Goal: Task Accomplishment & Management: Use online tool/utility

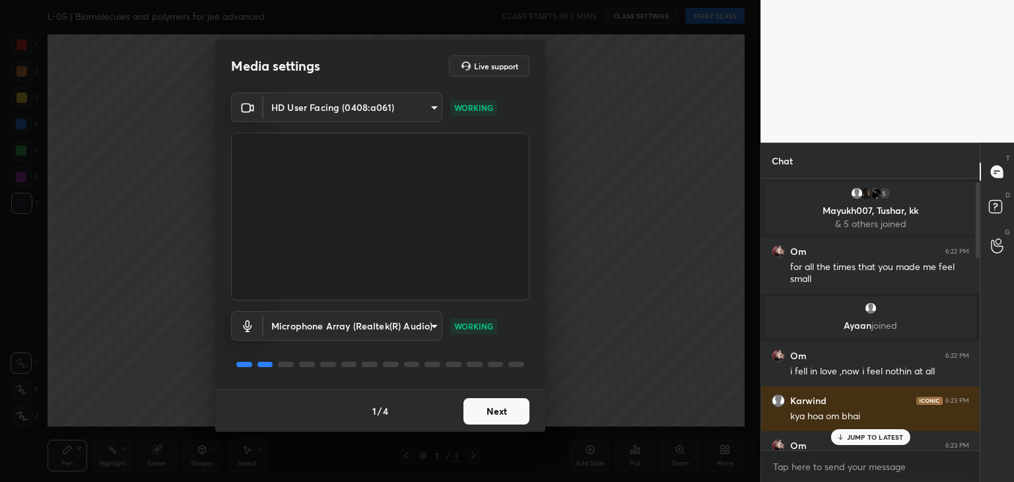
scroll to position [700, 0]
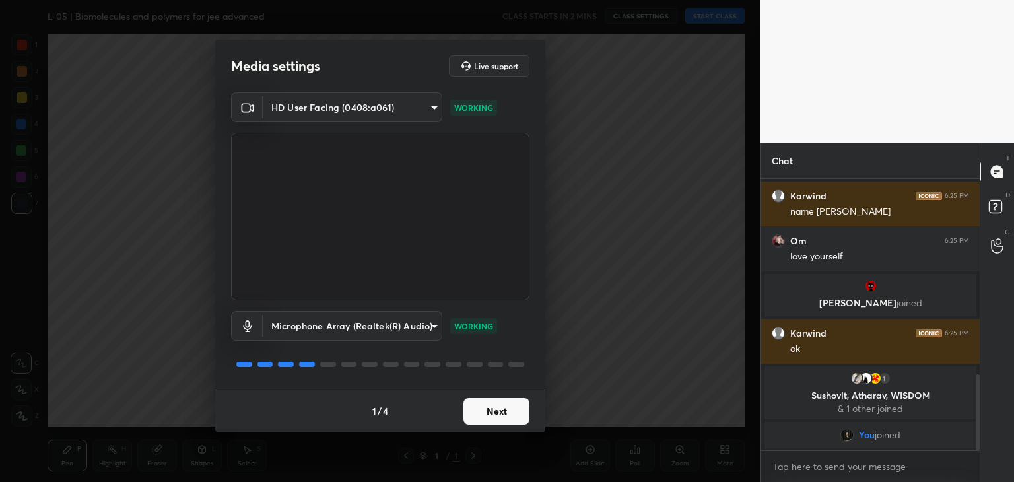
click at [500, 409] on button "Next" at bounding box center [496, 411] width 66 height 26
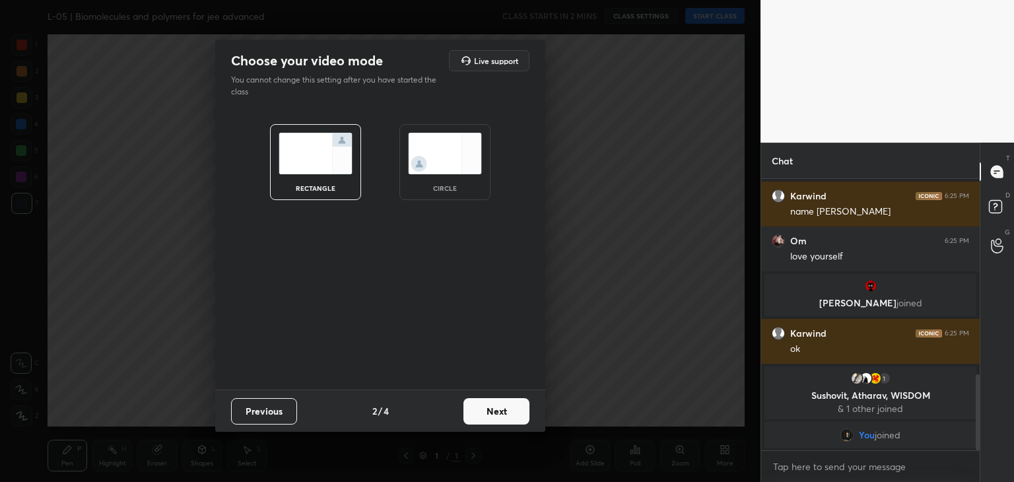
click at [500, 409] on button "Next" at bounding box center [496, 411] width 66 height 26
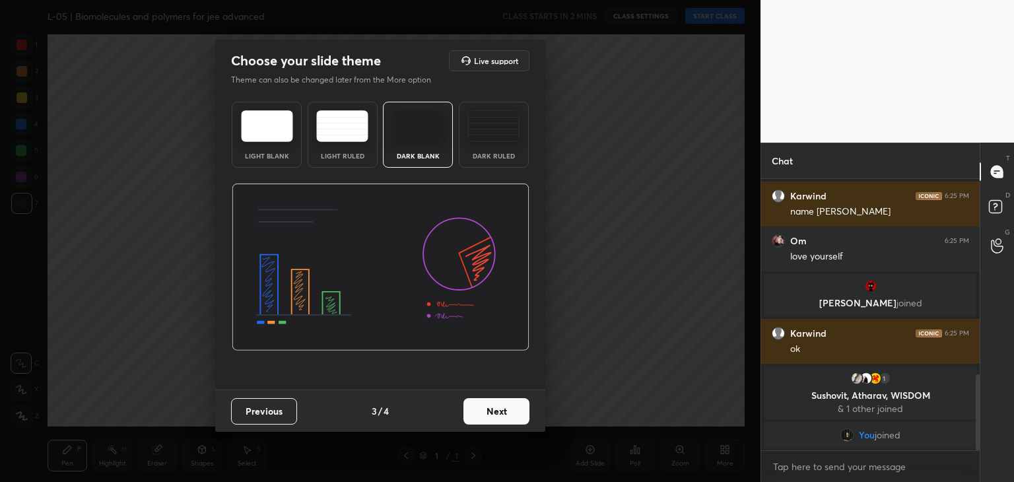
click at [500, 409] on button "Next" at bounding box center [496, 411] width 66 height 26
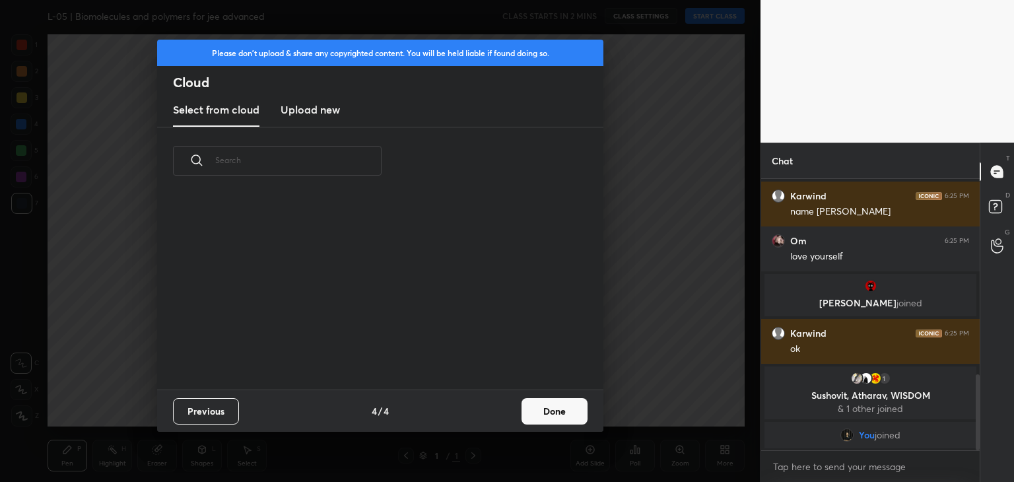
scroll to position [195, 424]
click at [550, 408] on button "Done" at bounding box center [554, 411] width 66 height 26
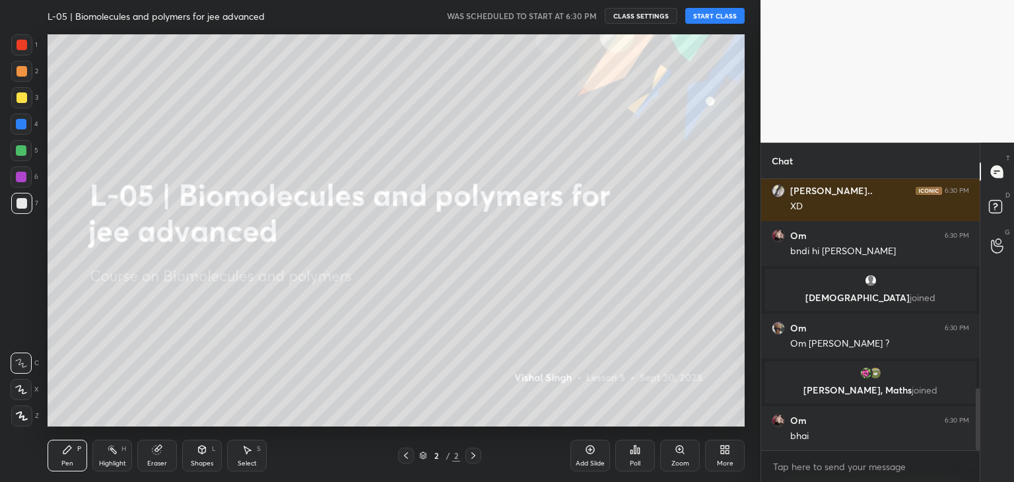
scroll to position [967, 0]
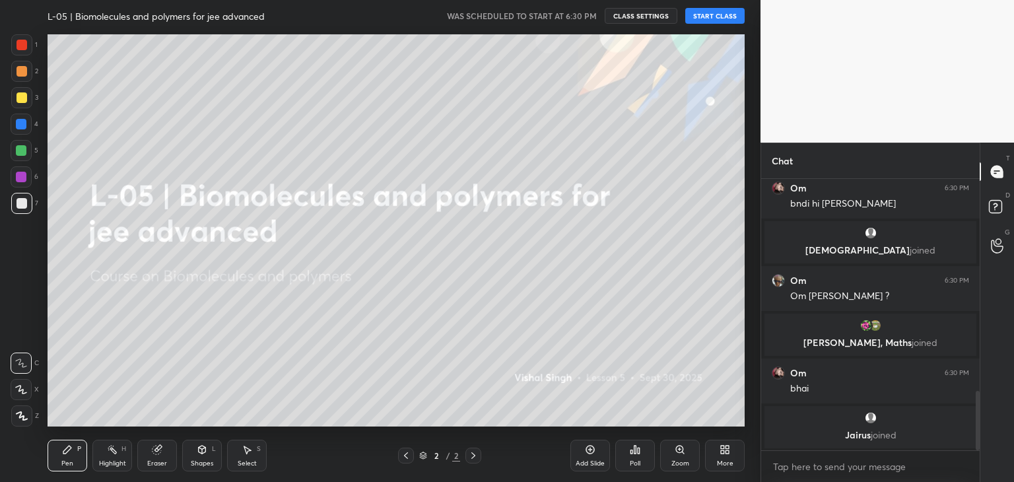
click at [720, 19] on button "START CLASS" at bounding box center [714, 16] width 59 height 16
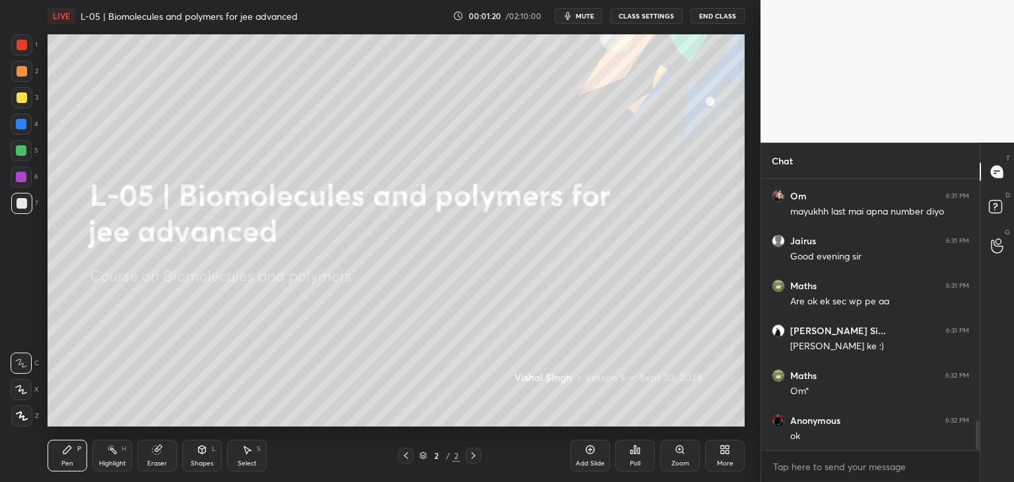
scroll to position [2278, 0]
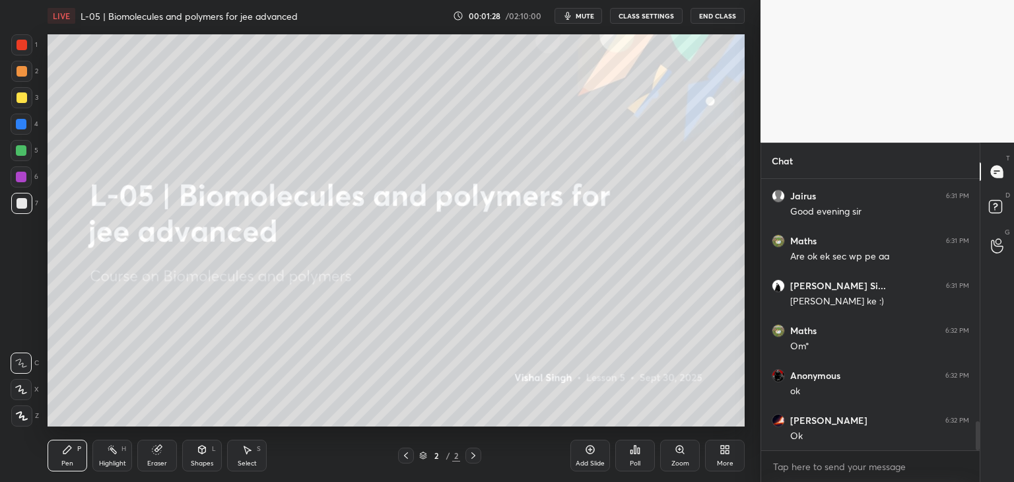
click at [26, 46] on div at bounding box center [21, 45] width 11 height 11
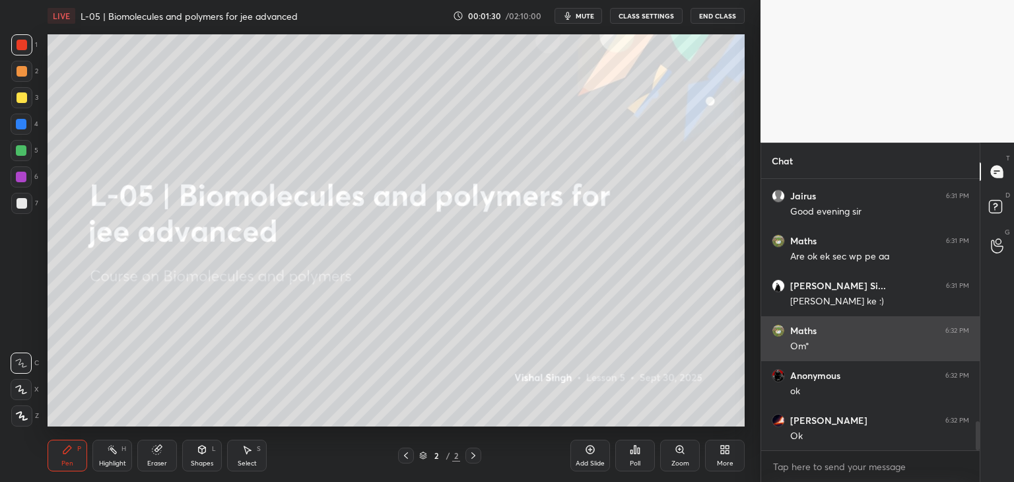
click at [24, 413] on icon at bounding box center [22, 415] width 12 height 9
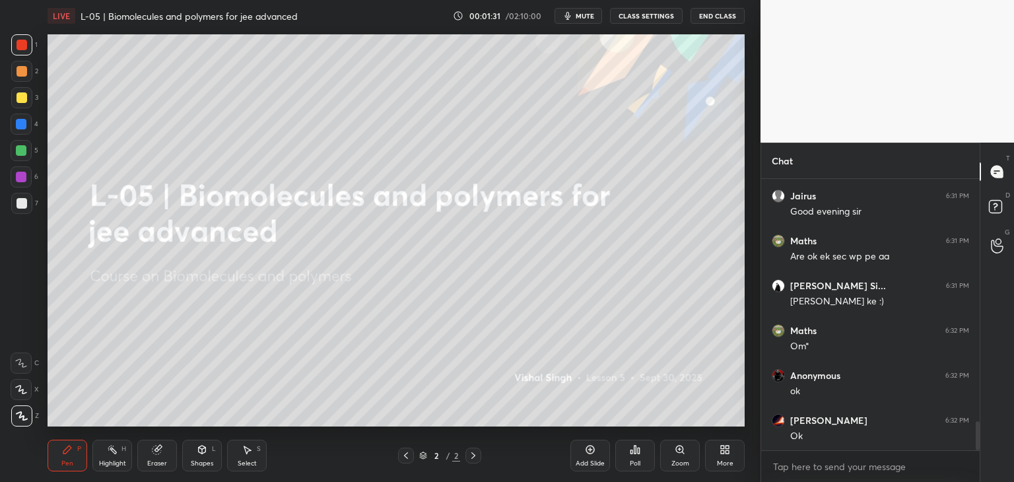
scroll to position [2323, 0]
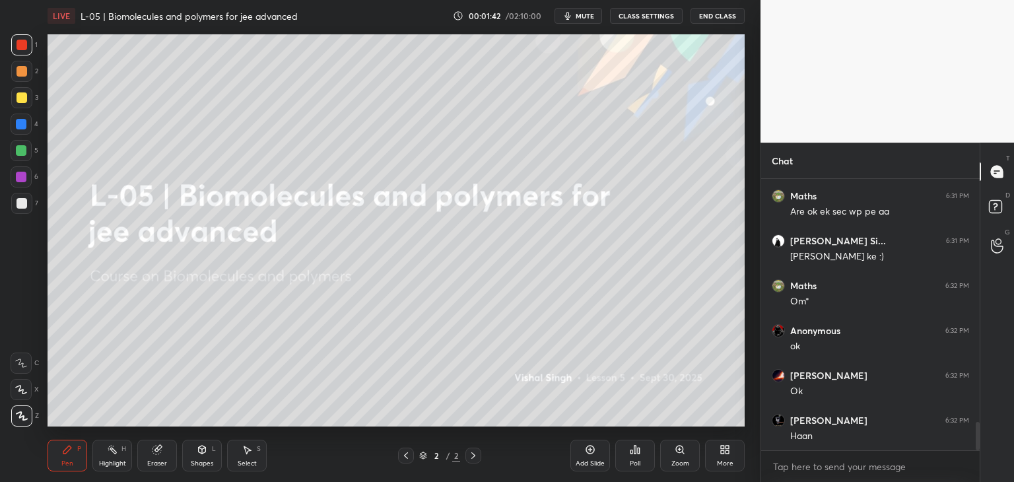
click at [24, 74] on div at bounding box center [21, 71] width 11 height 11
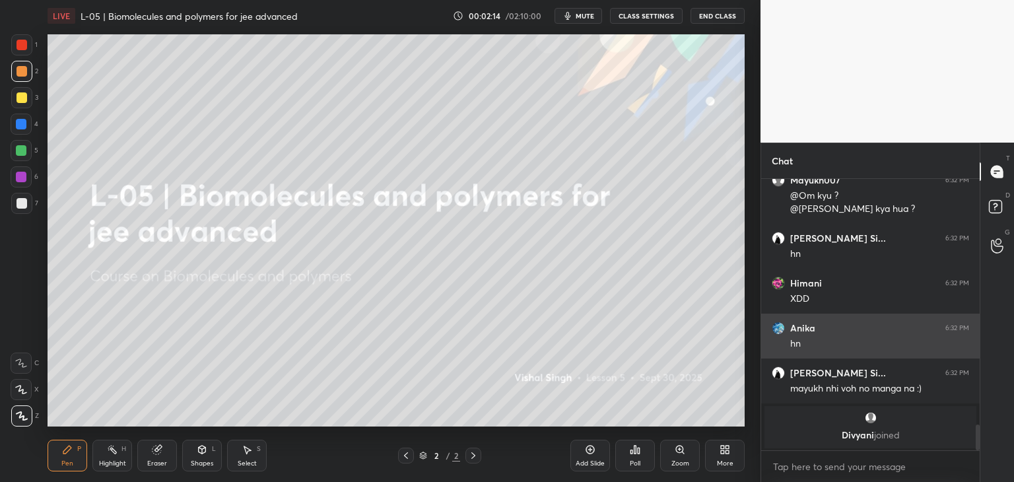
scroll to position [2216, 0]
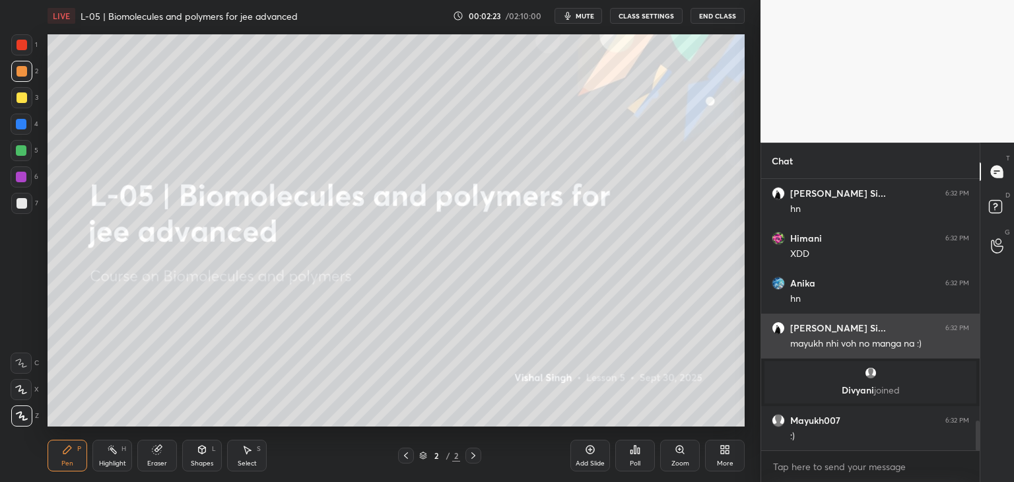
click at [24, 125] on div at bounding box center [21, 124] width 11 height 11
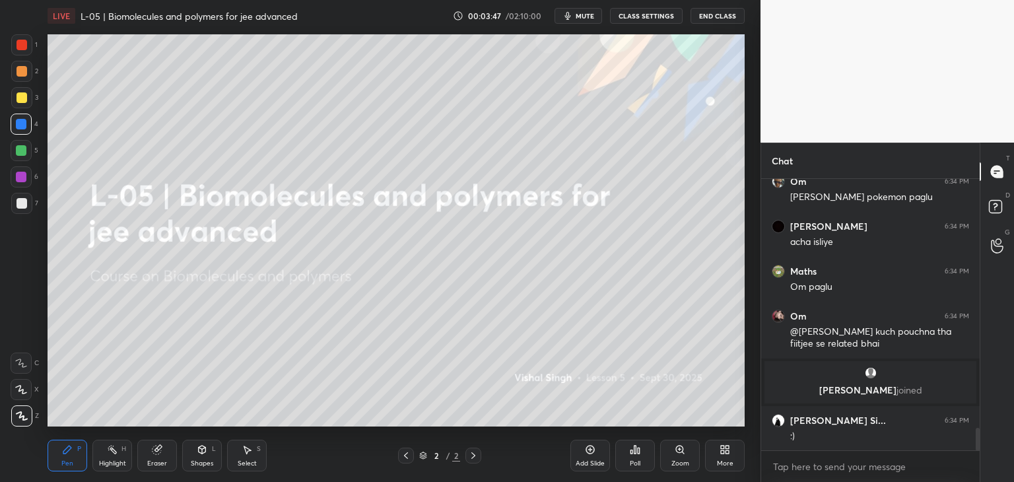
scroll to position [3065, 0]
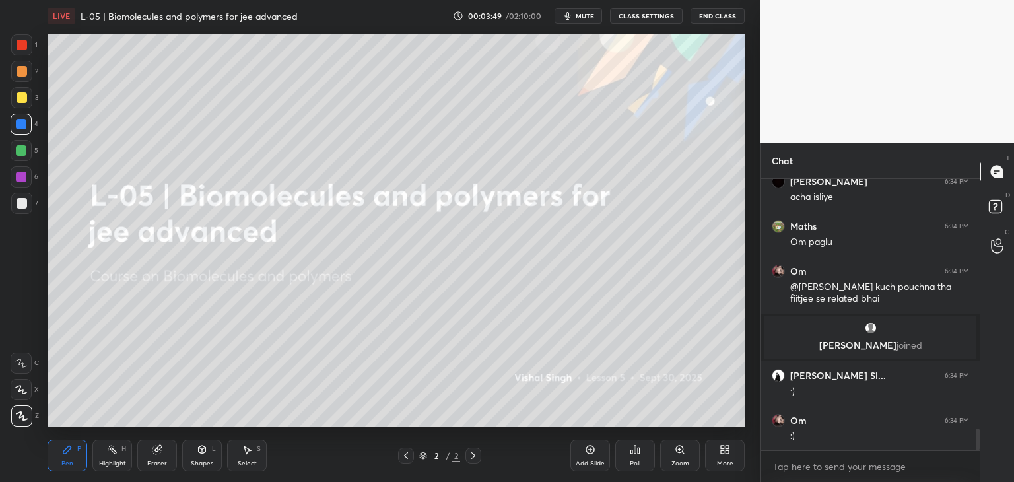
click at [583, 453] on div "Add Slide" at bounding box center [590, 456] width 40 height 32
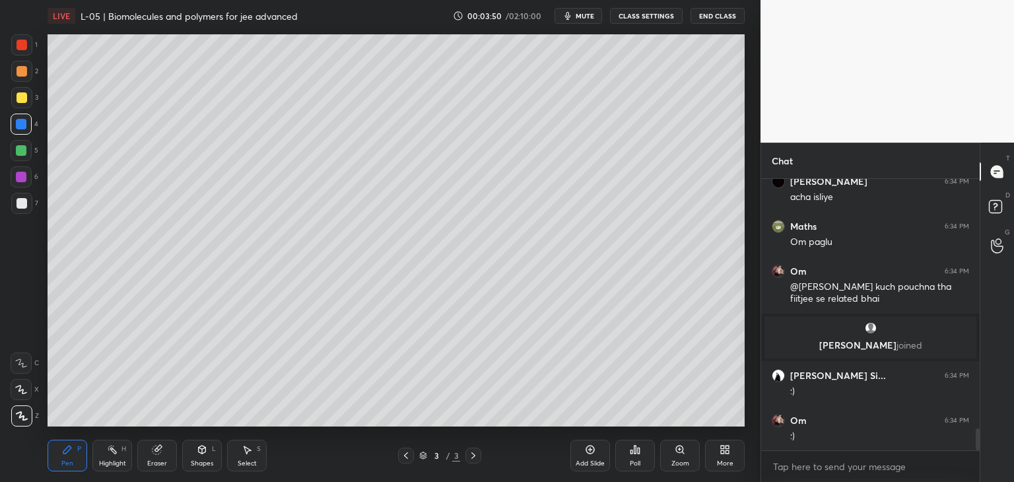
scroll to position [3110, 0]
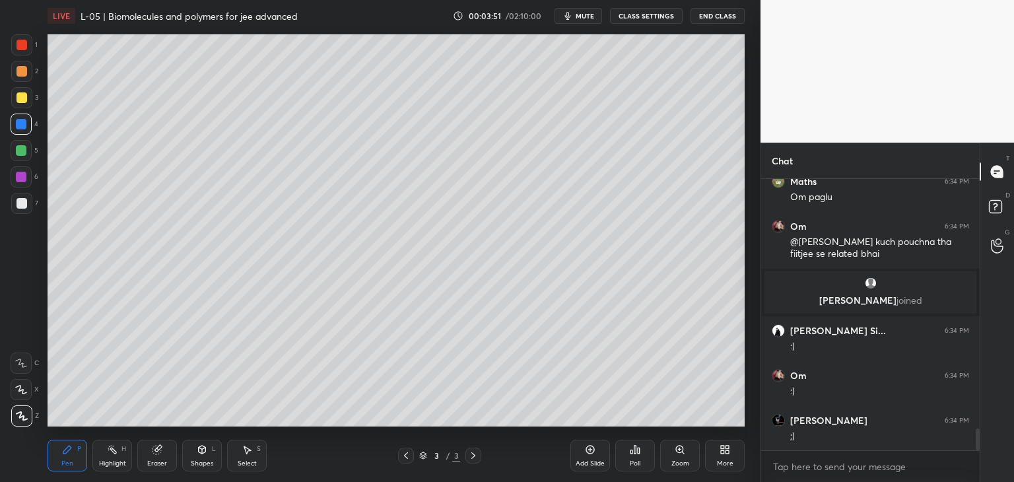
click at [21, 385] on icon at bounding box center [21, 389] width 12 height 9
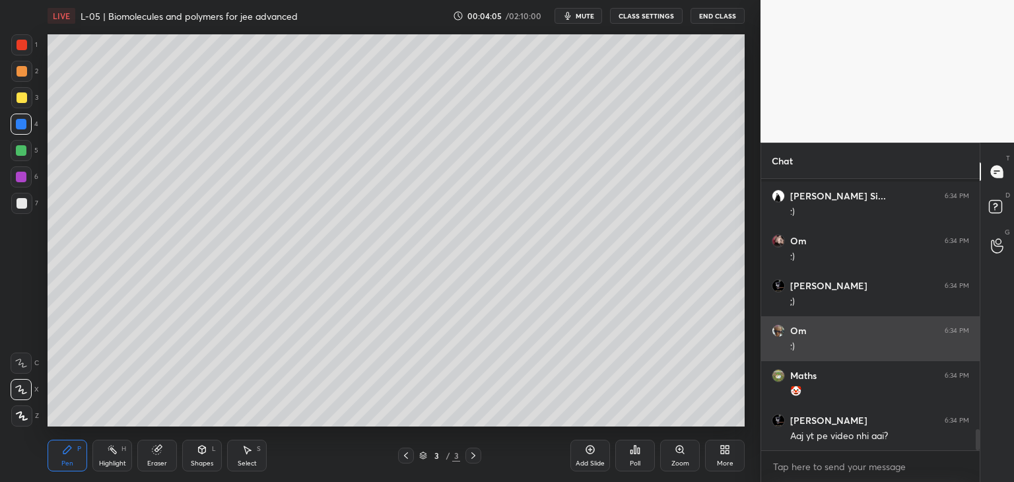
scroll to position [3289, 0]
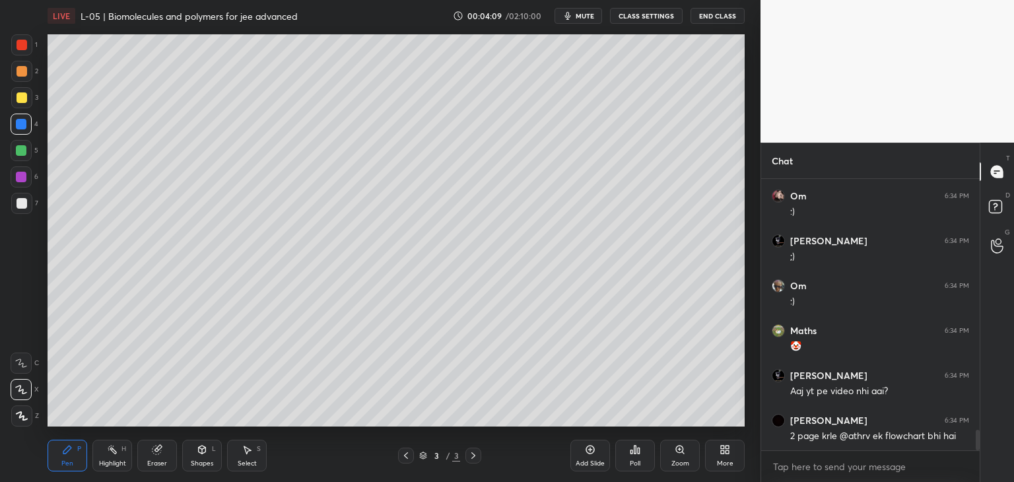
click at [402, 457] on icon at bounding box center [406, 455] width 11 height 11
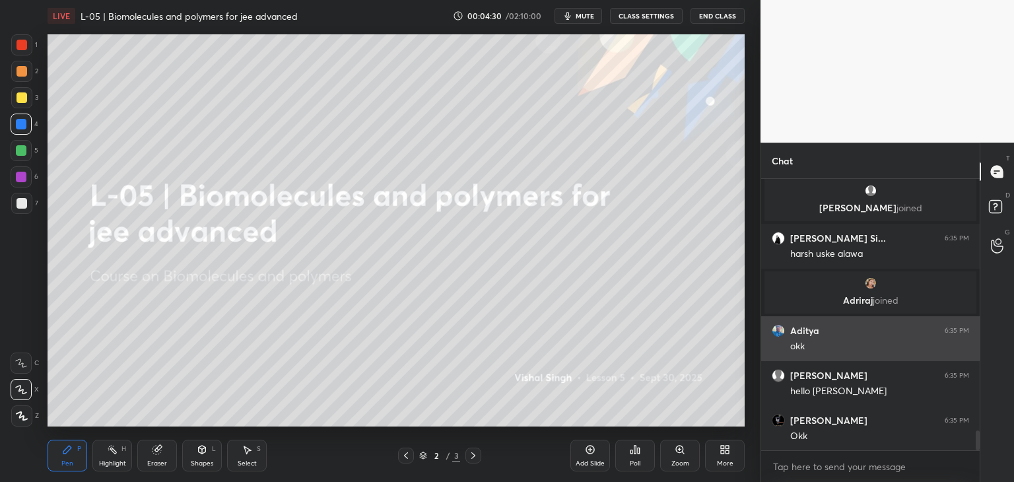
scroll to position [3474, 0]
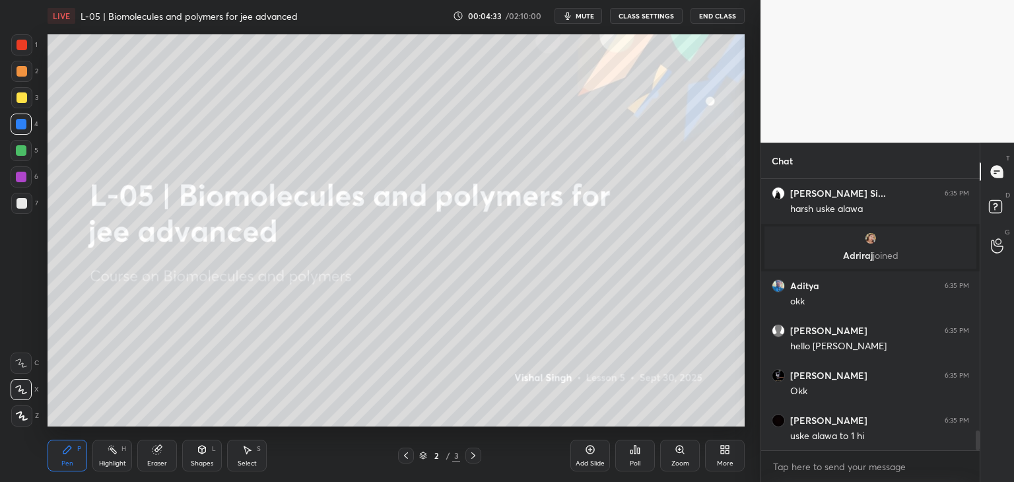
click at [249, 449] on icon at bounding box center [247, 450] width 7 height 8
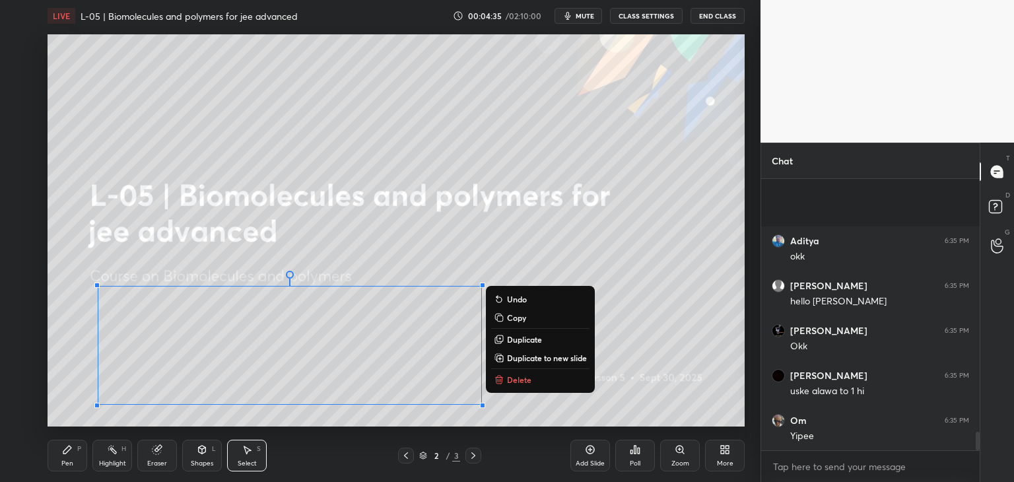
scroll to position [3653, 0]
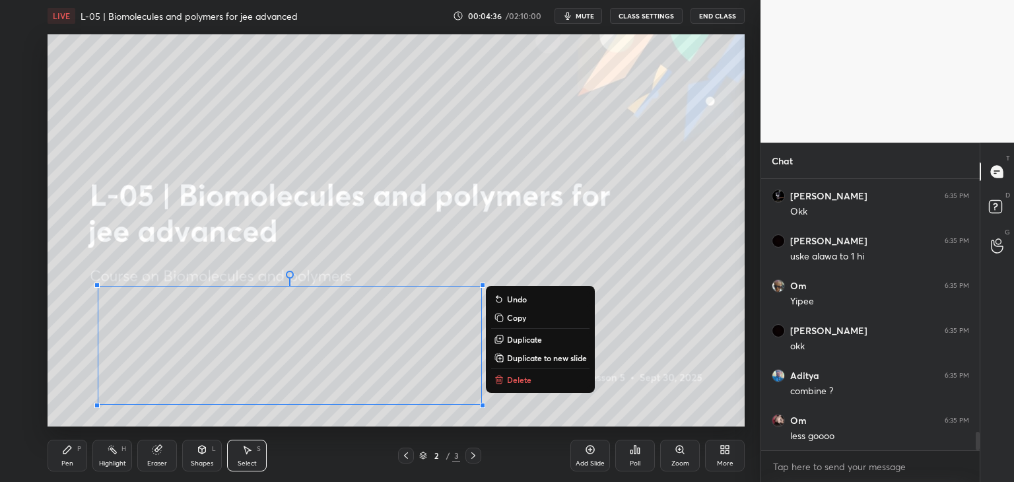
click at [522, 381] on p "Delete" at bounding box center [519, 379] width 24 height 11
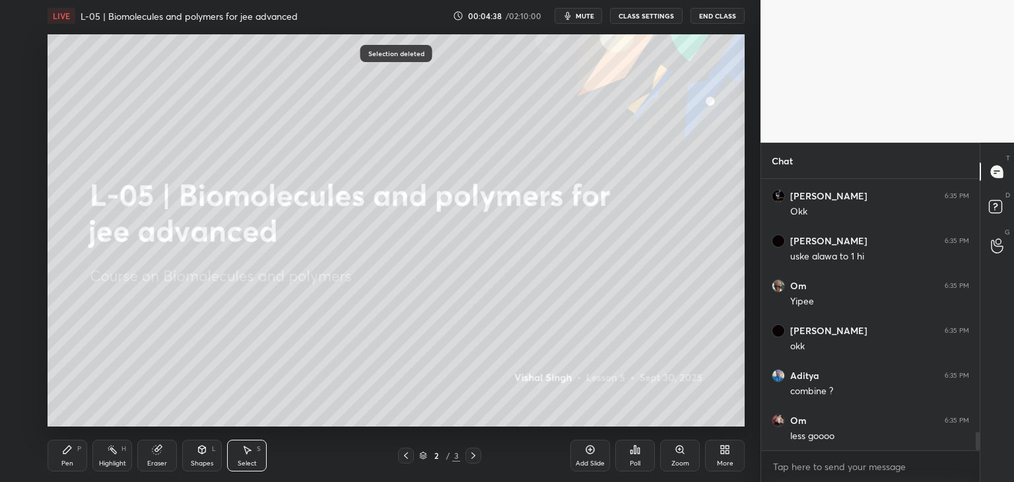
click at [71, 452] on icon at bounding box center [67, 449] width 11 height 11
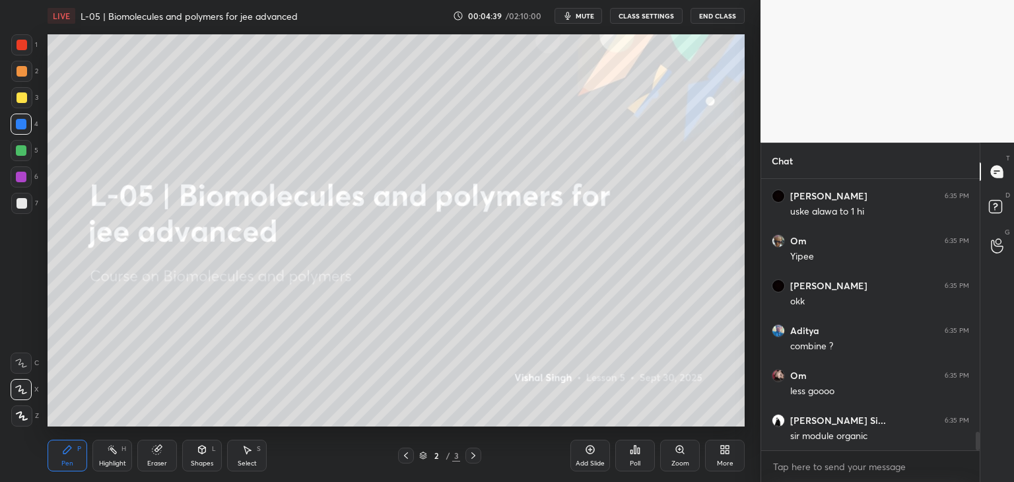
click at [21, 71] on div at bounding box center [21, 71] width 11 height 11
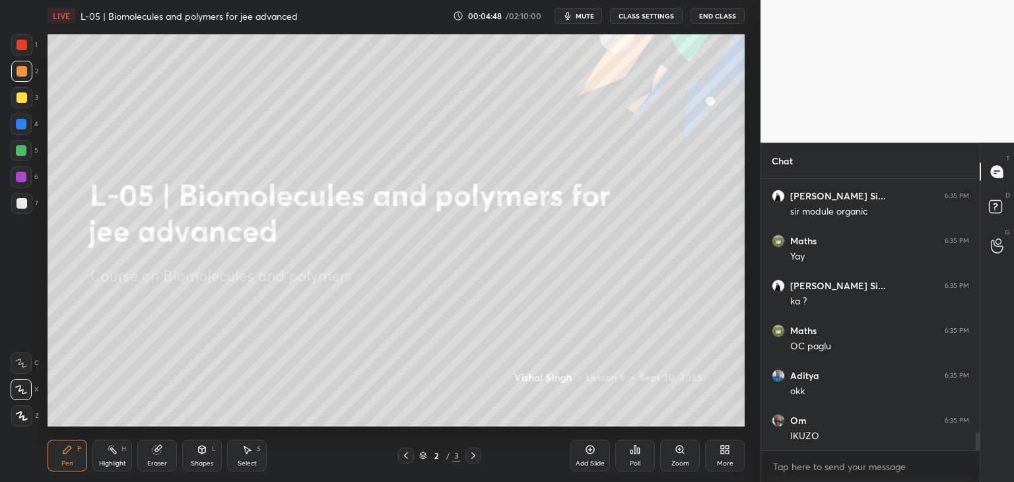
scroll to position [3968, 0]
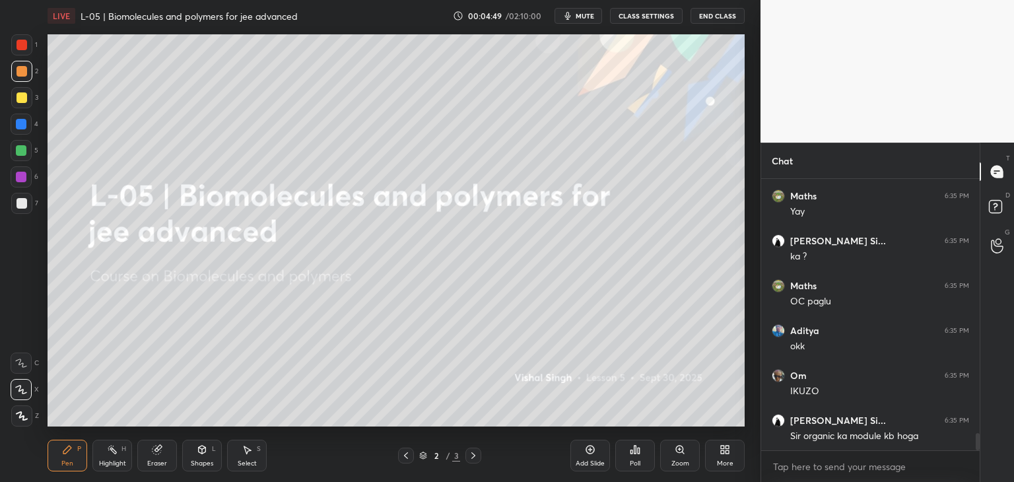
click at [478, 449] on div at bounding box center [473, 455] width 16 height 16
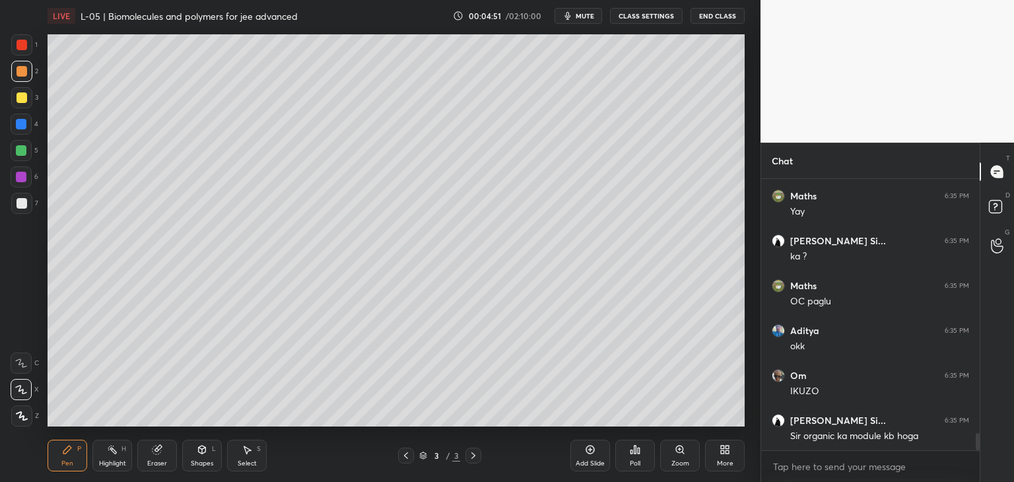
scroll to position [4012, 0]
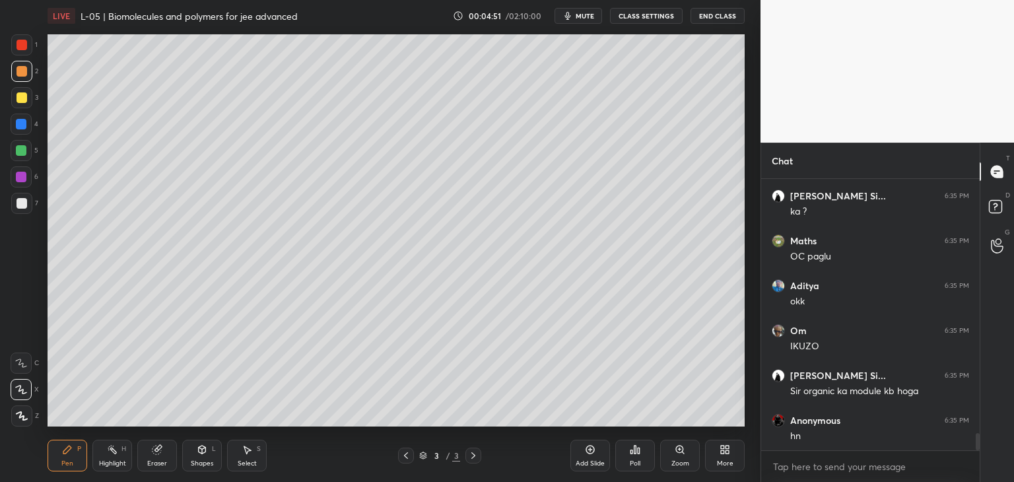
click at [253, 460] on div "Select" at bounding box center [247, 463] width 19 height 7
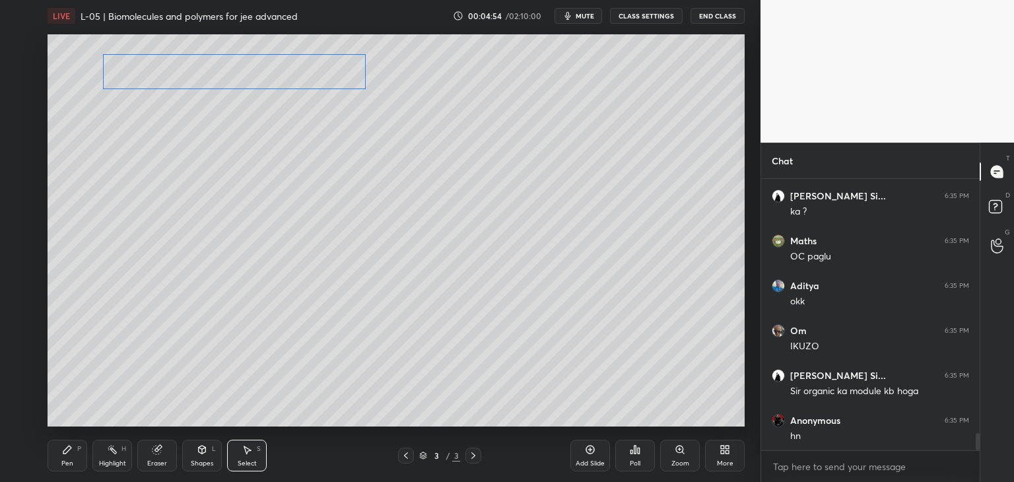
scroll to position [4057, 0]
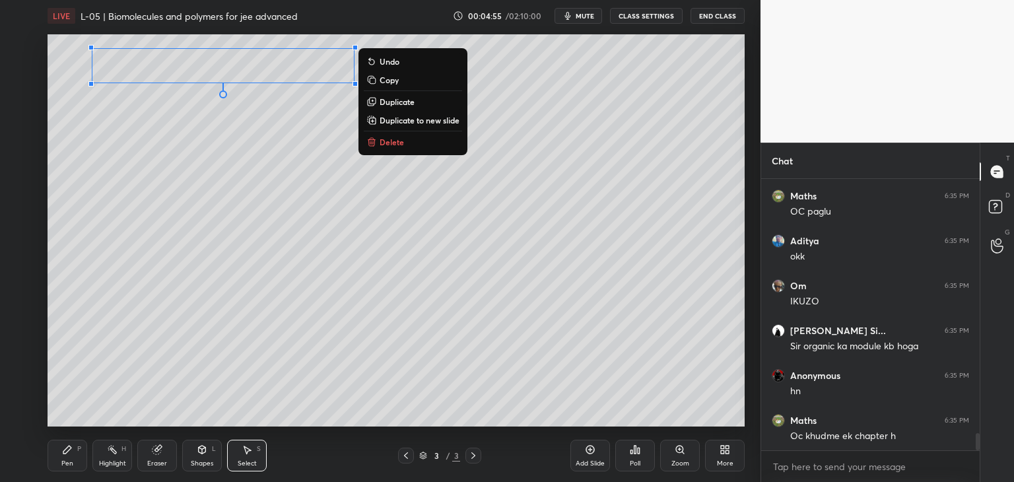
click at [191, 180] on div "0 ° Undo Copy Duplicate Duplicate to new slide Delete" at bounding box center [396, 230] width 697 height 392
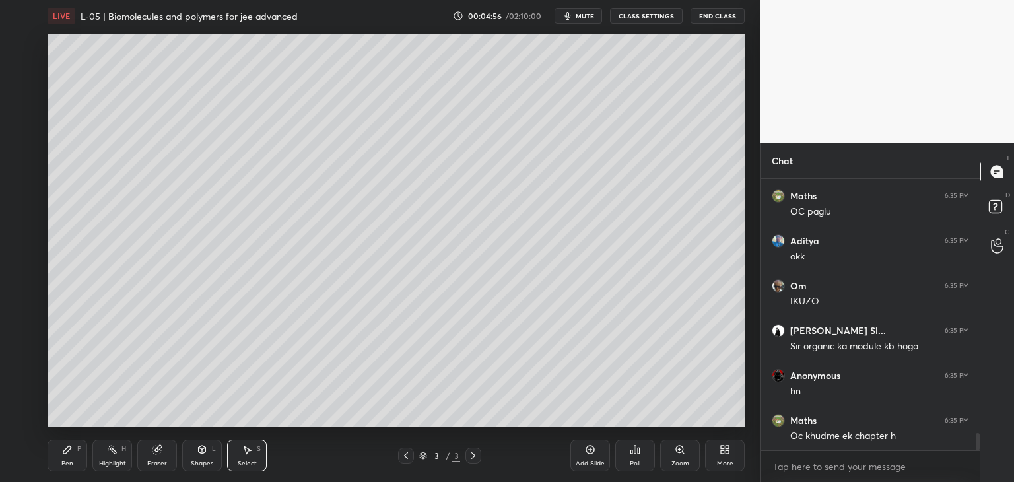
click at [63, 455] on icon at bounding box center [67, 449] width 11 height 11
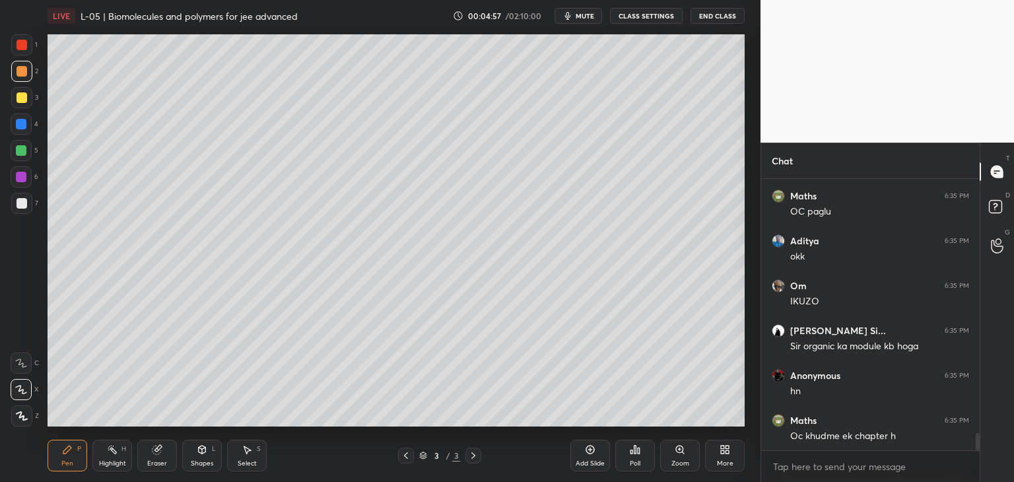
scroll to position [4102, 0]
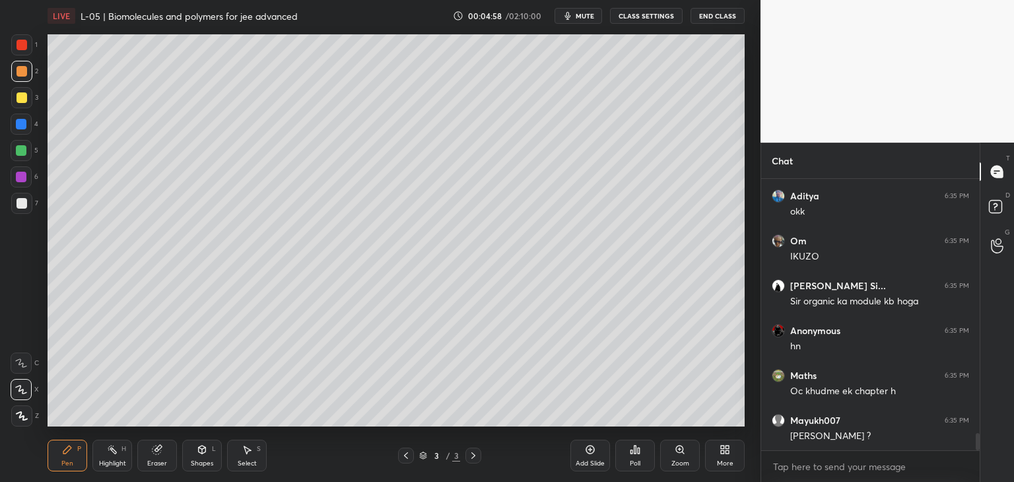
click at [23, 96] on div at bounding box center [21, 97] width 11 height 11
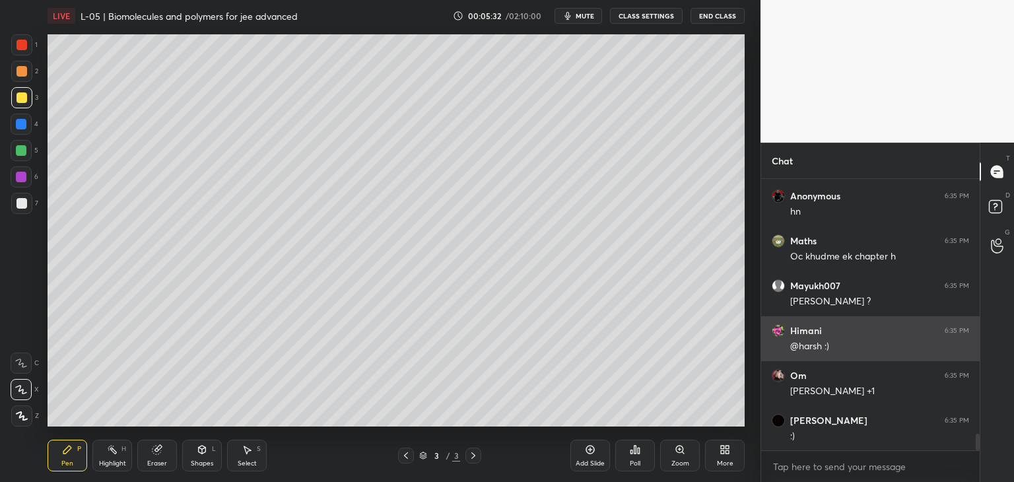
scroll to position [4282, 0]
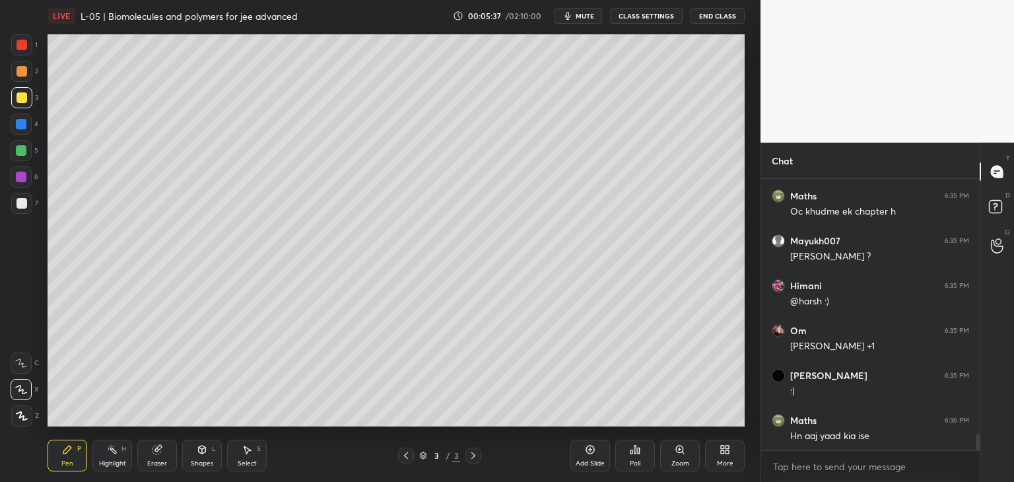
click at [22, 156] on div at bounding box center [21, 150] width 21 height 21
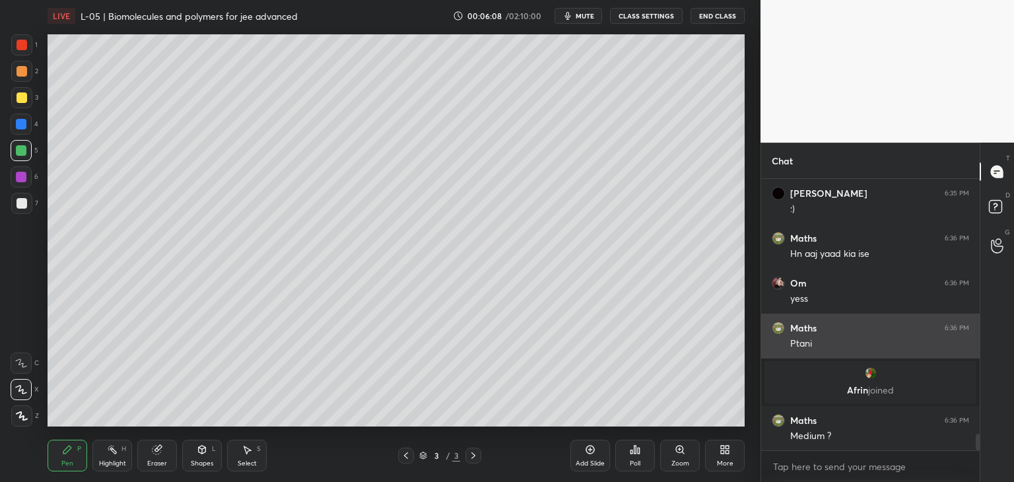
scroll to position [4160, 0]
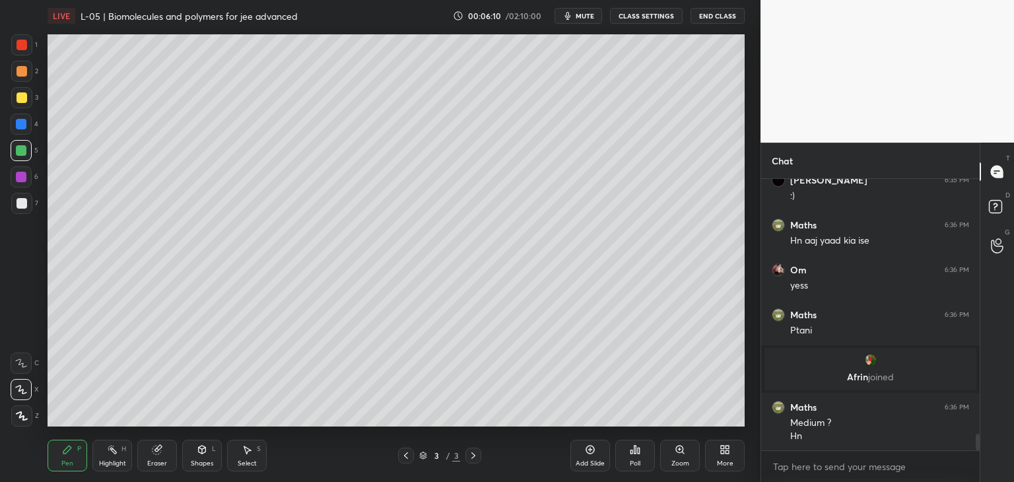
click at [159, 452] on icon at bounding box center [156, 449] width 9 height 9
click at [71, 449] on icon at bounding box center [67, 449] width 11 height 11
click at [18, 45] on div at bounding box center [21, 45] width 11 height 11
click at [21, 203] on div at bounding box center [21, 203] width 11 height 11
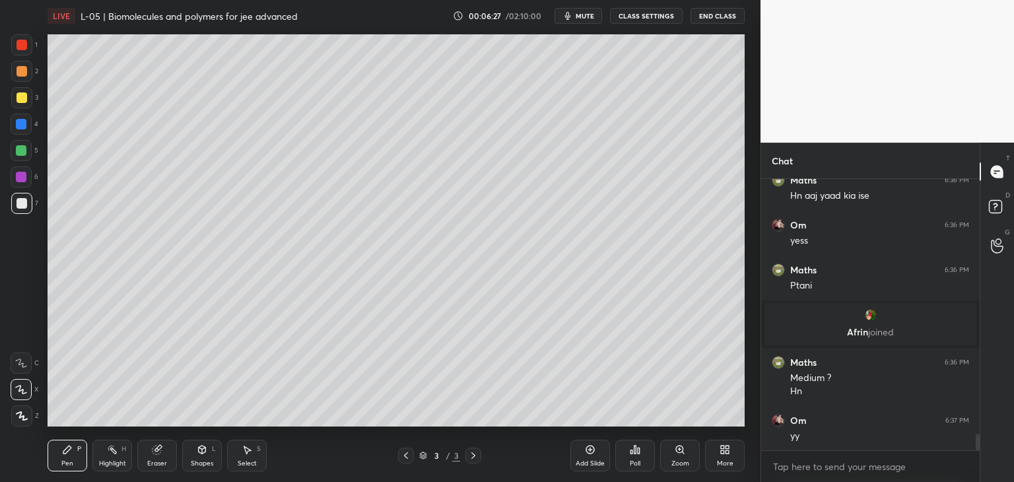
scroll to position [4253, 0]
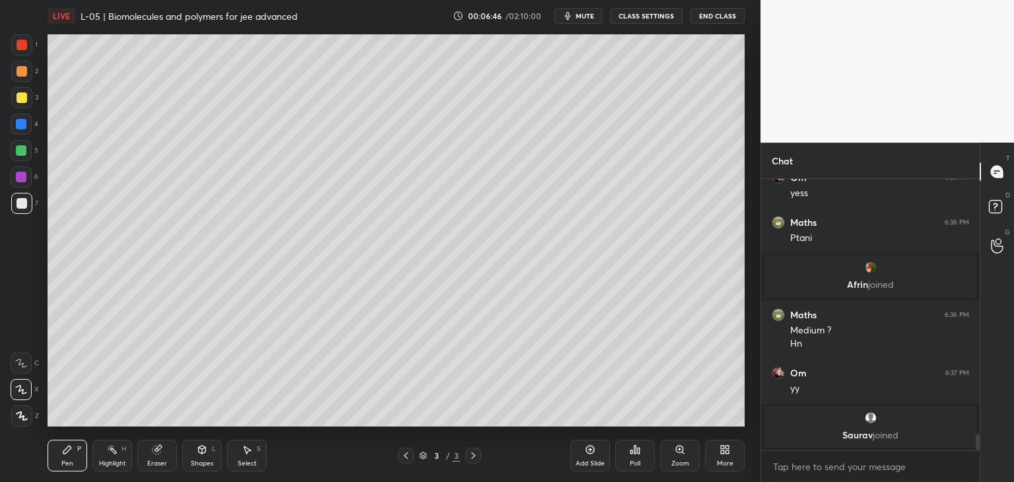
click at [250, 446] on icon at bounding box center [247, 449] width 11 height 11
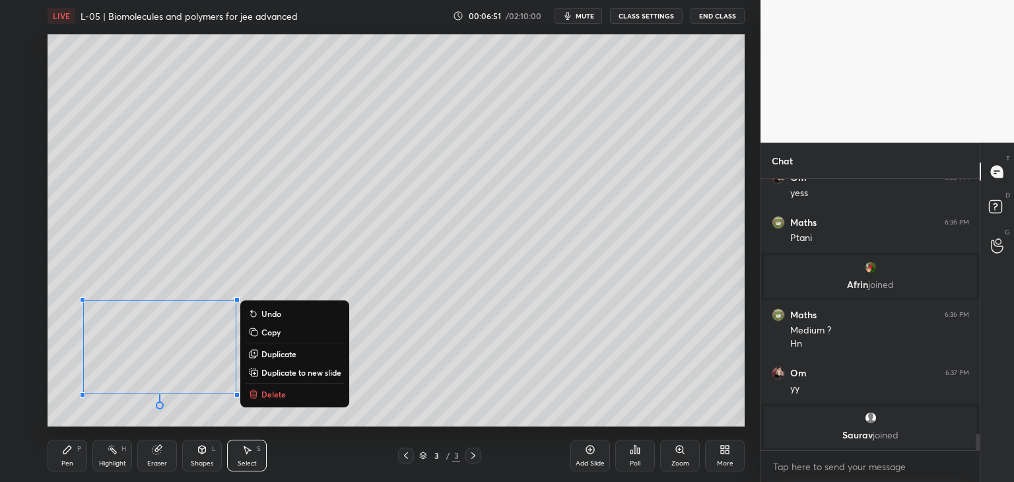
click at [490, 394] on div "0 ° Undo Copy Duplicate Duplicate to new slide Delete" at bounding box center [396, 230] width 697 height 392
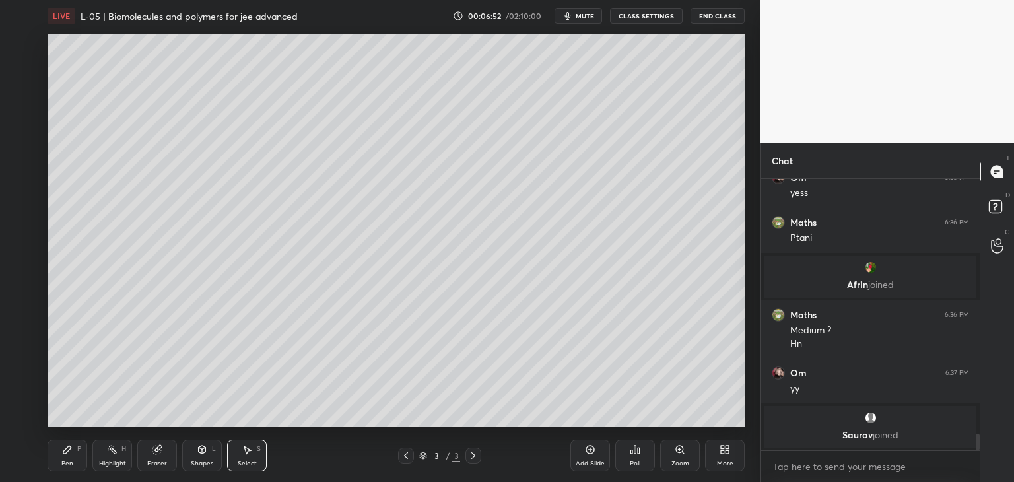
click at [66, 452] on icon at bounding box center [67, 449] width 8 height 8
click at [24, 154] on div at bounding box center [21, 150] width 11 height 11
click at [21, 124] on div at bounding box center [21, 124] width 11 height 11
click at [166, 447] on div "Eraser" at bounding box center [157, 456] width 40 height 32
click at [62, 453] on icon at bounding box center [67, 449] width 11 height 11
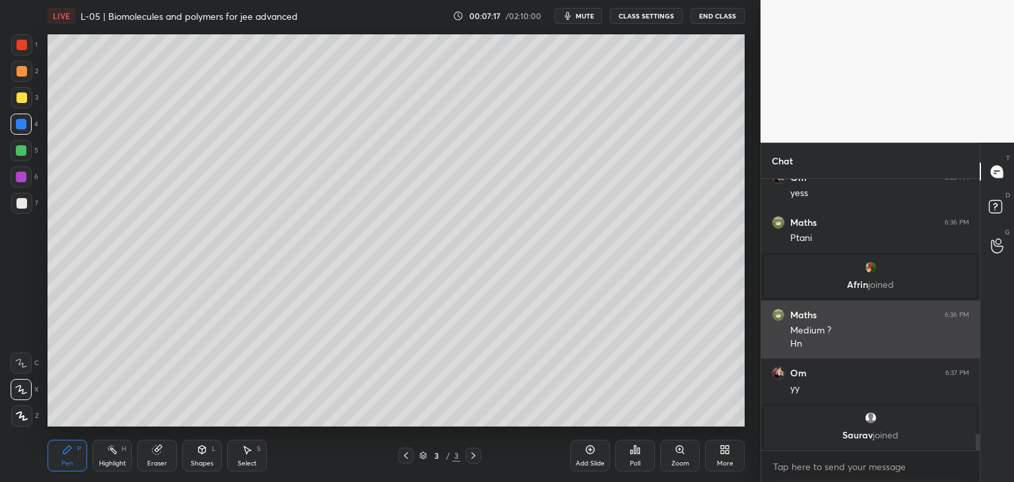
click at [26, 149] on div at bounding box center [21, 150] width 11 height 11
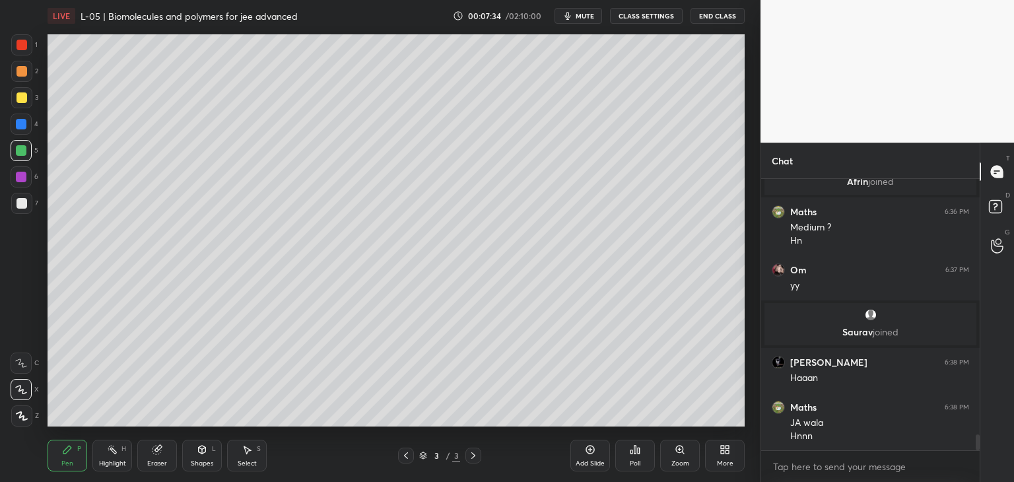
scroll to position [4365, 0]
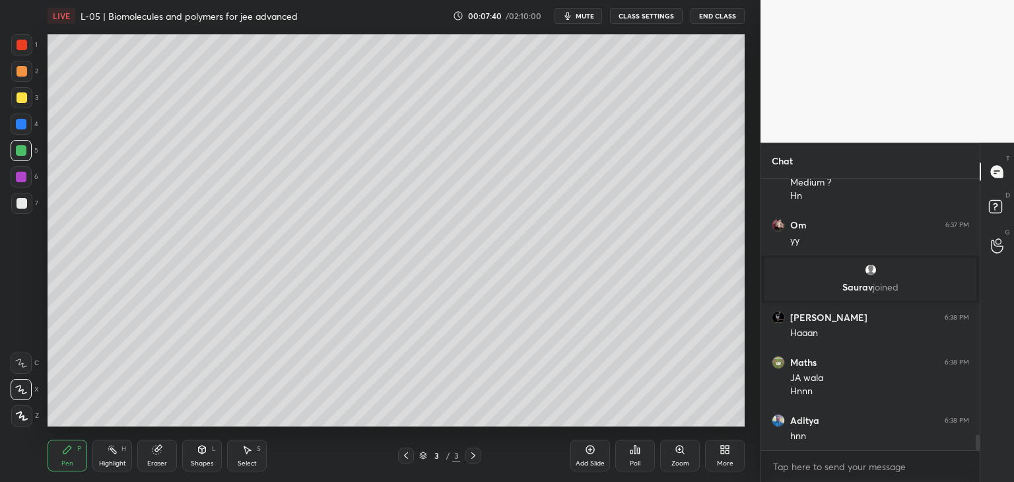
click at [26, 75] on div at bounding box center [21, 71] width 21 height 21
click at [28, 45] on div at bounding box center [21, 44] width 21 height 21
click at [20, 121] on div at bounding box center [21, 124] width 11 height 11
click at [582, 420] on div "Add Slide Poll Zoom More" at bounding box center [657, 455] width 174 height 74
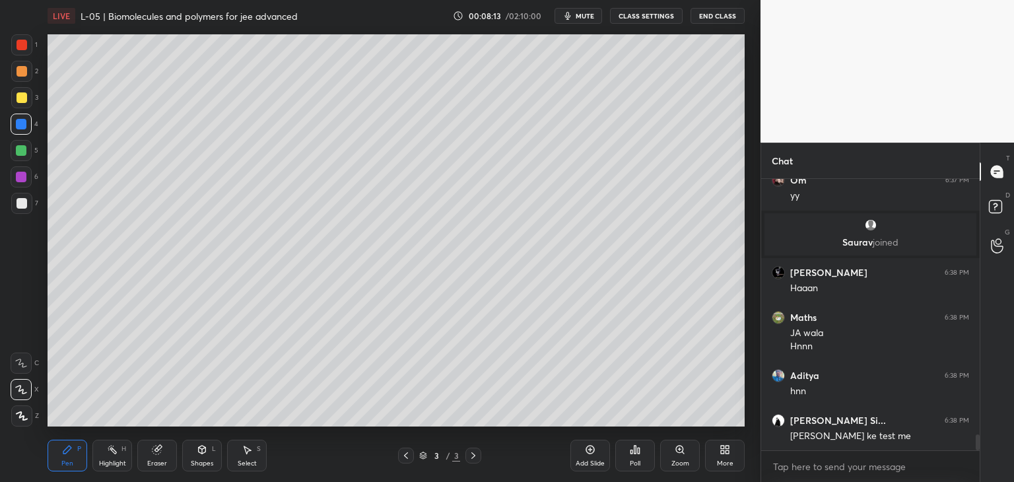
scroll to position [4466, 0]
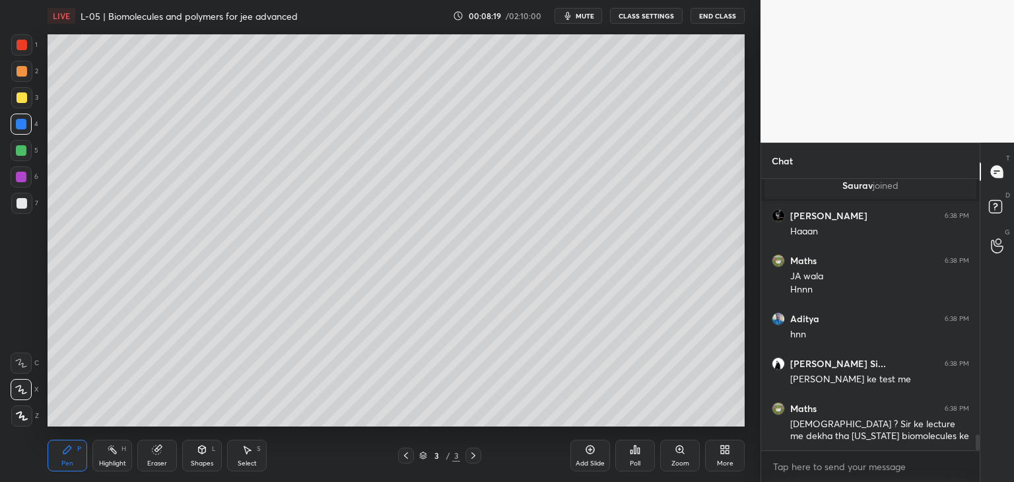
click at [22, 71] on div at bounding box center [21, 71] width 11 height 11
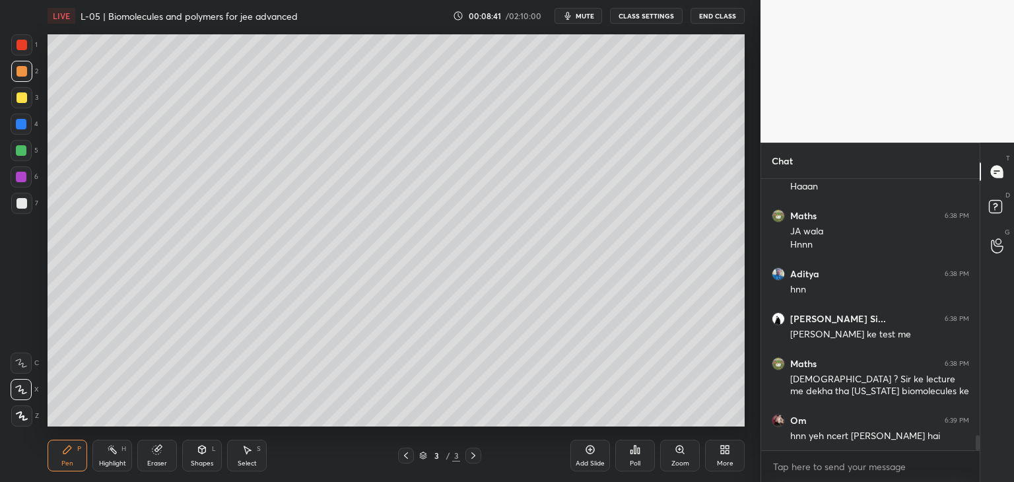
click at [587, 451] on icon at bounding box center [590, 449] width 11 height 11
click at [246, 452] on icon at bounding box center [247, 450] width 7 height 8
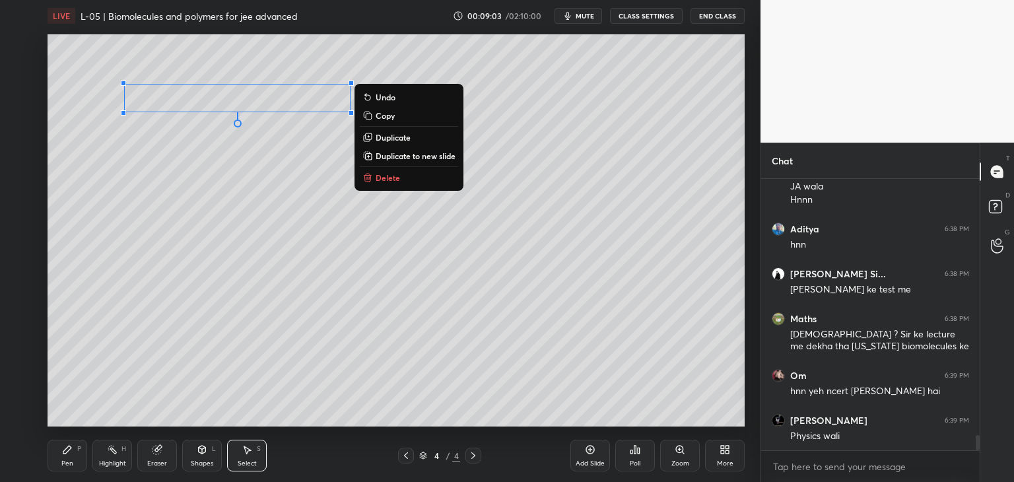
scroll to position [4601, 0]
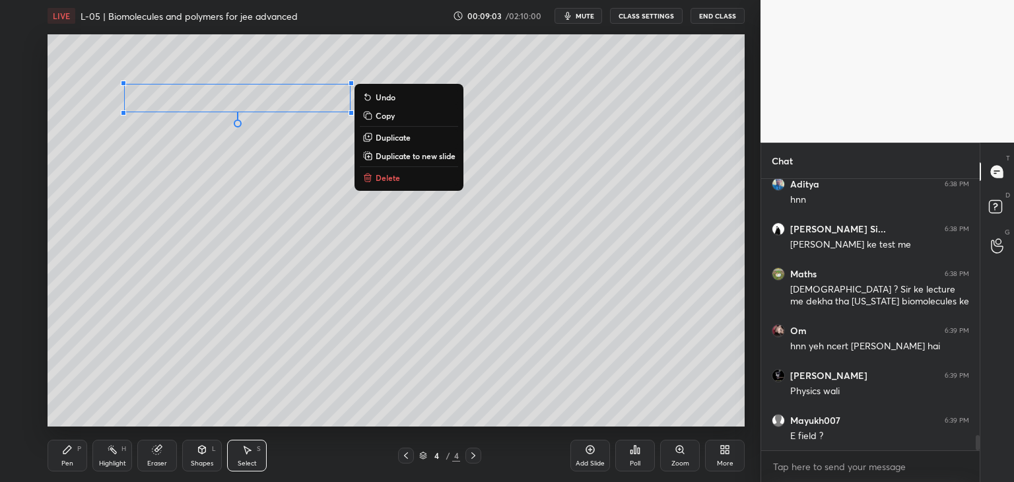
click at [392, 177] on p "Delete" at bounding box center [388, 177] width 24 height 11
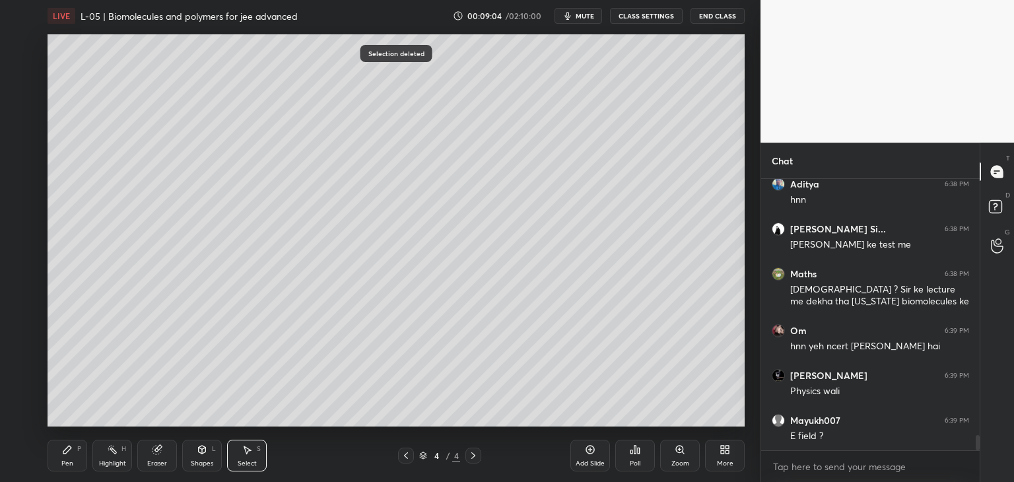
click at [406, 455] on icon at bounding box center [406, 455] width 4 height 7
click at [473, 454] on icon at bounding box center [473, 455] width 4 height 7
click at [67, 453] on icon at bounding box center [67, 449] width 11 height 11
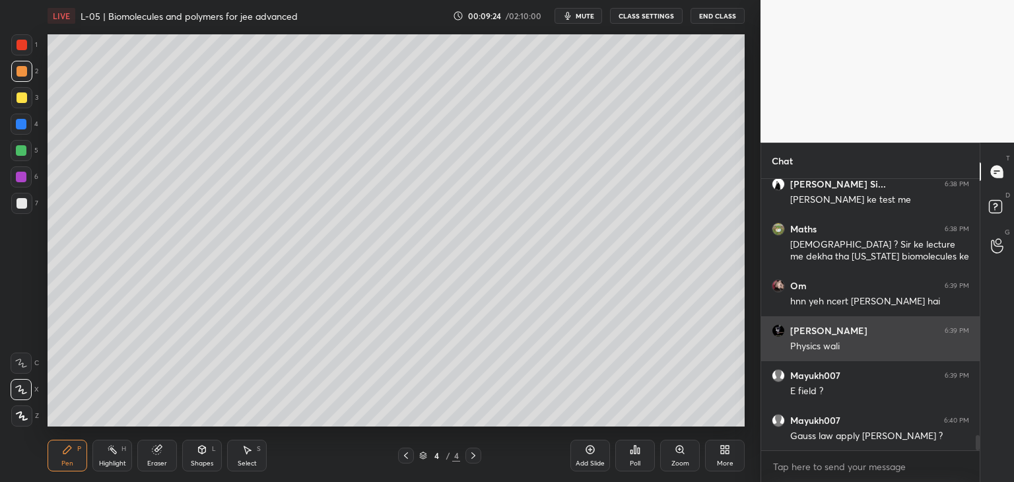
scroll to position [4691, 0]
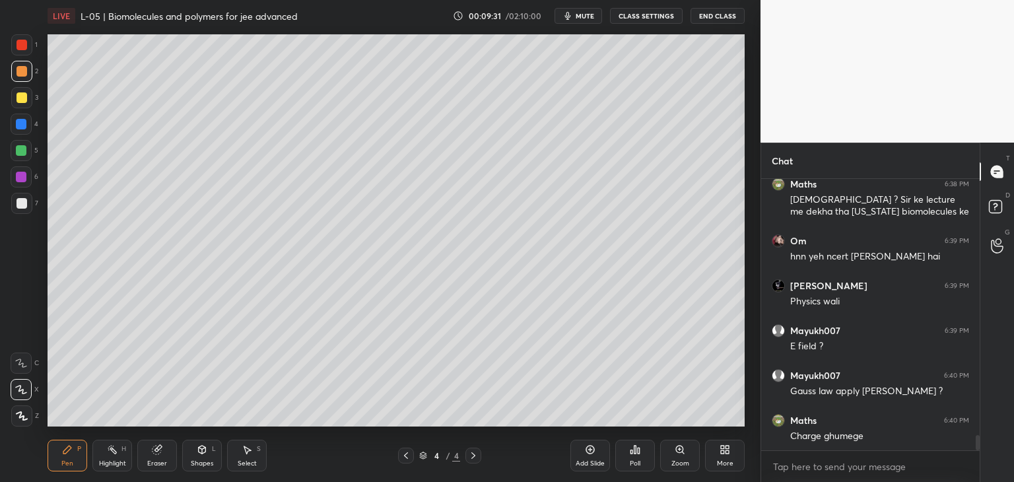
click at [251, 445] on icon at bounding box center [247, 449] width 11 height 11
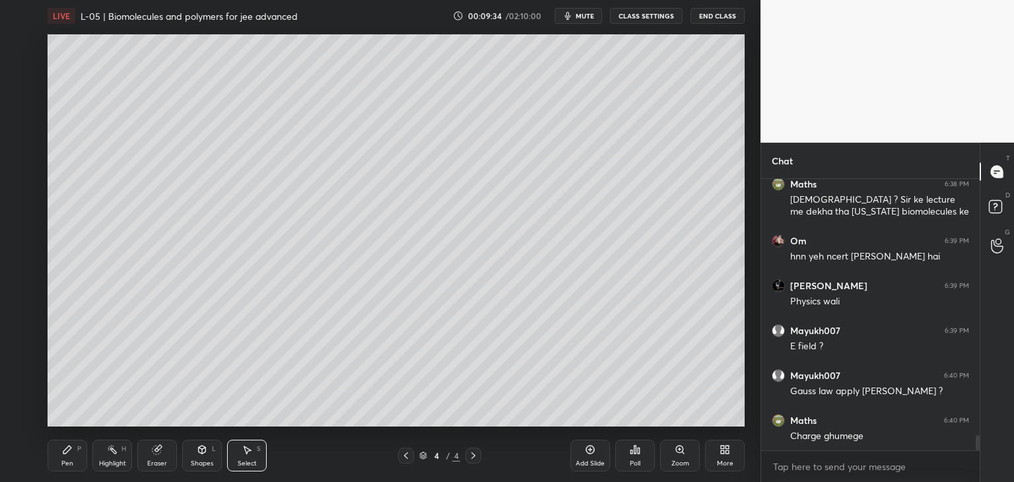
click at [65, 449] on icon at bounding box center [67, 449] width 11 height 11
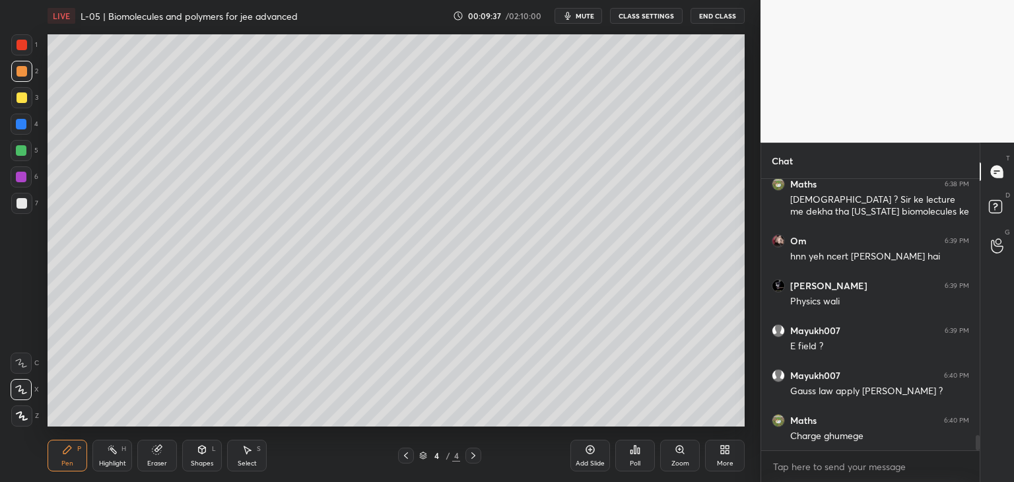
click at [250, 451] on icon at bounding box center [247, 450] width 7 height 8
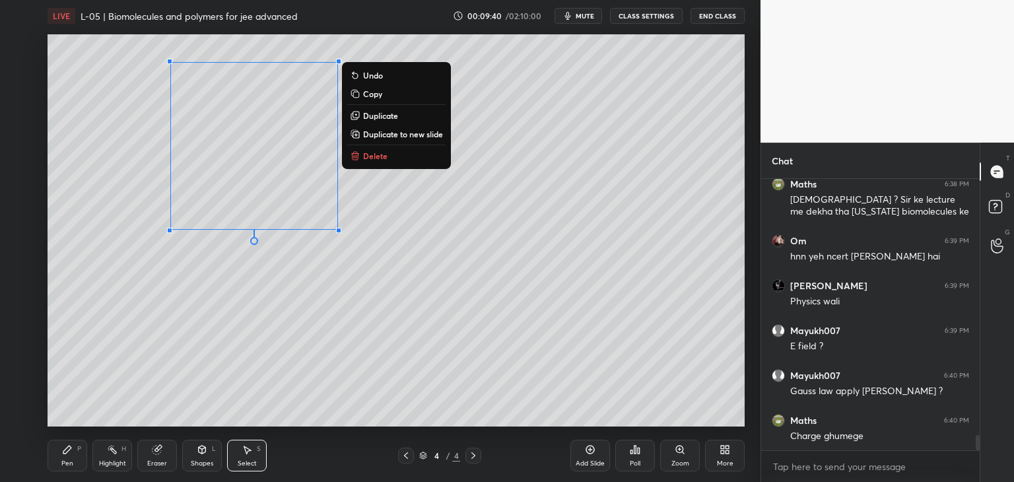
click at [369, 154] on p "Delete" at bounding box center [375, 155] width 24 height 11
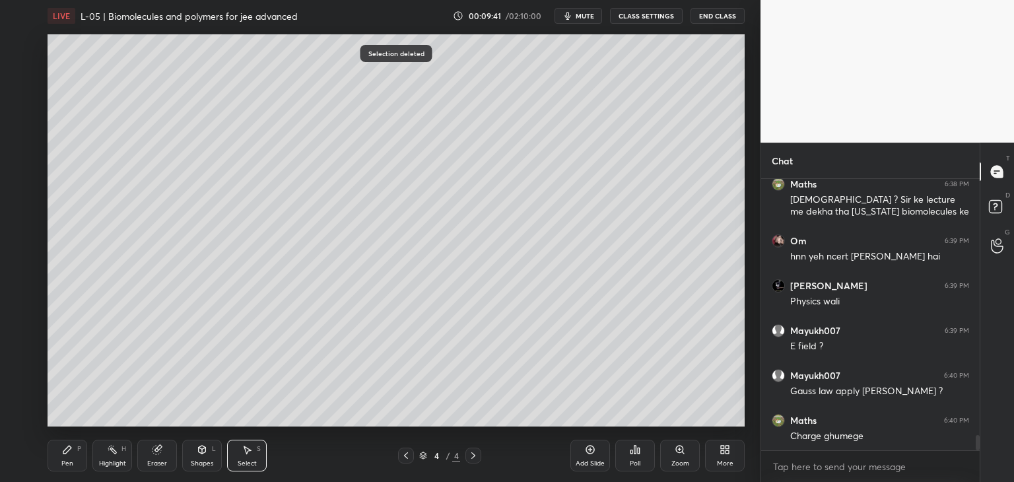
click at [79, 453] on div "Pen P" at bounding box center [68, 456] width 40 height 32
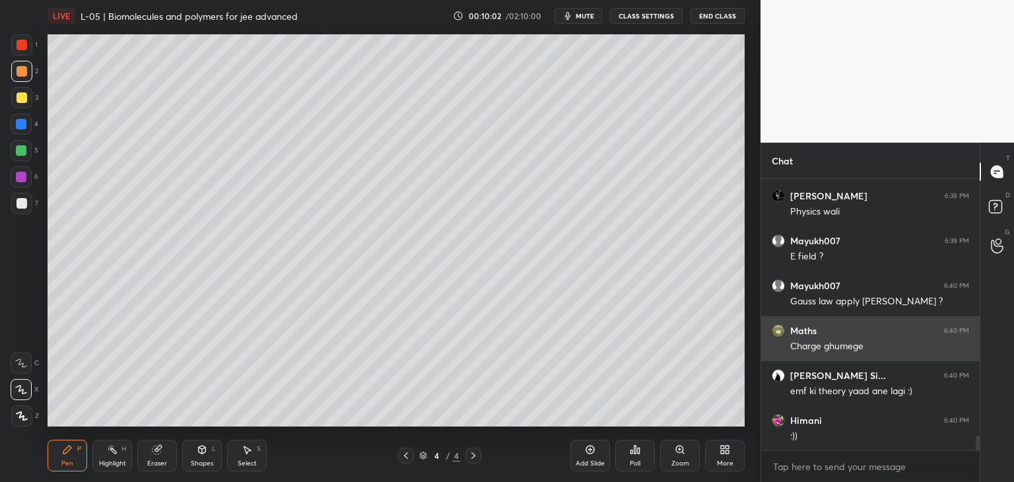
scroll to position [4825, 0]
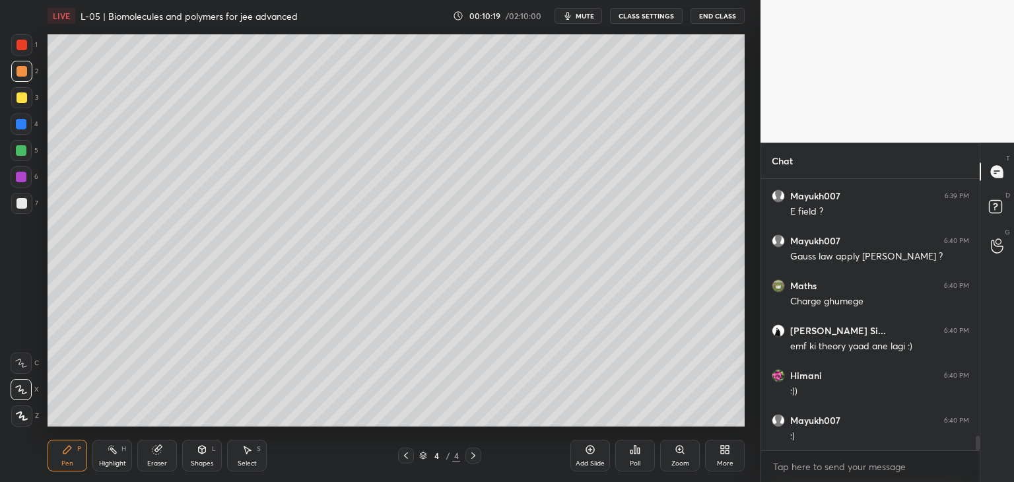
click at [18, 154] on div at bounding box center [21, 150] width 11 height 11
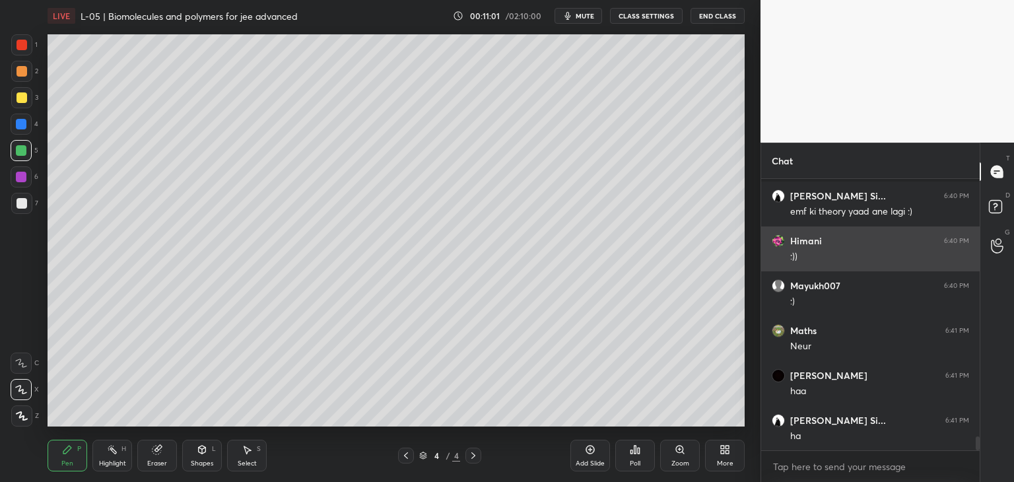
scroll to position [5050, 0]
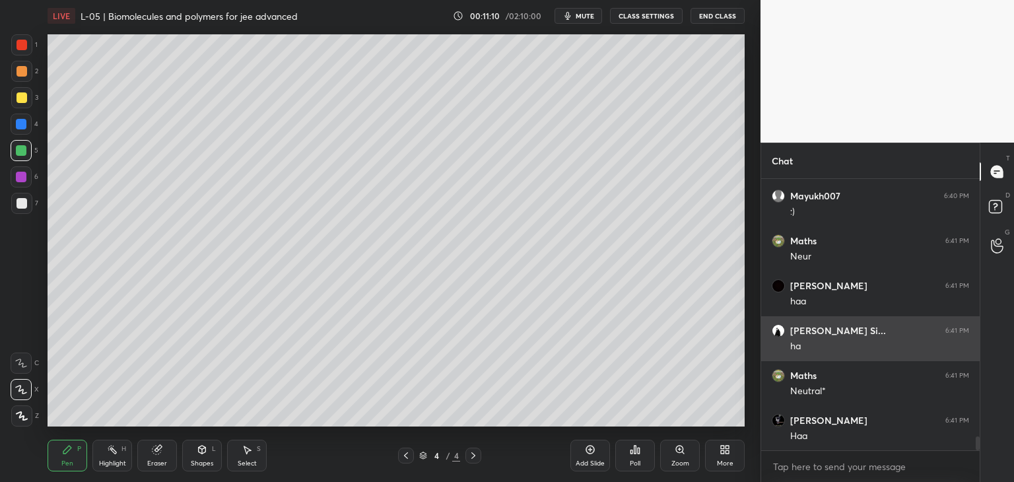
click at [405, 453] on icon at bounding box center [406, 455] width 11 height 11
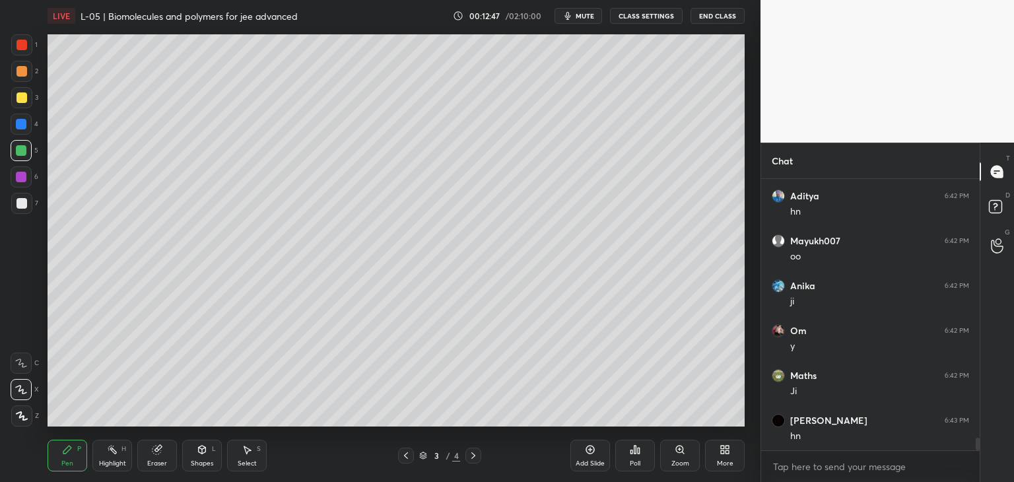
click at [476, 459] on icon at bounding box center [473, 455] width 11 height 11
click at [405, 457] on icon at bounding box center [406, 455] width 11 height 11
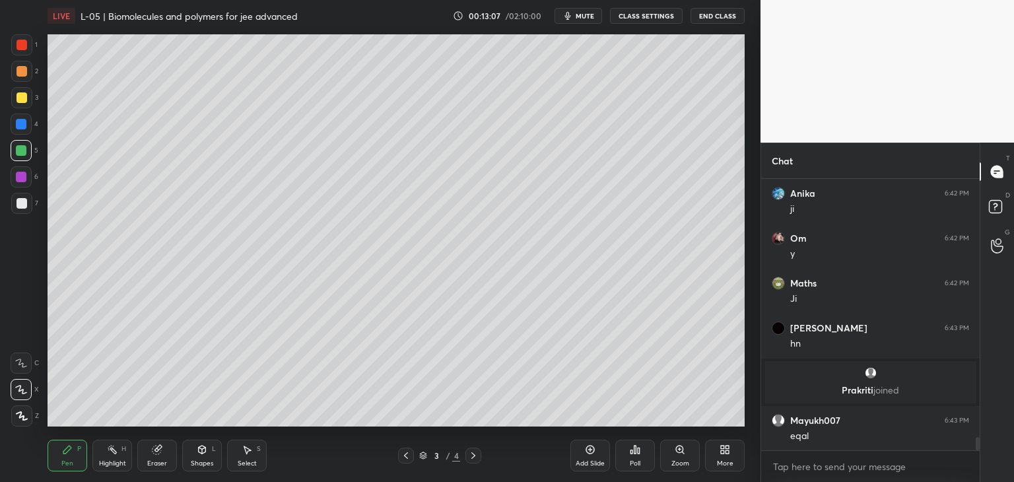
scroll to position [5294, 0]
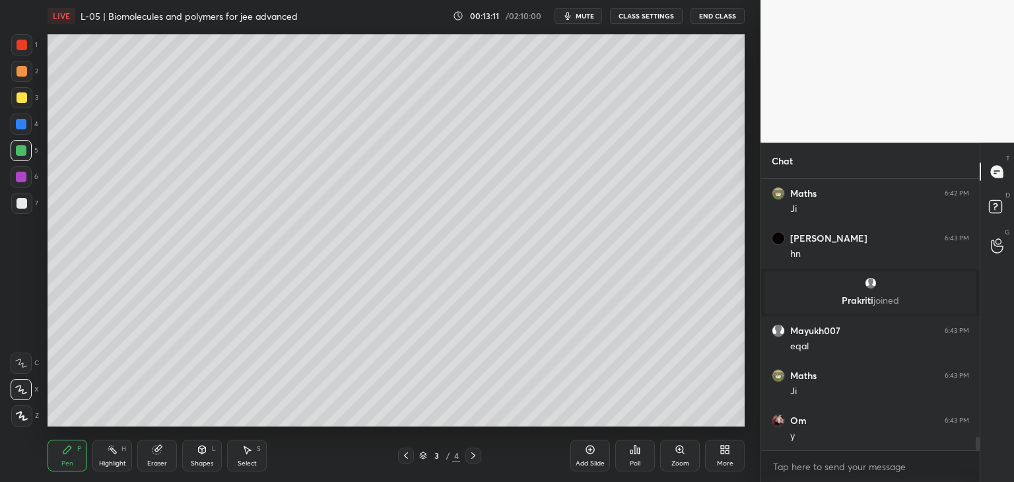
click at [471, 460] on icon at bounding box center [473, 455] width 11 height 11
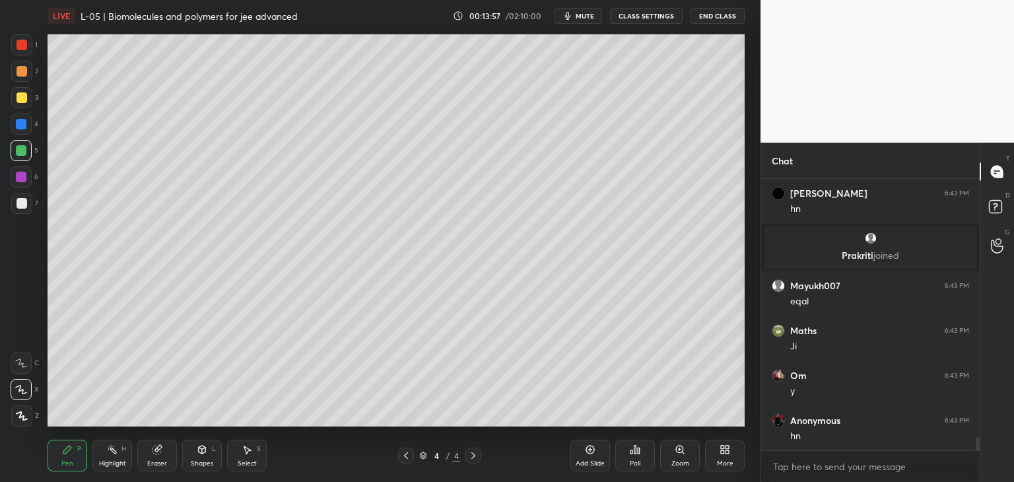
click at [128, 457] on div "Highlight H" at bounding box center [112, 456] width 40 height 32
click at [28, 409] on div at bounding box center [21, 415] width 21 height 21
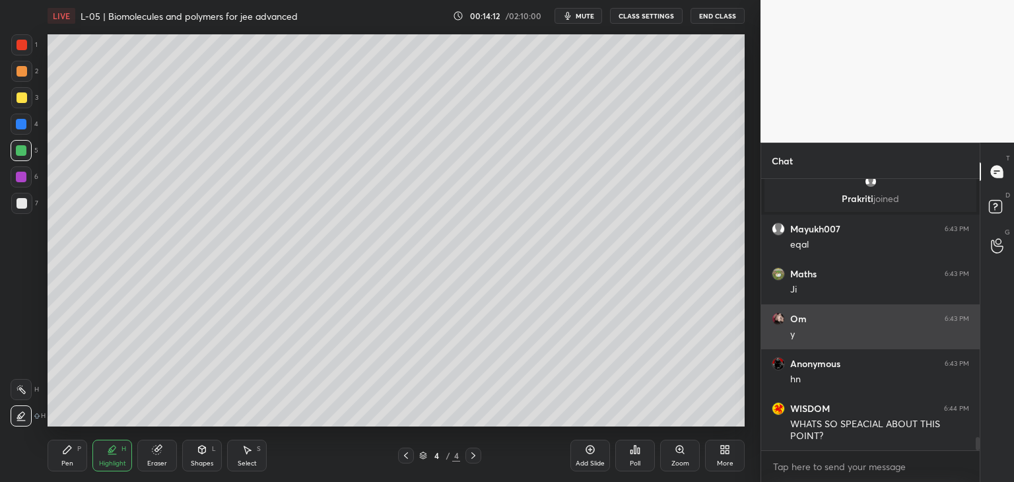
scroll to position [5485, 0]
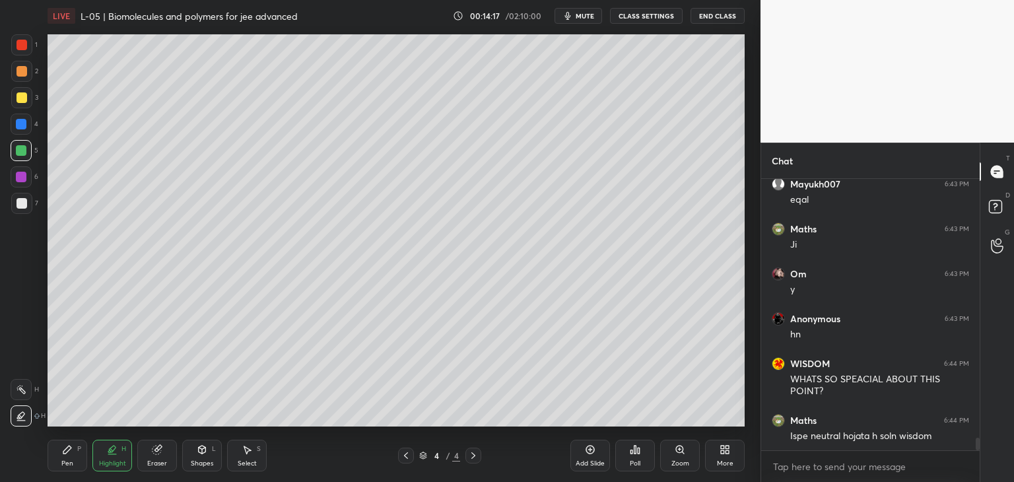
click at [63, 451] on icon at bounding box center [67, 449] width 8 height 8
click at [22, 183] on div at bounding box center [21, 176] width 21 height 21
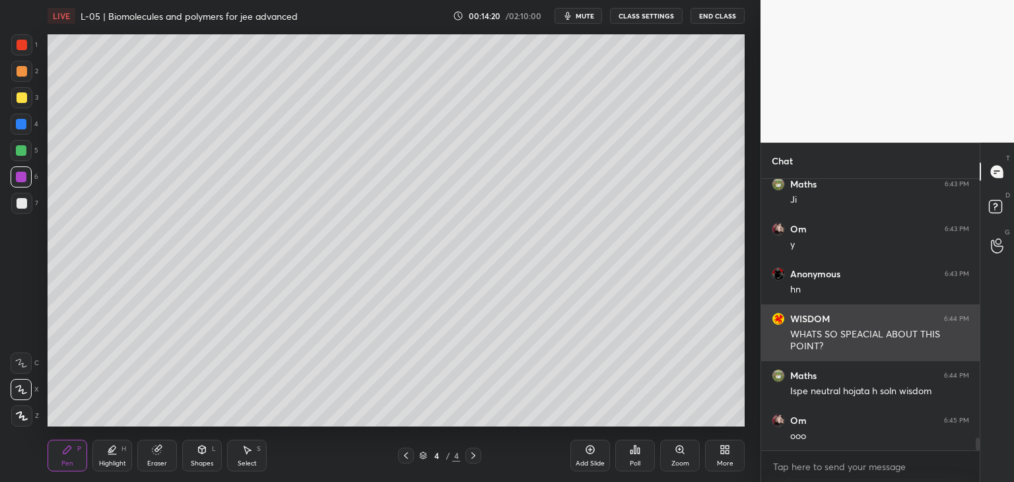
scroll to position [5575, 0]
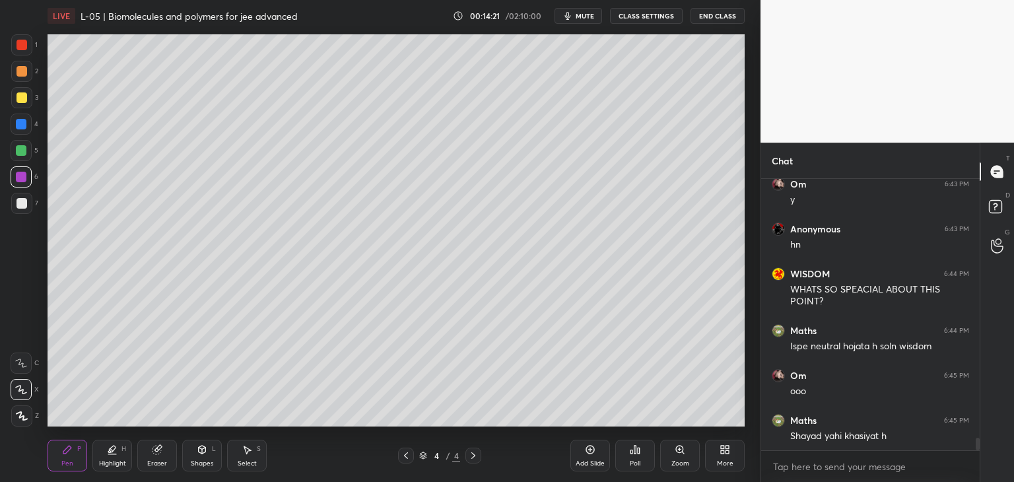
click at [20, 45] on div at bounding box center [21, 45] width 11 height 11
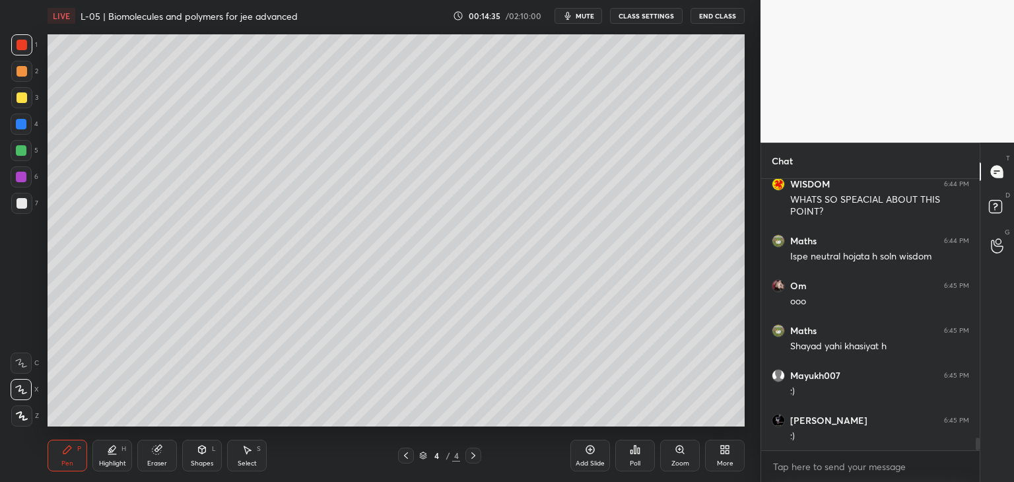
scroll to position [5710, 0]
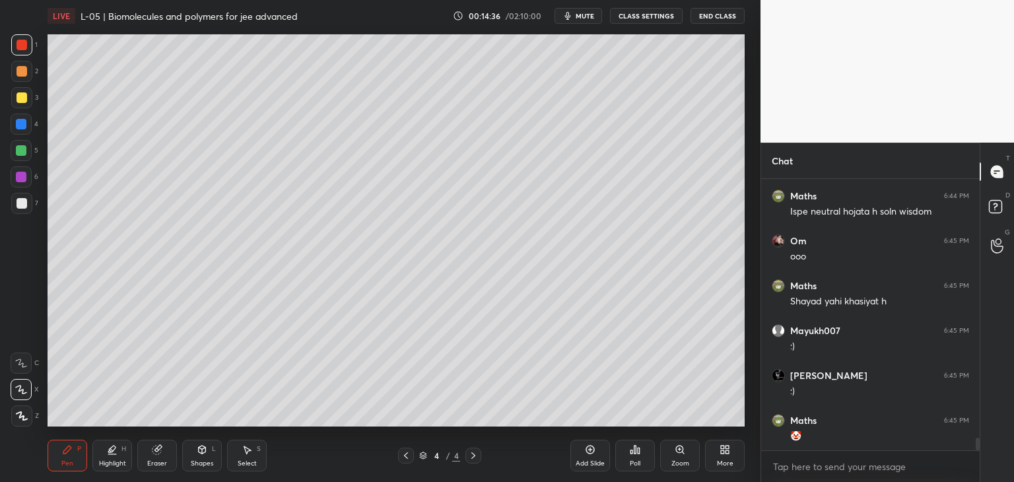
click at [243, 449] on icon at bounding box center [247, 449] width 11 height 11
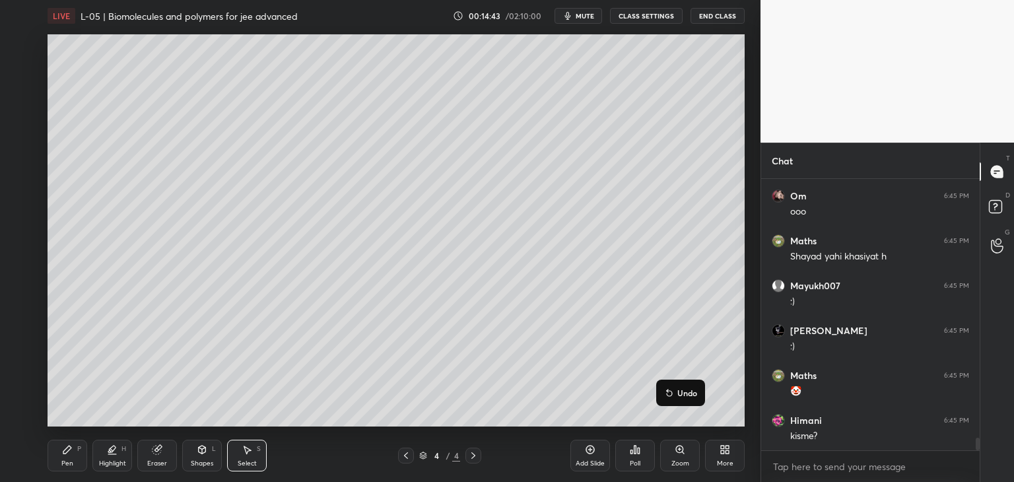
click at [728, 407] on div "0 ° Undo Copy Duplicate Duplicate to new slide Delete" at bounding box center [396, 230] width 697 height 392
click at [69, 463] on div "Pen" at bounding box center [67, 463] width 12 height 7
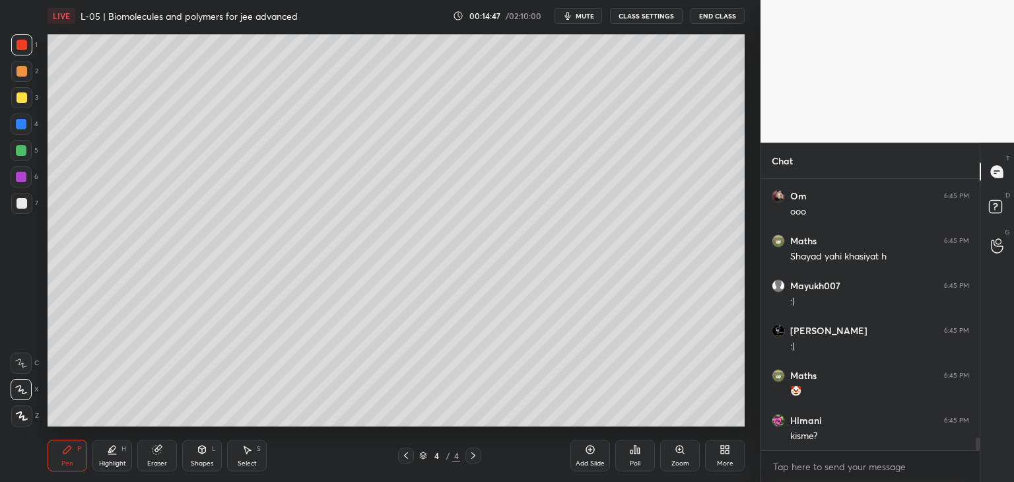
click at [159, 444] on icon at bounding box center [157, 449] width 11 height 11
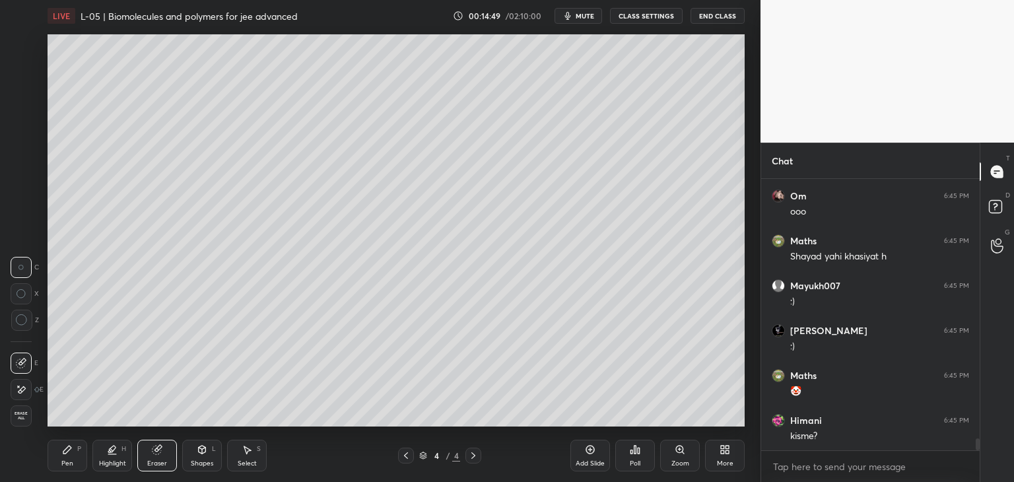
scroll to position [5800, 0]
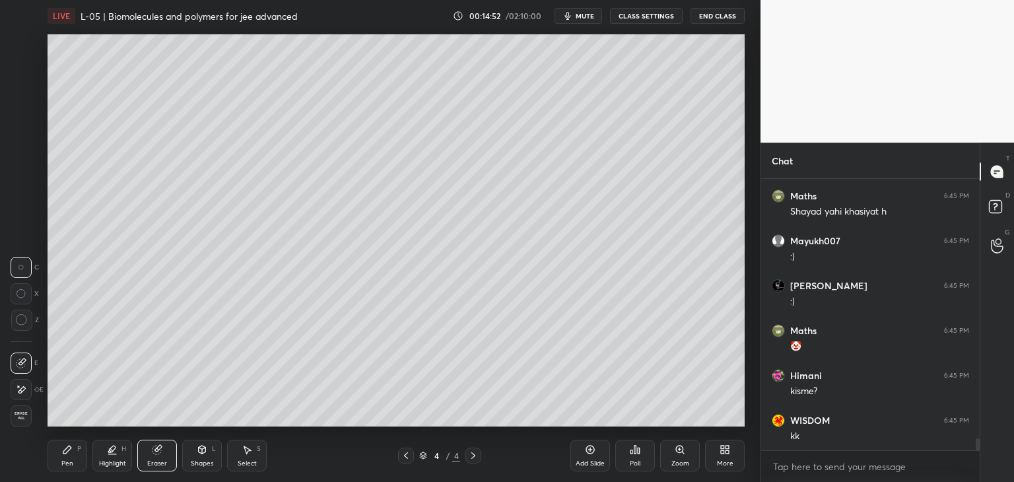
click at [67, 450] on icon at bounding box center [67, 449] width 8 height 8
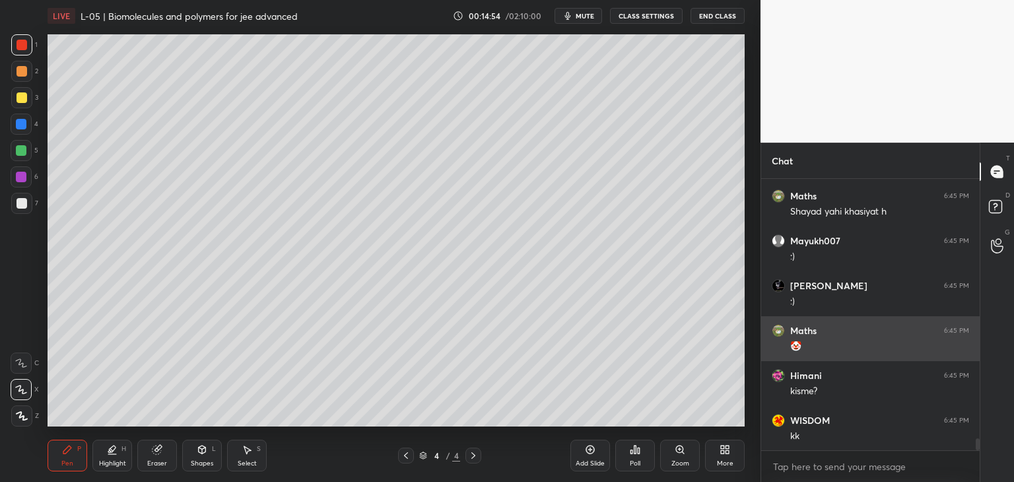
click at [23, 74] on div at bounding box center [21, 71] width 11 height 11
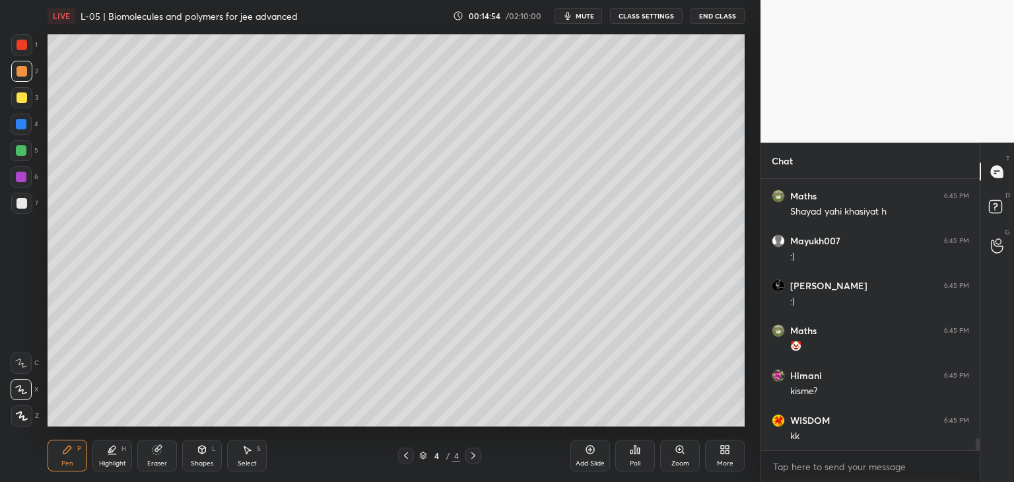
click at [21, 98] on div at bounding box center [21, 97] width 11 height 11
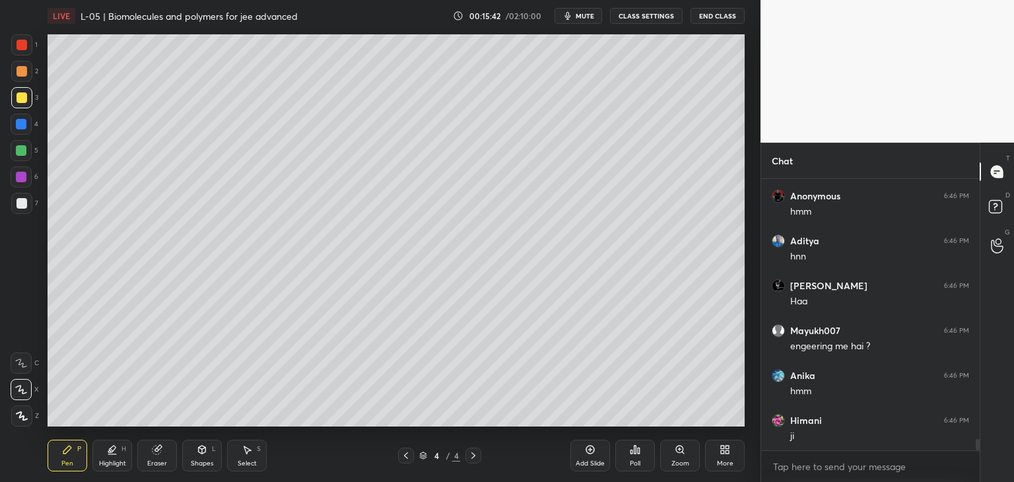
scroll to position [6293, 0]
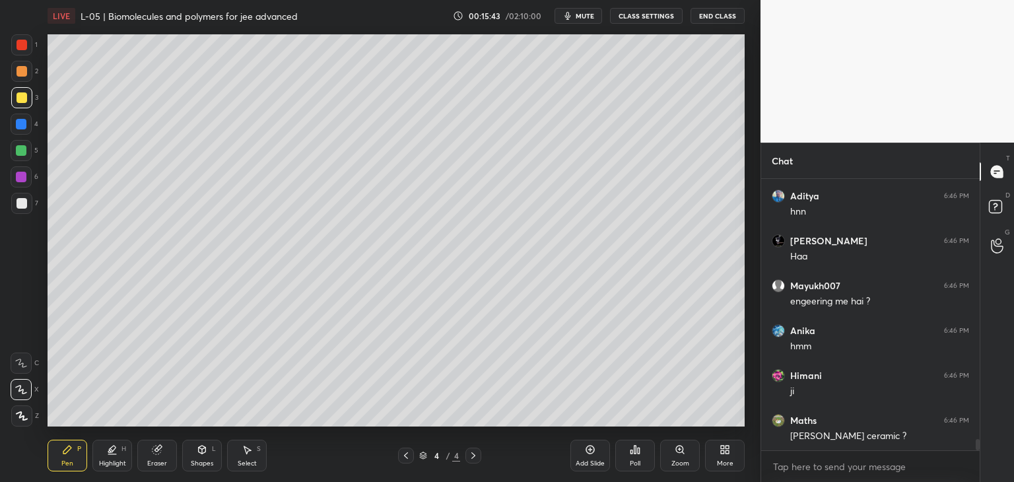
click at [249, 453] on icon at bounding box center [247, 449] width 11 height 11
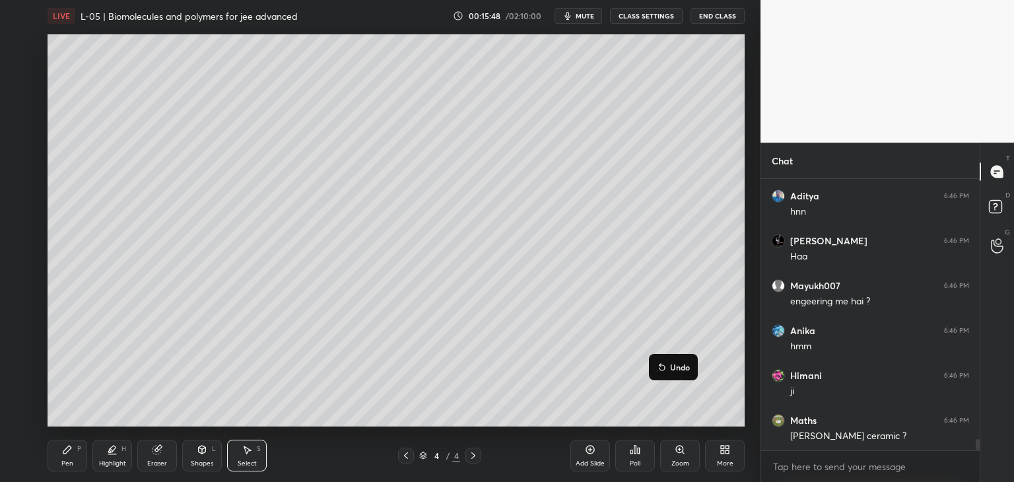
click at [327, 414] on div "0 ° Undo Copy Duplicate Duplicate to new slide Delete" at bounding box center [396, 230] width 697 height 392
click at [72, 459] on div "Pen P" at bounding box center [68, 456] width 40 height 32
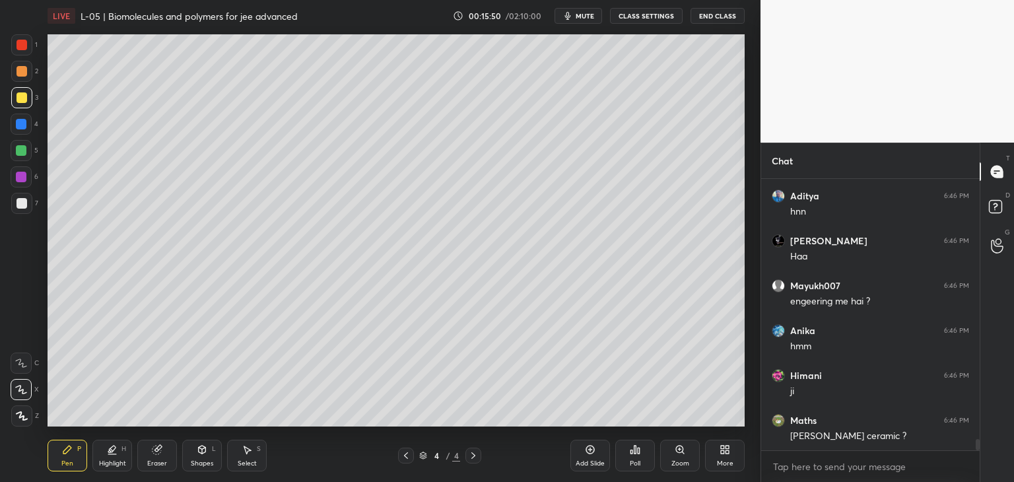
click at [20, 72] on div at bounding box center [21, 71] width 11 height 11
click at [23, 45] on div at bounding box center [21, 45] width 11 height 11
click at [201, 451] on icon at bounding box center [202, 449] width 7 height 8
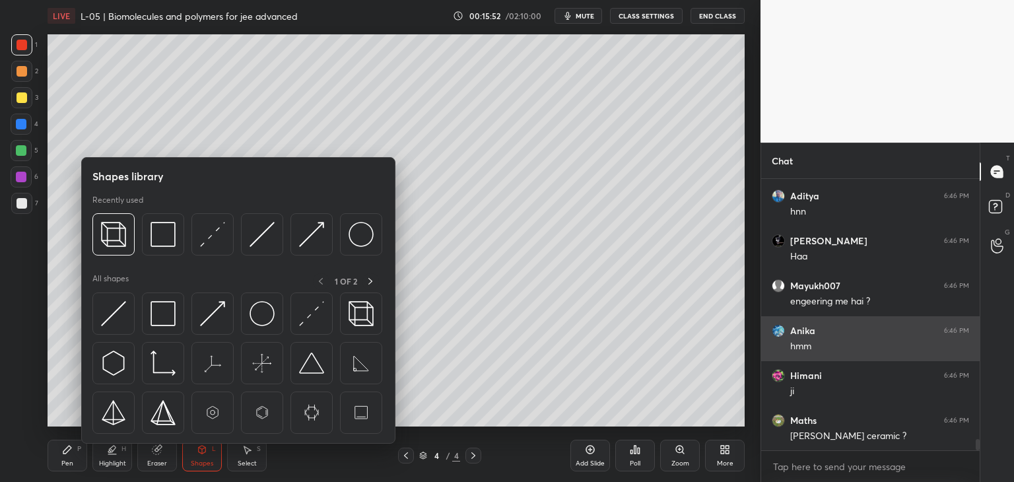
click at [156, 240] on img at bounding box center [162, 234] width 25 height 25
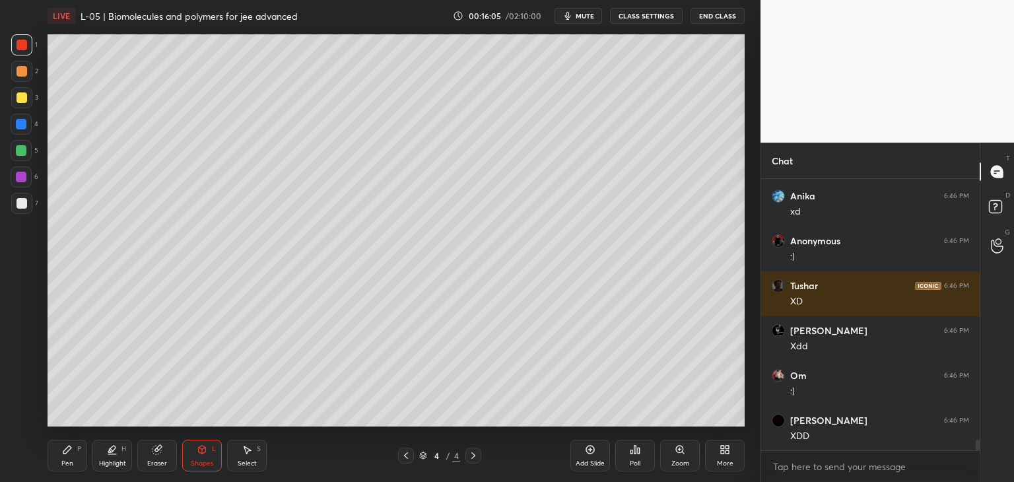
scroll to position [6787, 0]
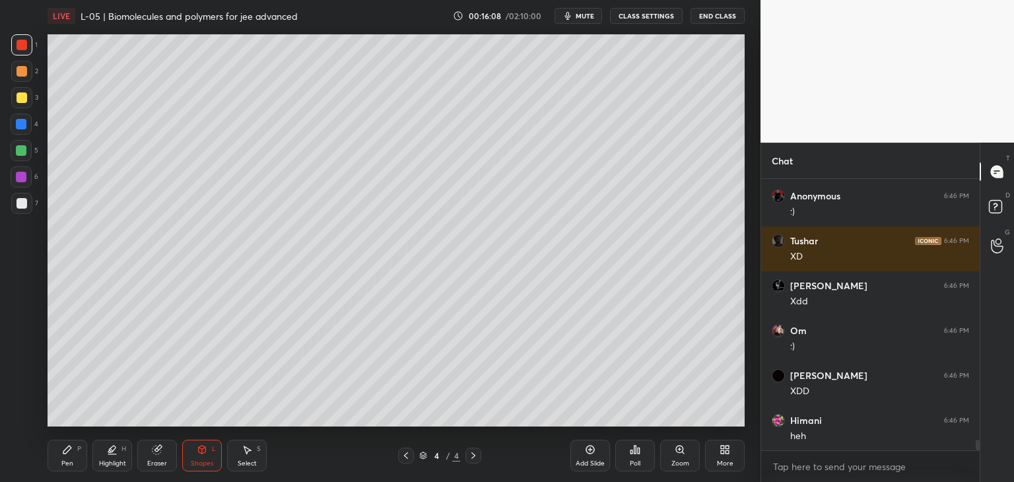
click at [20, 99] on div at bounding box center [21, 97] width 11 height 11
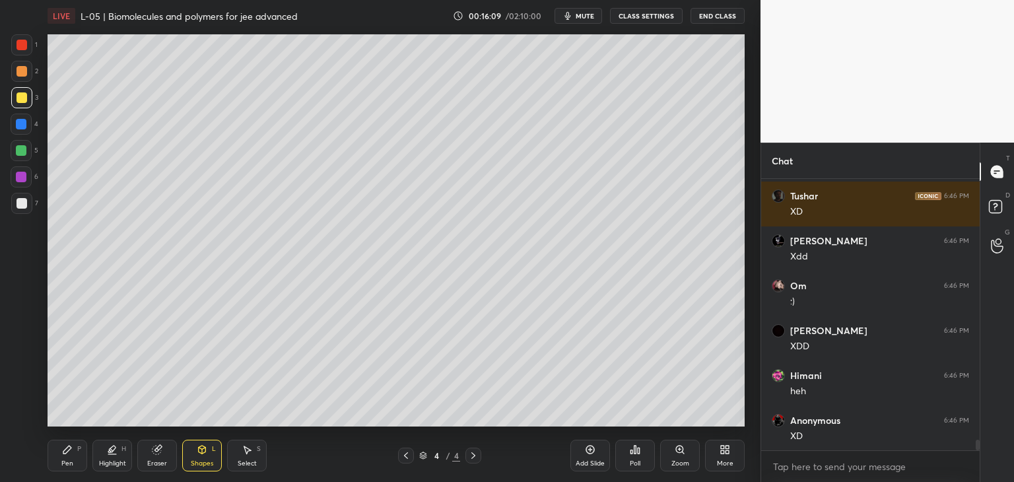
click at [66, 446] on icon at bounding box center [67, 449] width 11 height 11
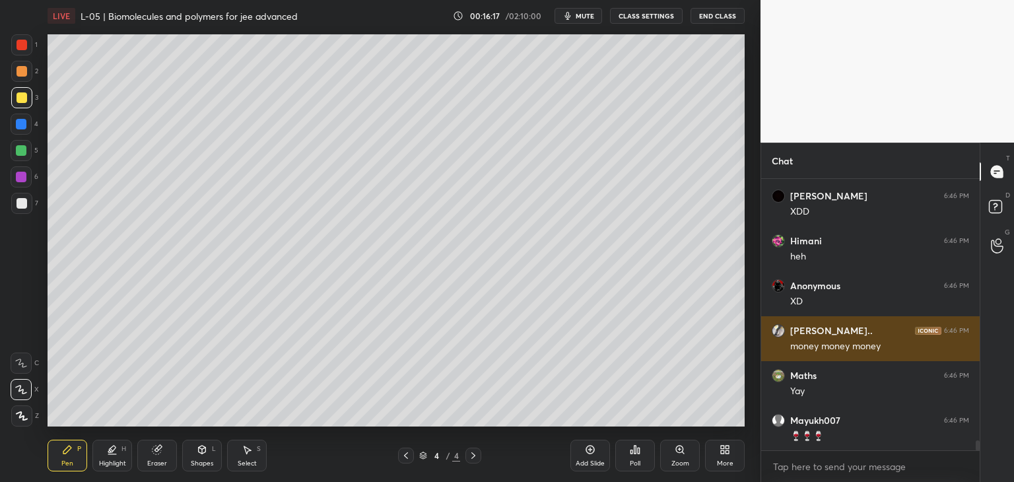
scroll to position [7011, 0]
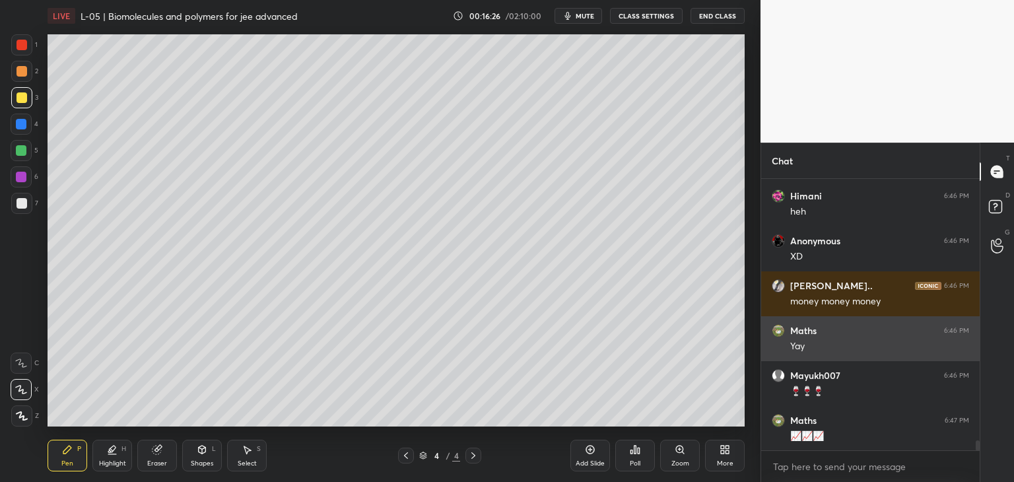
click at [409, 451] on icon at bounding box center [406, 455] width 11 height 11
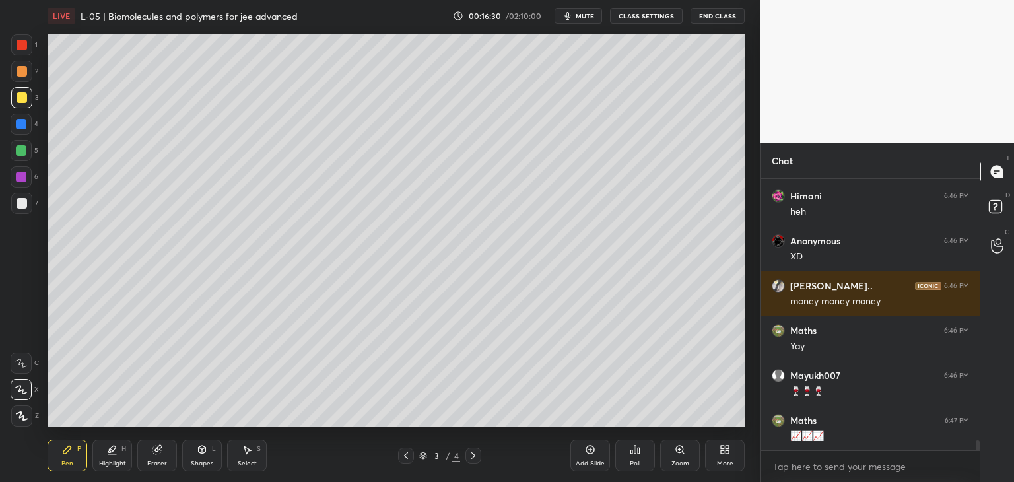
click at [469, 456] on icon at bounding box center [473, 455] width 11 height 11
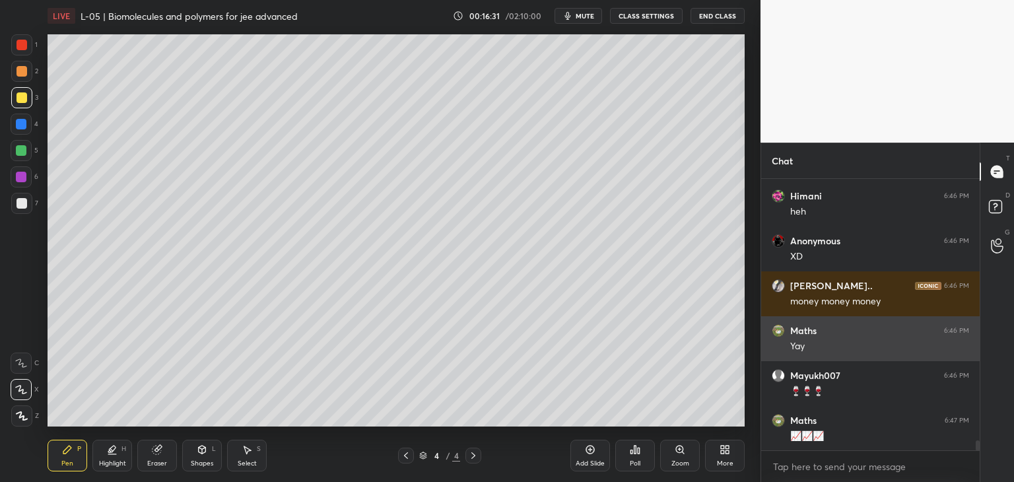
click at [585, 449] on icon at bounding box center [590, 449] width 11 height 11
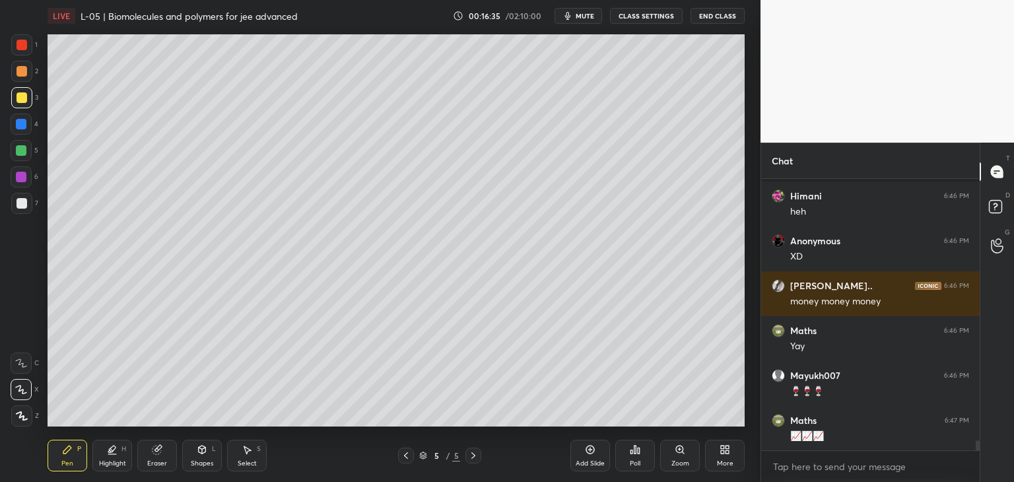
scroll to position [7059, 0]
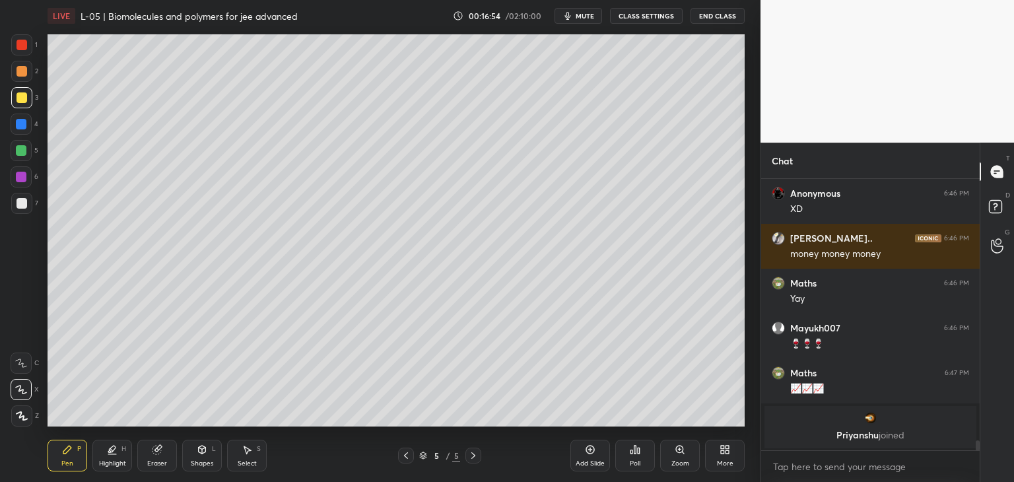
click at [24, 46] on div at bounding box center [21, 45] width 11 height 11
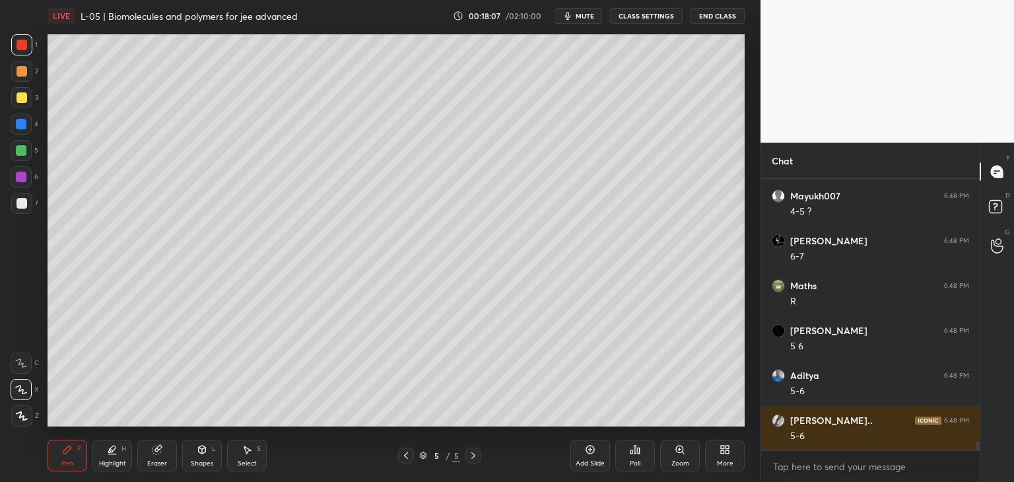
scroll to position [7804, 0]
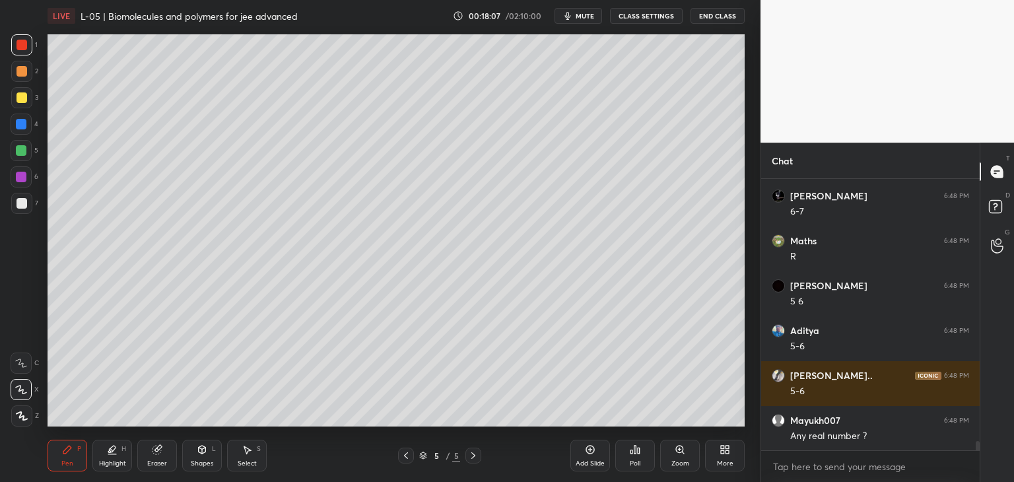
click at [199, 457] on div "Shapes L" at bounding box center [202, 456] width 40 height 32
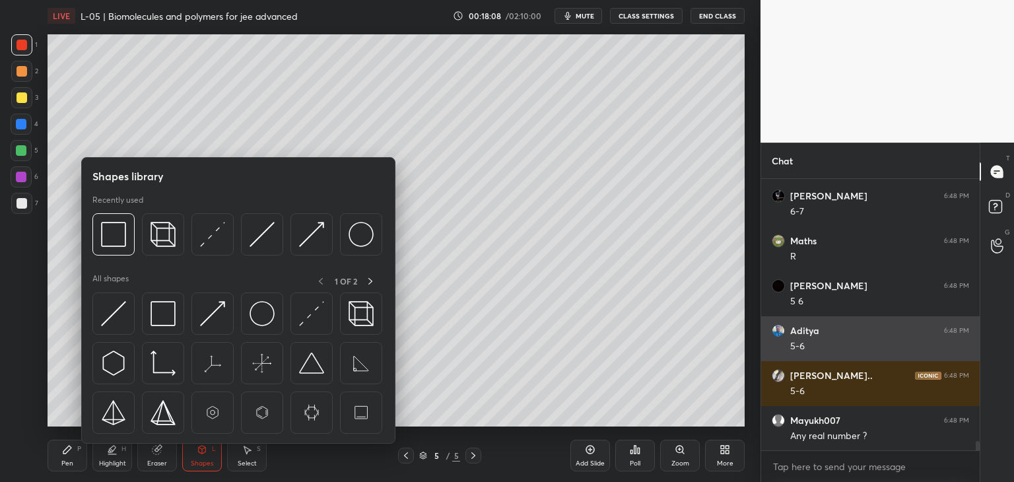
click at [117, 236] on img at bounding box center [113, 234] width 25 height 25
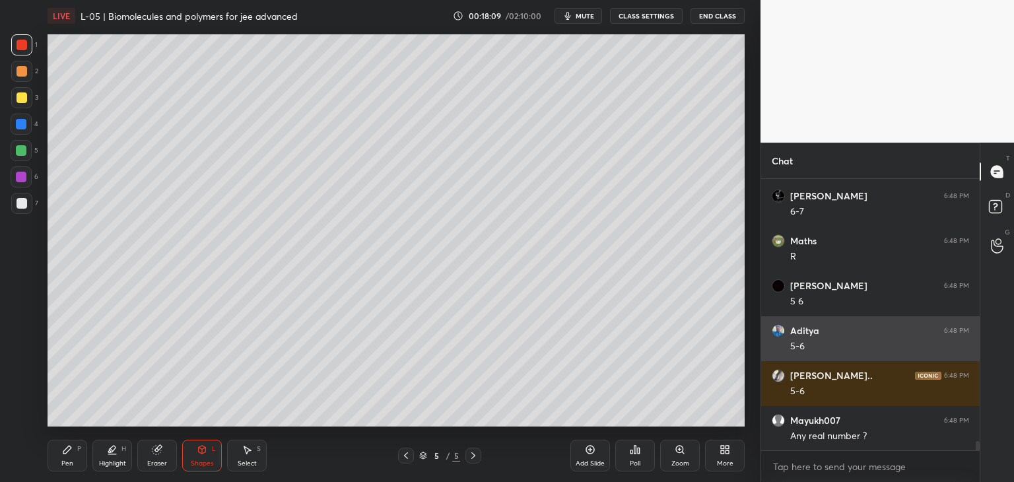
scroll to position [7849, 0]
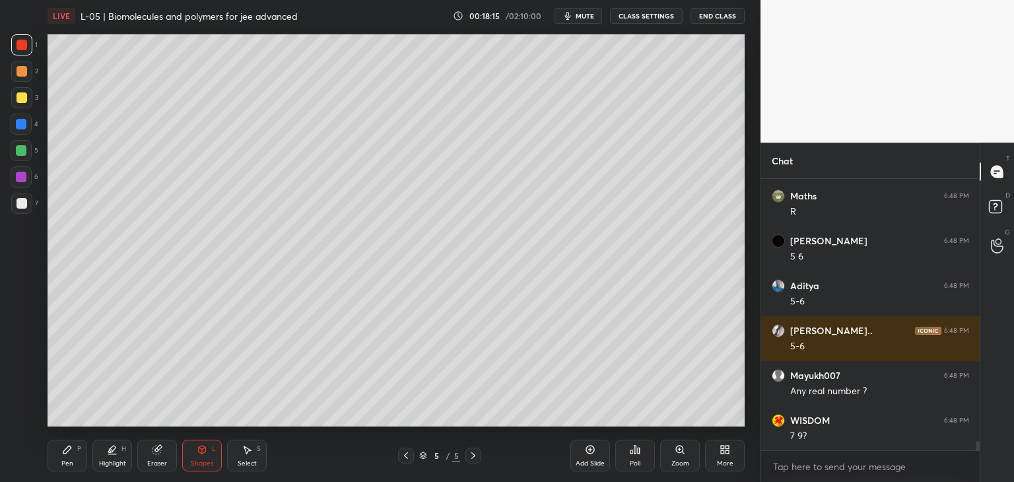
click at [67, 452] on icon at bounding box center [67, 449] width 8 height 8
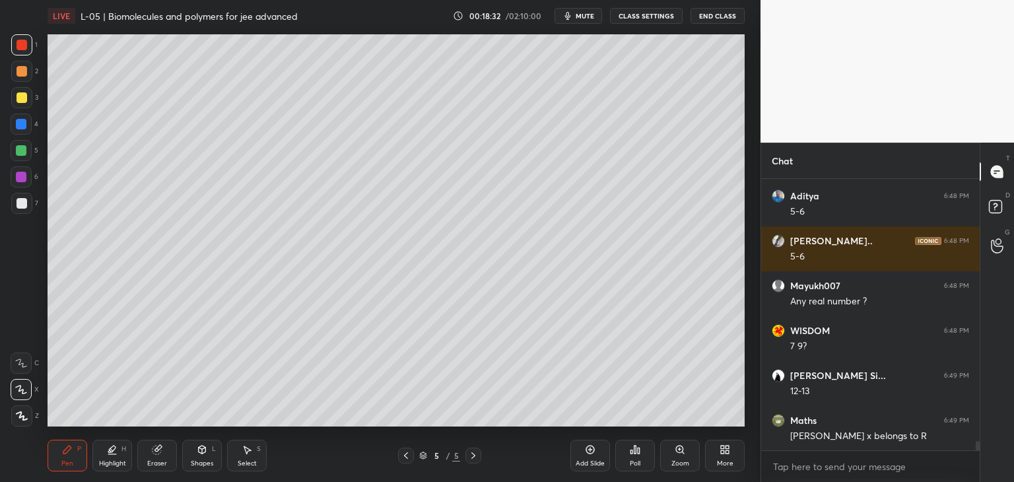
scroll to position [7984, 0]
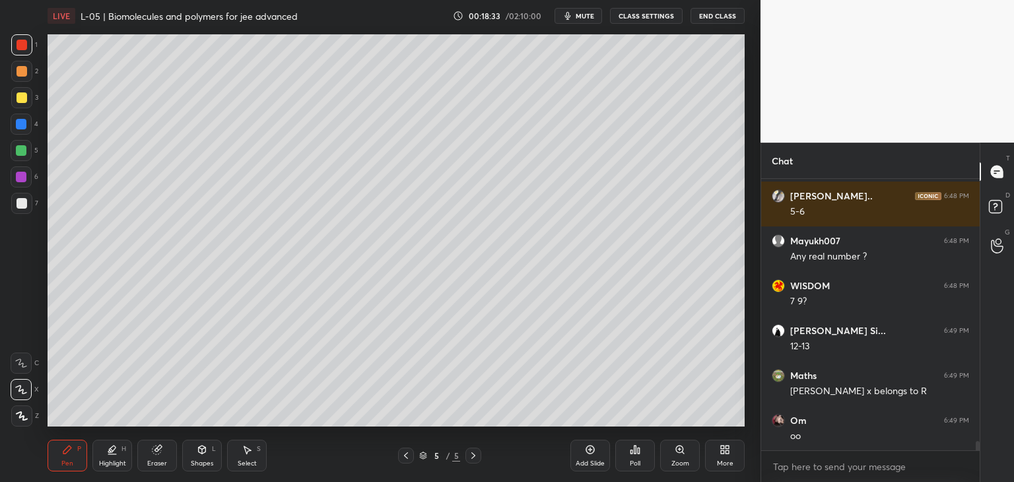
click at [248, 453] on icon at bounding box center [247, 449] width 11 height 11
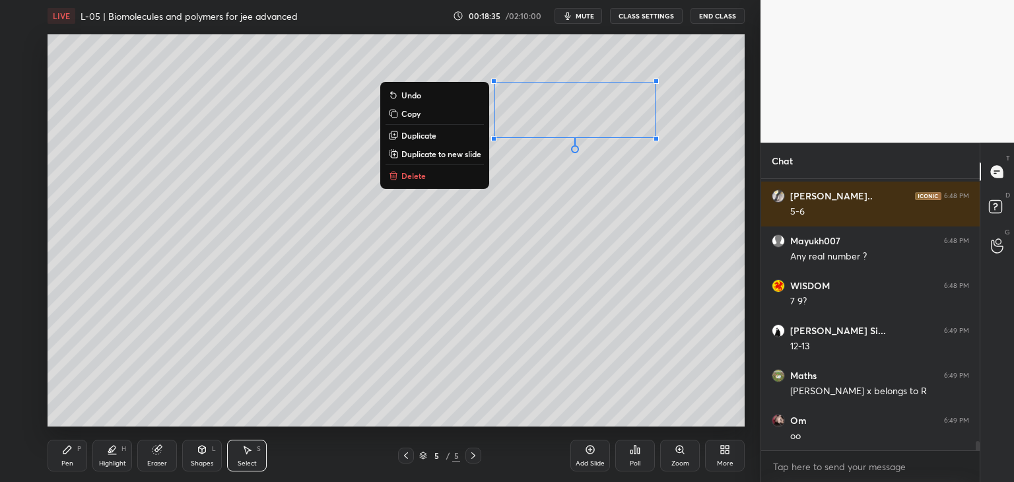
click at [418, 176] on p "Delete" at bounding box center [413, 175] width 24 height 11
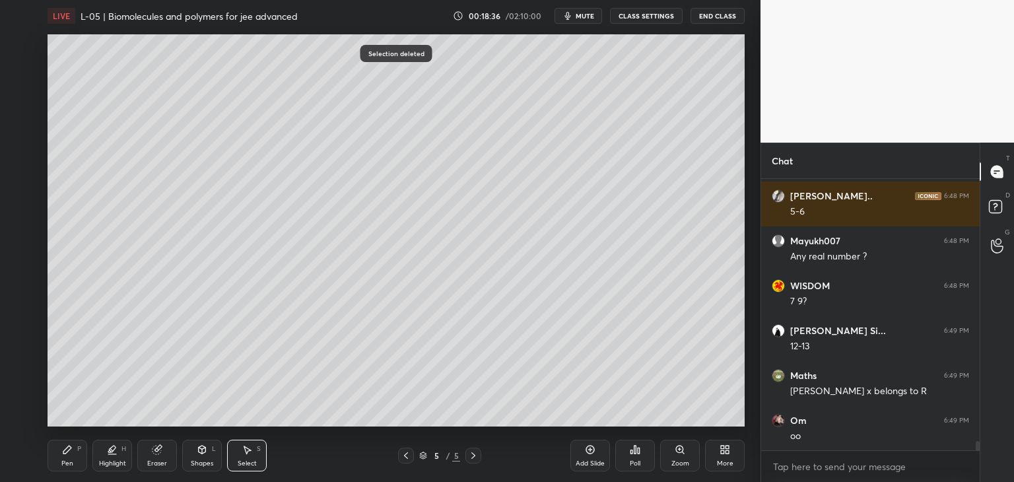
click at [72, 455] on div "Pen P" at bounding box center [68, 456] width 40 height 32
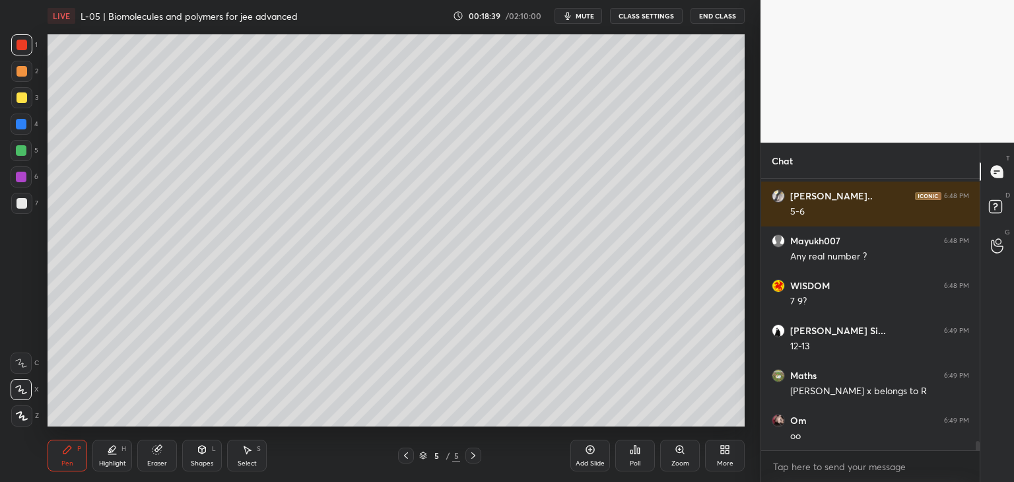
scroll to position [8029, 0]
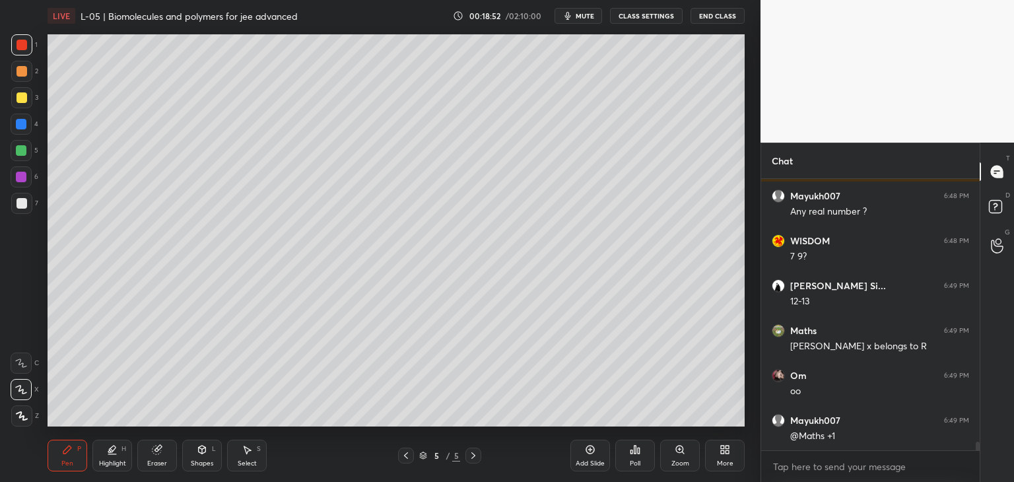
click at [24, 154] on div at bounding box center [21, 150] width 11 height 11
click at [23, 102] on div at bounding box center [21, 97] width 11 height 11
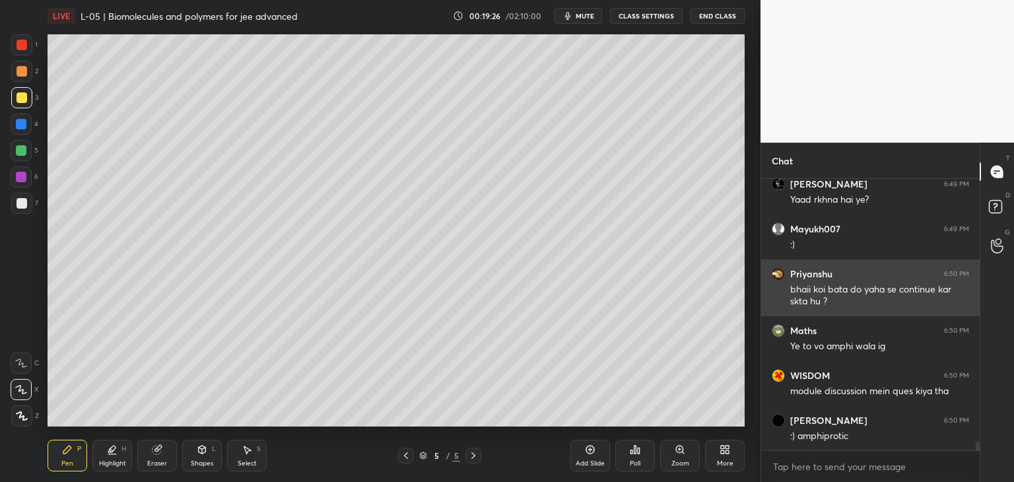
scroll to position [8355, 0]
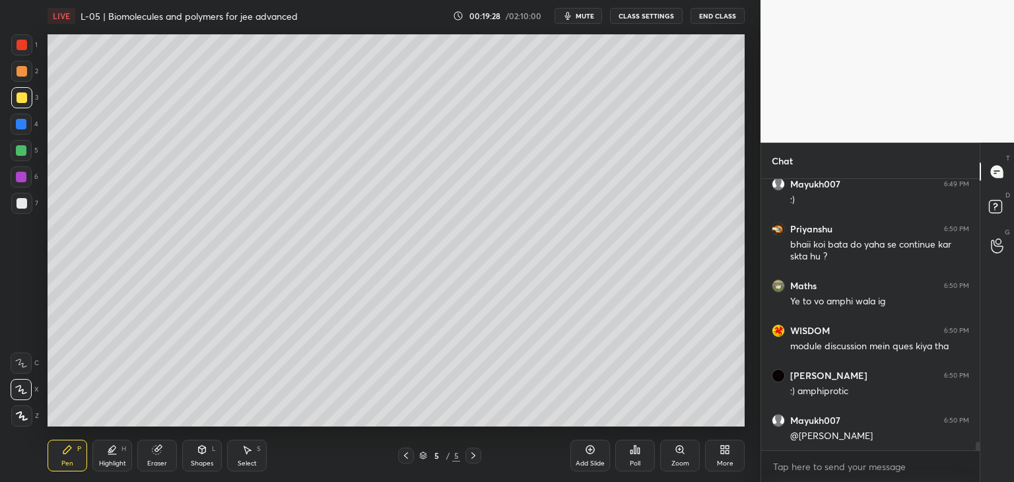
click at [249, 459] on div "Select S" at bounding box center [247, 456] width 40 height 32
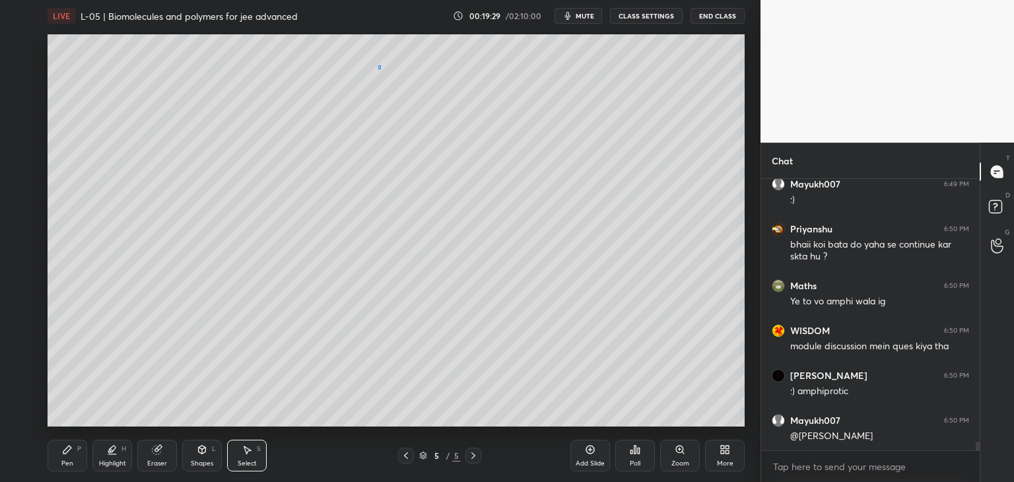
scroll to position [8400, 0]
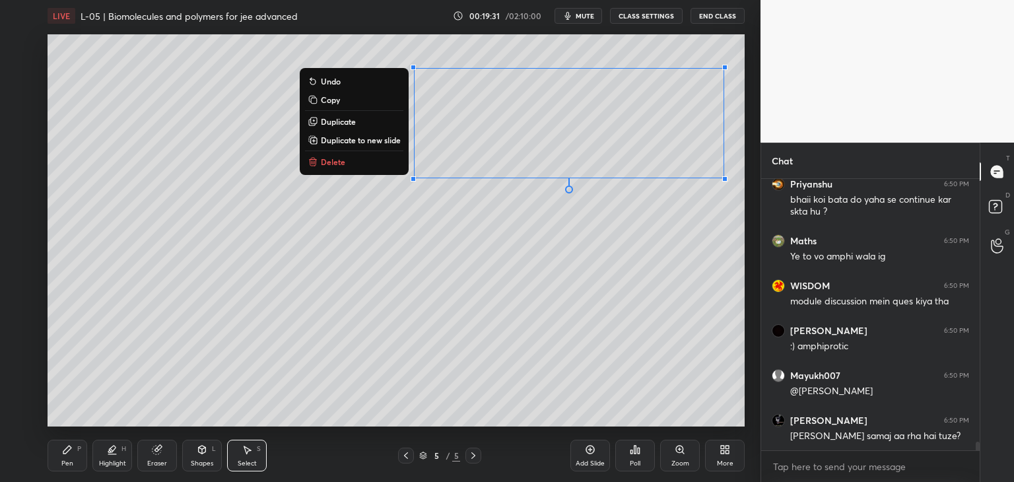
click at [663, 314] on div "0 ° Undo Copy Duplicate Duplicate to new slide Delete" at bounding box center [396, 230] width 697 height 392
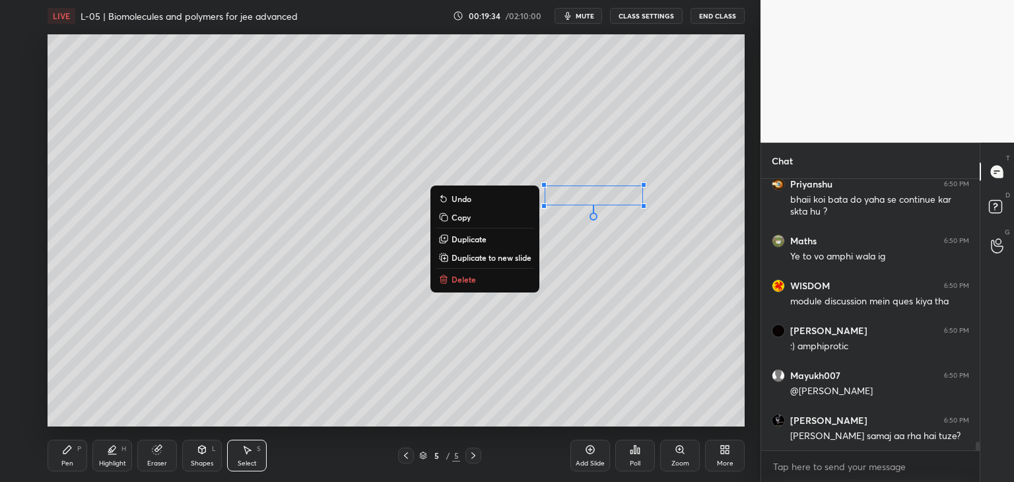
click at [486, 365] on div "0 ° Undo Copy Duplicate Duplicate to new slide Delete" at bounding box center [396, 230] width 697 height 392
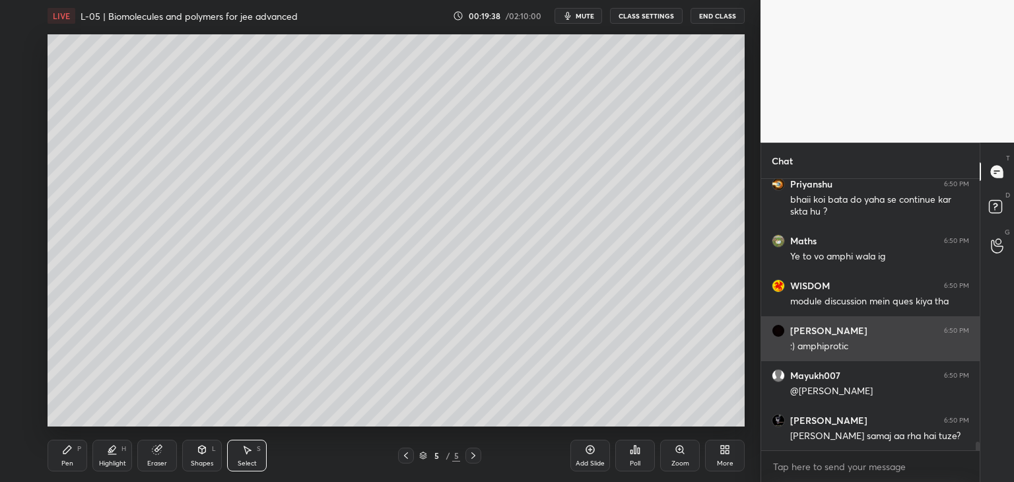
click at [65, 458] on div "Pen P" at bounding box center [68, 456] width 40 height 32
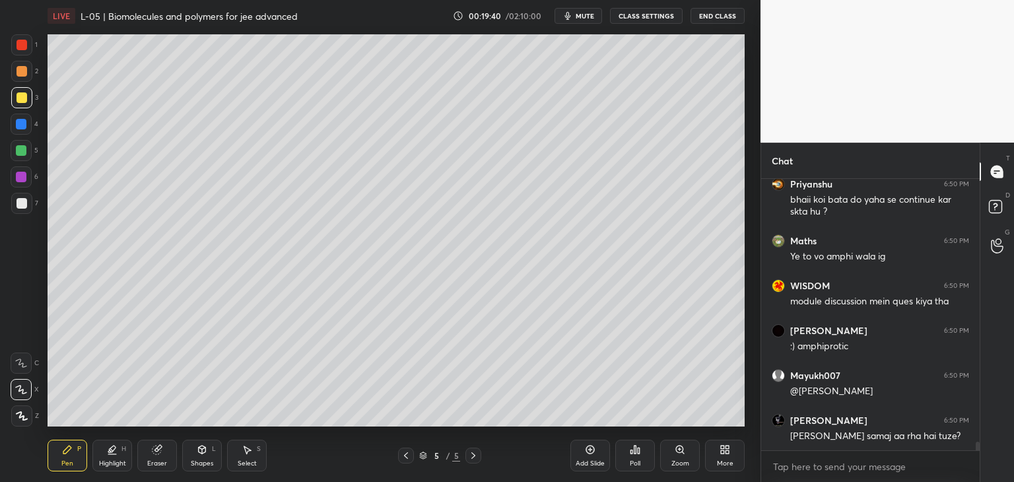
click at [24, 76] on div at bounding box center [21, 71] width 11 height 11
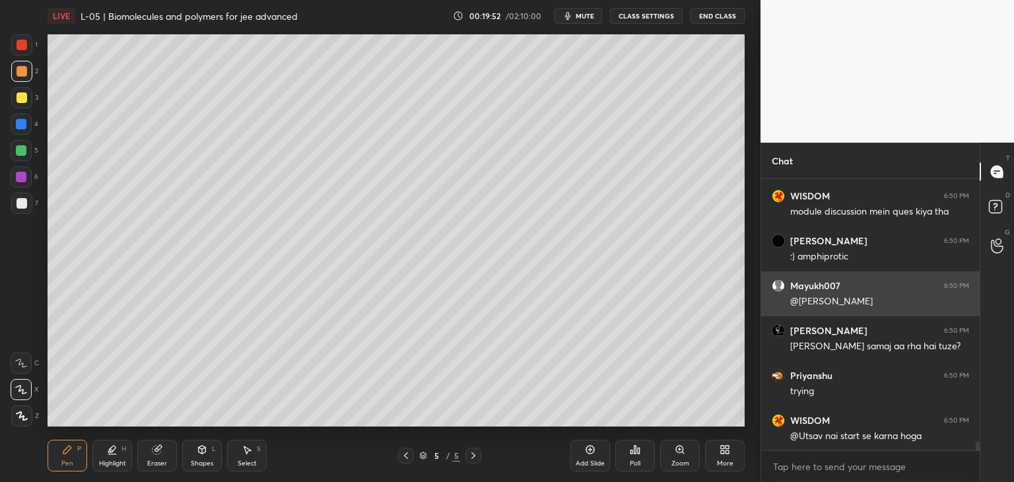
scroll to position [8534, 0]
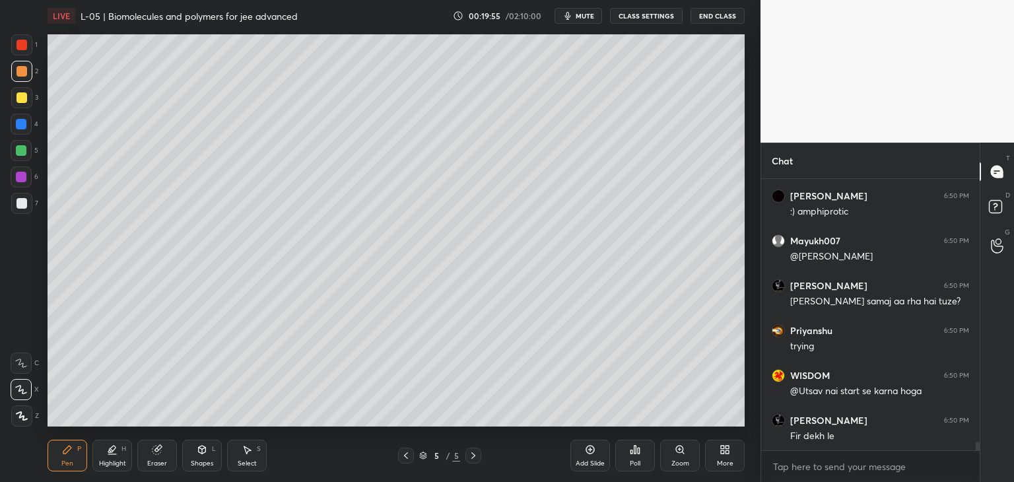
click at [404, 457] on icon at bounding box center [406, 455] width 11 height 11
click at [408, 456] on icon at bounding box center [406, 455] width 11 height 11
click at [473, 453] on icon at bounding box center [473, 455] width 4 height 7
click at [473, 452] on icon at bounding box center [473, 455] width 11 height 11
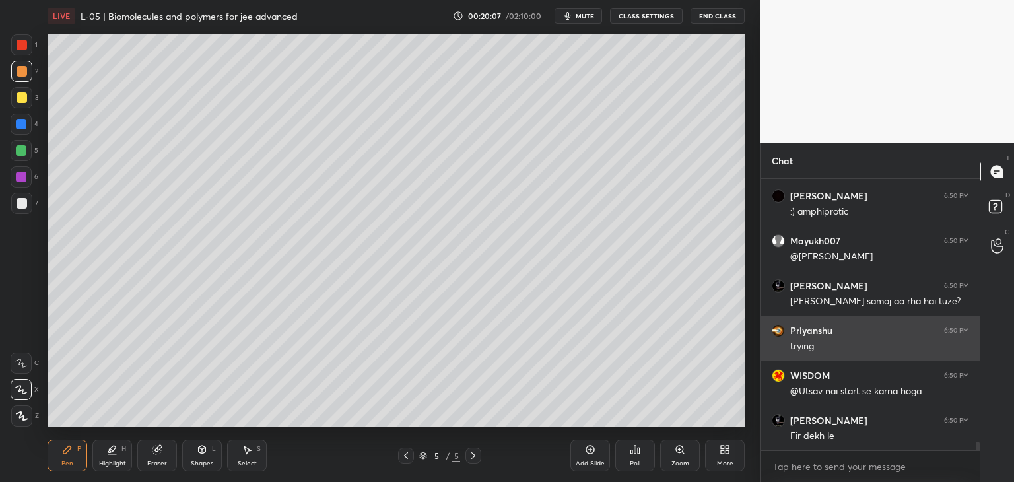
click at [249, 449] on icon at bounding box center [247, 450] width 7 height 8
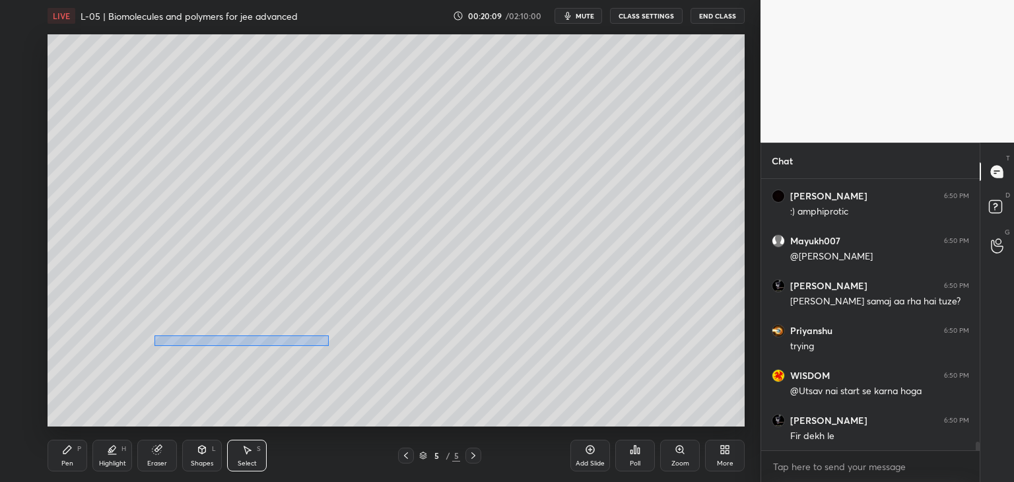
scroll to position [8579, 0]
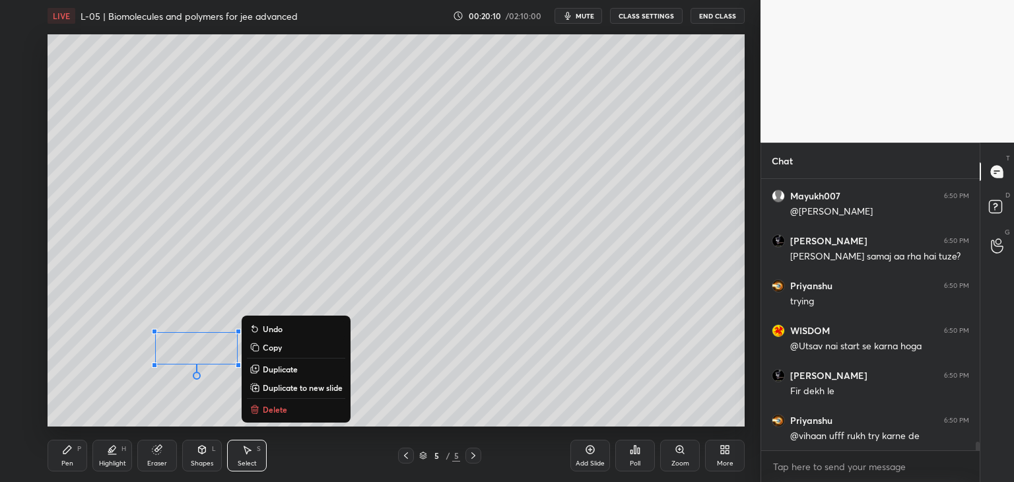
click at [287, 410] on button "Delete" at bounding box center [296, 409] width 98 height 16
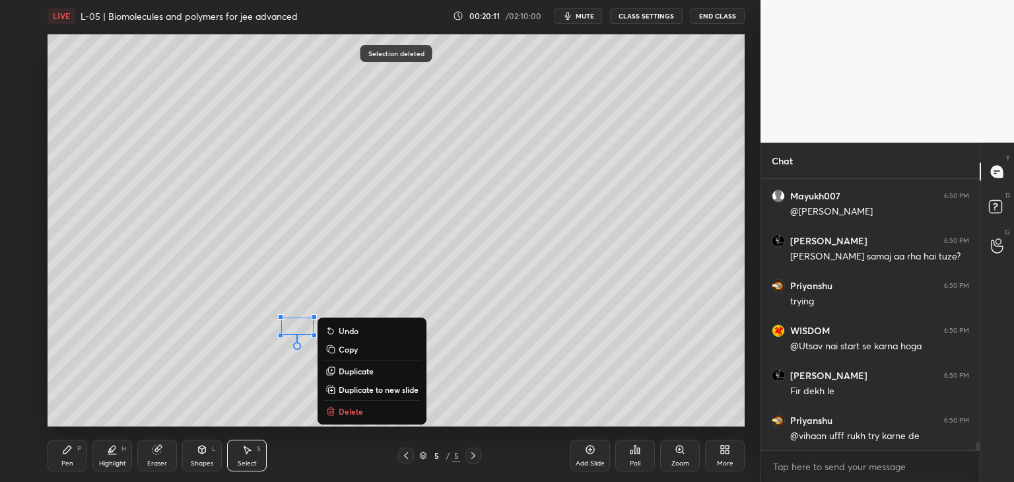
click at [339, 409] on p "Delete" at bounding box center [351, 411] width 24 height 11
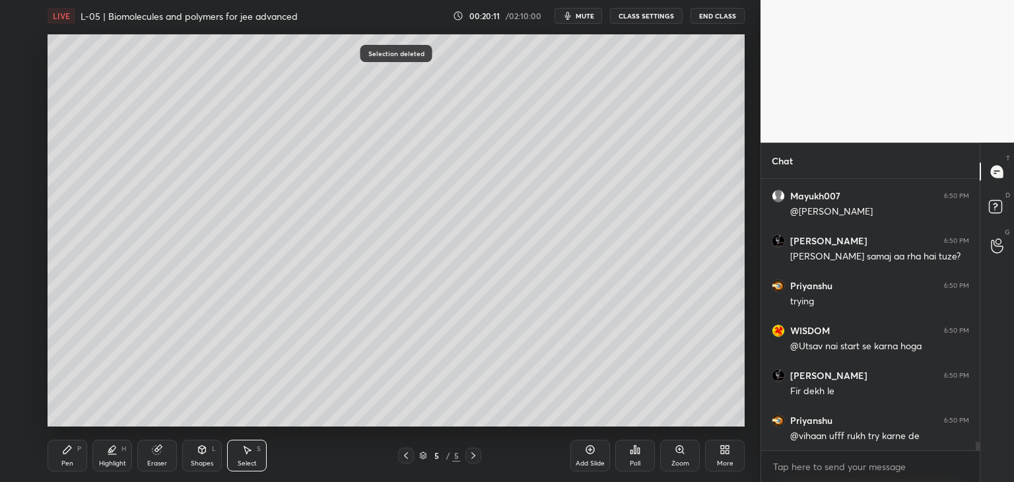
click at [75, 451] on div "Pen P" at bounding box center [68, 456] width 40 height 32
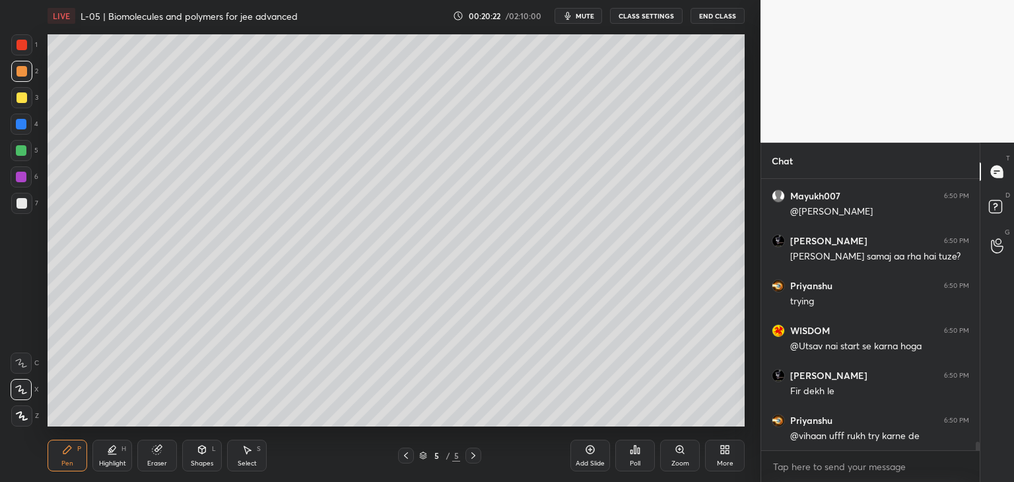
click at [16, 179] on div at bounding box center [21, 177] width 11 height 11
click at [250, 451] on icon at bounding box center [247, 450] width 7 height 8
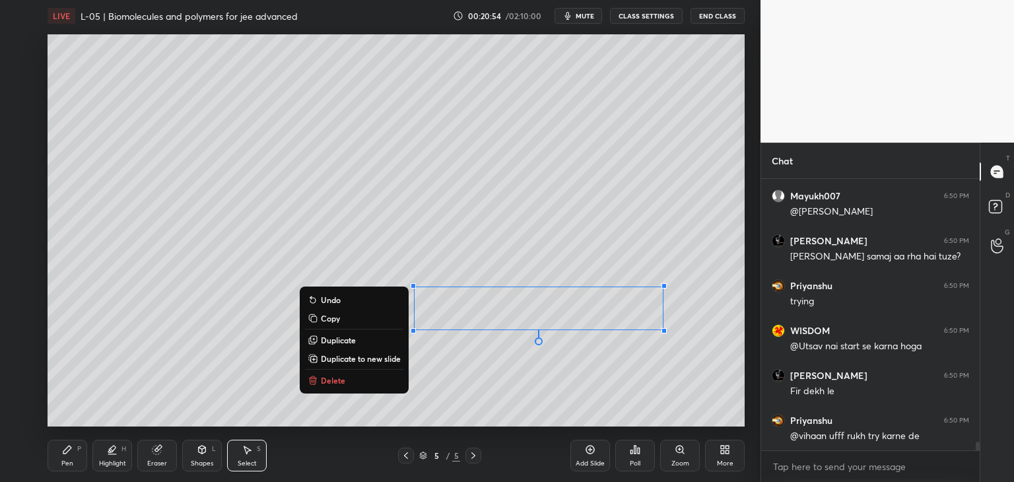
click at [333, 380] on p "Delete" at bounding box center [333, 380] width 24 height 11
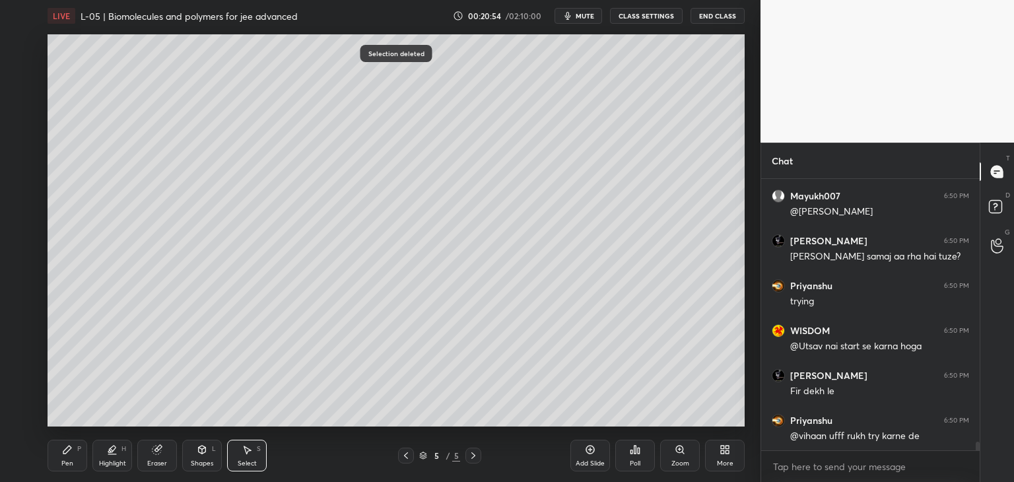
click at [66, 457] on div "Pen P" at bounding box center [68, 456] width 40 height 32
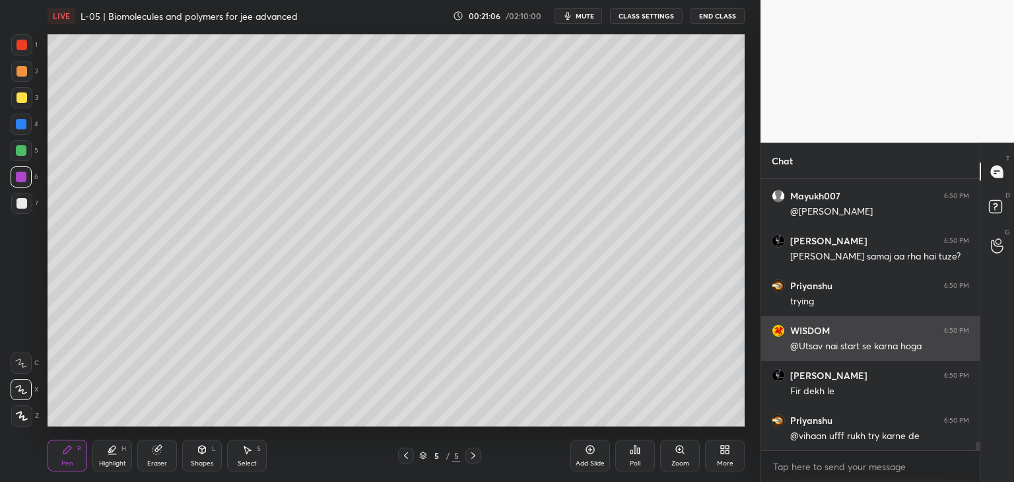
click at [249, 456] on div "Select S" at bounding box center [247, 456] width 40 height 32
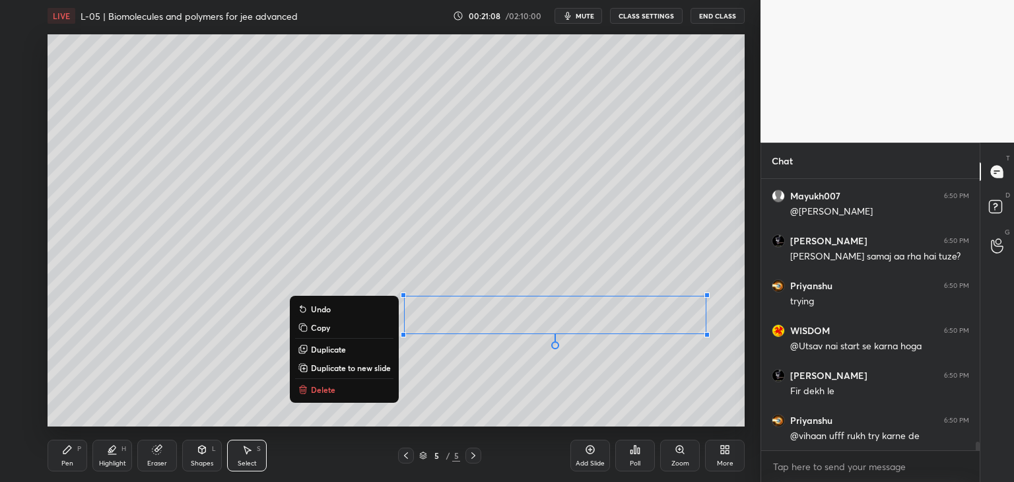
scroll to position [8624, 0]
click at [620, 415] on div "0 ° Undo Copy Duplicate Duplicate to new slide Delete" at bounding box center [396, 230] width 697 height 392
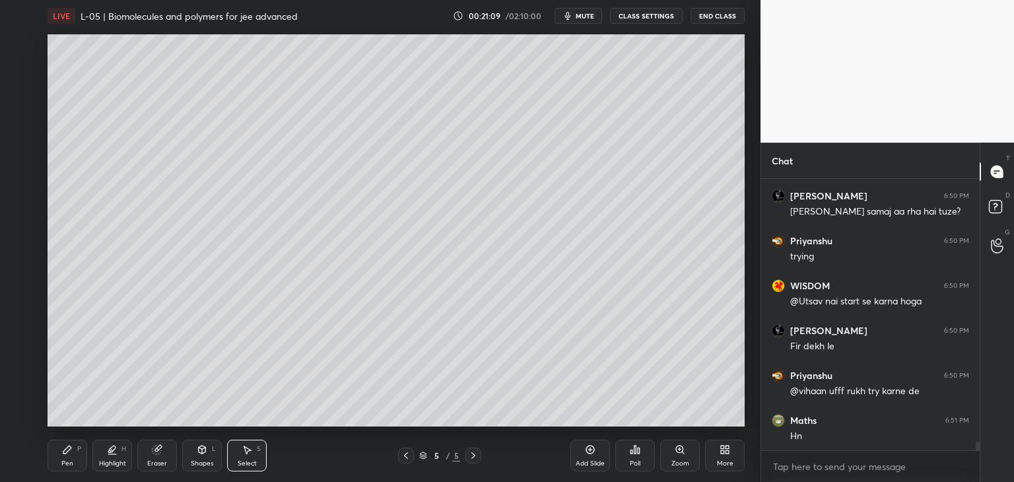
click at [51, 458] on div "Pen P" at bounding box center [68, 456] width 40 height 32
click at [20, 133] on div at bounding box center [21, 124] width 21 height 21
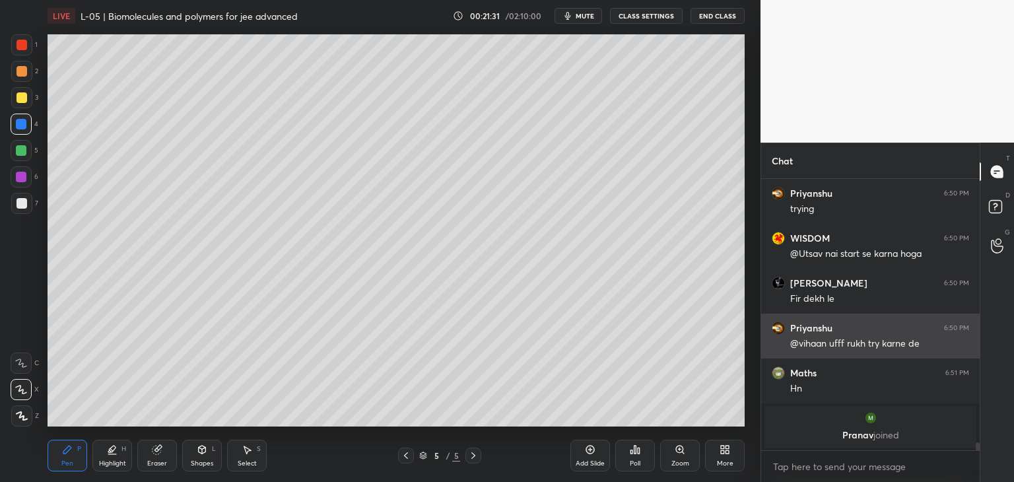
click at [596, 420] on div "Add Slide Poll Zoom More" at bounding box center [657, 455] width 174 height 74
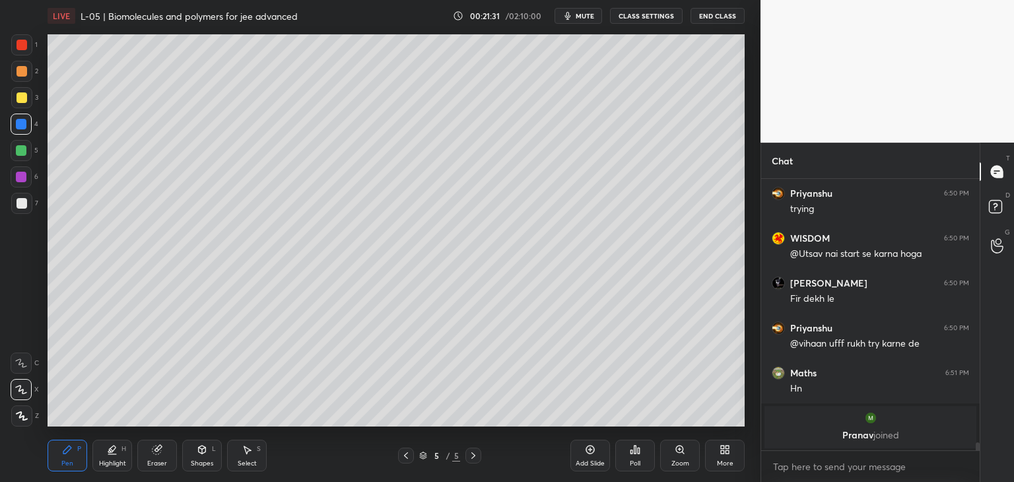
click at [602, 420] on div "Add Slide Poll Zoom More" at bounding box center [657, 455] width 174 height 74
click at [579, 461] on div "Add Slide" at bounding box center [589, 463] width 29 height 7
click at [405, 452] on icon at bounding box center [406, 455] width 11 height 11
click at [252, 460] on div "Select" at bounding box center [247, 463] width 19 height 7
click at [66, 466] on div "Pen" at bounding box center [67, 463] width 12 height 7
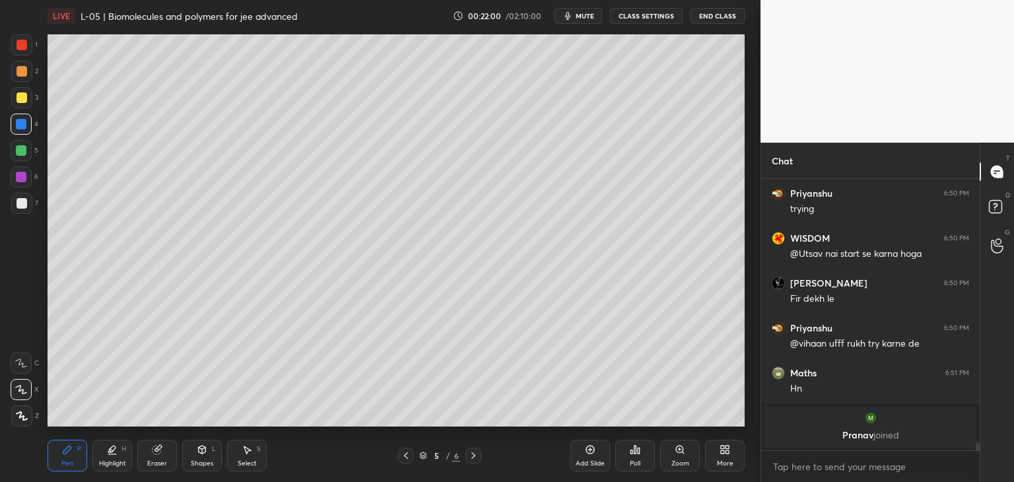
click at [20, 76] on div at bounding box center [21, 71] width 11 height 11
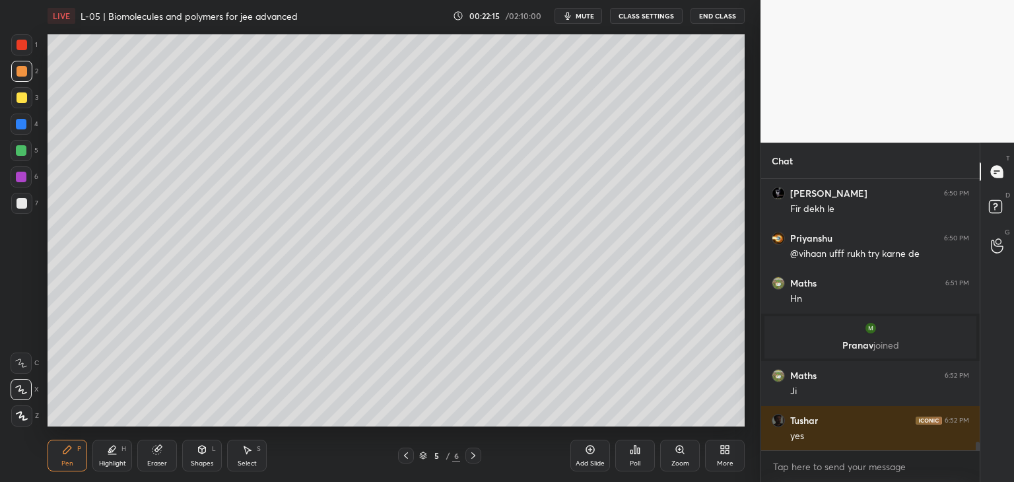
scroll to position [8211, 0]
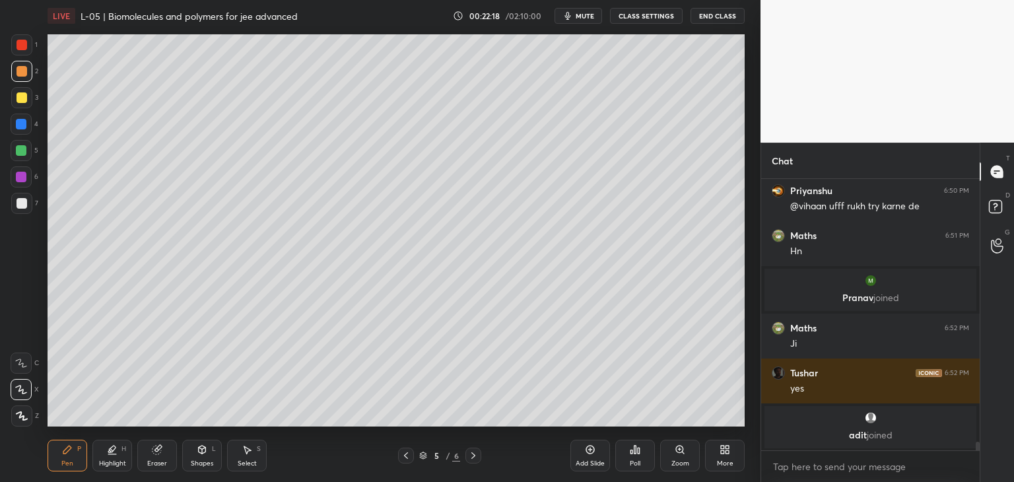
click at [163, 456] on div "Eraser" at bounding box center [157, 456] width 40 height 32
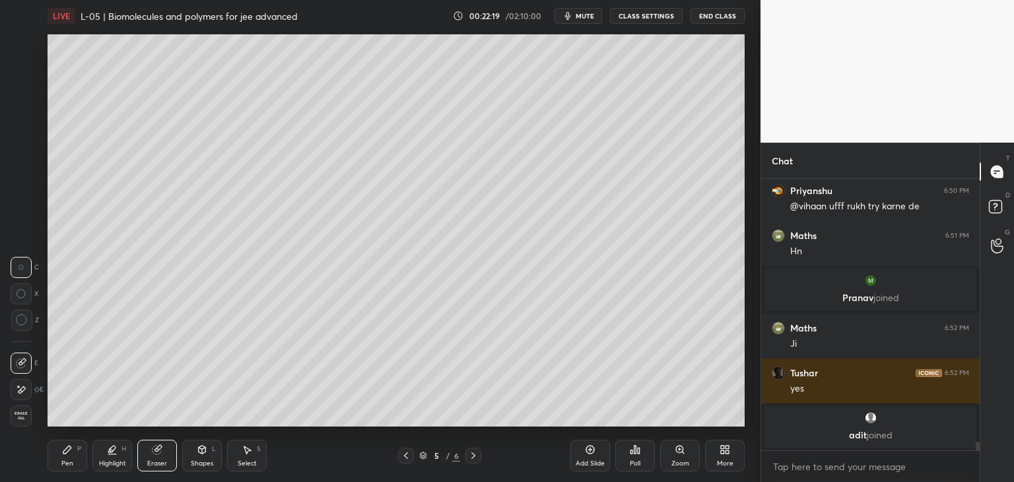
click at [75, 451] on div "Pen P" at bounding box center [68, 456] width 40 height 32
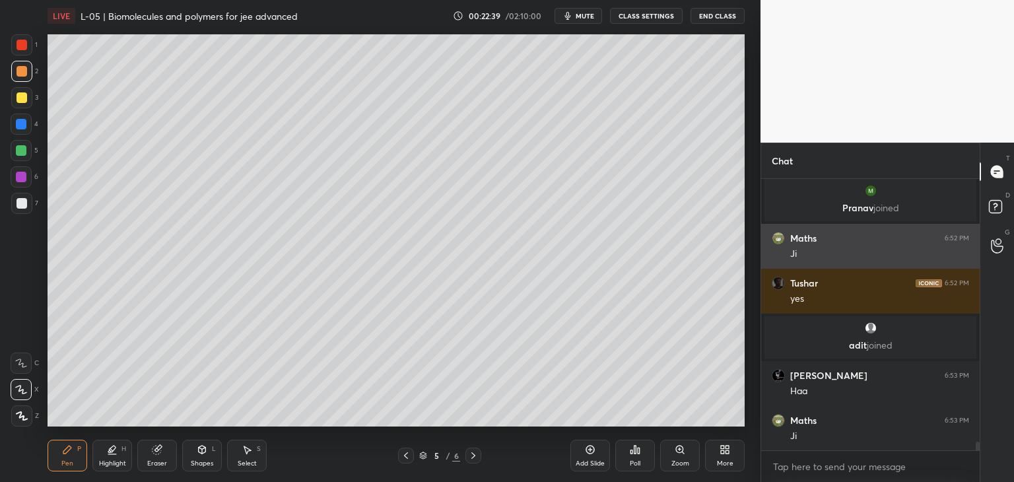
scroll to position [8310, 0]
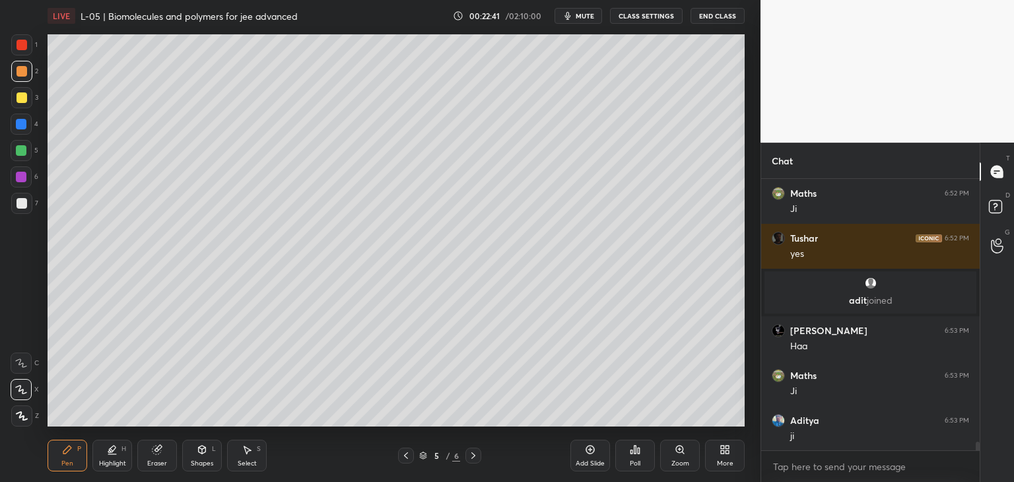
click at [476, 453] on icon at bounding box center [473, 455] width 11 height 11
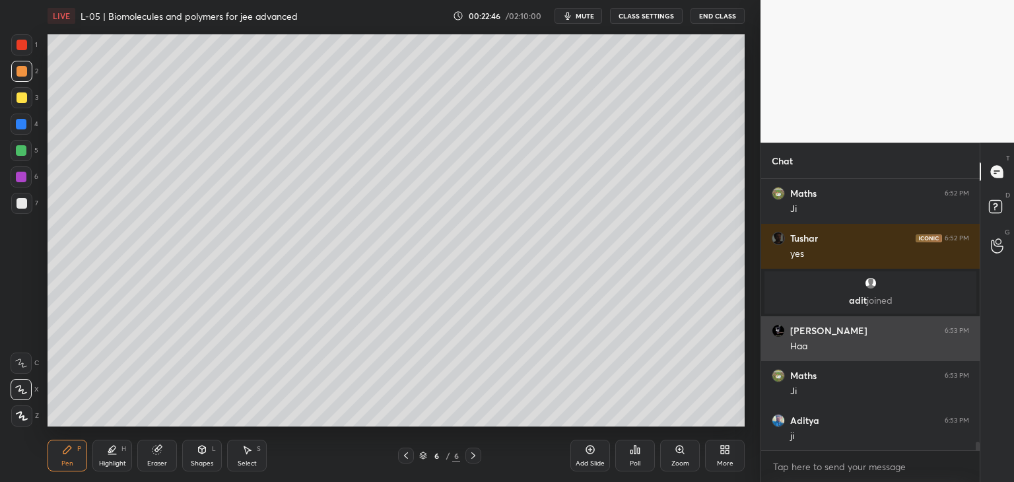
scroll to position [8357, 0]
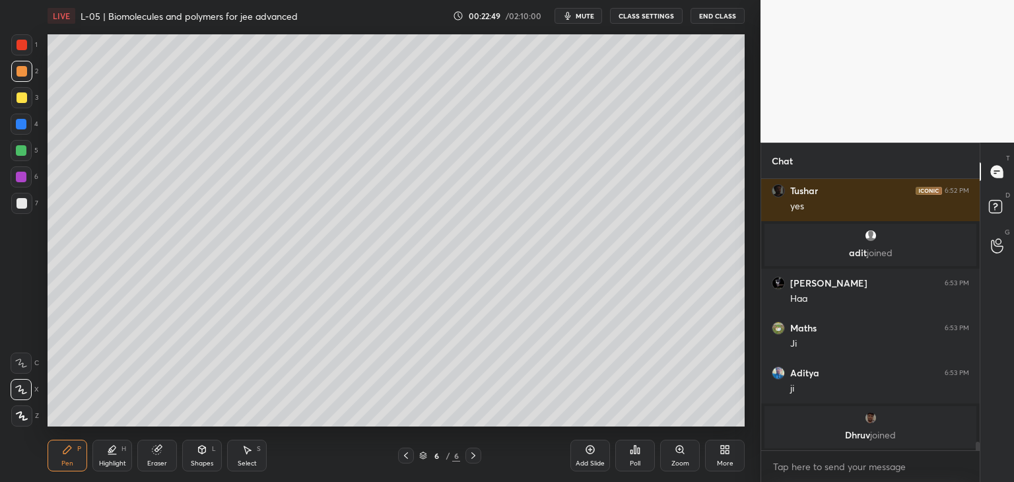
click at [407, 455] on icon at bounding box center [406, 455] width 11 height 11
click at [470, 451] on icon at bounding box center [473, 455] width 11 height 11
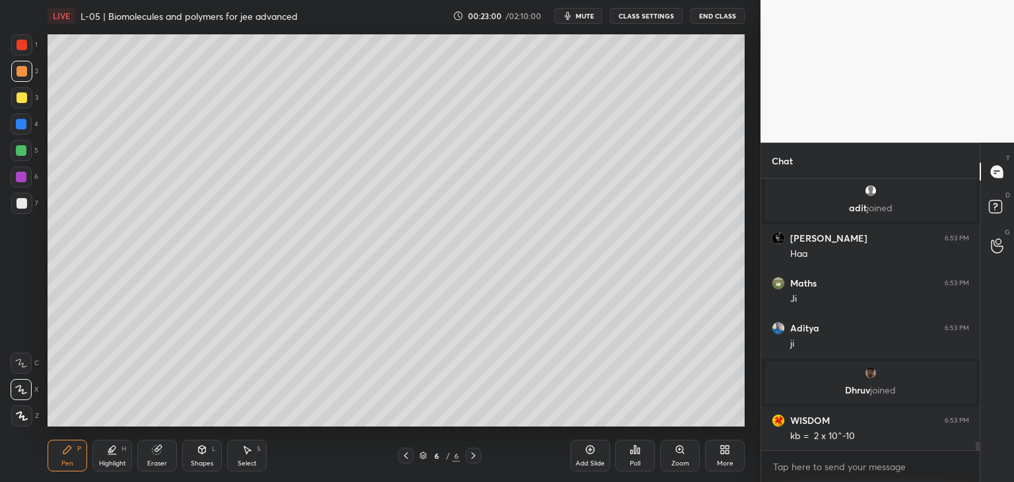
click at [404, 457] on icon at bounding box center [406, 455] width 11 height 11
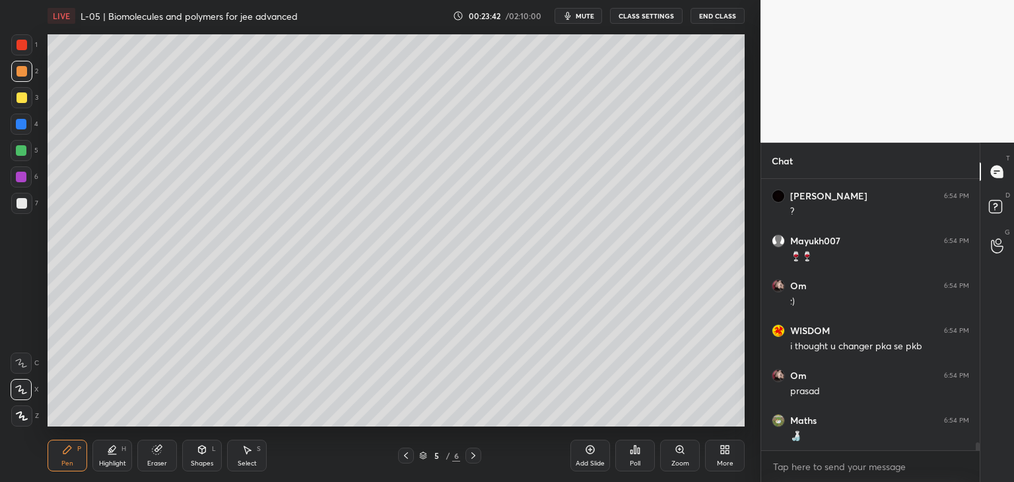
scroll to position [8747, 0]
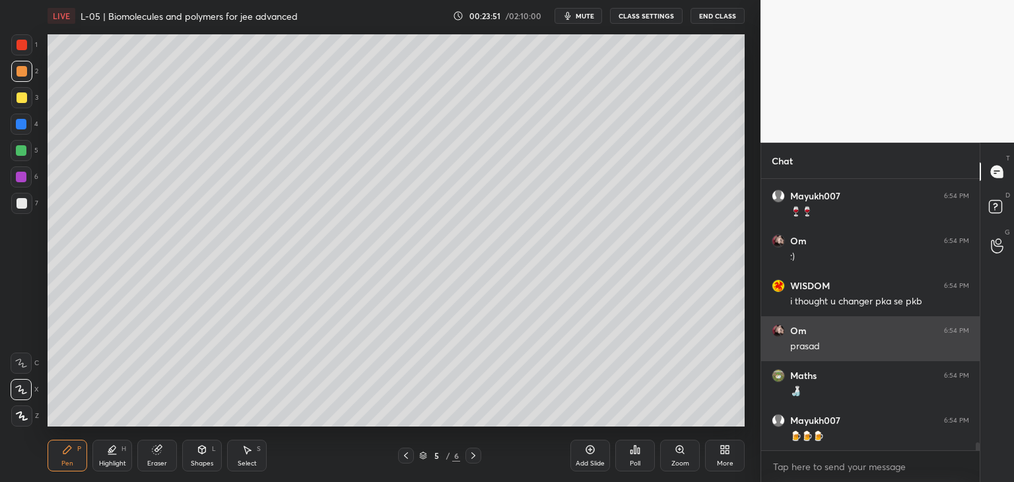
click at [476, 459] on icon at bounding box center [473, 455] width 11 height 11
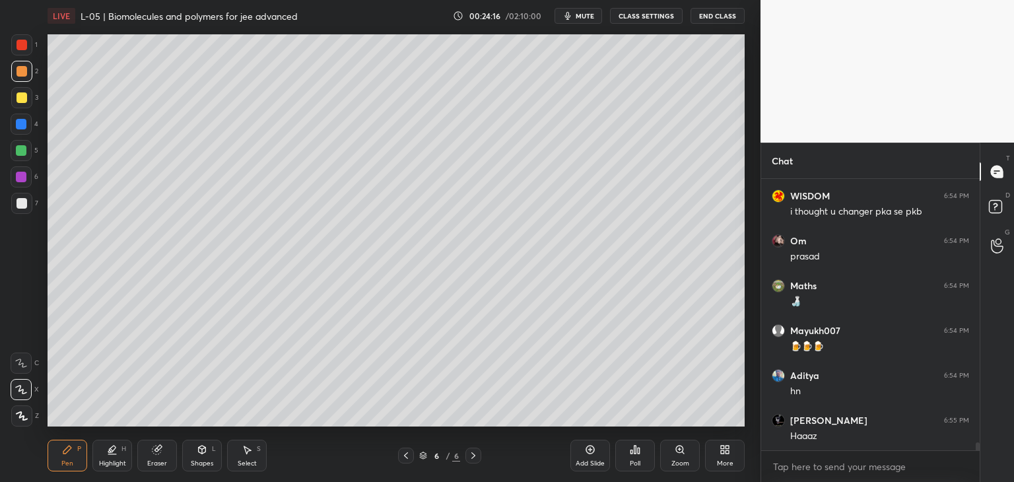
scroll to position [8881, 0]
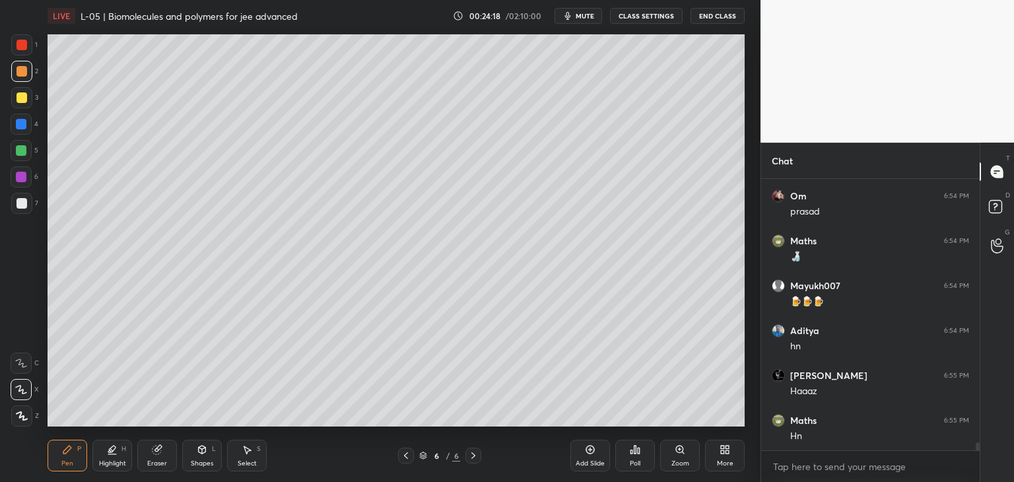
click at [405, 457] on icon at bounding box center [406, 455] width 11 height 11
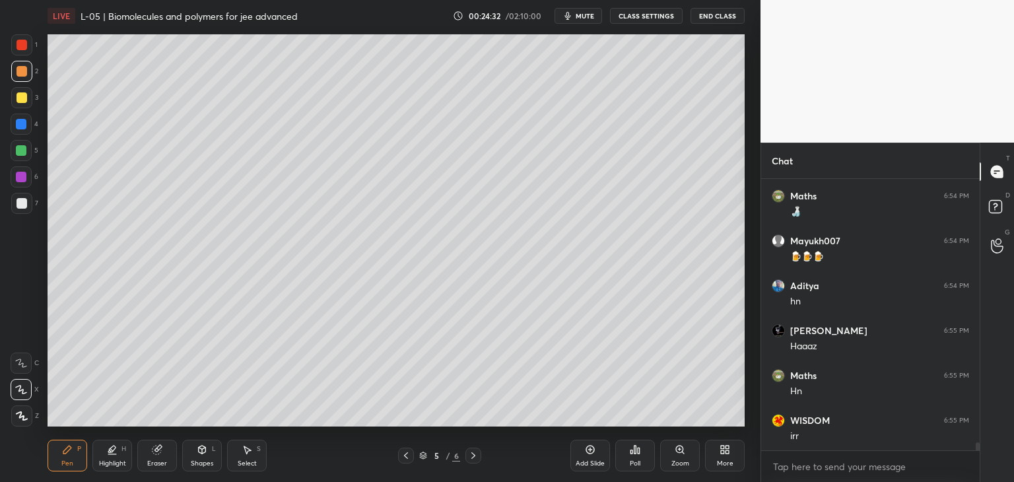
click at [474, 455] on icon at bounding box center [473, 455] width 4 height 7
click at [24, 46] on div at bounding box center [21, 45] width 11 height 11
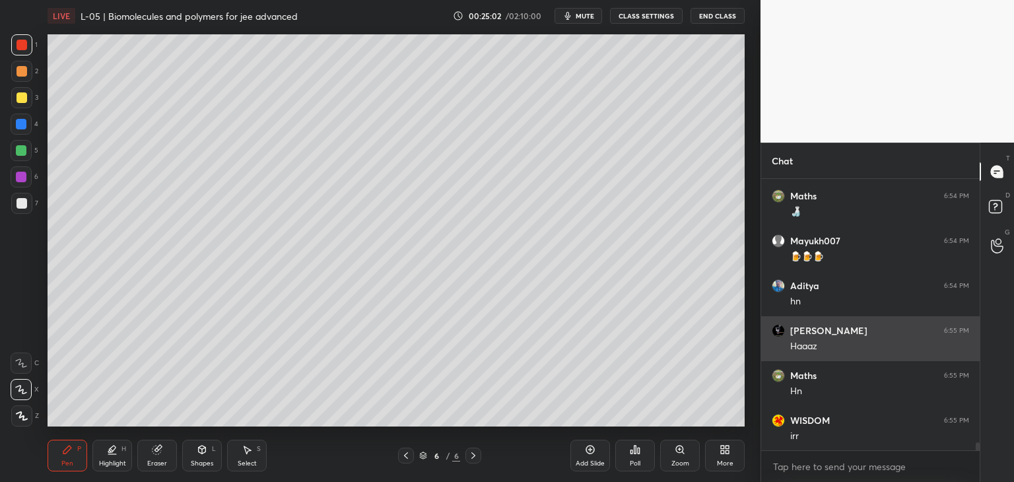
scroll to position [8971, 0]
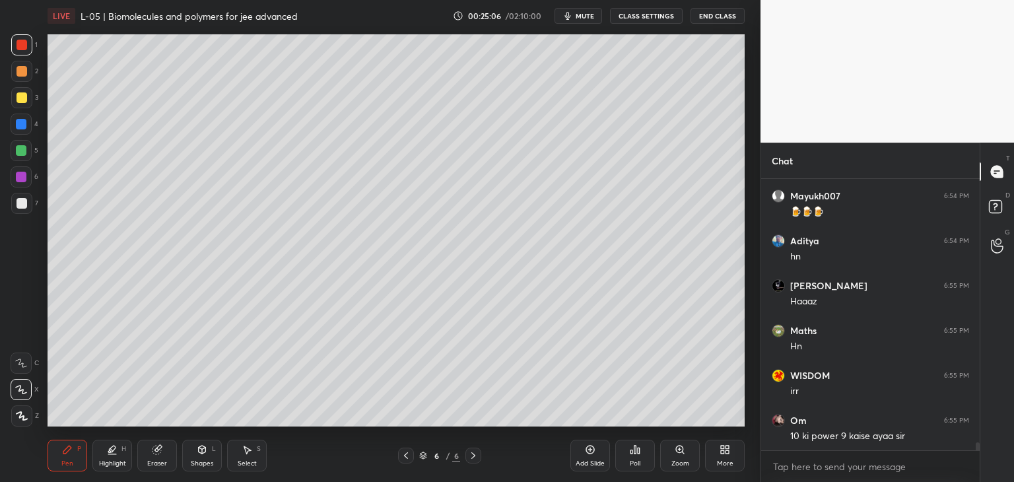
click at [401, 459] on icon at bounding box center [406, 455] width 11 height 11
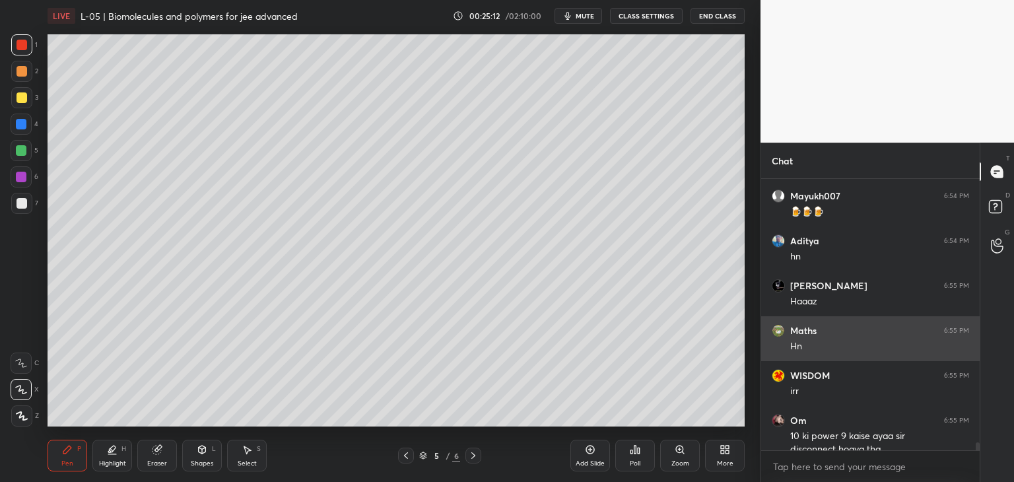
scroll to position [8984, 0]
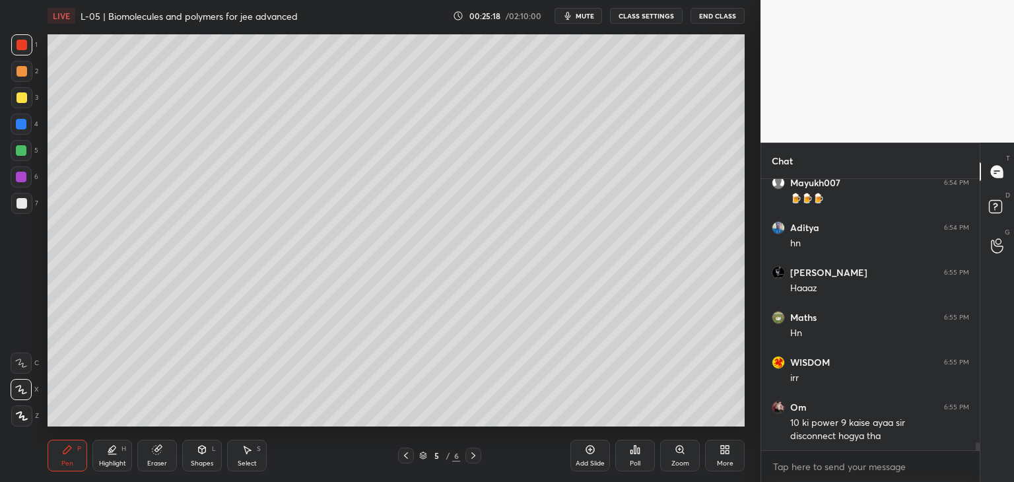
click at [471, 457] on icon at bounding box center [473, 455] width 11 height 11
click at [405, 457] on icon at bounding box center [406, 455] width 11 height 11
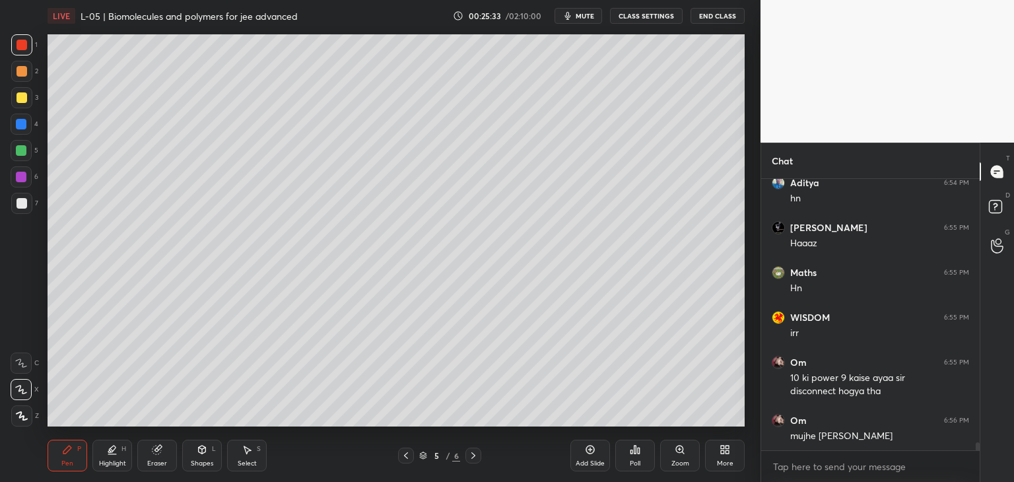
click at [407, 451] on icon at bounding box center [406, 455] width 11 height 11
click at [472, 460] on icon at bounding box center [473, 455] width 11 height 11
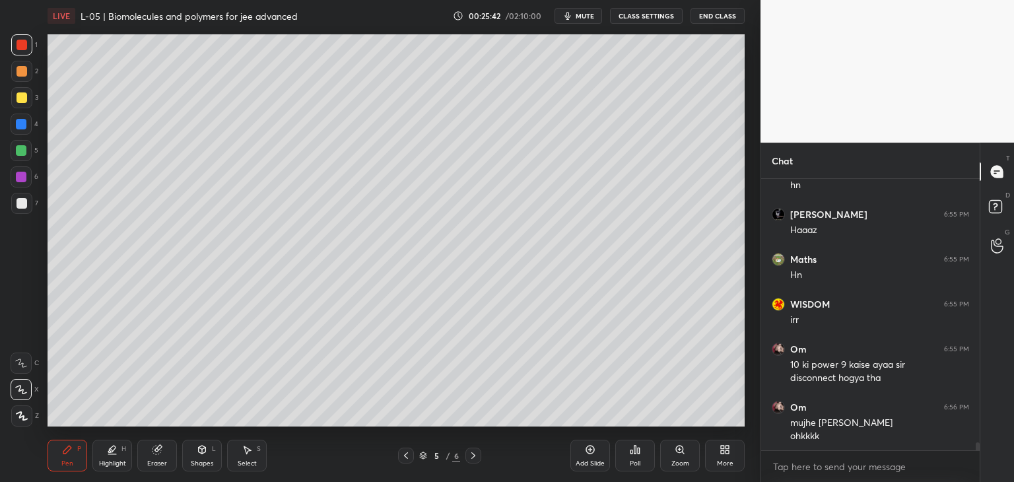
scroll to position [9056, 0]
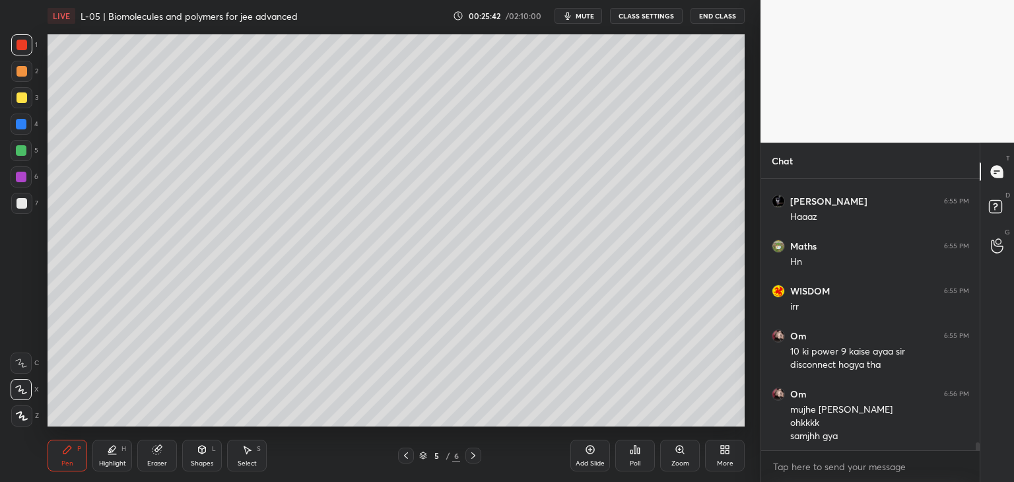
click at [474, 457] on icon at bounding box center [473, 455] width 11 height 11
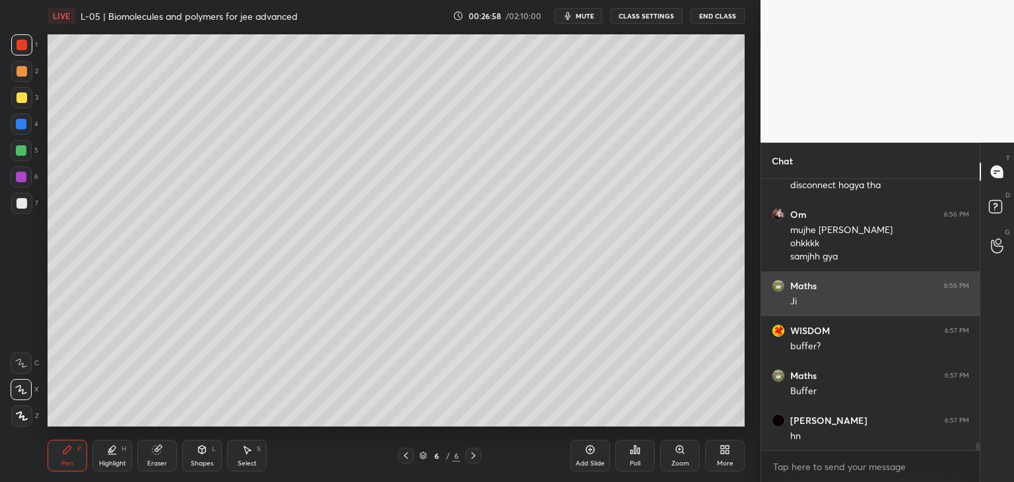
scroll to position [9280, 0]
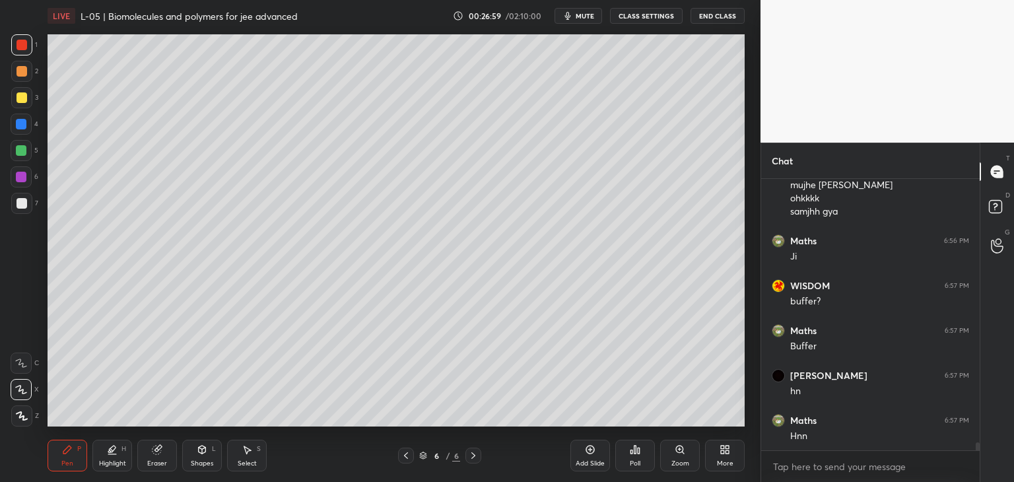
click at [24, 102] on div at bounding box center [21, 97] width 11 height 11
click at [580, 455] on div "Add Slide" at bounding box center [590, 456] width 40 height 32
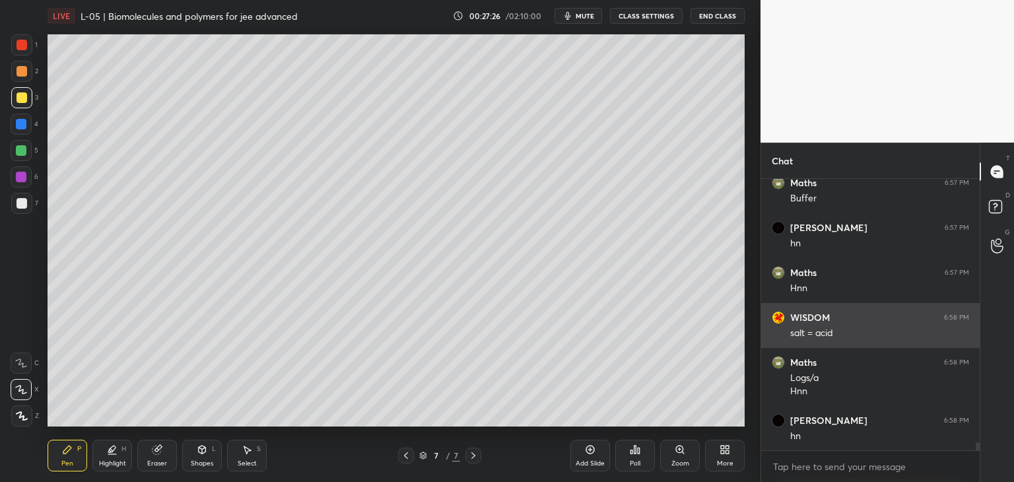
scroll to position [9473, 0]
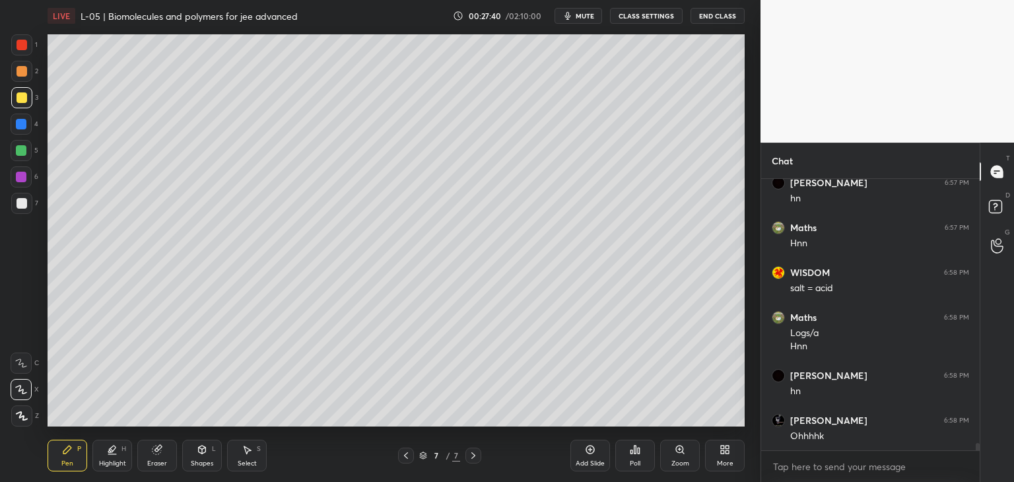
click at [21, 73] on div at bounding box center [21, 71] width 11 height 11
click at [401, 451] on icon at bounding box center [406, 455] width 11 height 11
click at [402, 452] on icon at bounding box center [406, 455] width 11 height 11
click at [405, 455] on icon at bounding box center [406, 455] width 4 height 7
click at [404, 456] on icon at bounding box center [406, 455] width 11 height 11
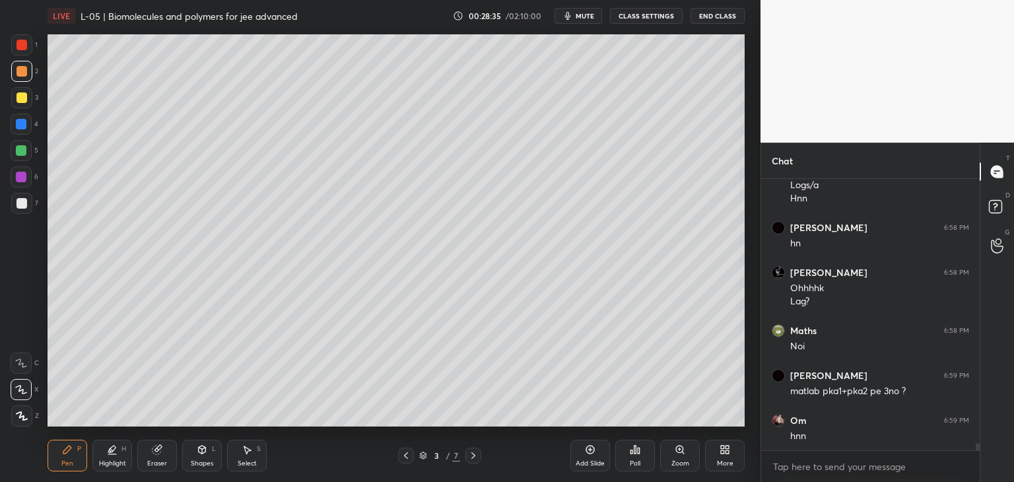
scroll to position [9665, 0]
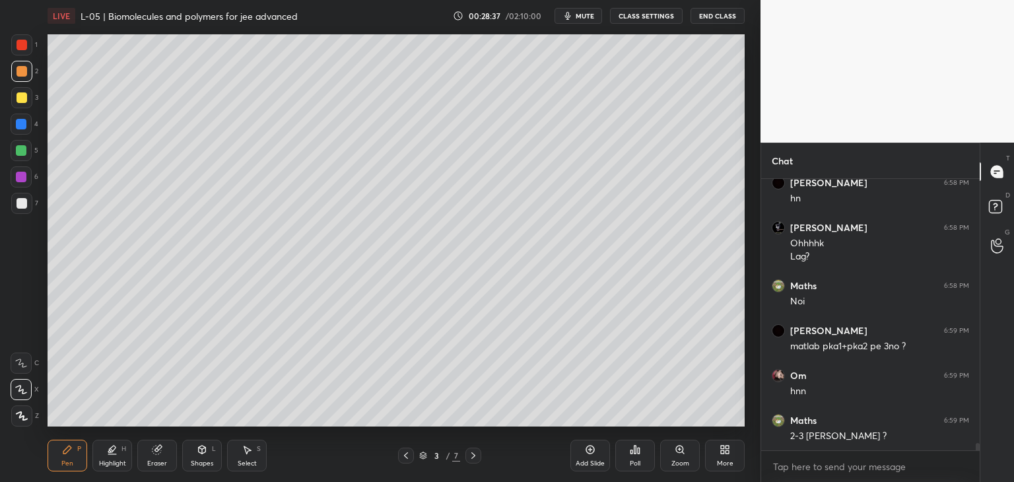
click at [472, 451] on icon at bounding box center [473, 455] width 11 height 11
click at [472, 455] on icon at bounding box center [473, 455] width 11 height 11
click at [474, 456] on icon at bounding box center [473, 455] width 4 height 7
click at [474, 457] on icon at bounding box center [473, 455] width 11 height 11
click at [476, 455] on icon at bounding box center [473, 455] width 11 height 11
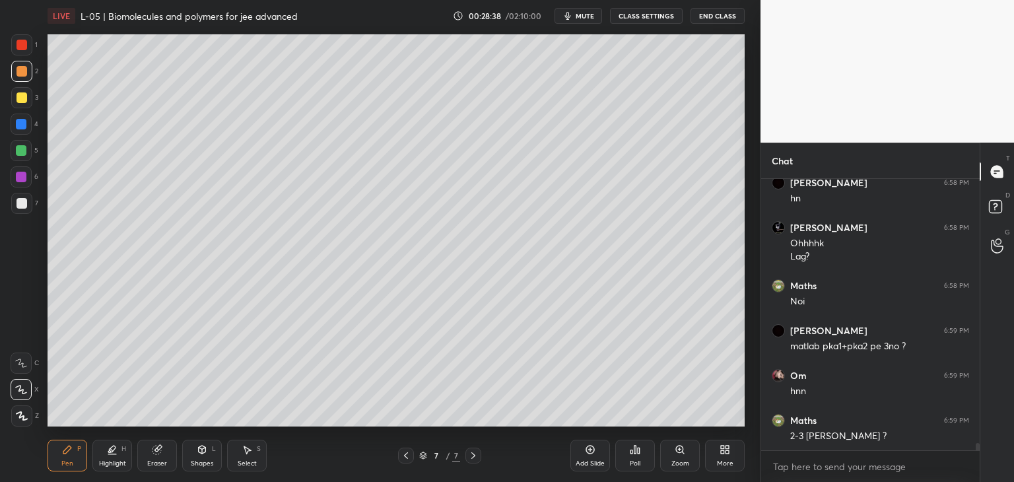
click at [473, 455] on icon at bounding box center [473, 455] width 11 height 11
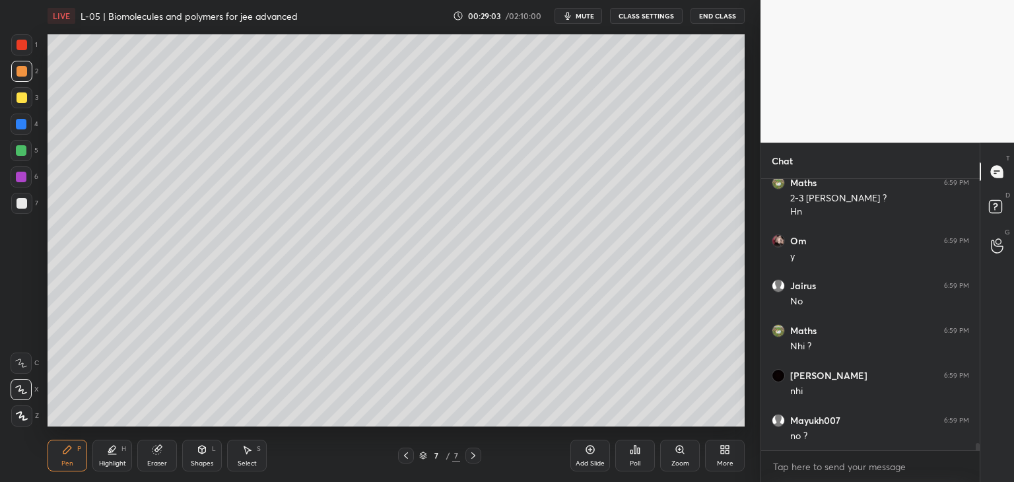
scroll to position [9948, 0]
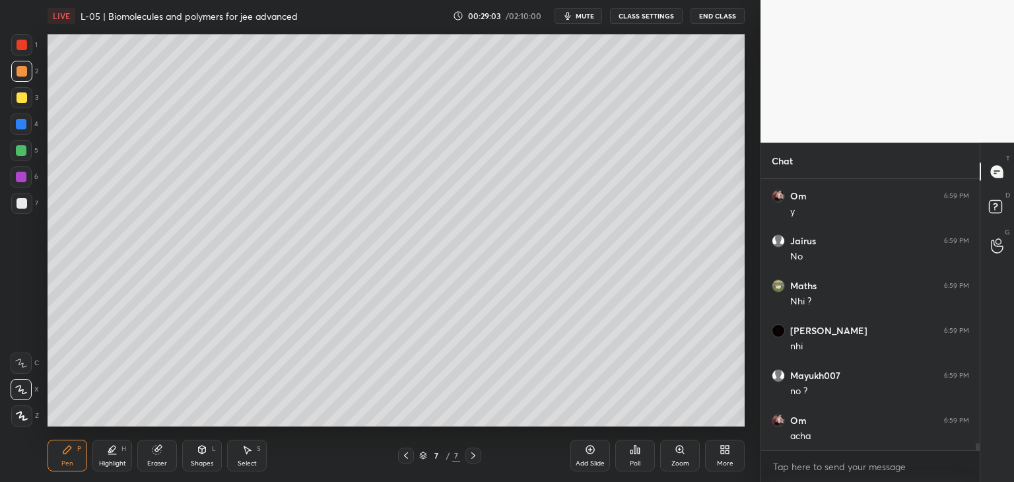
click at [407, 455] on icon at bounding box center [406, 455] width 11 height 11
click at [407, 457] on icon at bounding box center [406, 455] width 11 height 11
click at [408, 459] on icon at bounding box center [406, 455] width 11 height 11
click at [401, 456] on icon at bounding box center [406, 455] width 11 height 11
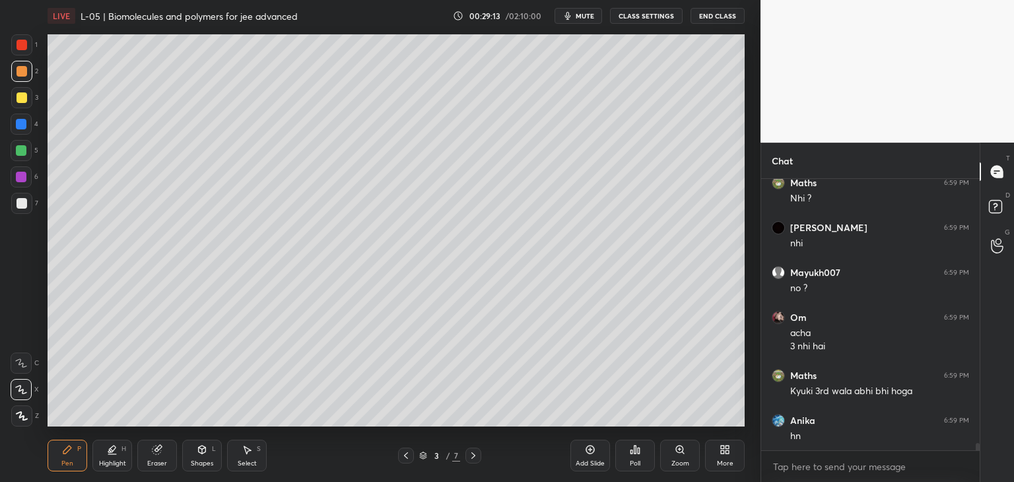
scroll to position [10096, 0]
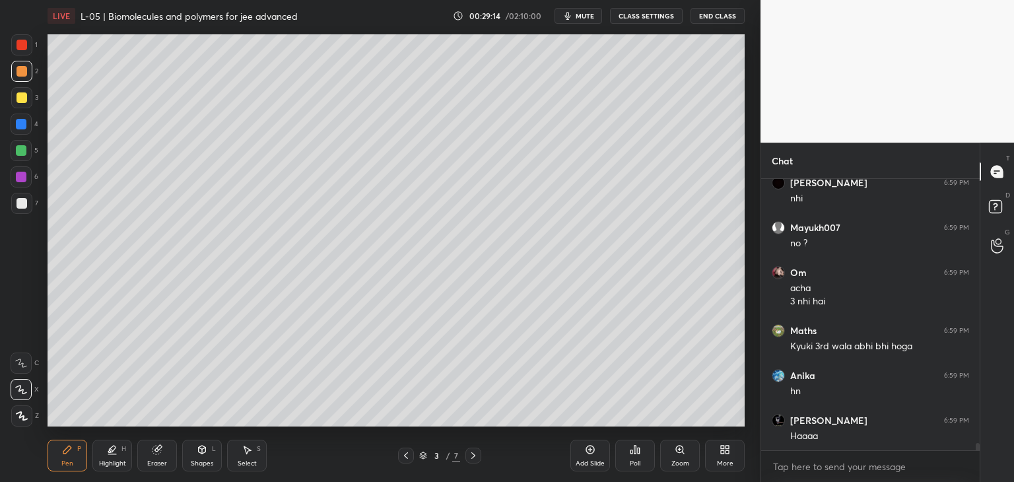
click at [475, 449] on div at bounding box center [473, 455] width 16 height 16
click at [476, 450] on icon at bounding box center [473, 455] width 11 height 11
click at [478, 450] on icon at bounding box center [473, 455] width 11 height 11
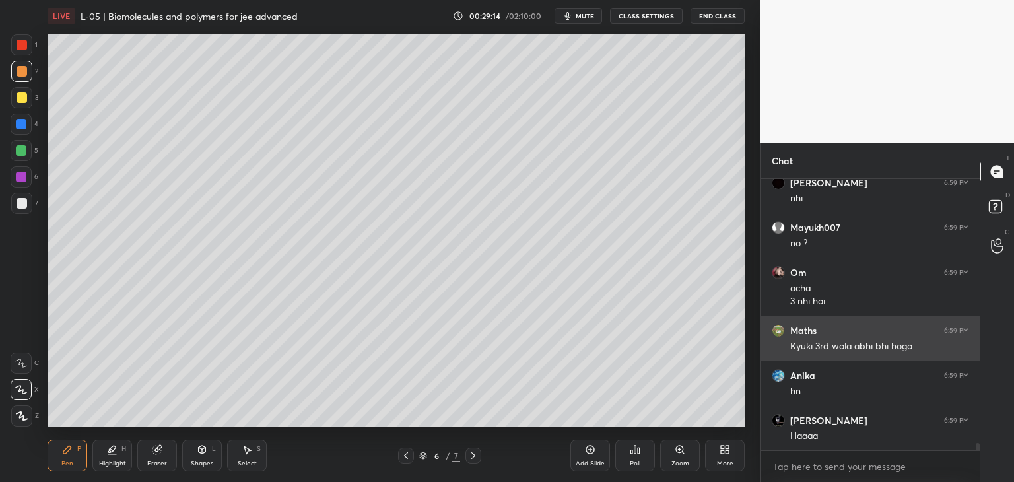
click at [479, 451] on div at bounding box center [473, 455] width 16 height 16
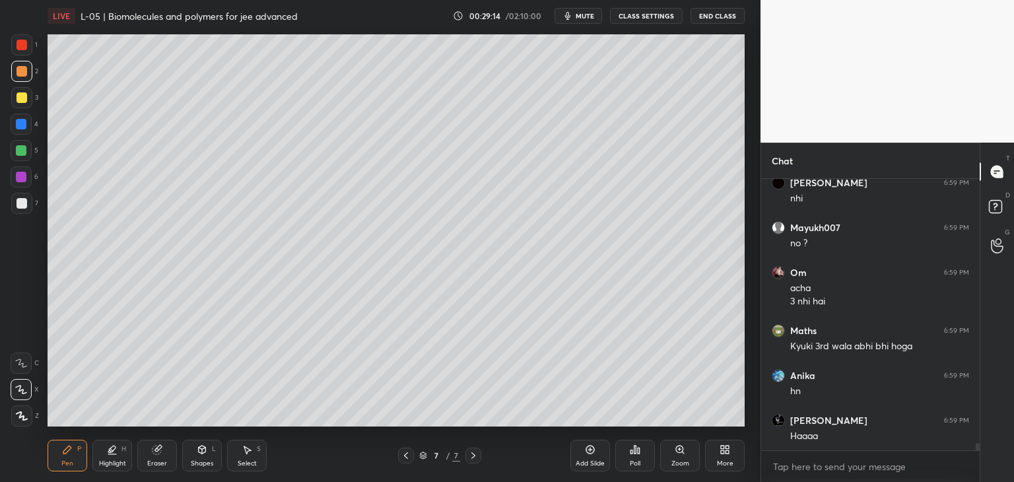
click at [478, 449] on div at bounding box center [473, 455] width 16 height 16
click at [475, 453] on icon at bounding box center [473, 455] width 11 height 11
click at [478, 453] on icon at bounding box center [473, 455] width 11 height 11
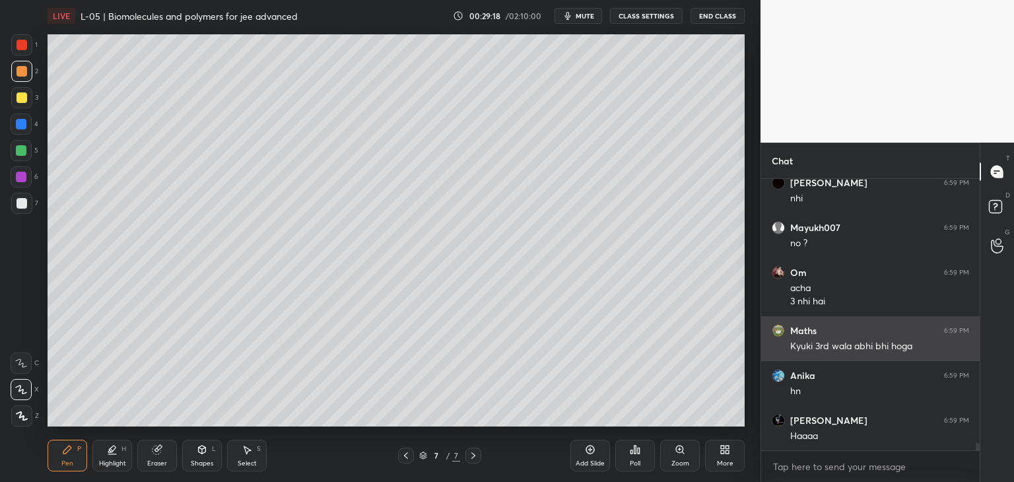
click at [22, 125] on div at bounding box center [21, 124] width 11 height 11
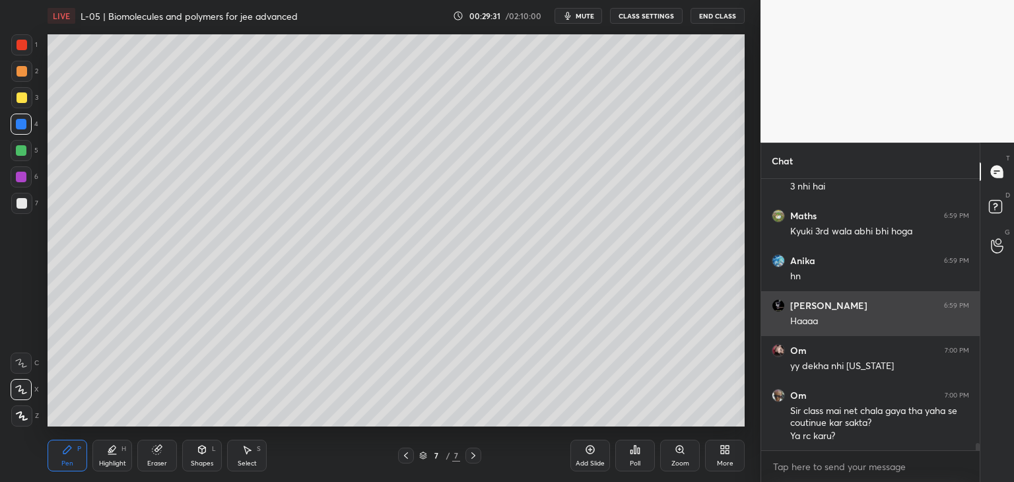
scroll to position [10255, 0]
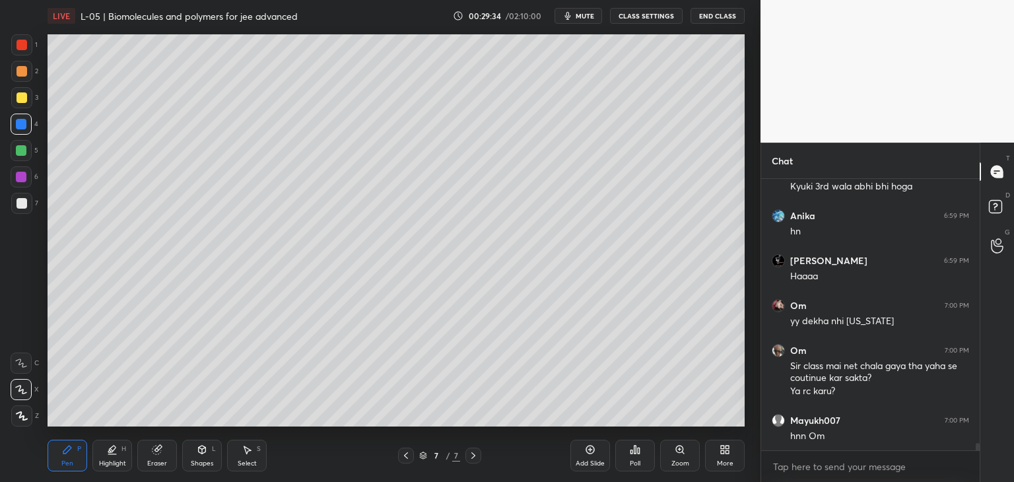
click at [26, 77] on div at bounding box center [21, 71] width 21 height 21
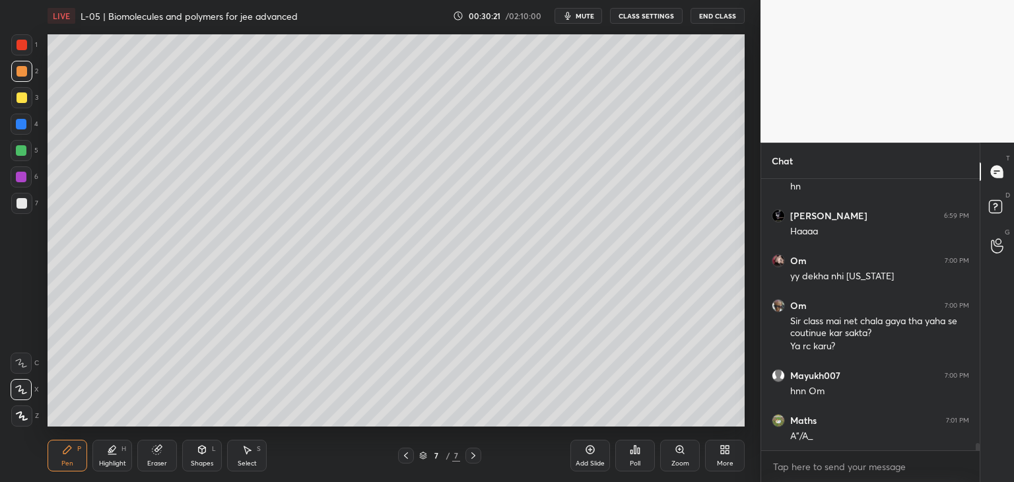
click at [24, 148] on div at bounding box center [21, 150] width 11 height 11
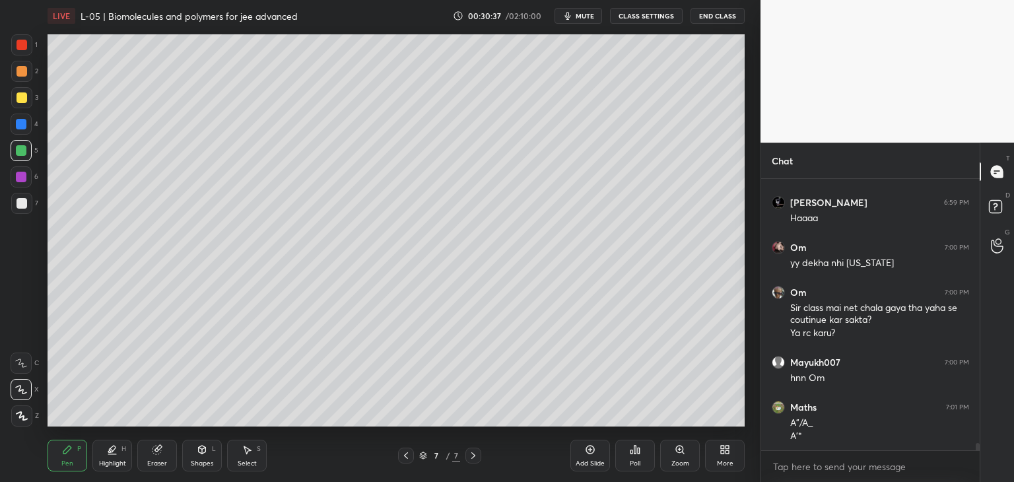
click at [22, 47] on div at bounding box center [21, 45] width 11 height 11
click at [203, 460] on div "Shapes" at bounding box center [202, 463] width 22 height 7
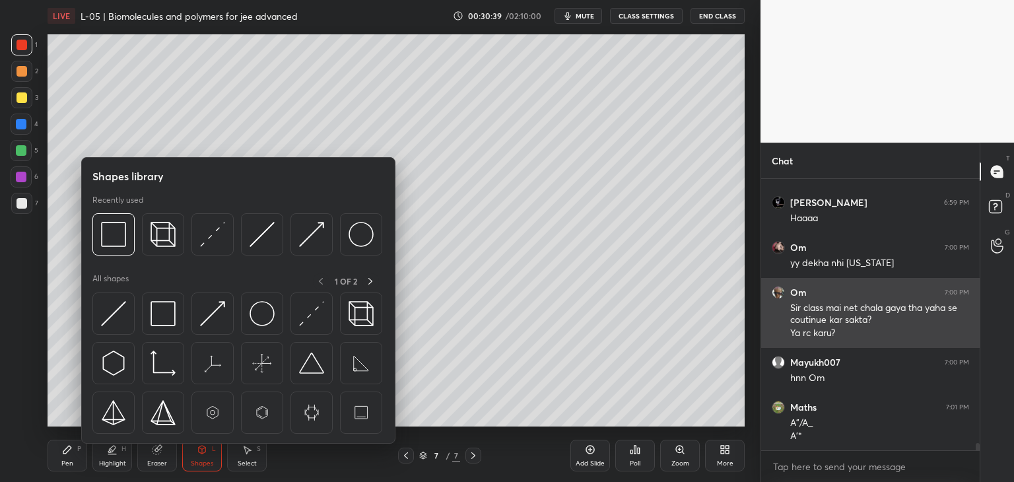
click at [107, 245] on img at bounding box center [113, 234] width 25 height 25
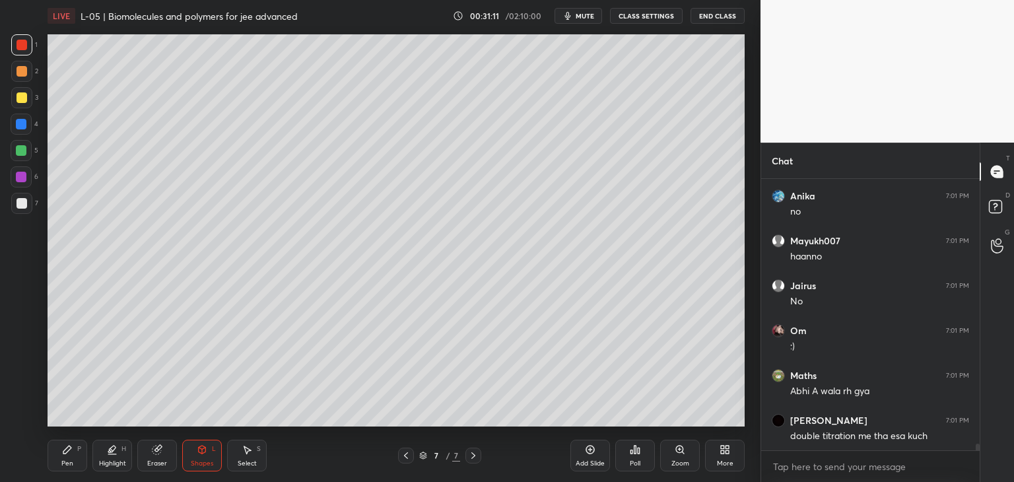
scroll to position [10762, 0]
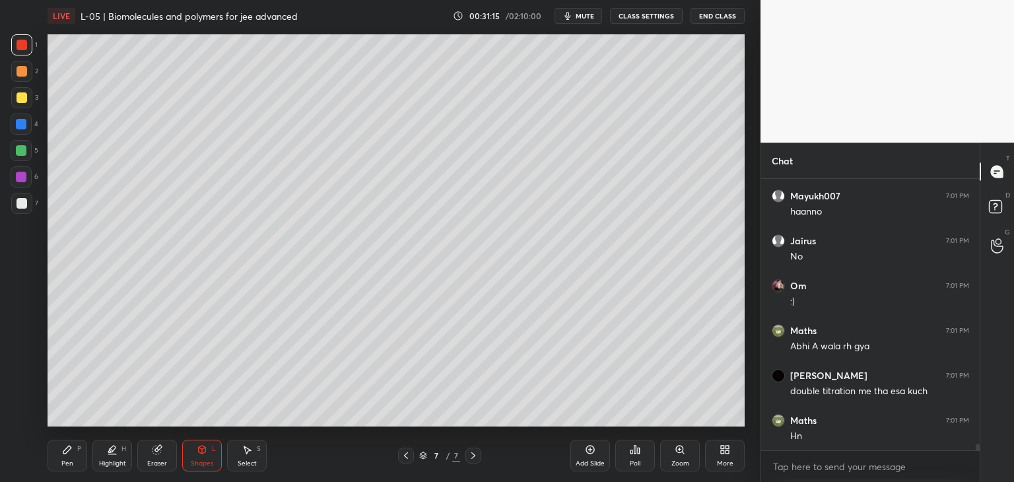
click at [67, 455] on icon at bounding box center [67, 449] width 11 height 11
click at [583, 457] on div "Add Slide" at bounding box center [590, 456] width 40 height 32
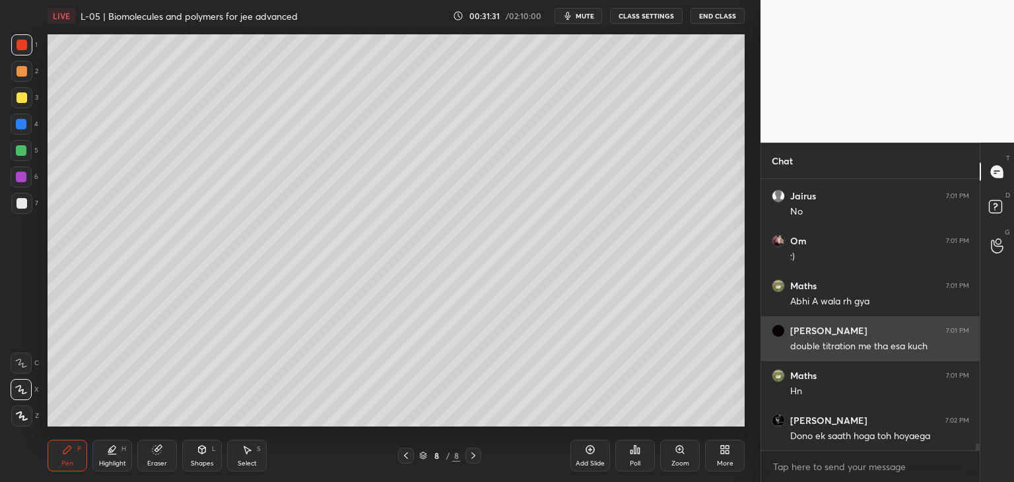
scroll to position [10855, 0]
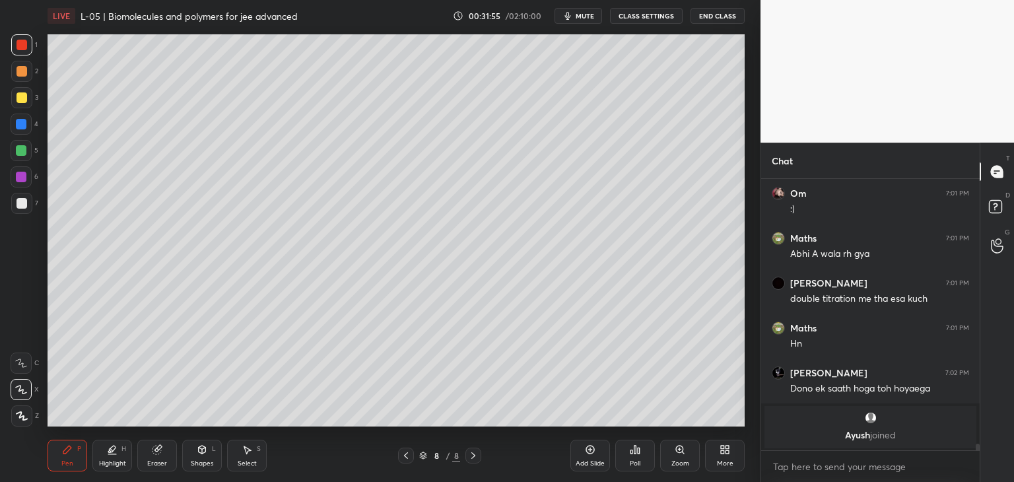
click at [26, 73] on div at bounding box center [21, 71] width 21 height 21
click at [18, 133] on div at bounding box center [21, 124] width 21 height 21
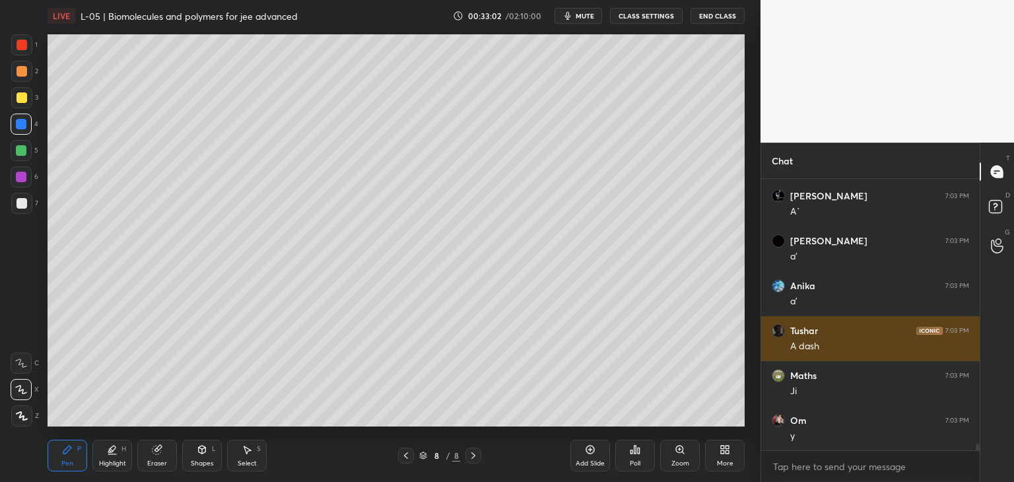
scroll to position [10529, 0]
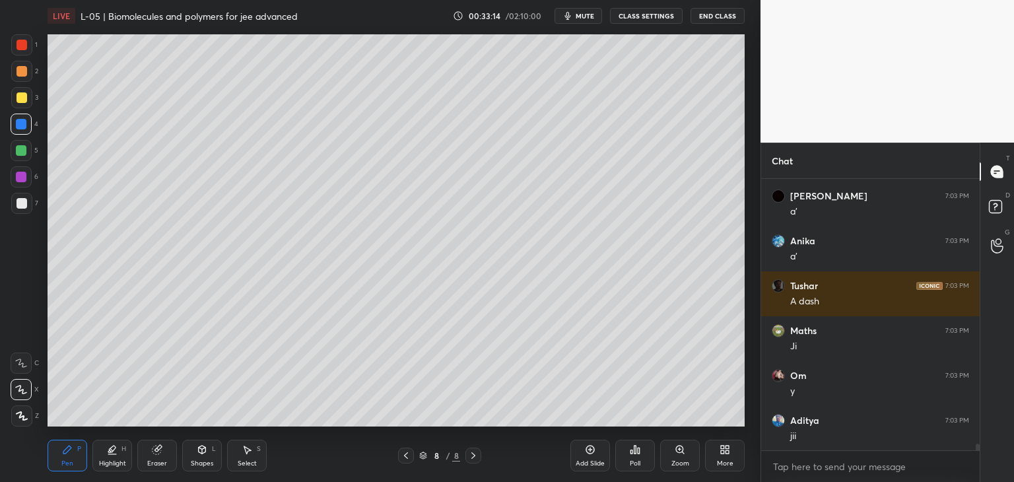
click at [158, 446] on icon at bounding box center [157, 448] width 7 height 7
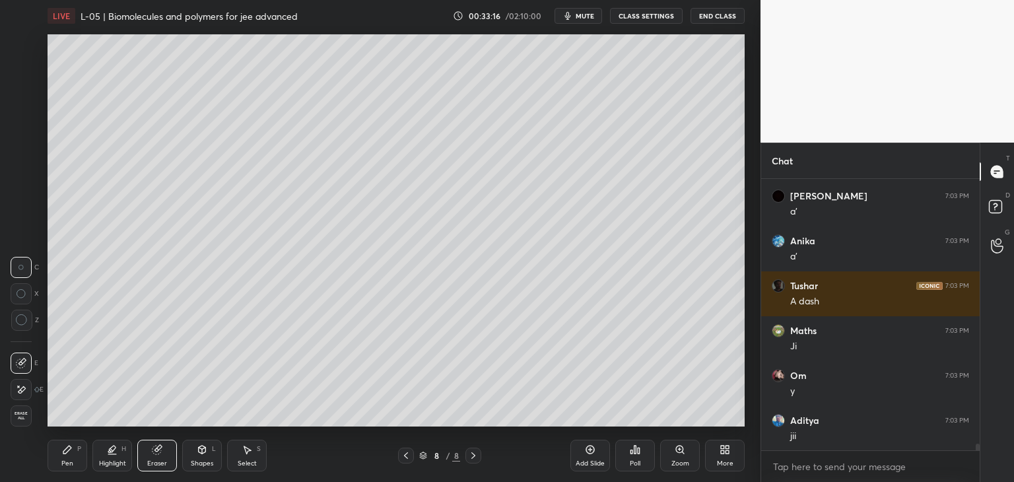
click at [71, 448] on icon at bounding box center [67, 449] width 11 height 11
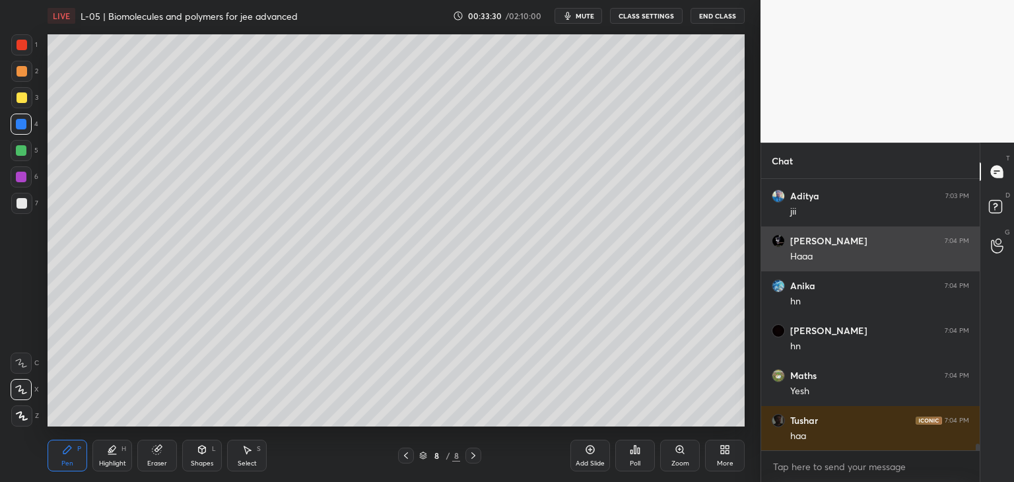
scroll to position [10798, 0]
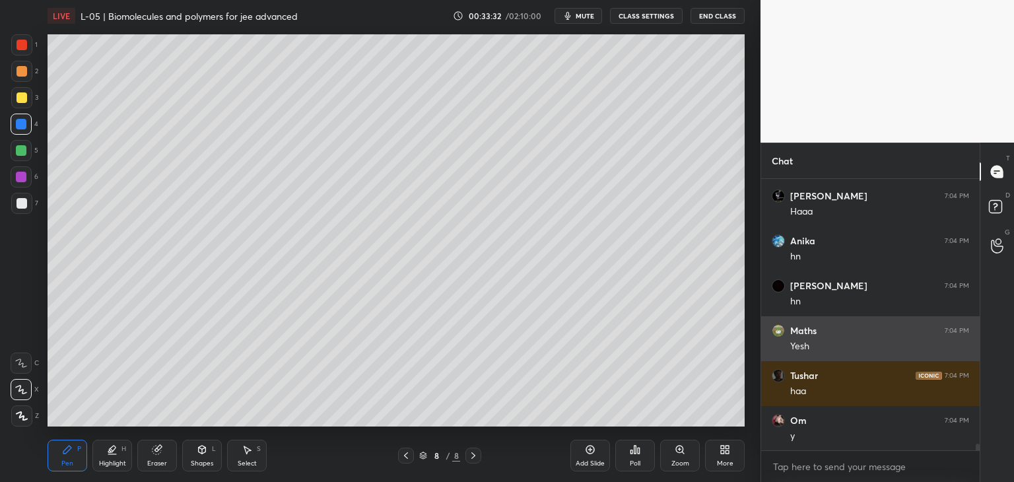
click at [18, 73] on div at bounding box center [21, 71] width 11 height 11
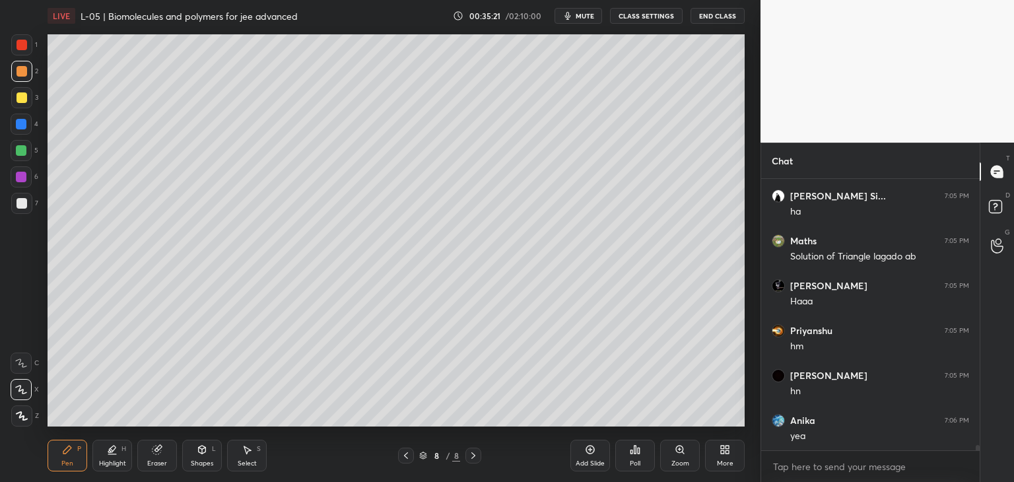
scroll to position [12945, 0]
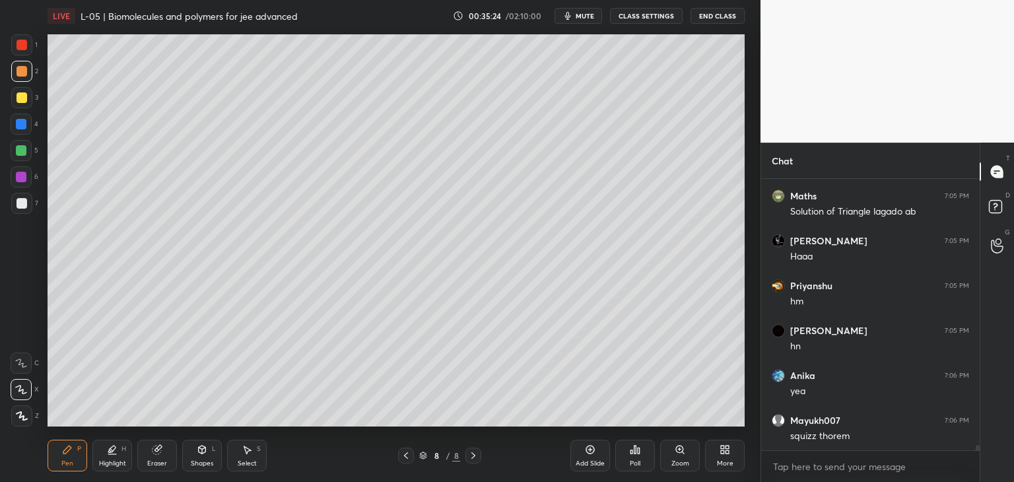
click at [24, 151] on div at bounding box center [21, 150] width 11 height 11
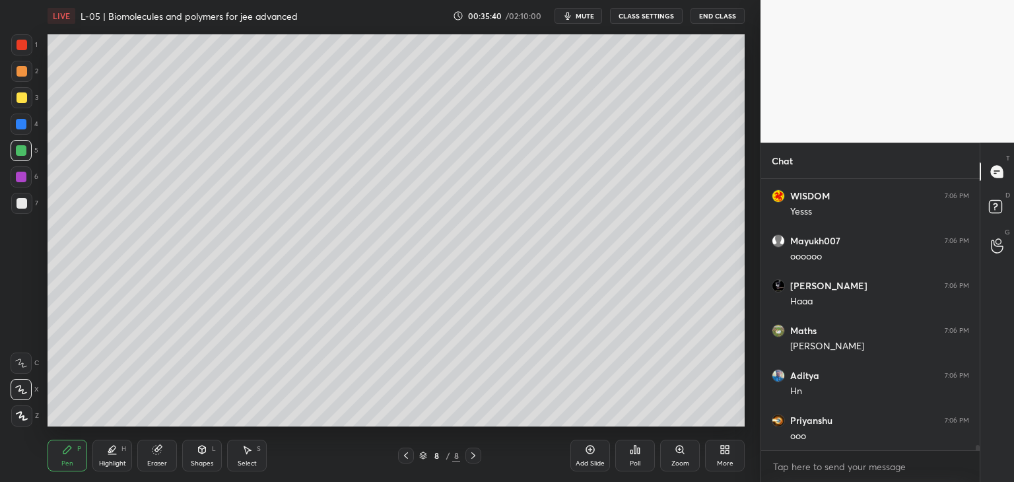
scroll to position [13307, 0]
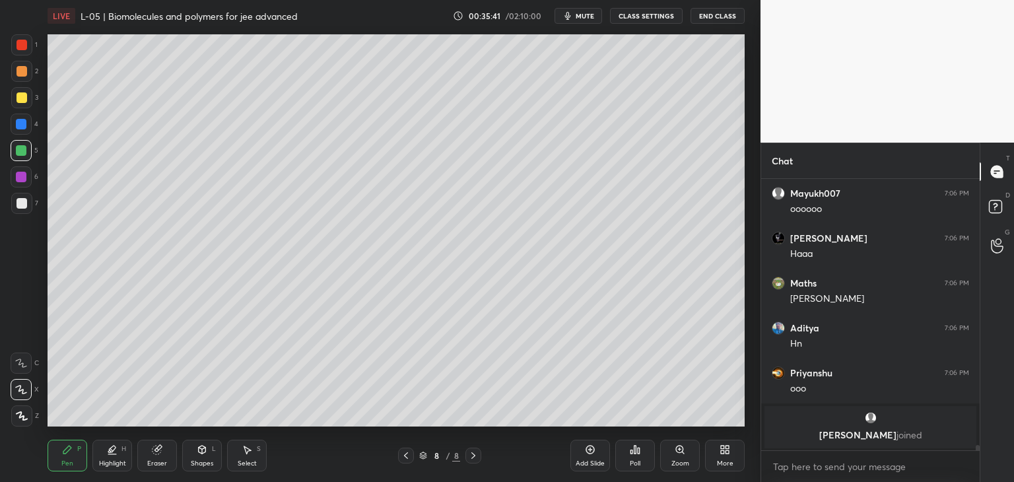
click at [591, 461] on div "Add Slide" at bounding box center [589, 463] width 29 height 7
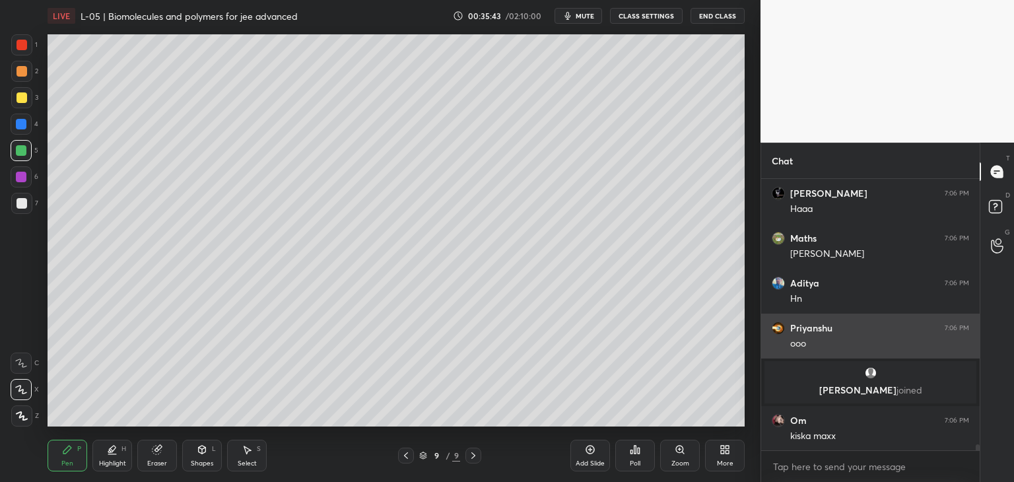
click at [399, 459] on div at bounding box center [406, 455] width 16 height 16
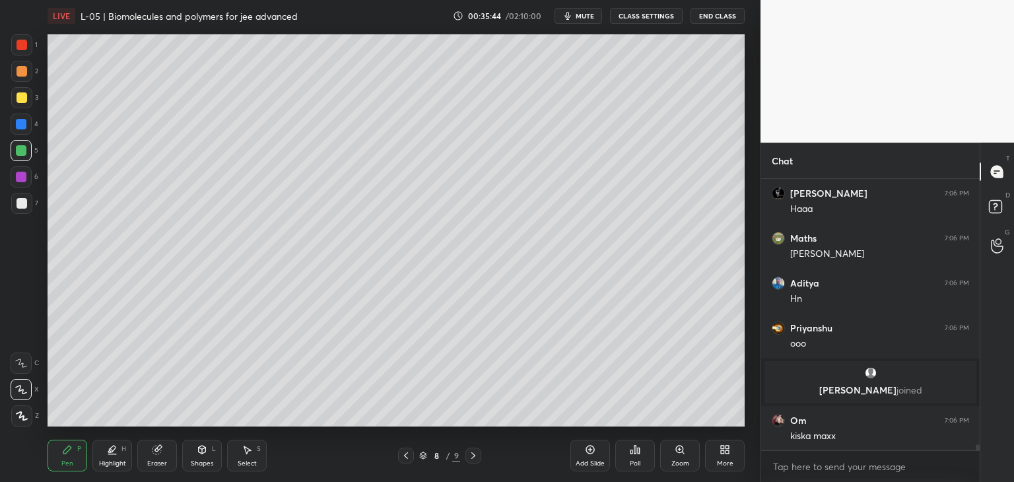
click at [401, 456] on icon at bounding box center [406, 455] width 11 height 11
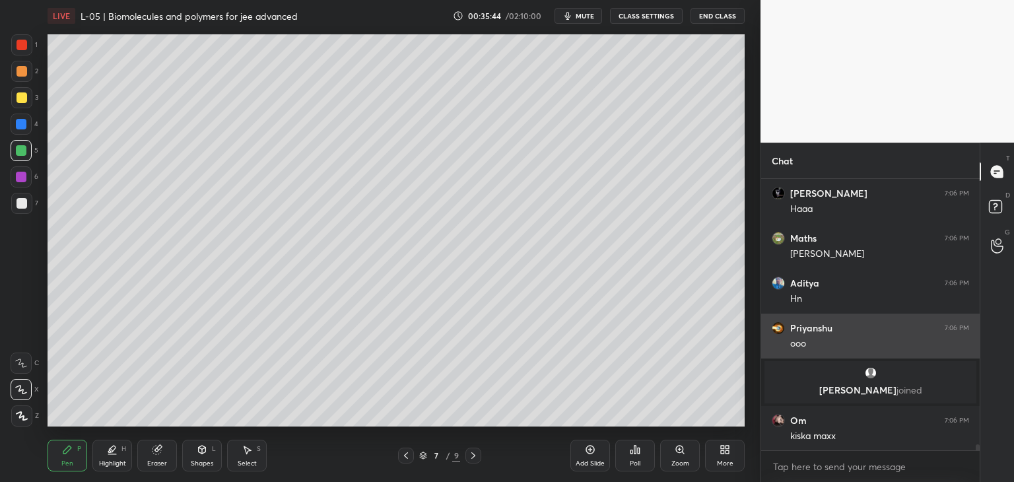
click at [407, 455] on icon at bounding box center [406, 455] width 11 height 11
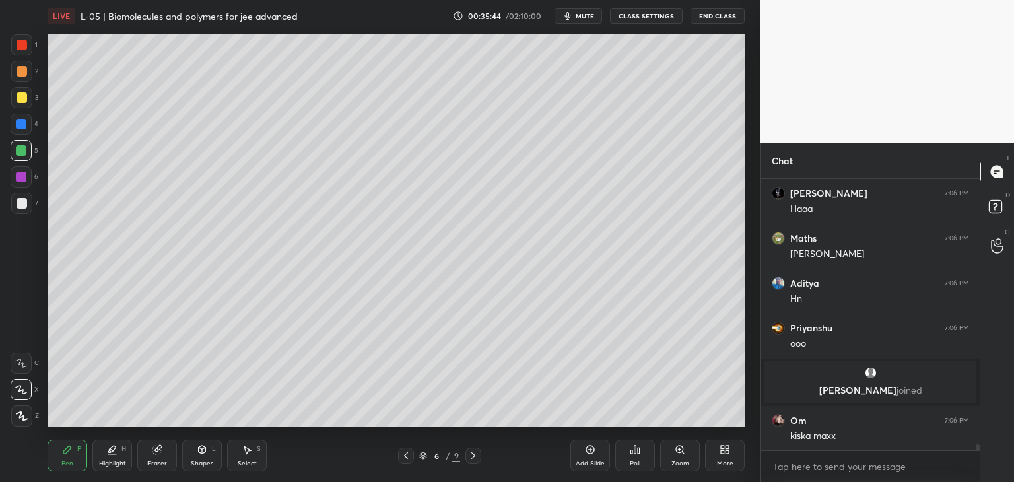
scroll to position [12456, 0]
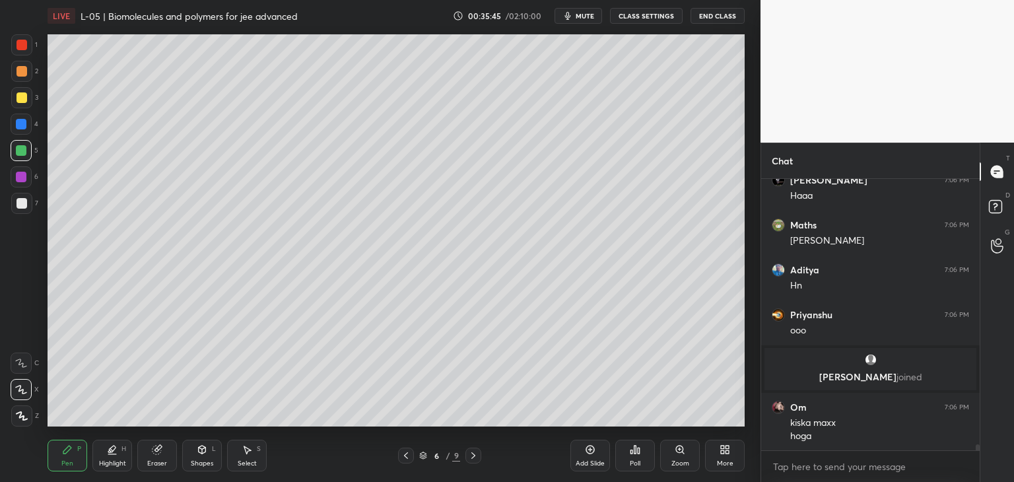
click at [403, 455] on icon at bounding box center [406, 455] width 11 height 11
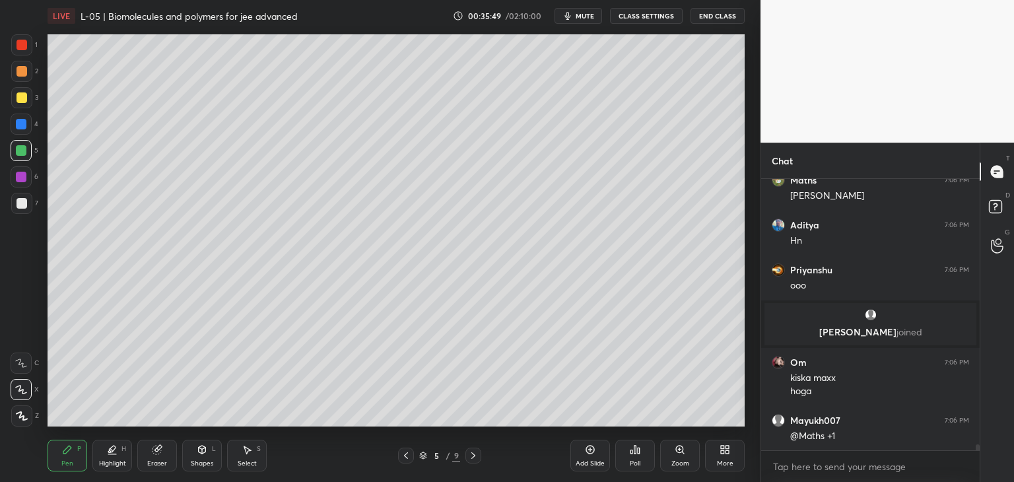
click at [474, 456] on icon at bounding box center [473, 455] width 4 height 7
click at [473, 455] on icon at bounding box center [473, 455] width 11 height 11
click at [470, 457] on icon at bounding box center [473, 455] width 11 height 11
click at [471, 455] on icon at bounding box center [473, 455] width 11 height 11
click at [473, 455] on icon at bounding box center [473, 455] width 11 height 11
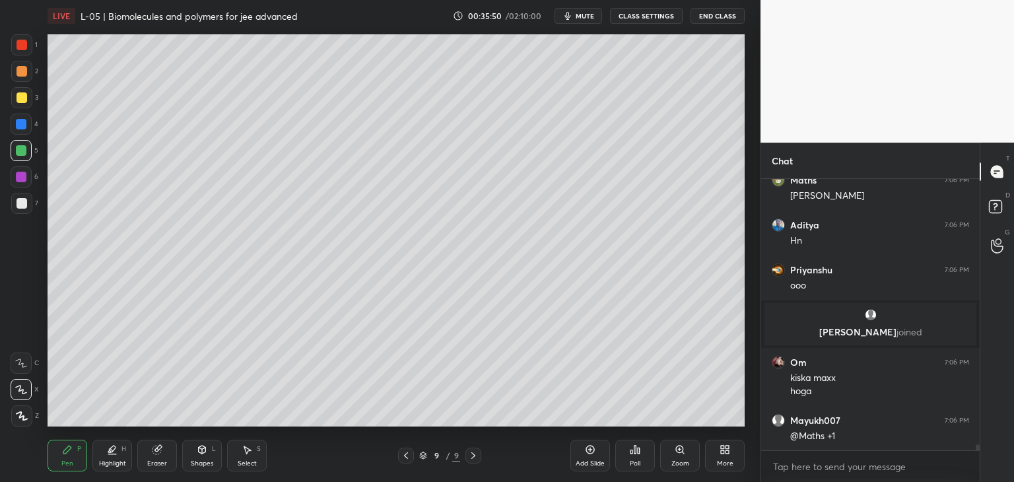
click at [473, 455] on icon at bounding box center [473, 455] width 4 height 7
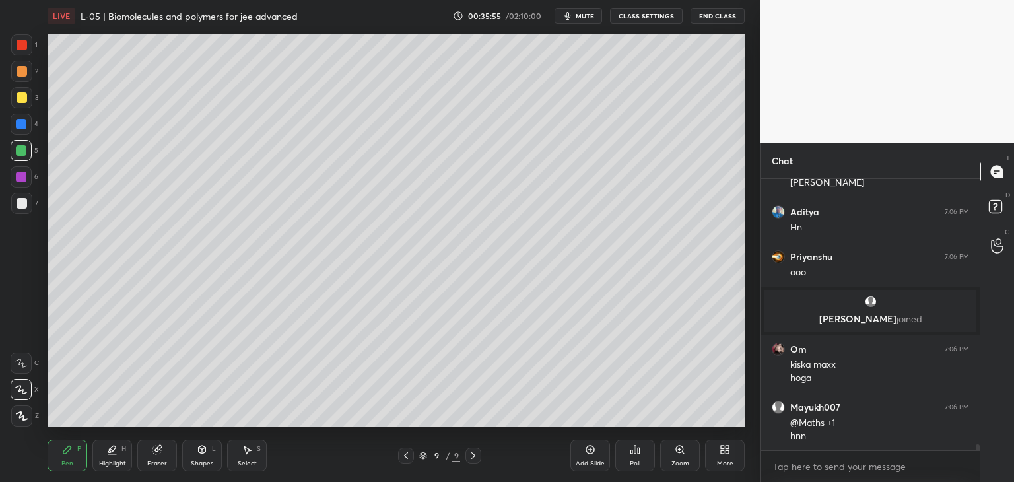
scroll to position [12559, 0]
click at [248, 461] on div "Select" at bounding box center [247, 463] width 19 height 7
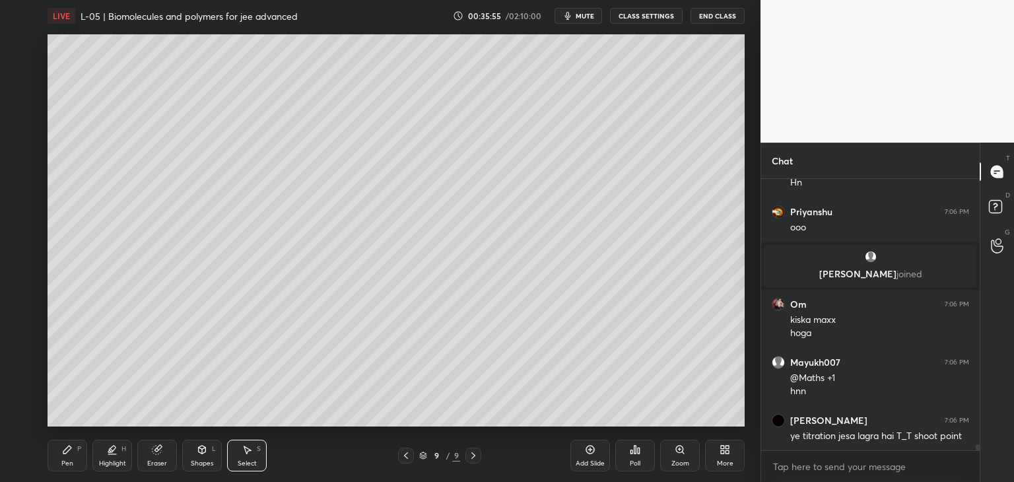
click at [249, 458] on div "Select S" at bounding box center [247, 456] width 40 height 32
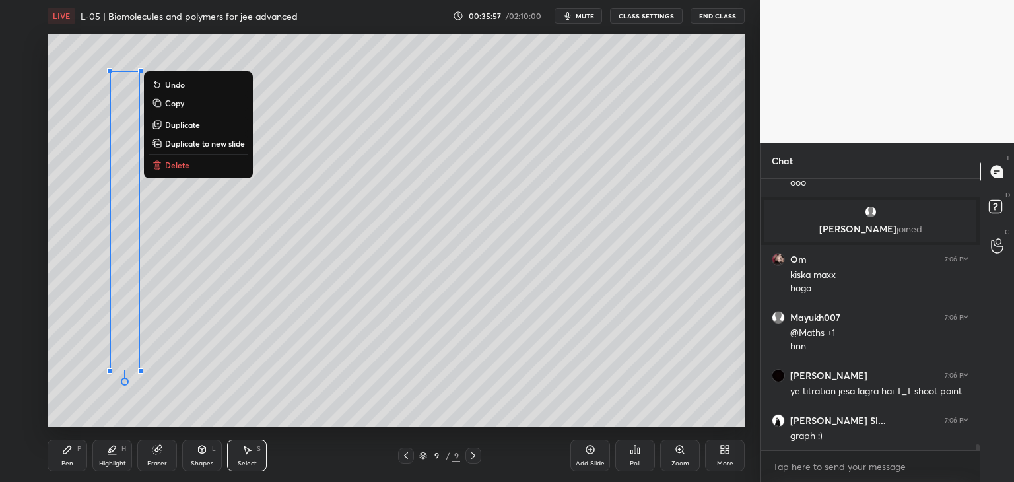
scroll to position [12648, 0]
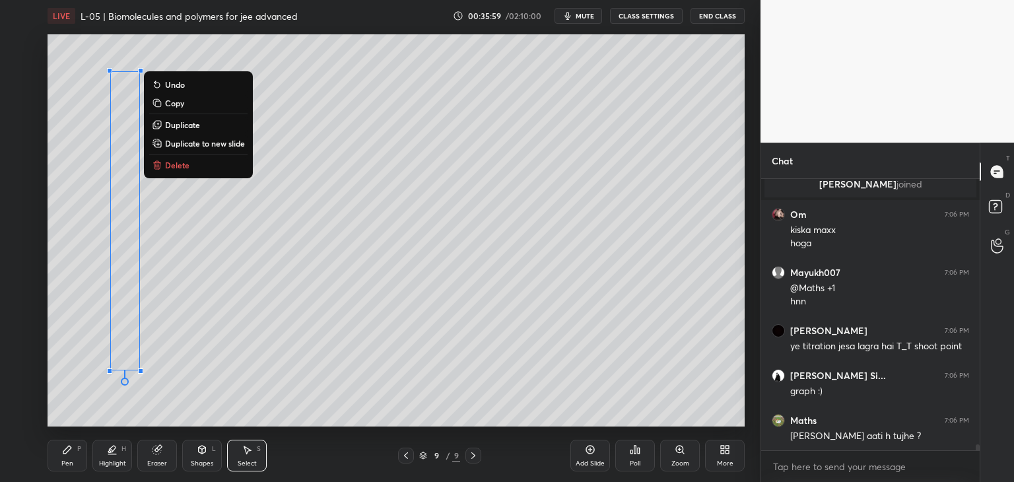
click at [174, 166] on p "Delete" at bounding box center [177, 165] width 24 height 11
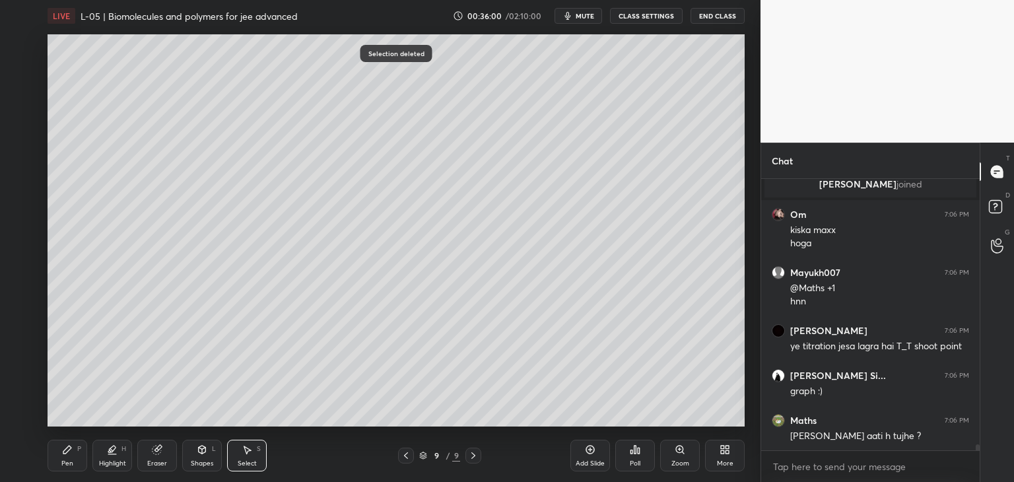
scroll to position [12693, 0]
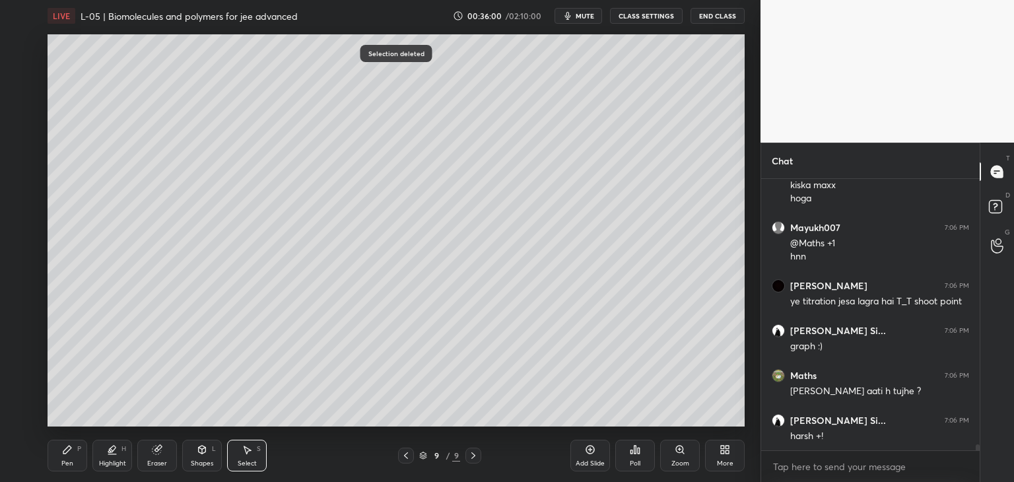
click at [198, 457] on div "Shapes L" at bounding box center [202, 456] width 40 height 32
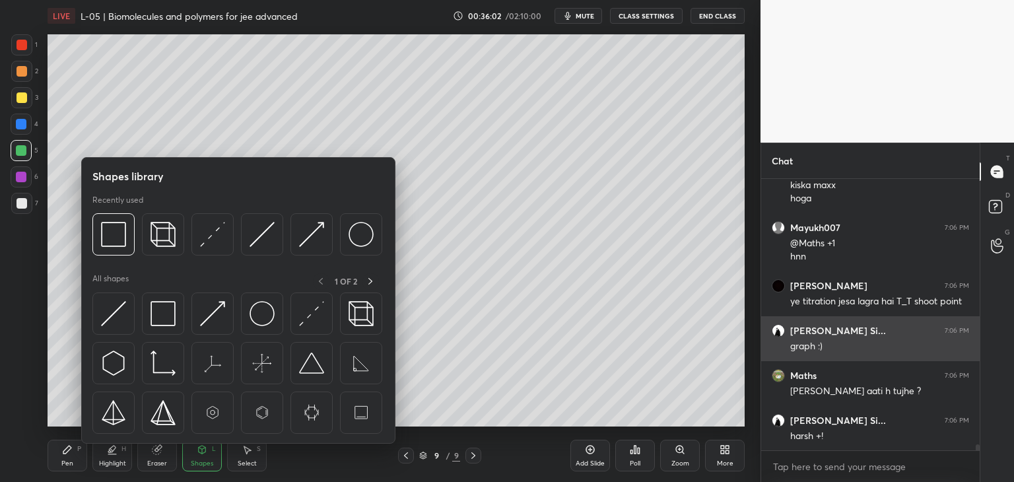
click at [314, 236] on img at bounding box center [311, 234] width 25 height 25
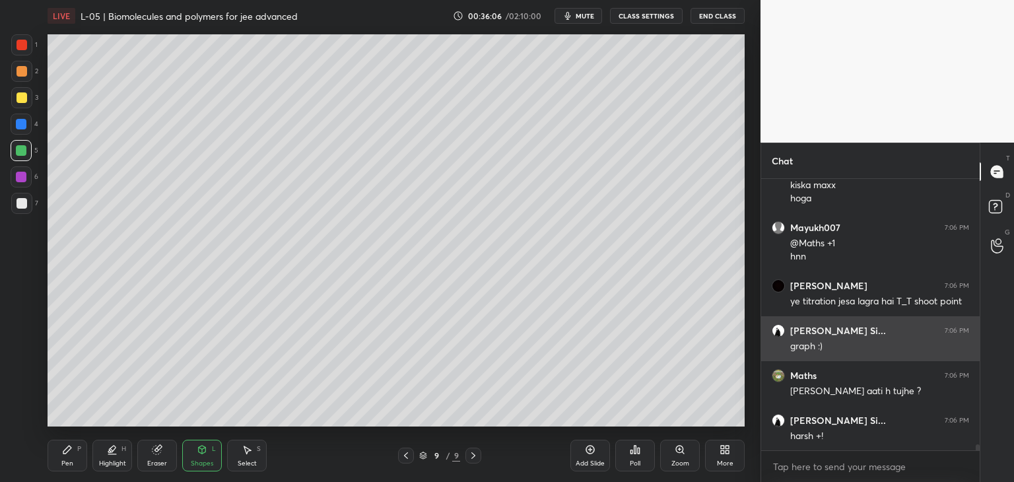
scroll to position [12738, 0]
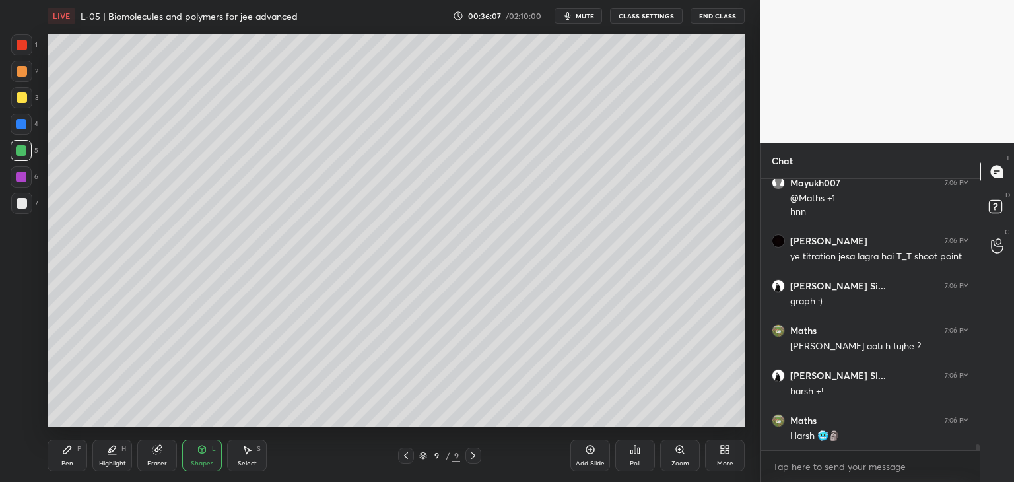
click at [71, 457] on div "Pen P" at bounding box center [68, 456] width 40 height 32
click at [24, 96] on div at bounding box center [21, 97] width 11 height 11
click at [21, 124] on div at bounding box center [21, 124] width 11 height 11
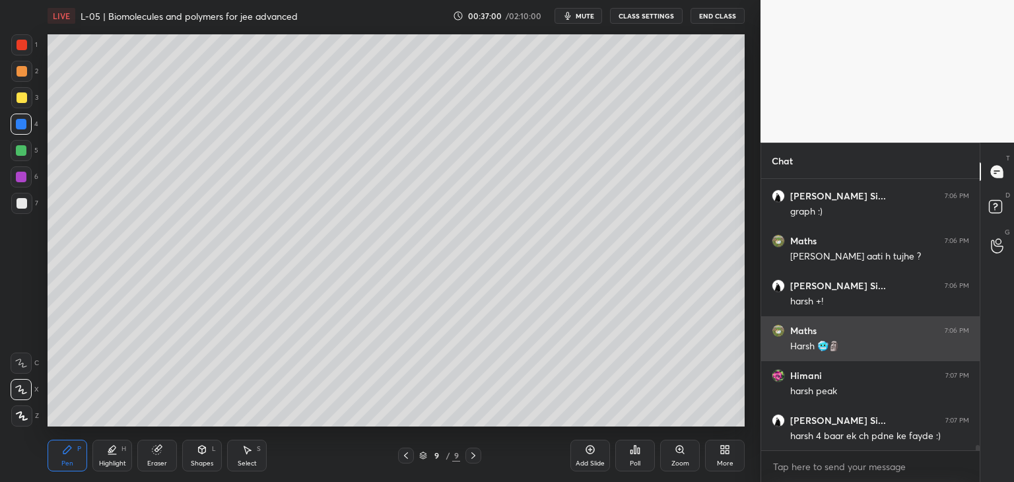
scroll to position [12873, 0]
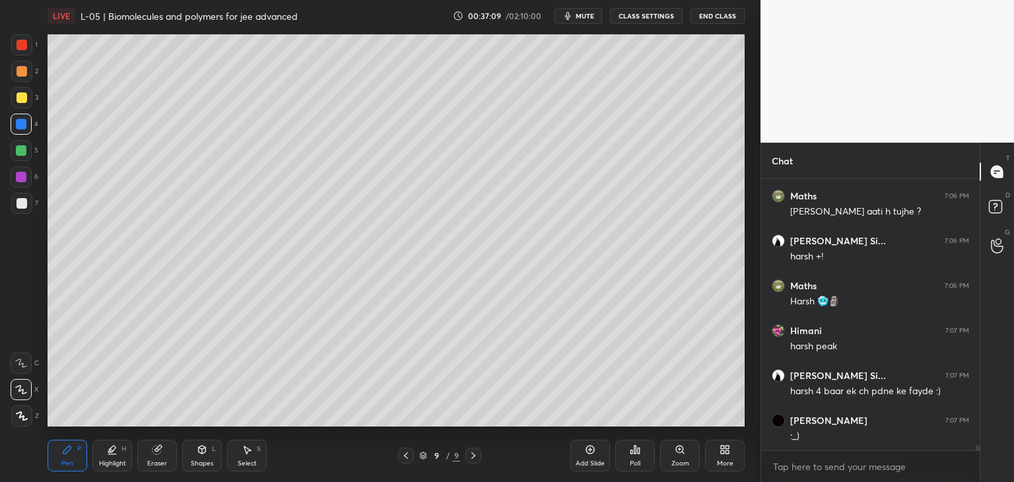
click at [26, 45] on div at bounding box center [21, 45] width 11 height 11
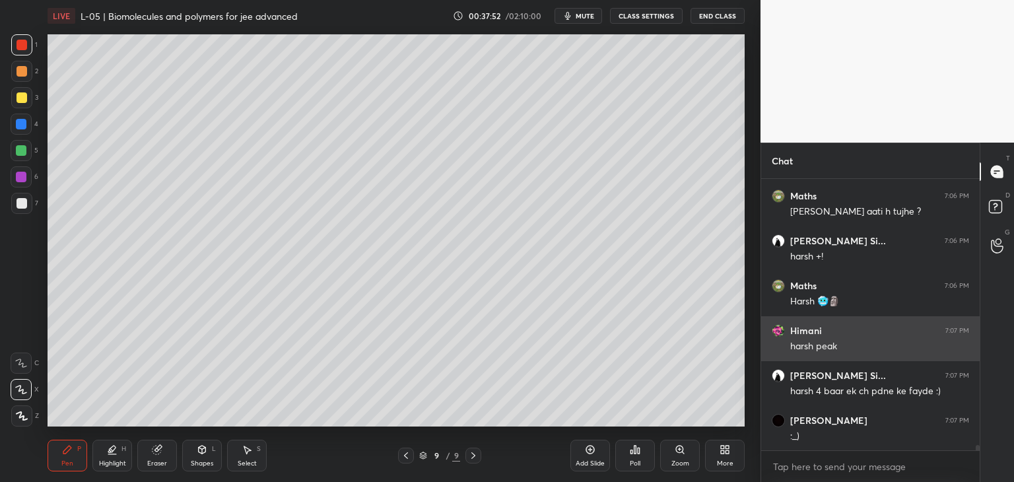
scroll to position [12918, 0]
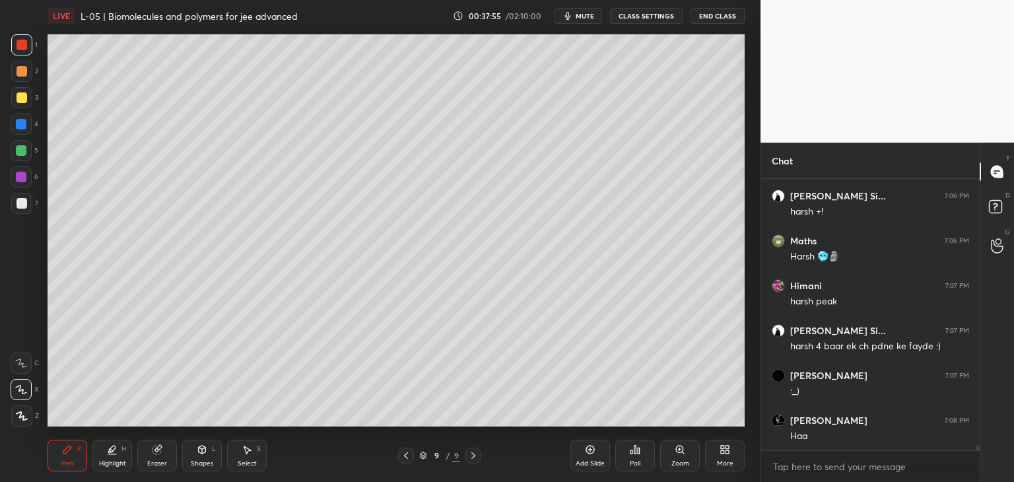
click at [405, 451] on icon at bounding box center [406, 455] width 11 height 11
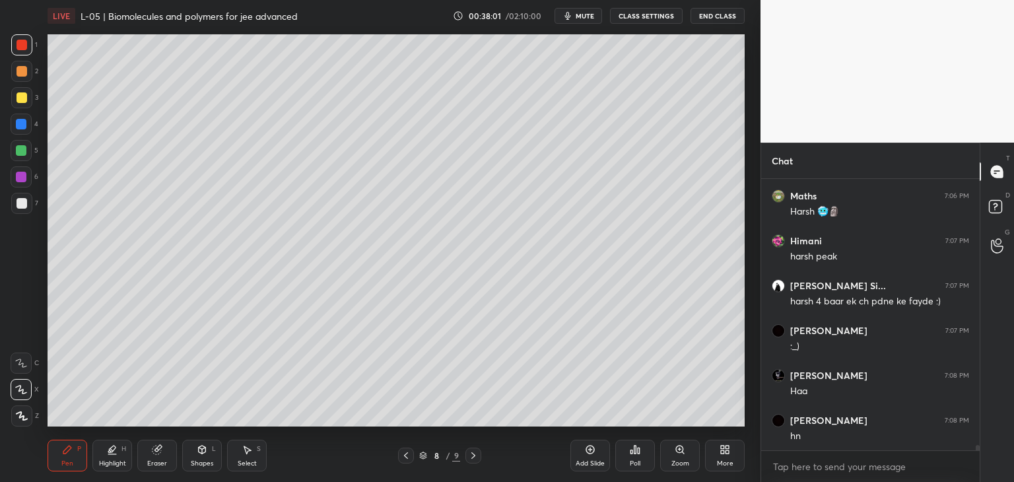
click at [477, 451] on icon at bounding box center [473, 455] width 11 height 11
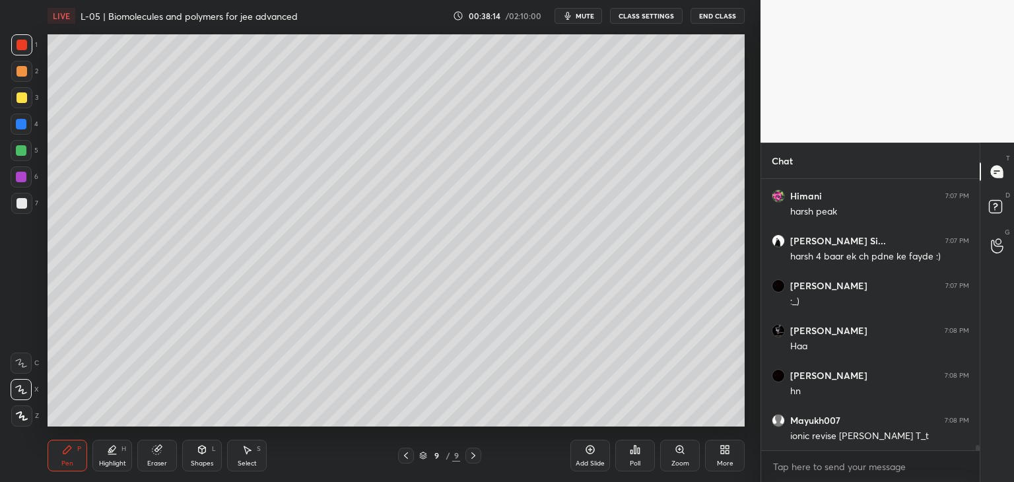
click at [585, 447] on icon at bounding box center [590, 449] width 11 height 11
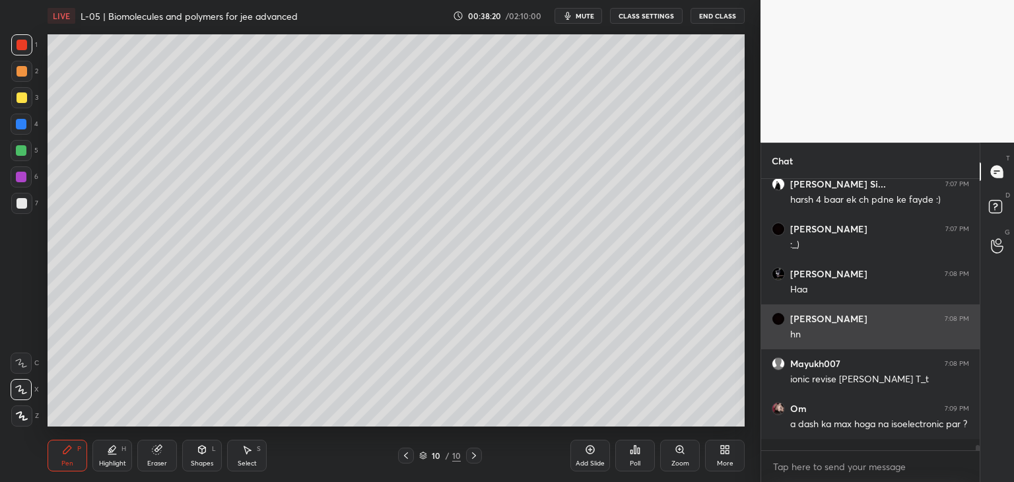
scroll to position [13109, 0]
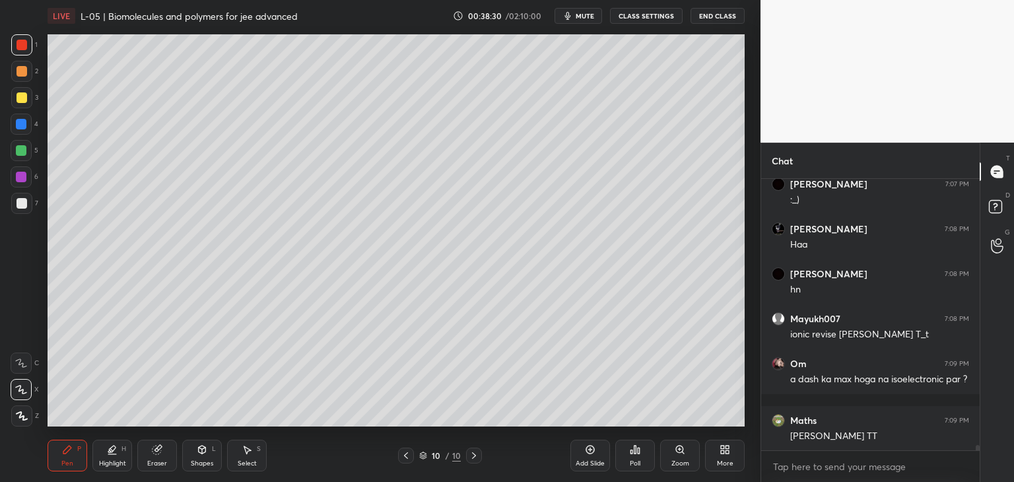
click at [404, 459] on icon at bounding box center [406, 455] width 11 height 11
click at [403, 455] on icon at bounding box center [406, 455] width 11 height 11
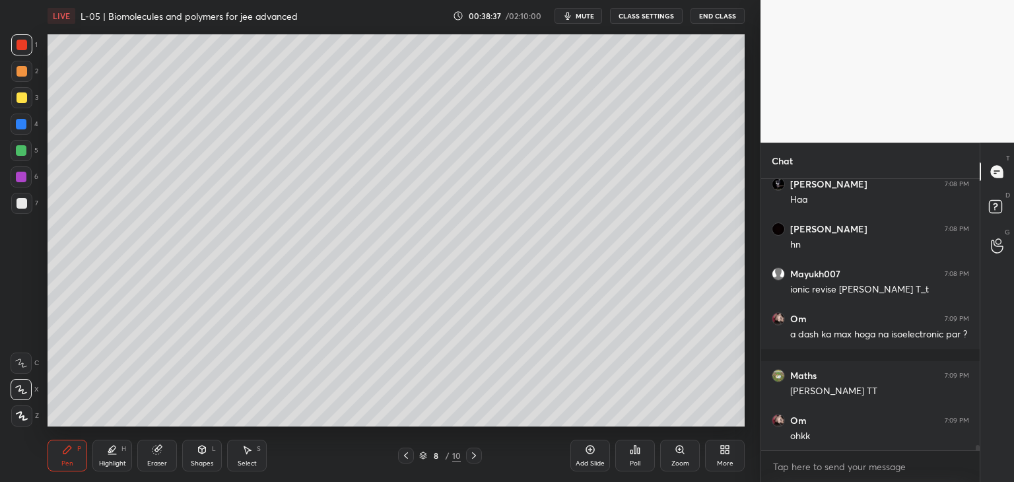
click at [473, 455] on icon at bounding box center [474, 455] width 11 height 11
click at [469, 452] on icon at bounding box center [474, 455] width 11 height 11
click at [24, 122] on div at bounding box center [21, 124] width 11 height 11
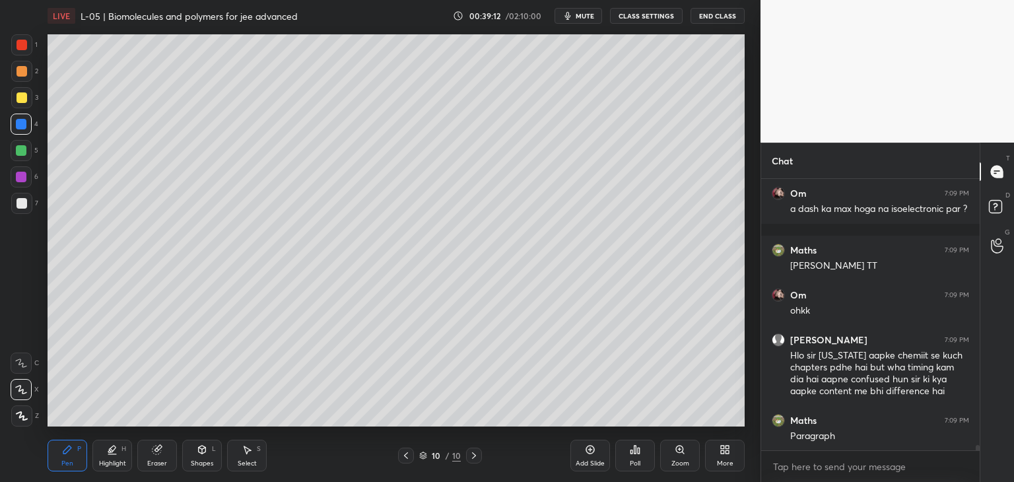
scroll to position [13324, 0]
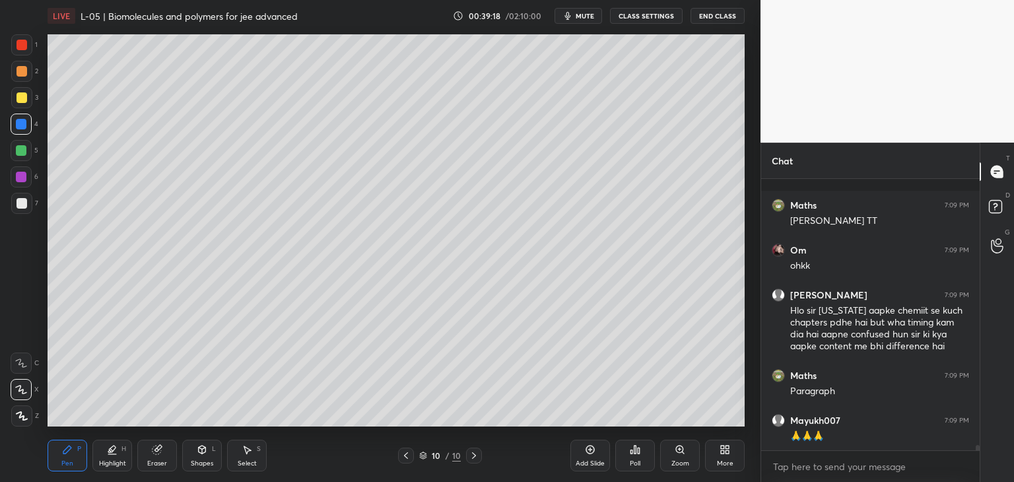
click at [156, 453] on icon at bounding box center [156, 449] width 9 height 9
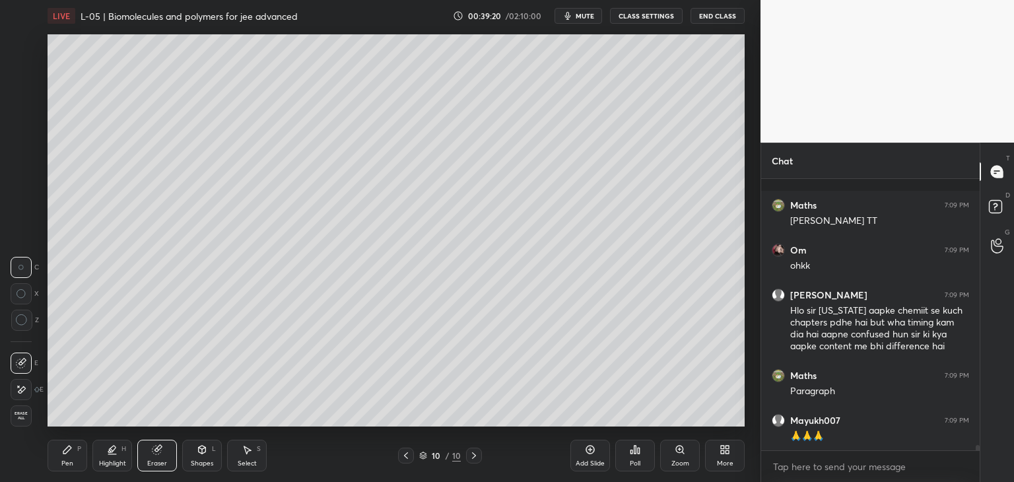
click at [65, 453] on icon at bounding box center [67, 449] width 8 height 8
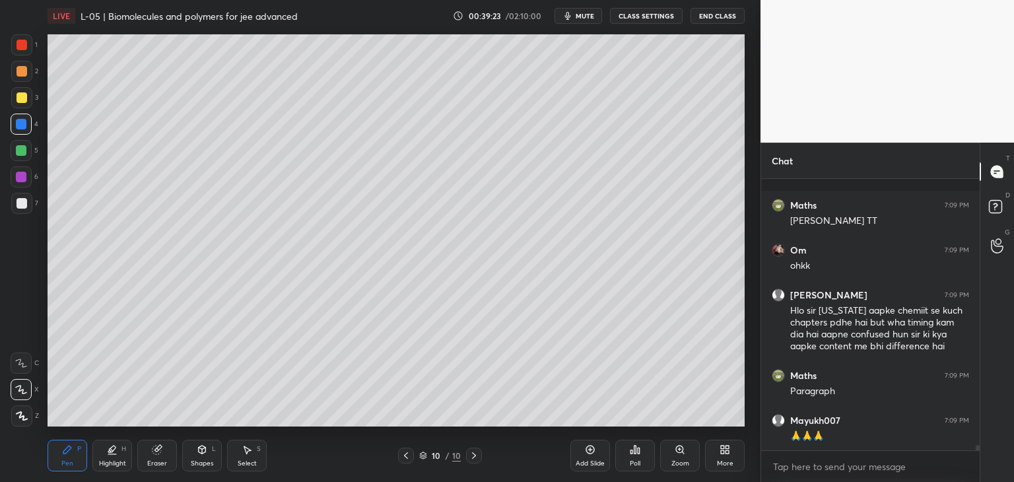
click at [199, 453] on icon at bounding box center [202, 449] width 7 height 8
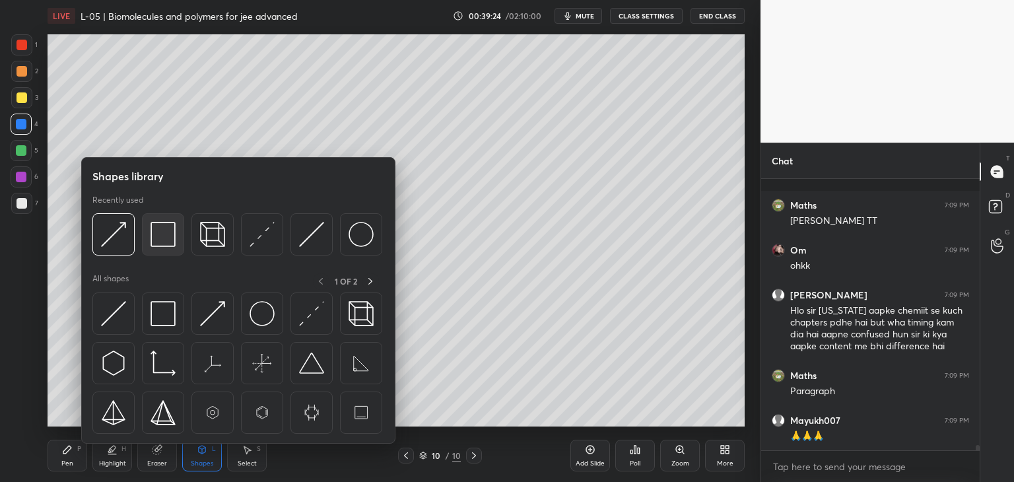
click at [152, 241] on img at bounding box center [162, 234] width 25 height 25
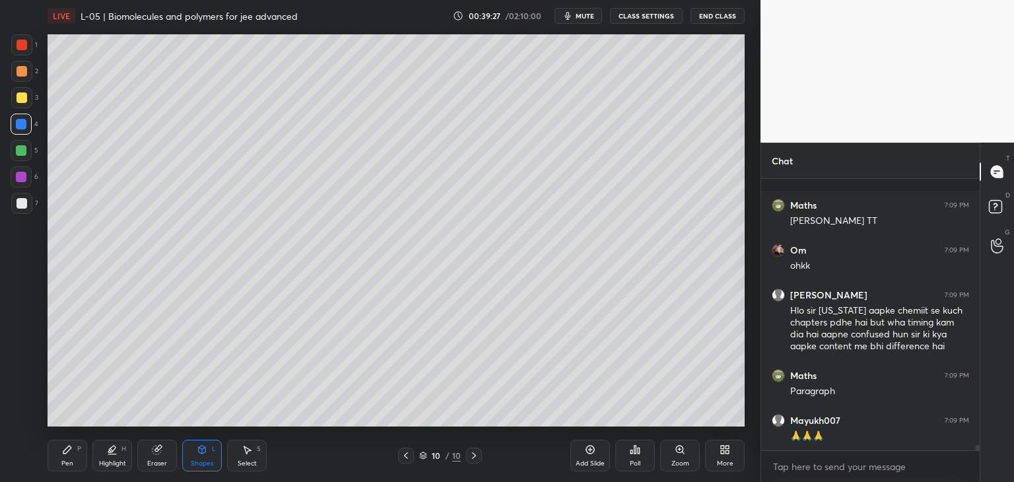
click at [15, 98] on div at bounding box center [21, 97] width 21 height 21
click at [63, 458] on div "Pen P" at bounding box center [68, 456] width 40 height 32
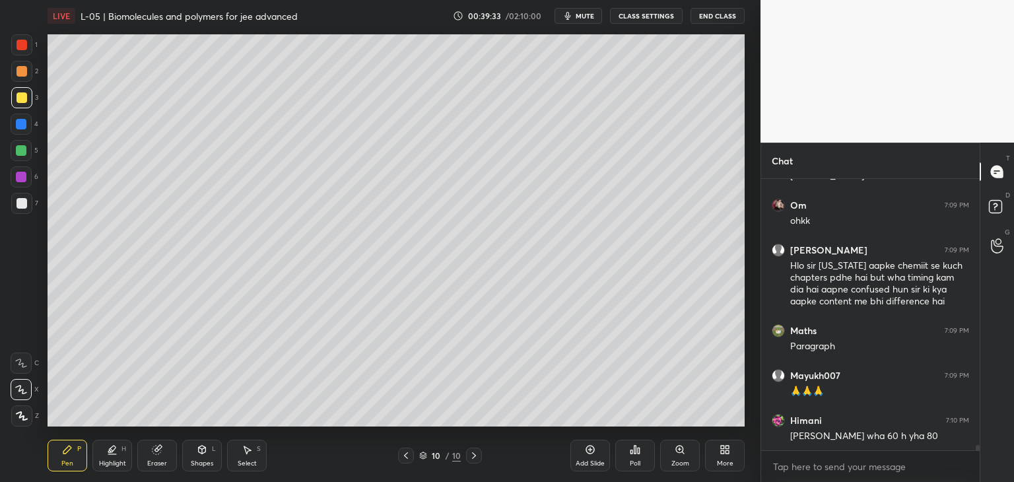
click at [29, 179] on div at bounding box center [21, 176] width 21 height 21
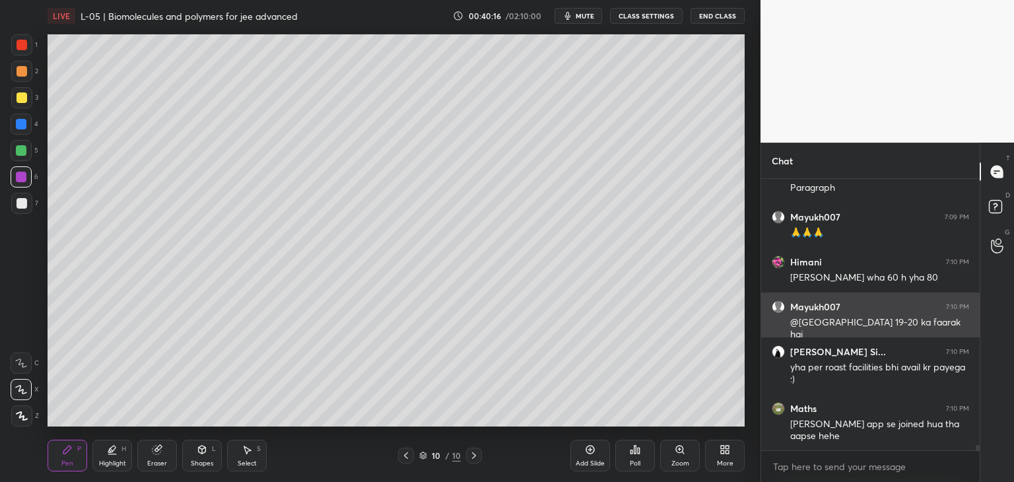
scroll to position [13572, 0]
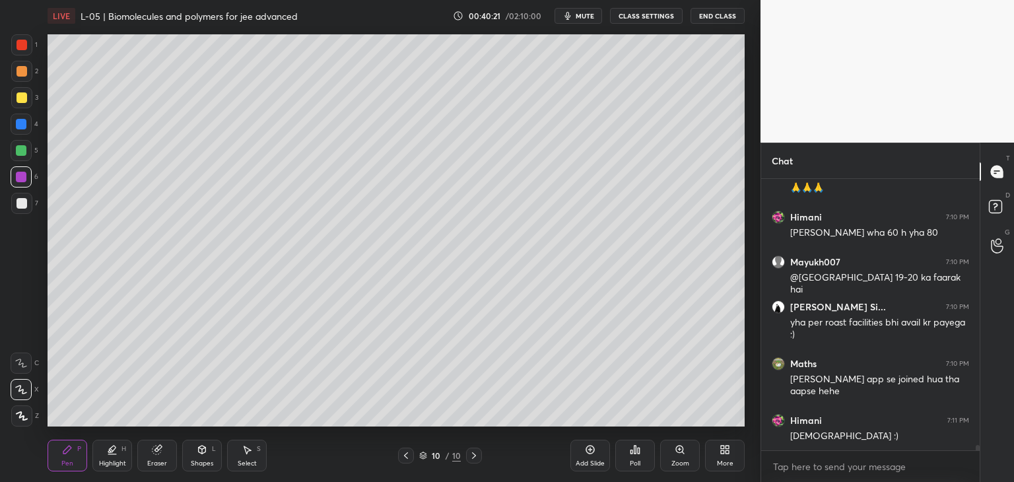
click at [247, 451] on icon at bounding box center [247, 450] width 7 height 8
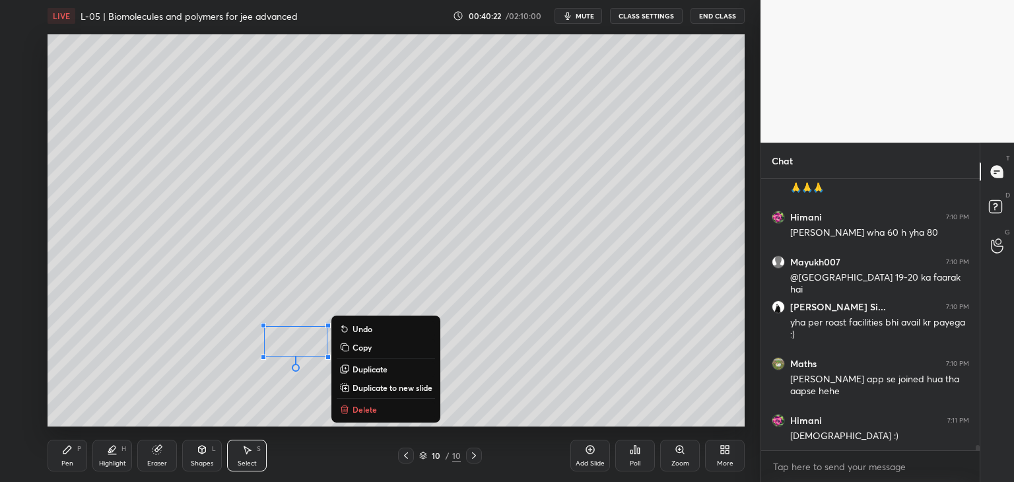
click at [364, 410] on p "Delete" at bounding box center [364, 409] width 24 height 11
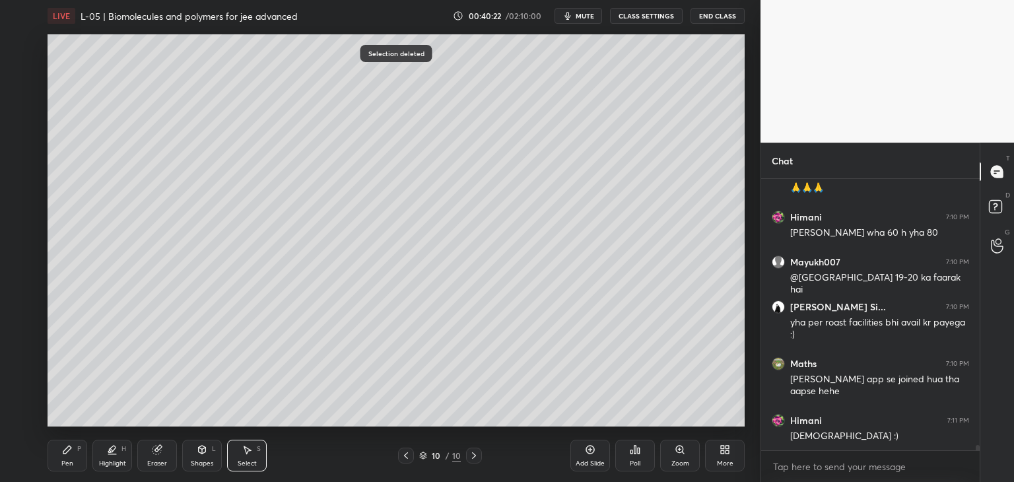
click at [58, 457] on div "Pen P" at bounding box center [68, 456] width 40 height 32
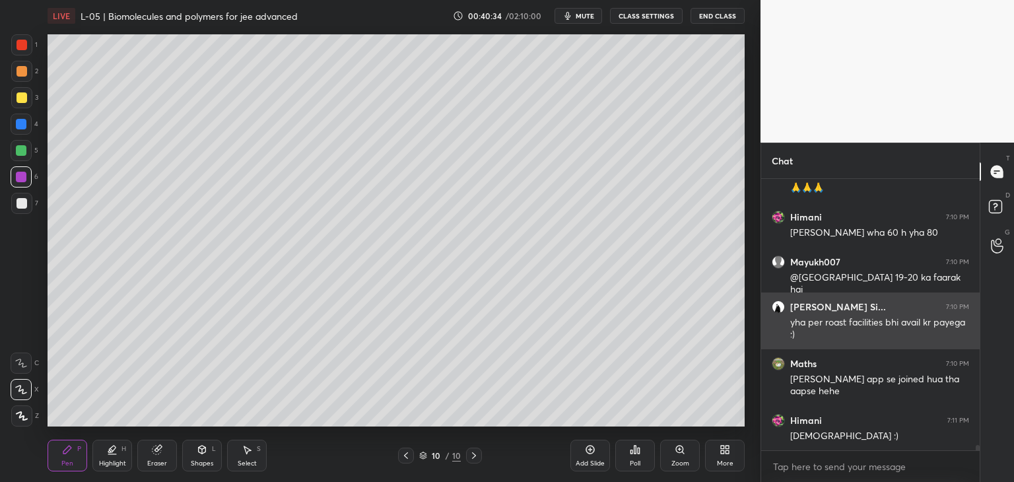
scroll to position [13617, 0]
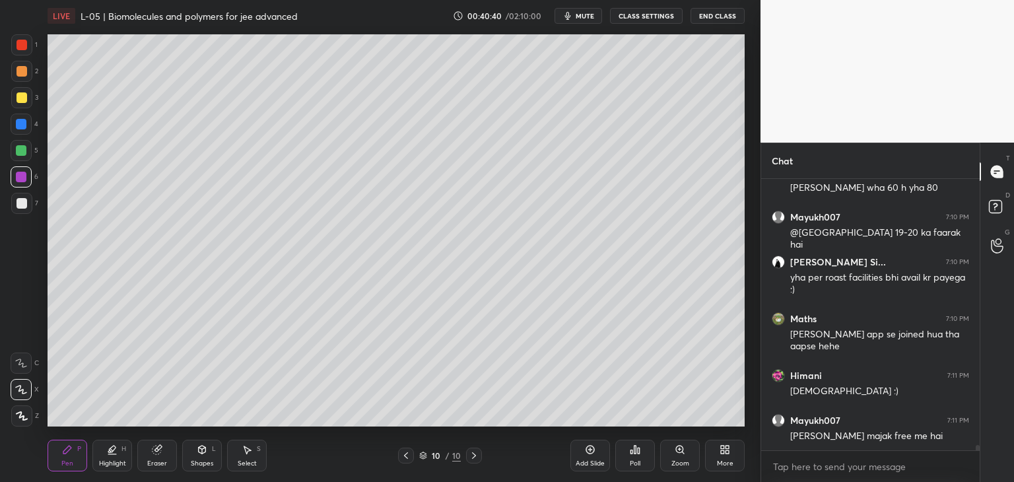
click at [156, 449] on icon at bounding box center [156, 449] width 9 height 9
click at [67, 457] on div "Pen P" at bounding box center [68, 456] width 40 height 32
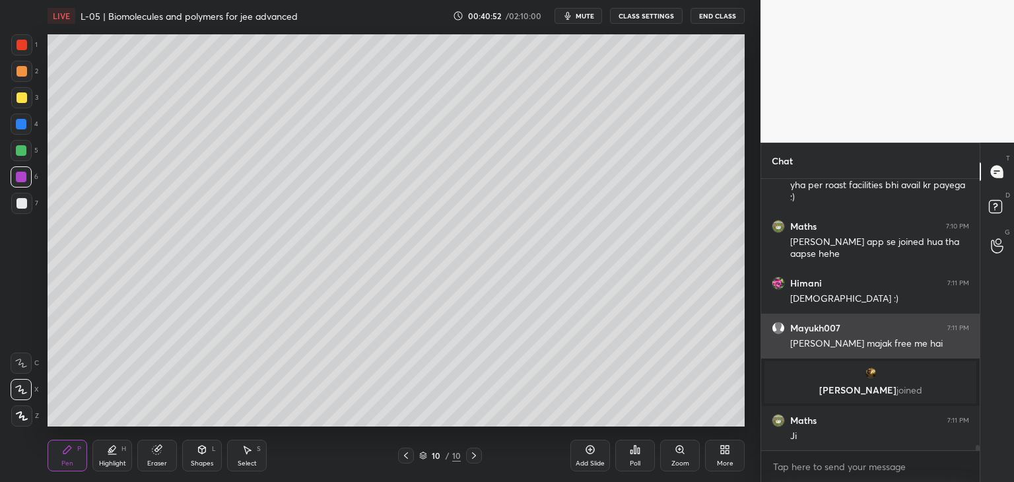
scroll to position [13360, 0]
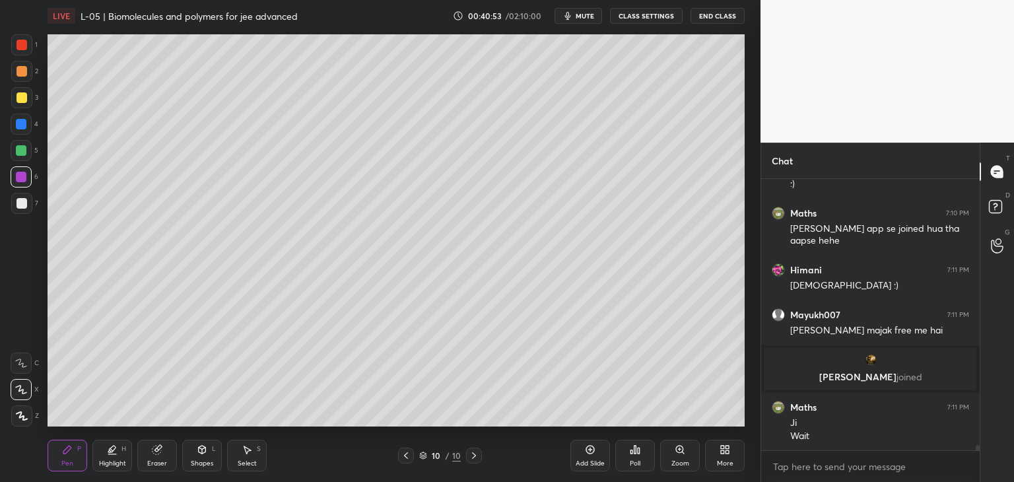
click at [20, 79] on div at bounding box center [21, 71] width 21 height 21
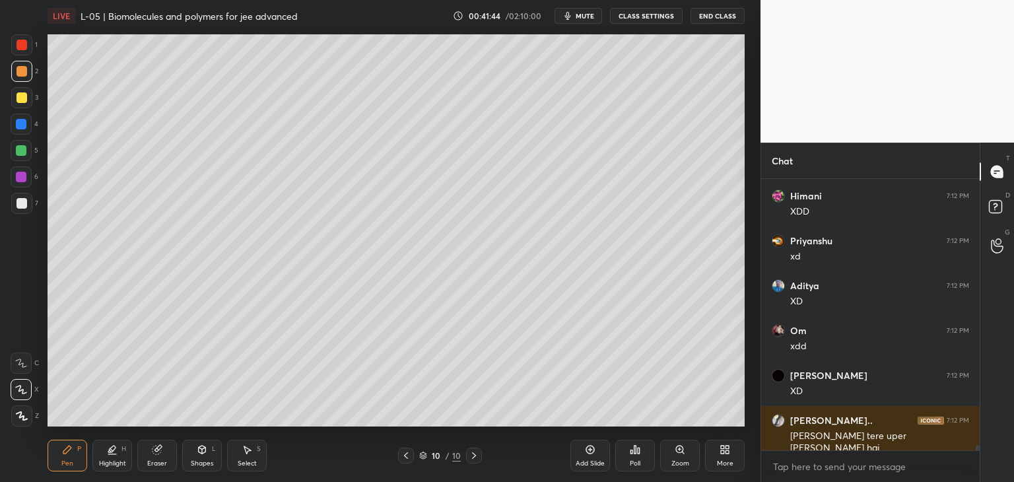
scroll to position [14069, 0]
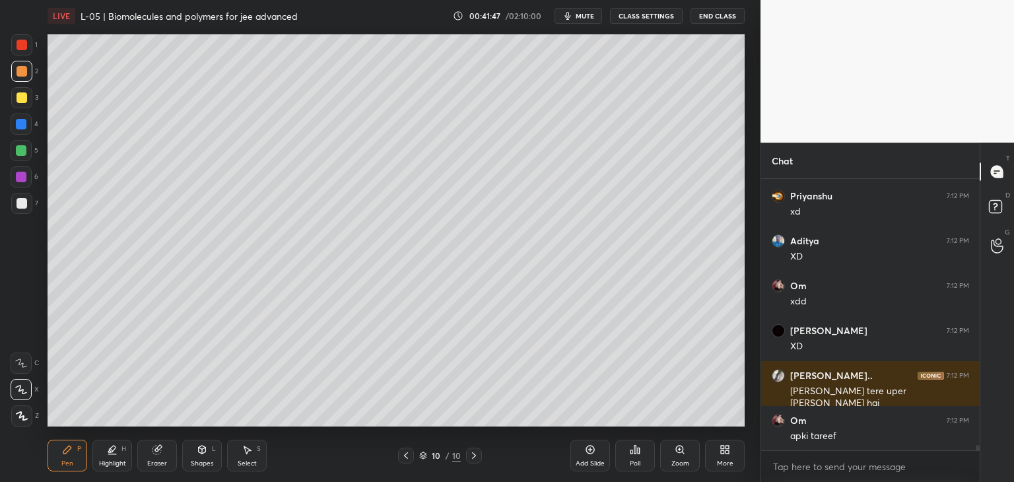
click at [407, 453] on icon at bounding box center [406, 455] width 11 height 11
click at [403, 457] on icon at bounding box center [406, 455] width 11 height 11
click at [473, 457] on icon at bounding box center [474, 455] width 4 height 7
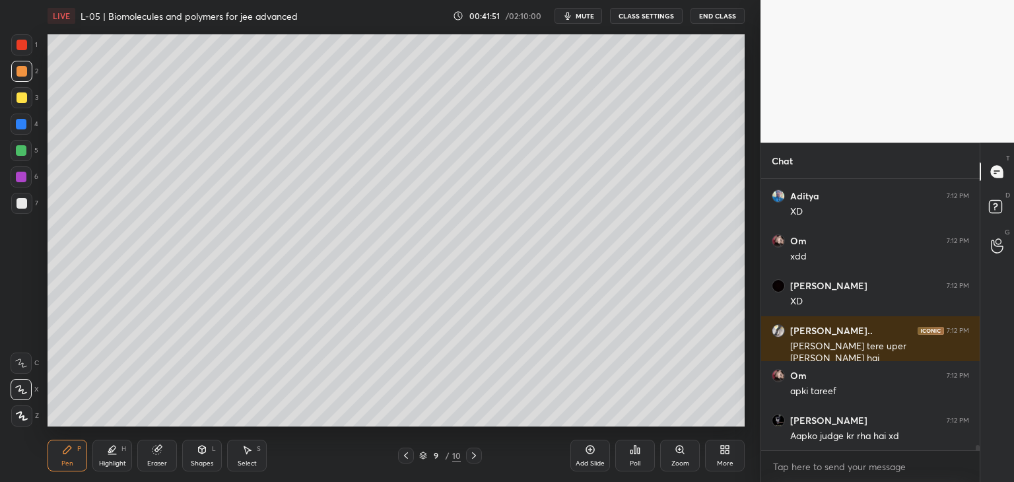
click at [470, 454] on icon at bounding box center [474, 455] width 11 height 11
click at [471, 451] on icon at bounding box center [474, 455] width 11 height 11
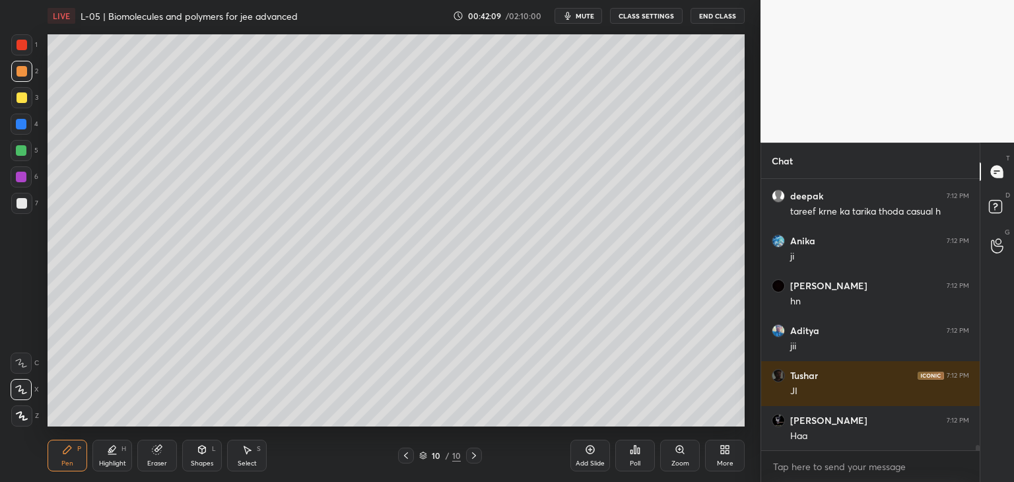
scroll to position [14652, 0]
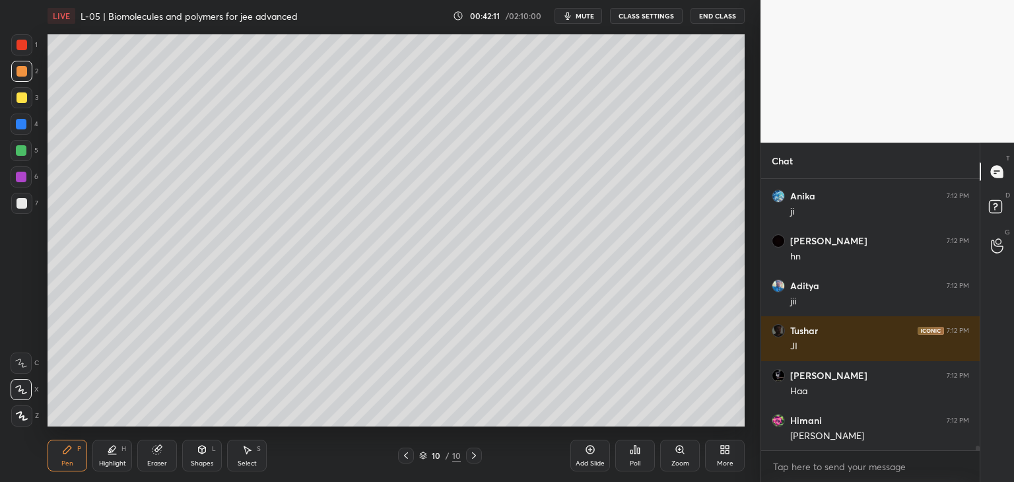
click at [470, 459] on icon at bounding box center [474, 455] width 11 height 11
click at [407, 453] on icon at bounding box center [406, 455] width 4 height 7
click at [410, 452] on icon at bounding box center [406, 455] width 11 height 11
click at [407, 455] on icon at bounding box center [406, 455] width 11 height 11
click at [409, 452] on icon at bounding box center [406, 455] width 11 height 11
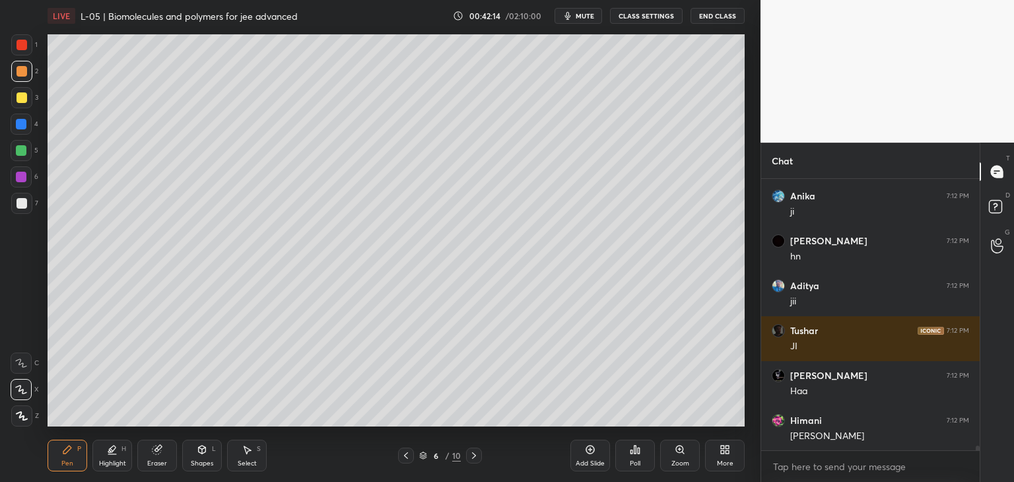
click at [469, 459] on icon at bounding box center [474, 455] width 11 height 11
click at [469, 456] on icon at bounding box center [474, 455] width 11 height 11
click at [467, 457] on div at bounding box center [474, 455] width 16 height 16
click at [469, 453] on icon at bounding box center [474, 455] width 11 height 11
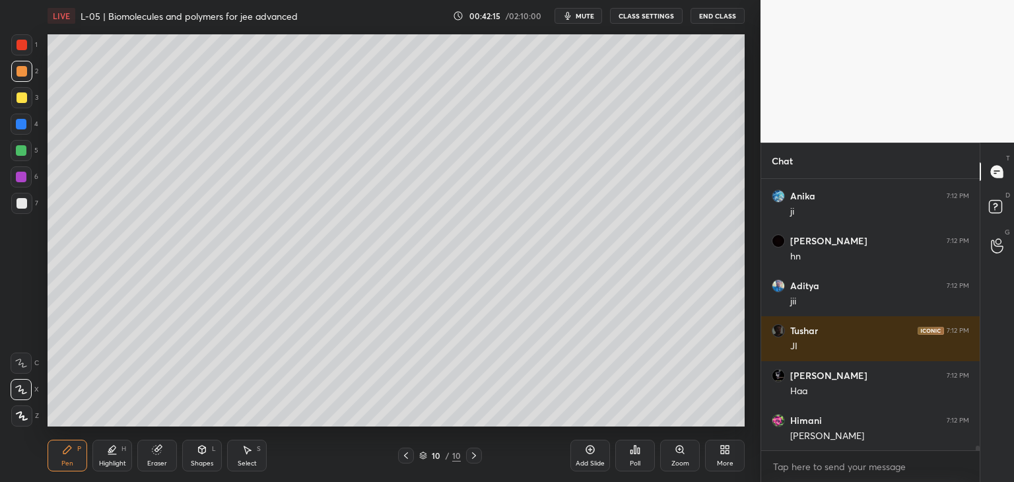
click at [470, 451] on icon at bounding box center [474, 455] width 11 height 11
click at [469, 453] on icon at bounding box center [474, 455] width 11 height 11
click at [473, 458] on icon at bounding box center [474, 455] width 4 height 7
click at [586, 453] on icon at bounding box center [590, 449] width 11 height 11
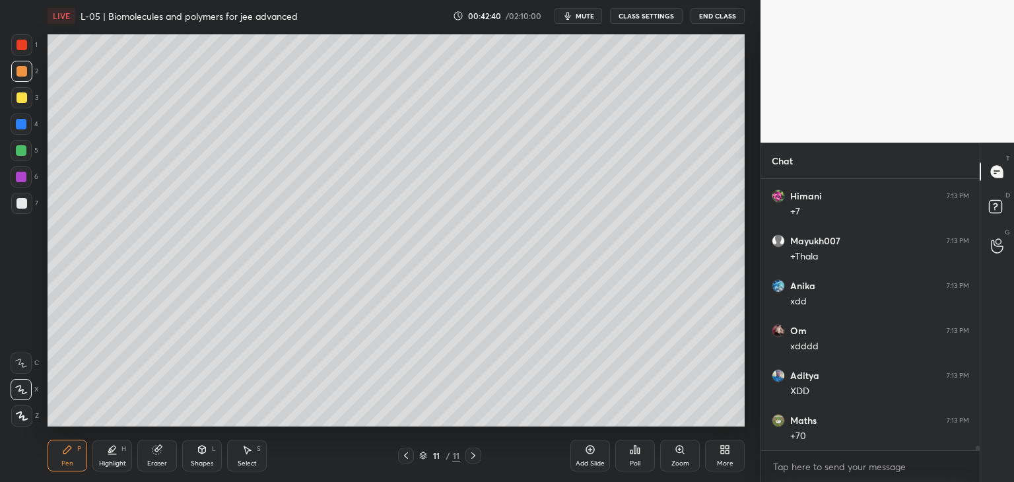
scroll to position [15370, 0]
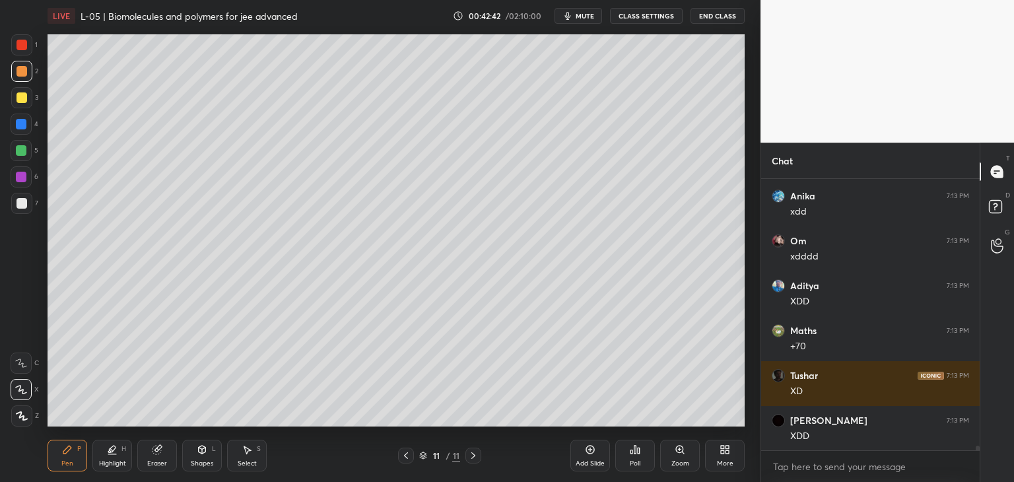
click at [245, 464] on div "Select" at bounding box center [247, 463] width 19 height 7
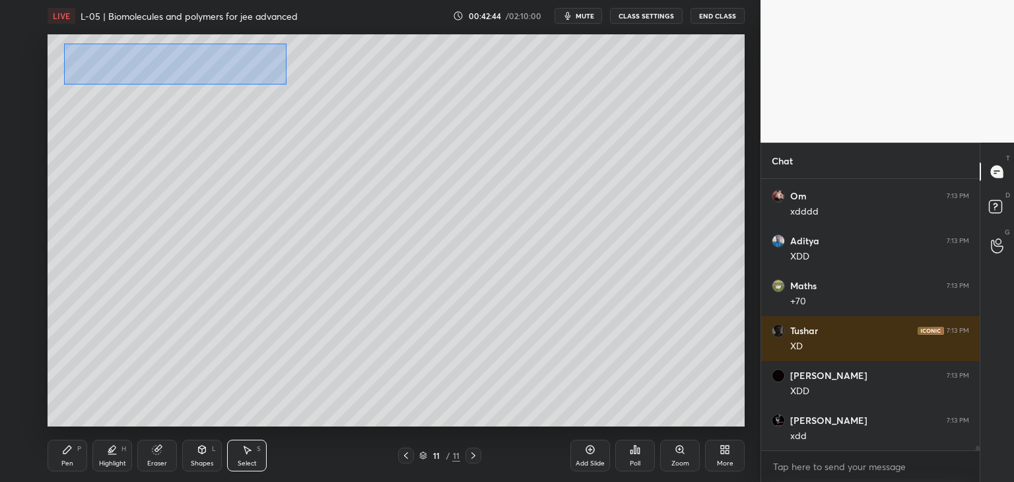
scroll to position [15505, 0]
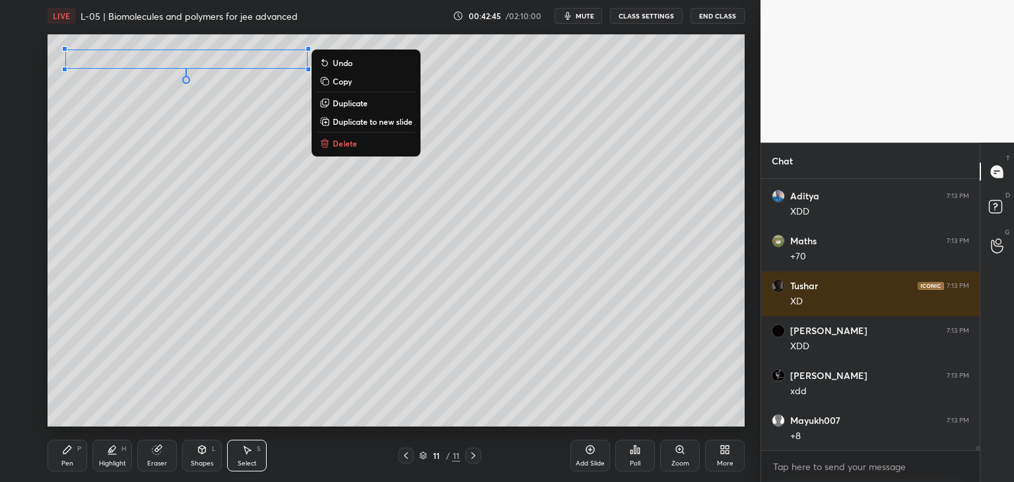
click at [203, 211] on div "0 ° Undo Copy Duplicate Duplicate to new slide Delete" at bounding box center [396, 230] width 697 height 392
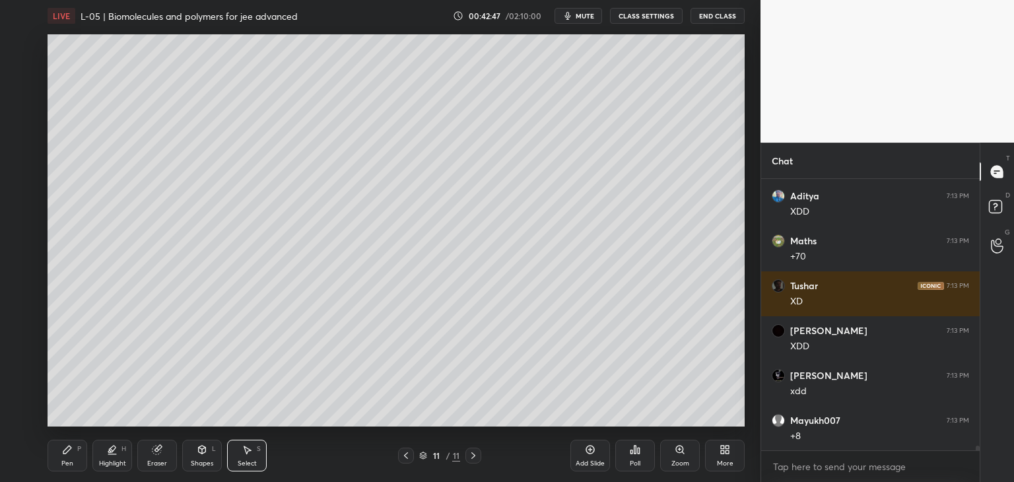
click at [61, 457] on div "Pen P" at bounding box center [68, 456] width 40 height 32
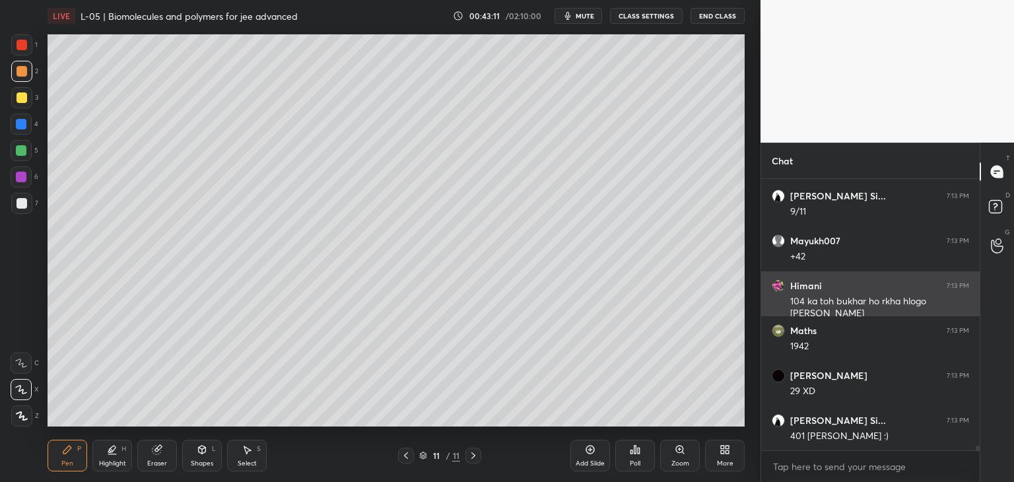
scroll to position [15998, 0]
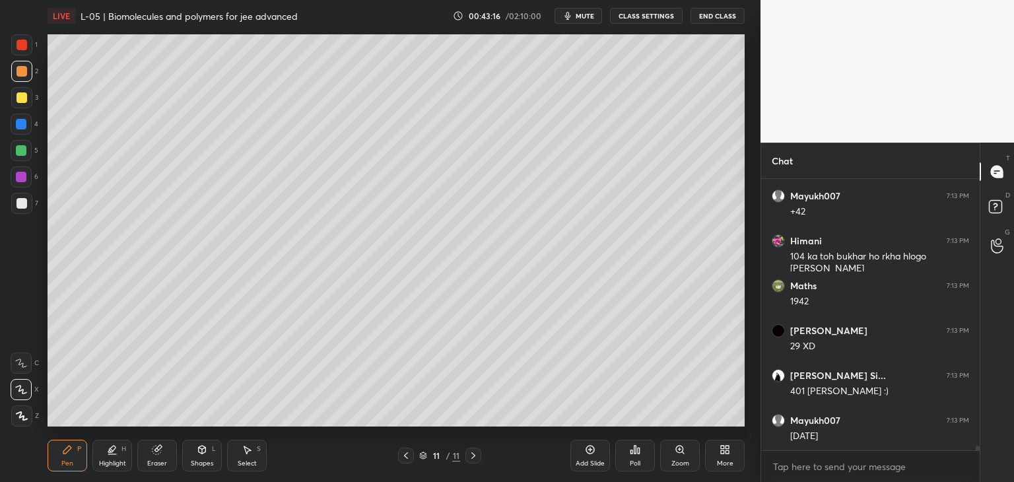
click at [26, 97] on div at bounding box center [21, 97] width 11 height 11
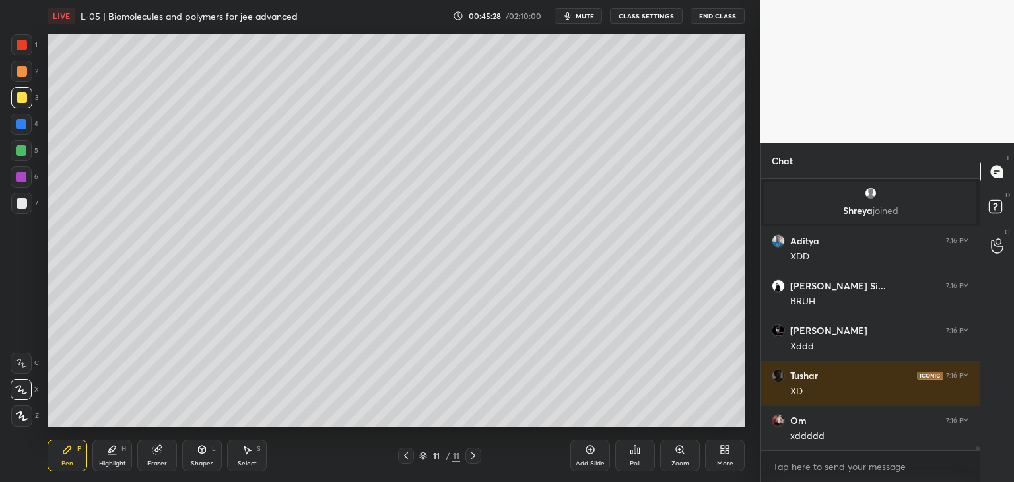
scroll to position [17661, 0]
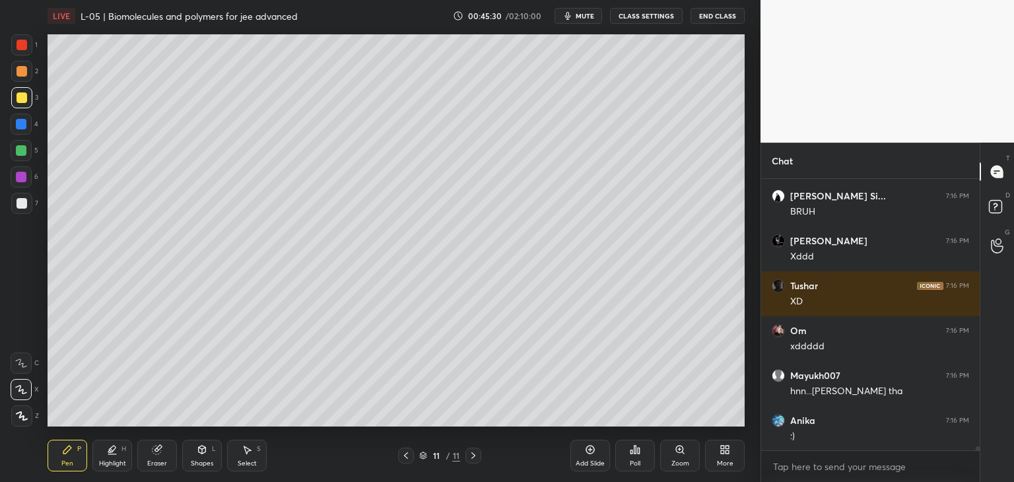
click at [247, 453] on icon at bounding box center [247, 449] width 11 height 11
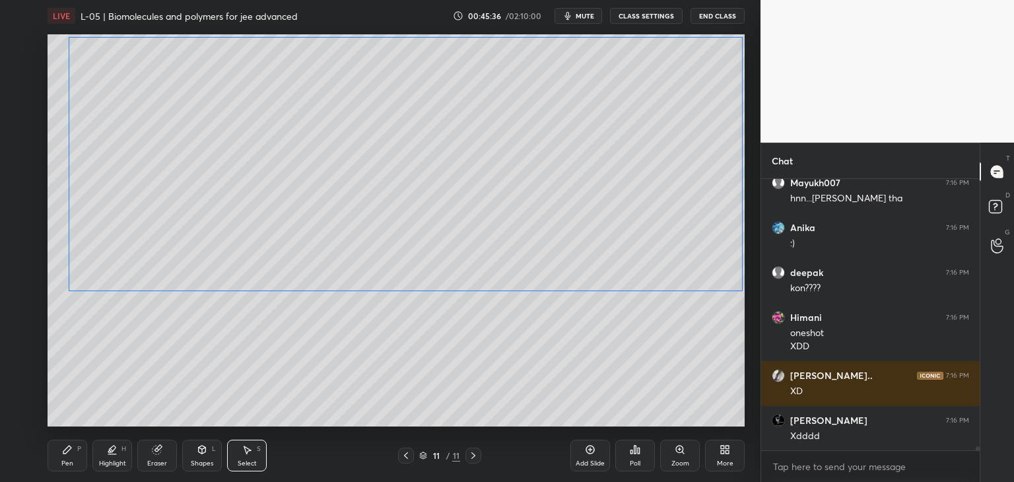
scroll to position [17944, 0]
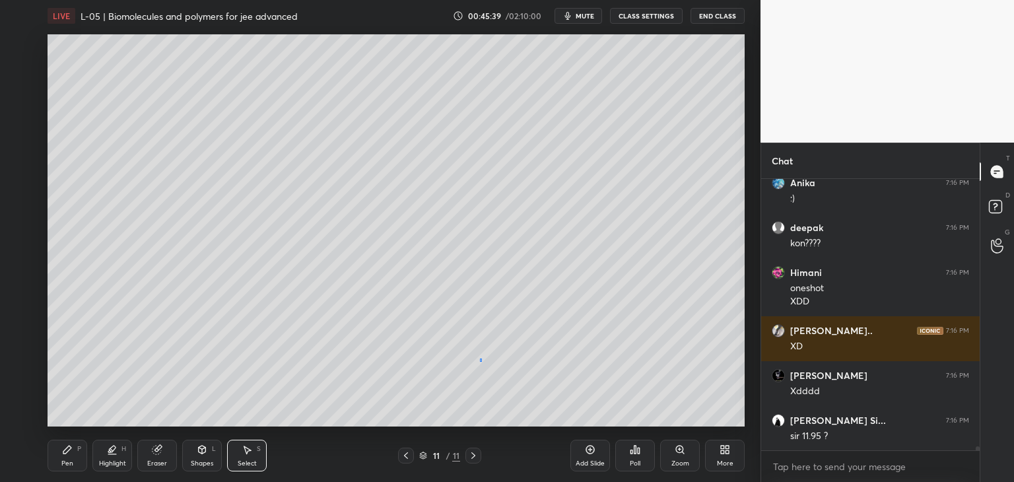
click at [478, 357] on div "0 ° Undo Copy Duplicate Duplicate to new slide Delete" at bounding box center [396, 230] width 697 height 392
click at [66, 459] on div "Pen P" at bounding box center [68, 456] width 40 height 32
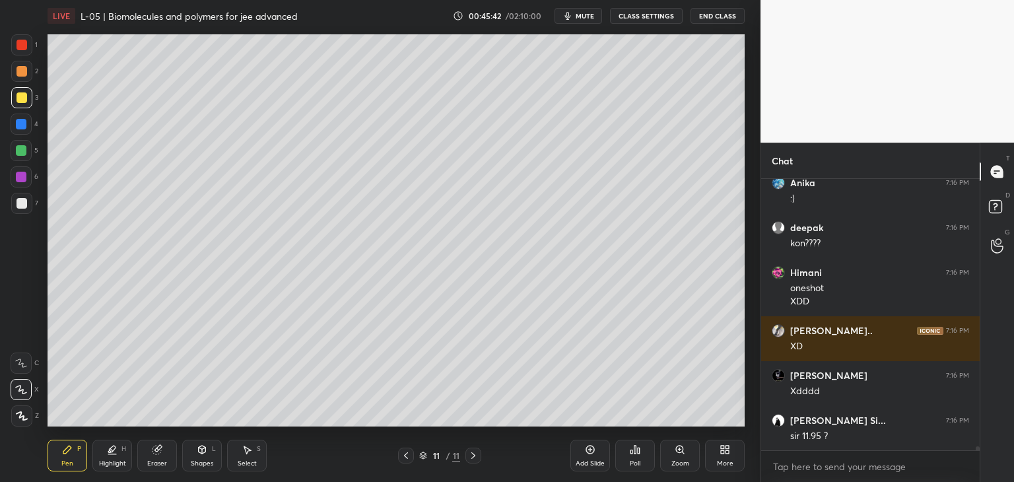
click at [26, 46] on div at bounding box center [21, 45] width 11 height 11
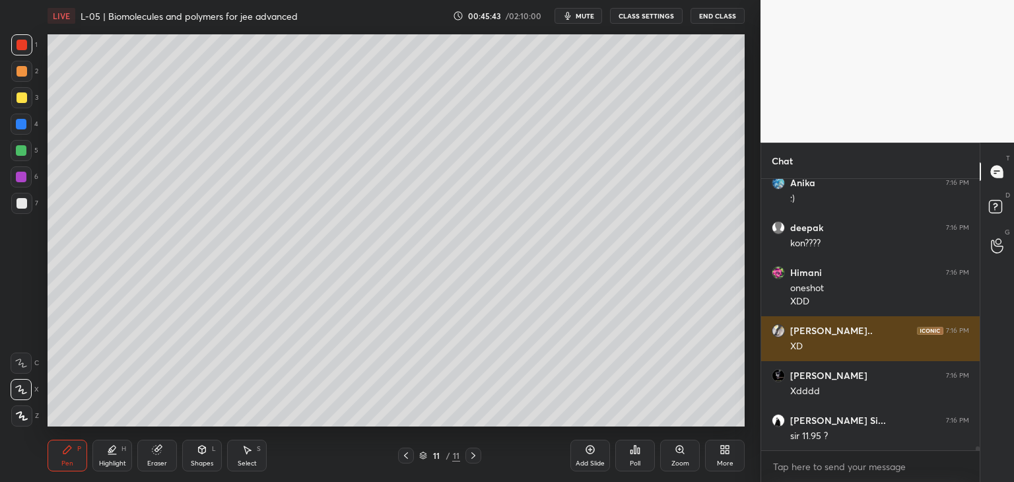
click at [20, 360] on icon at bounding box center [21, 362] width 12 height 9
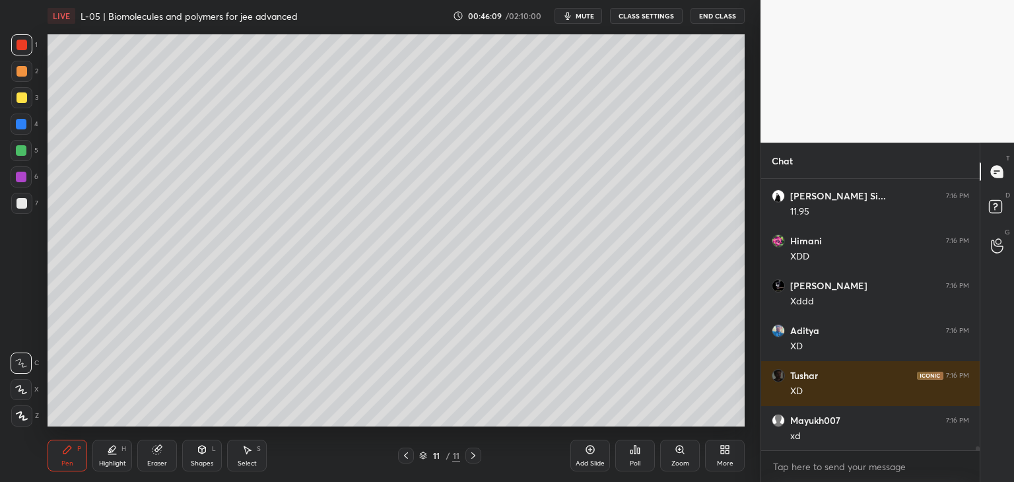
scroll to position [18629, 0]
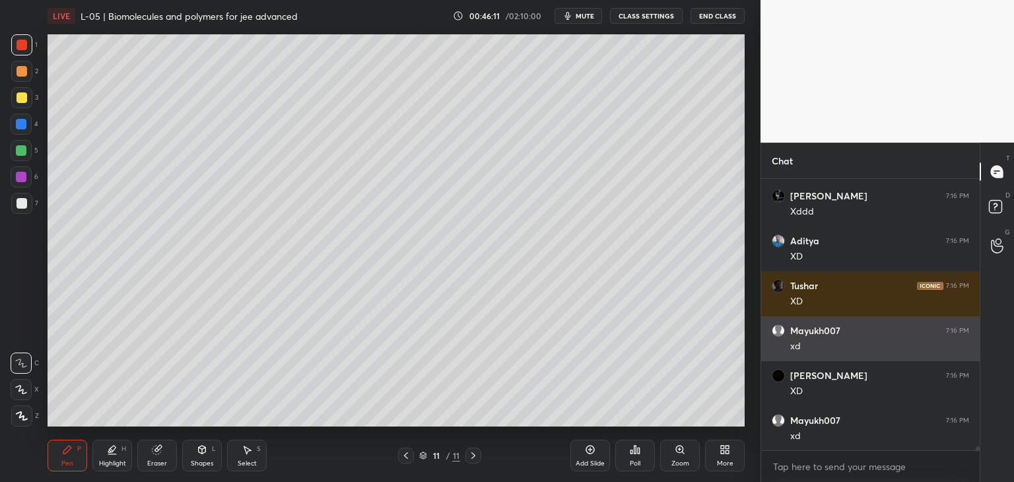
click at [248, 451] on icon at bounding box center [247, 450] width 7 height 8
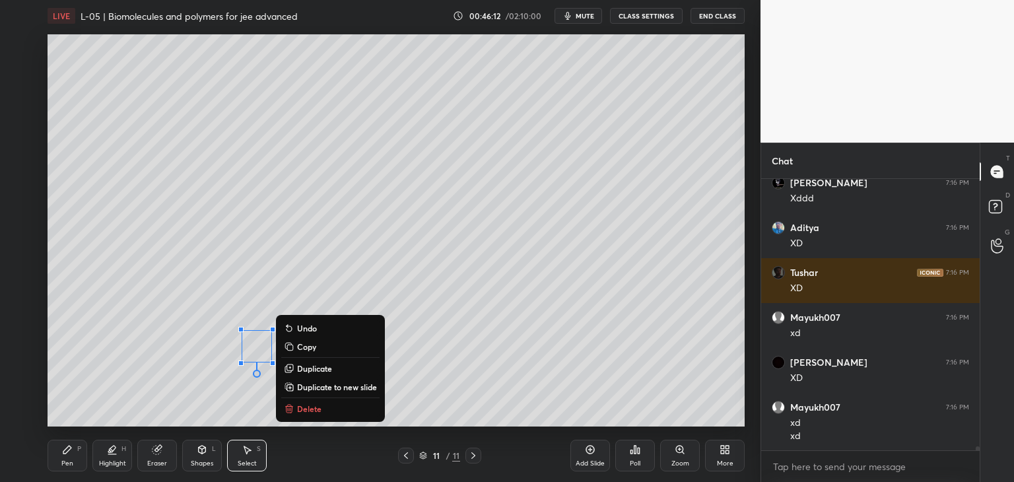
scroll to position [18732, 0]
click at [312, 411] on p "Delete" at bounding box center [309, 408] width 24 height 11
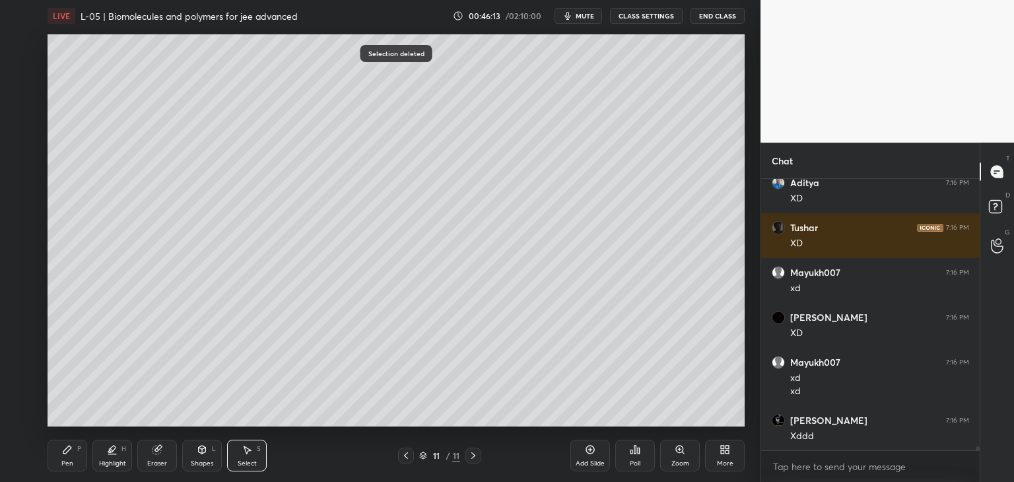
click at [68, 455] on icon at bounding box center [67, 449] width 11 height 11
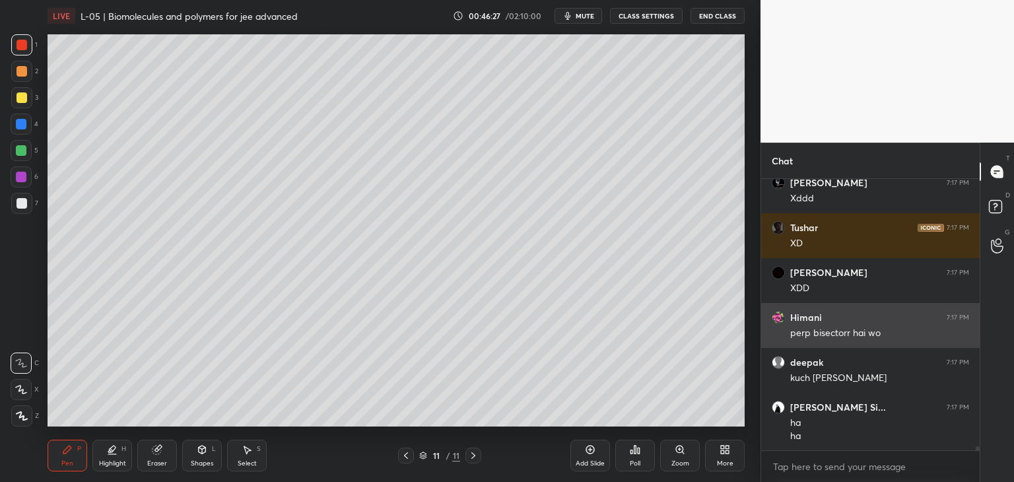
scroll to position [19340, 0]
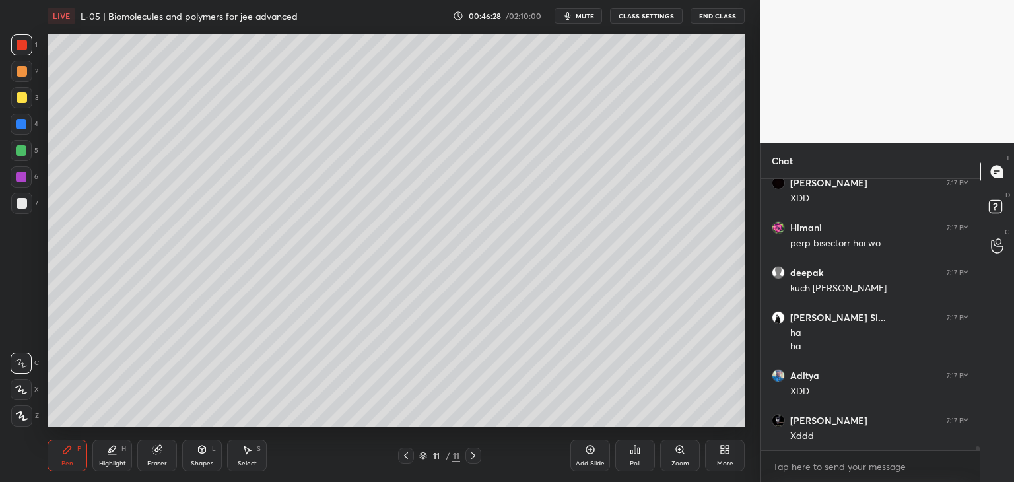
click at [199, 462] on div "Shapes" at bounding box center [202, 463] width 22 height 7
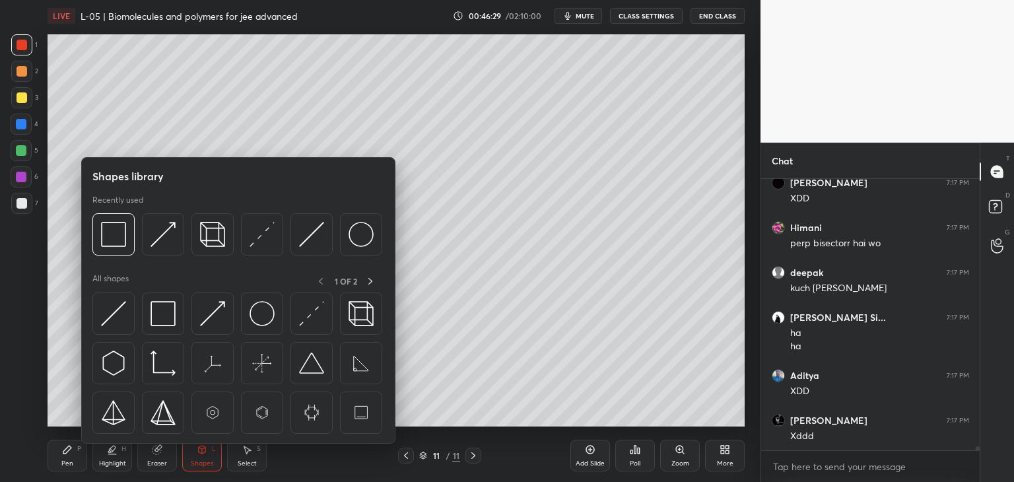
click at [113, 241] on img at bounding box center [113, 234] width 25 height 25
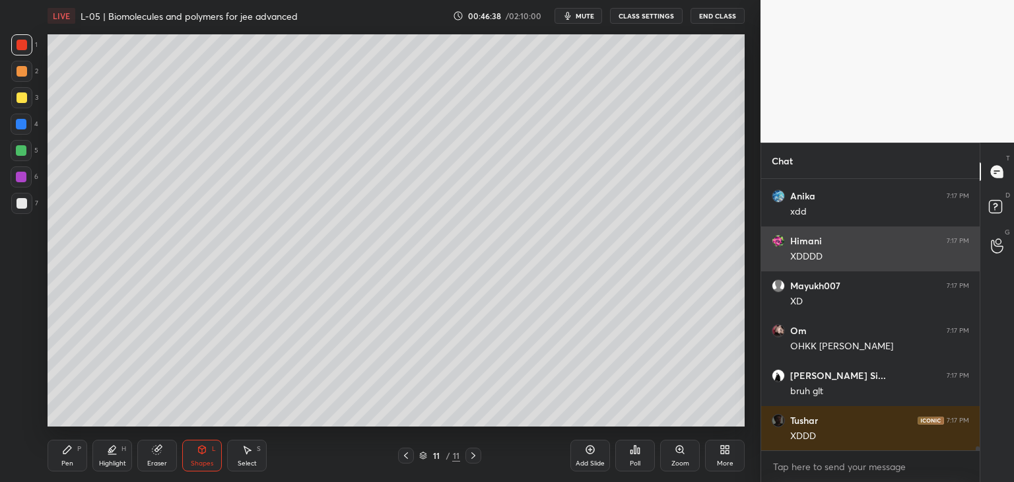
scroll to position [19699, 0]
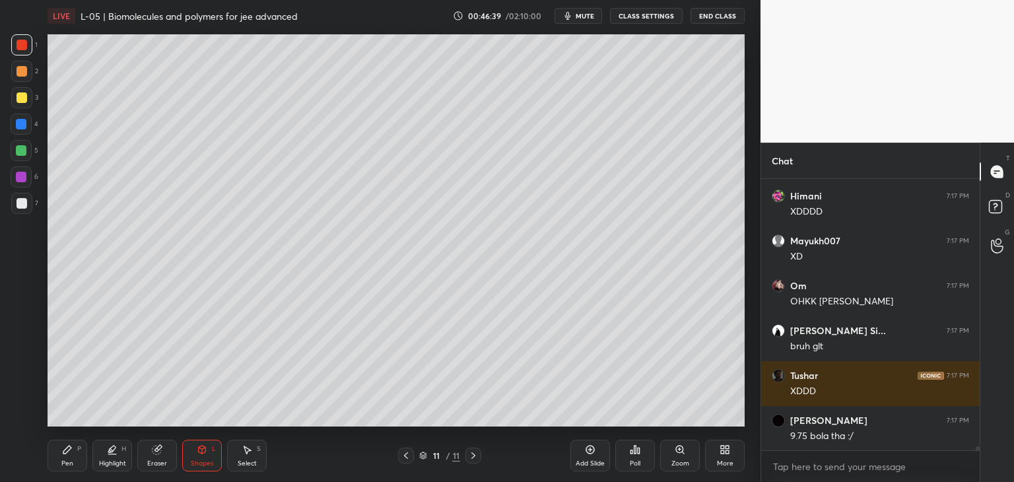
click at [66, 476] on div "Pen P Highlight H Eraser Shapes L Select S 11 / 11 Add Slide Poll Zoom More" at bounding box center [396, 455] width 697 height 53
click at [70, 443] on div "Pen P" at bounding box center [68, 456] width 40 height 32
click at [27, 79] on div at bounding box center [21, 71] width 21 height 21
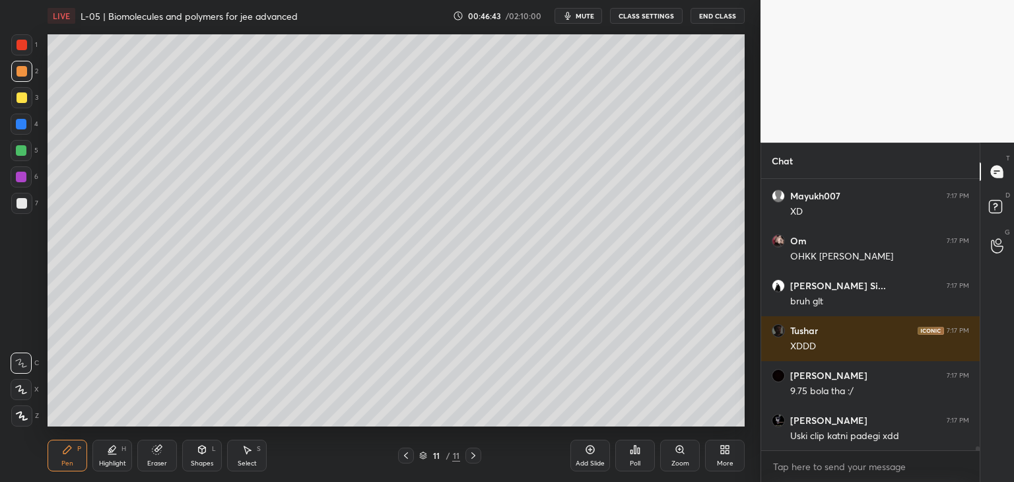
scroll to position [19789, 0]
click at [581, 452] on div "Add Slide" at bounding box center [590, 456] width 40 height 32
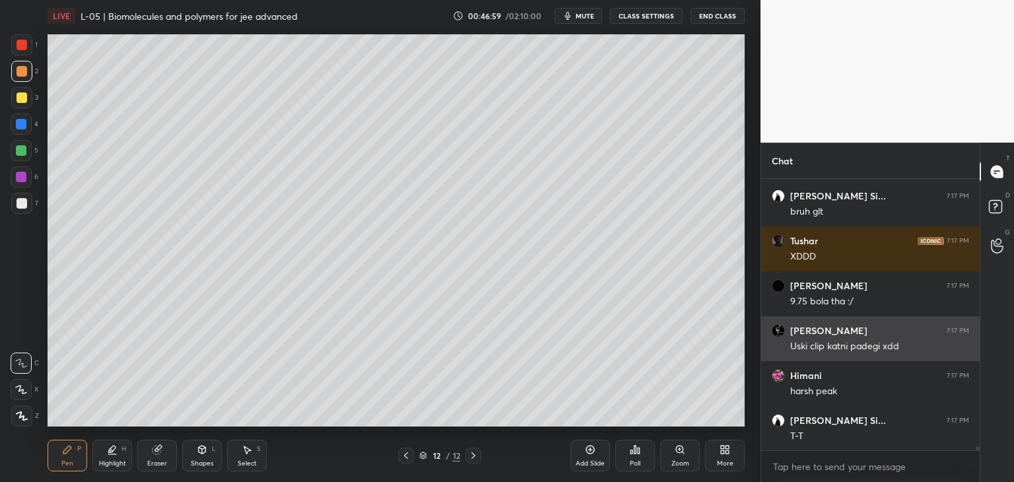
scroll to position [19879, 0]
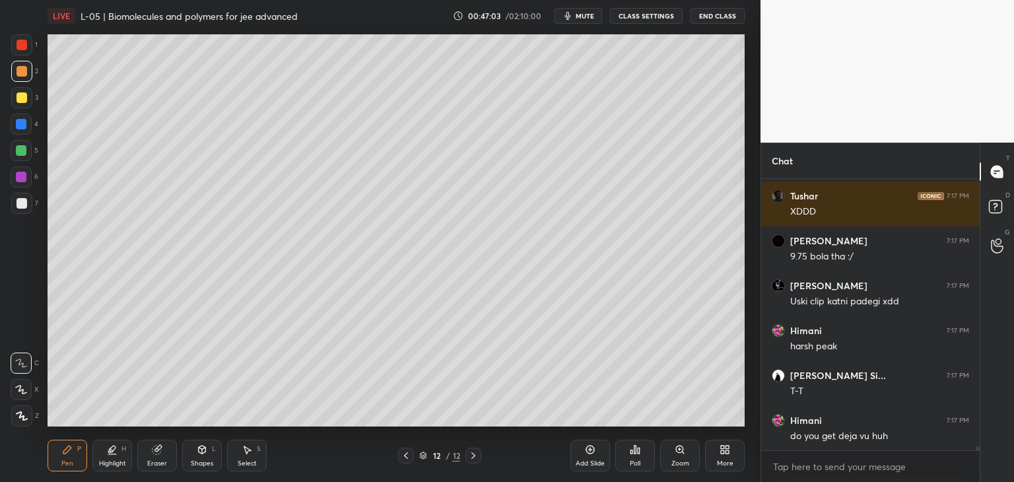
click at [251, 455] on div "Select S" at bounding box center [247, 456] width 40 height 32
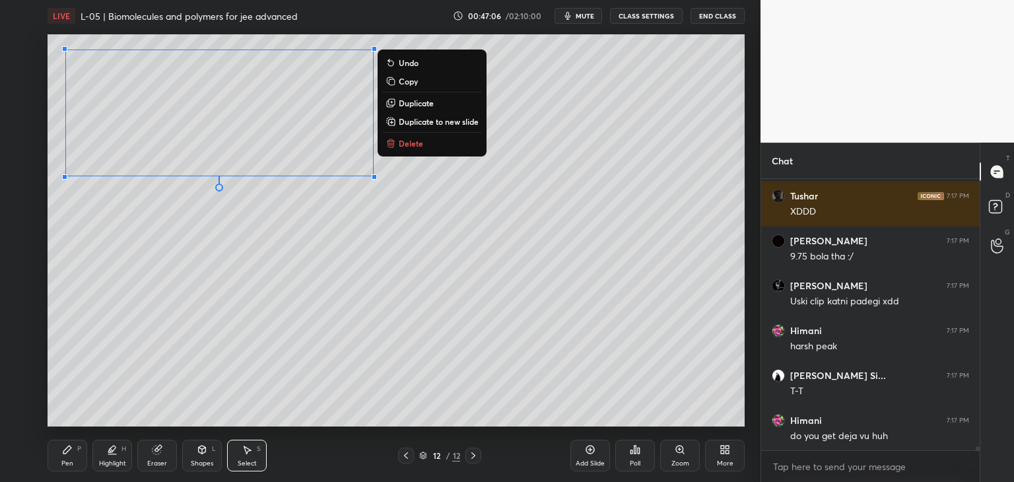
click at [263, 275] on div "0 ° Undo Copy Duplicate Duplicate to new slide Delete" at bounding box center [396, 230] width 697 height 392
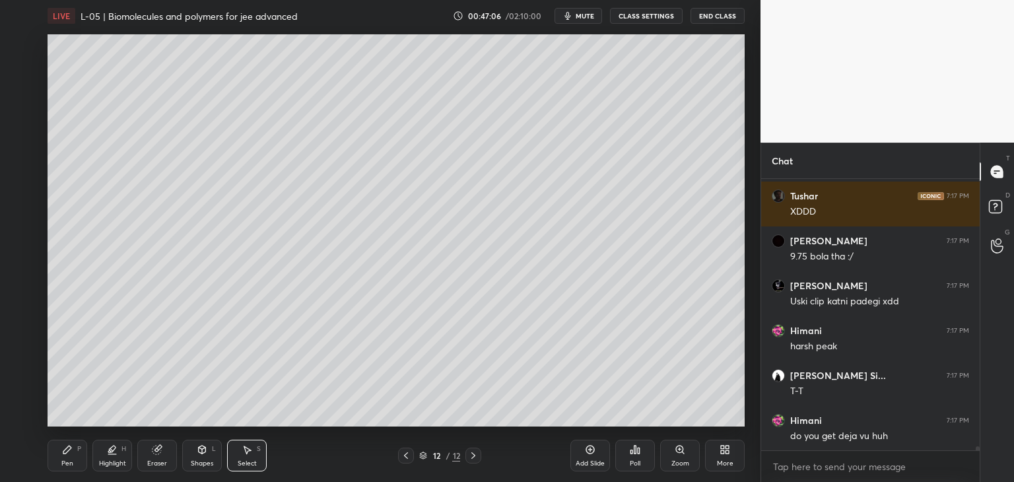
click at [74, 442] on div "Pen P" at bounding box center [68, 456] width 40 height 32
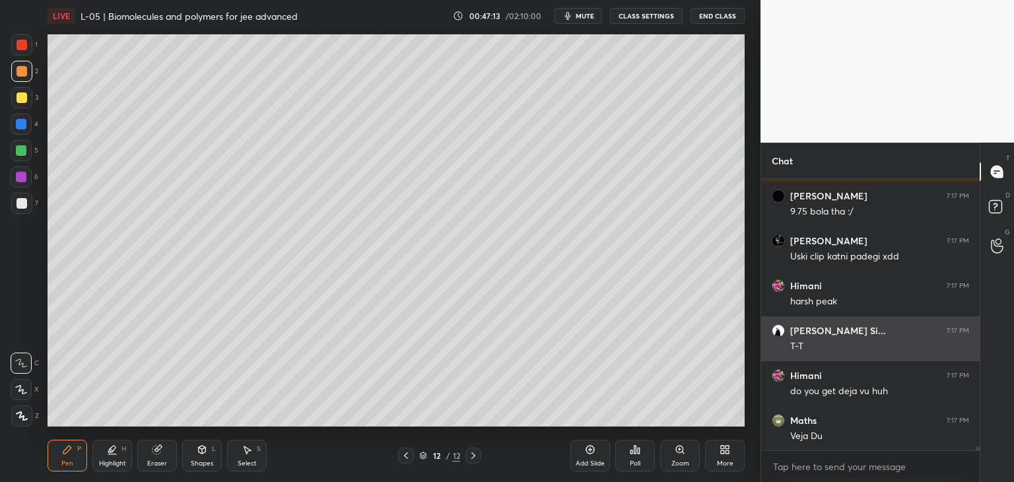
scroll to position [19968, 0]
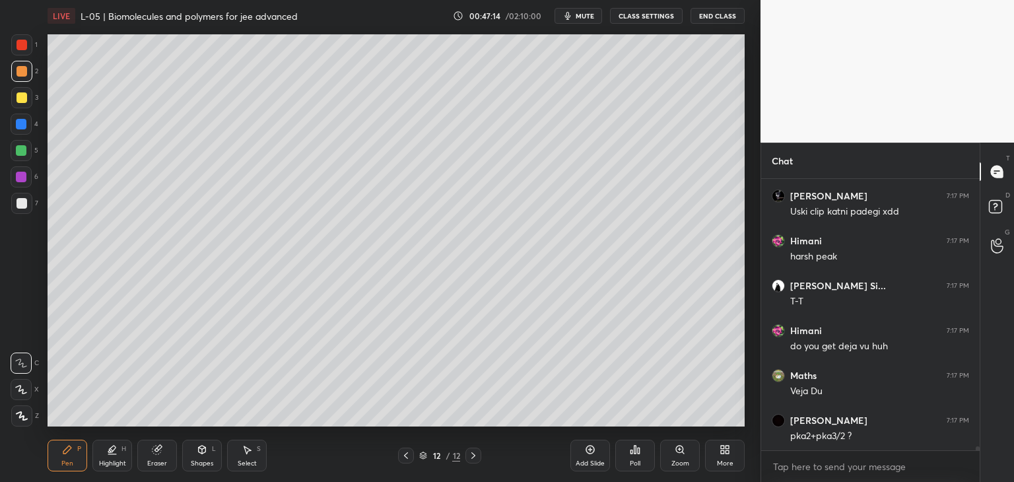
click at [20, 43] on div at bounding box center [21, 45] width 11 height 11
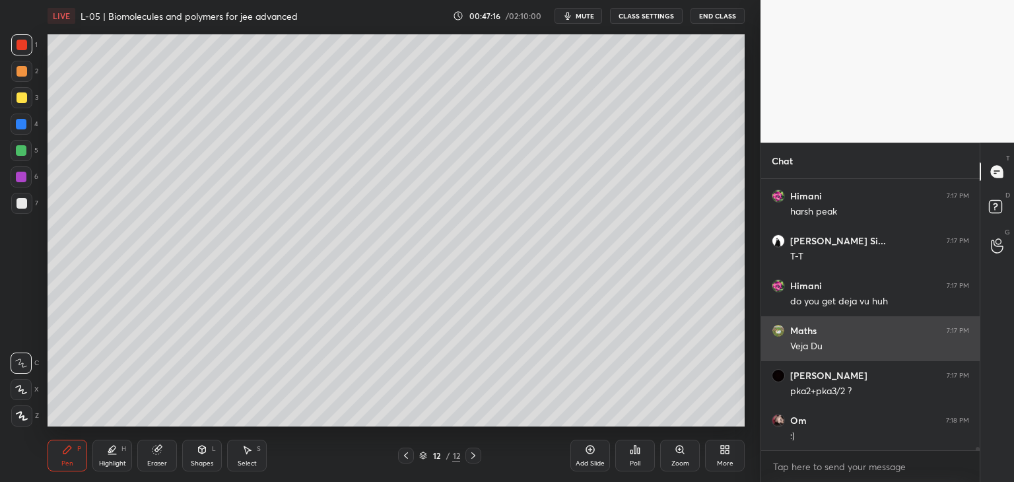
scroll to position [20058, 0]
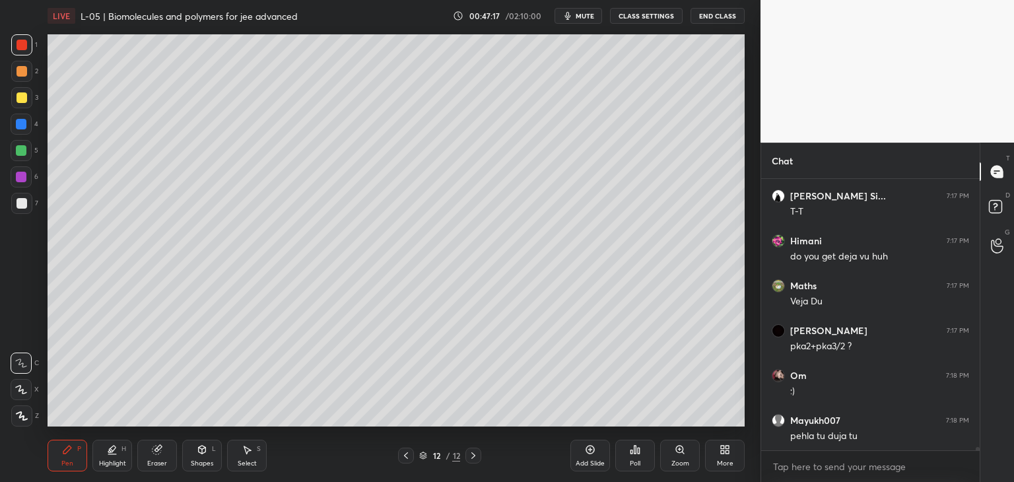
click at [251, 457] on div "Select S" at bounding box center [247, 456] width 40 height 32
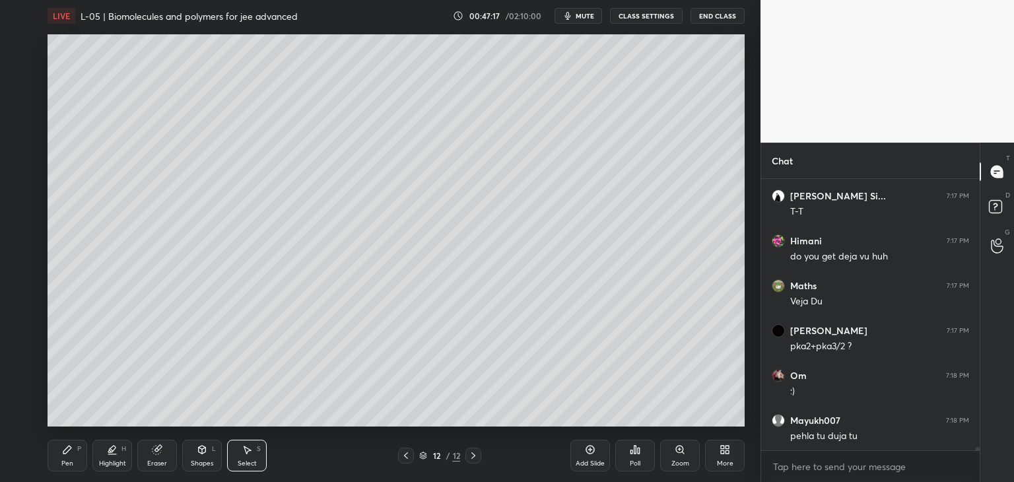
scroll to position [20103, 0]
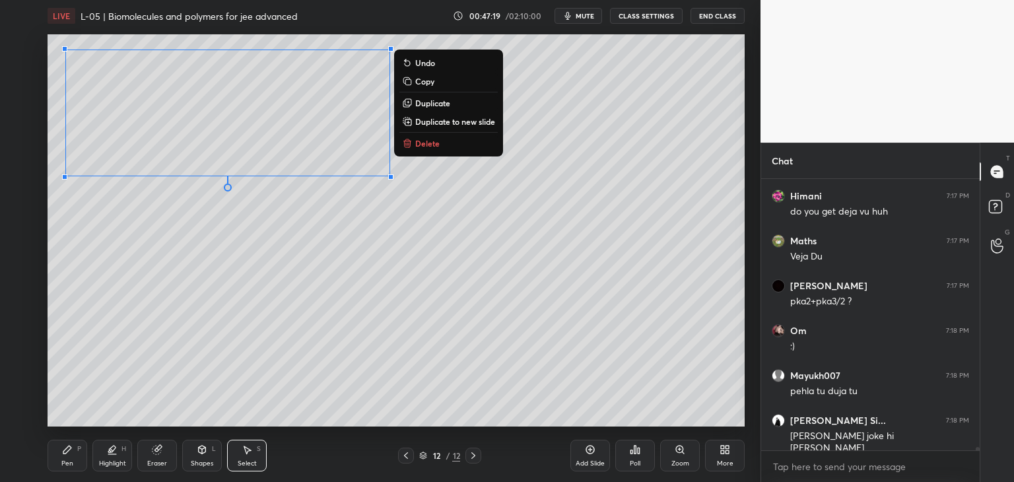
click at [428, 81] on p "Copy" at bounding box center [424, 81] width 19 height 11
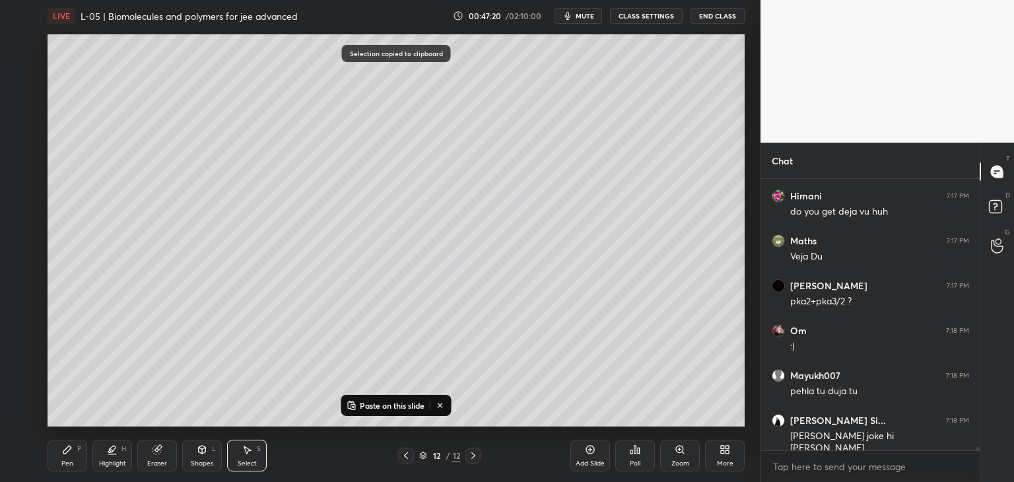
click at [373, 403] on p "Paste on this slide" at bounding box center [392, 405] width 65 height 11
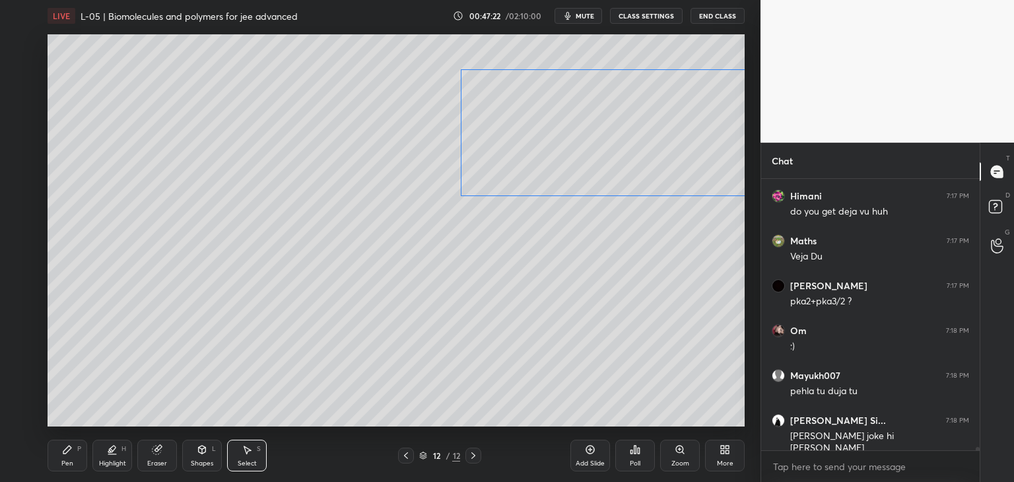
scroll to position [20148, 0]
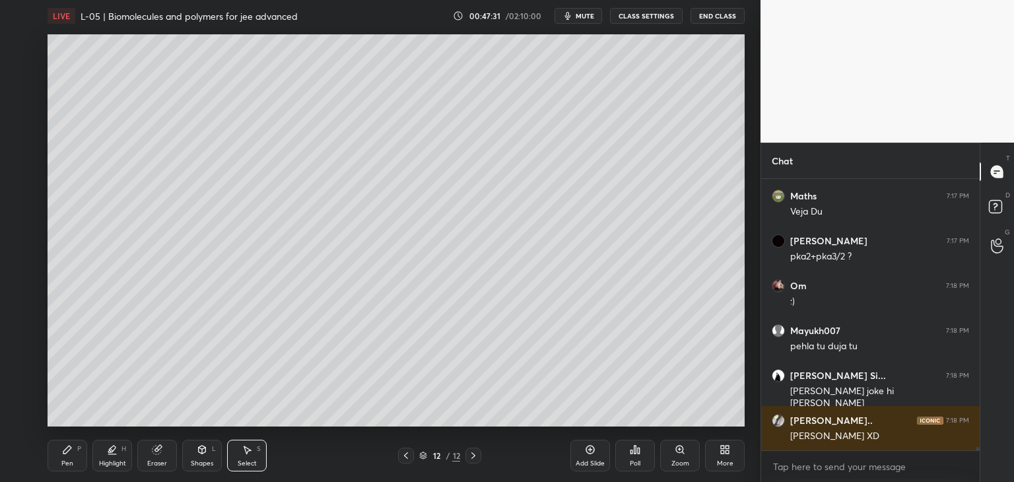
click at [148, 292] on div "0 ° Undo Copy Paste here Duplicate Duplicate to new slide Delete" at bounding box center [396, 230] width 697 height 392
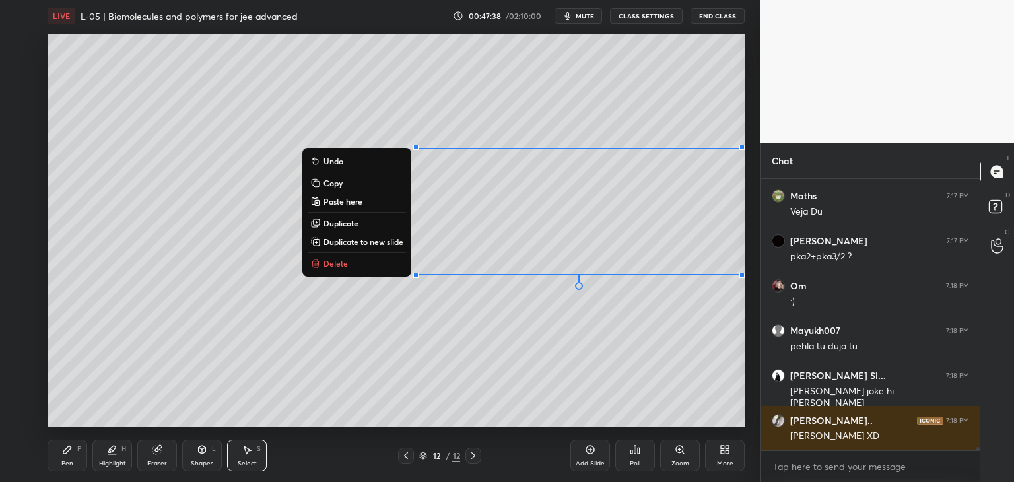
click at [552, 358] on div "0 ° Undo Copy Paste here Duplicate Duplicate to new slide Delete" at bounding box center [396, 230] width 697 height 392
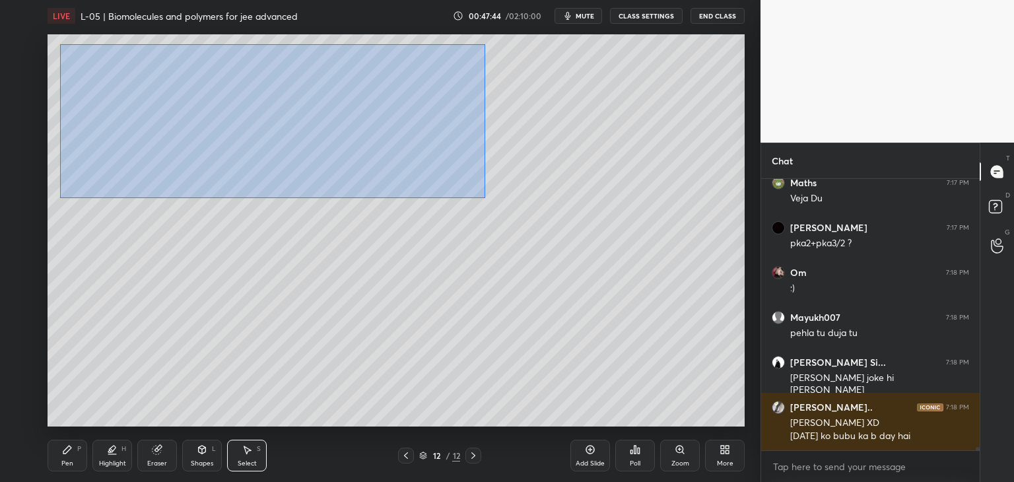
scroll to position [20206, 0]
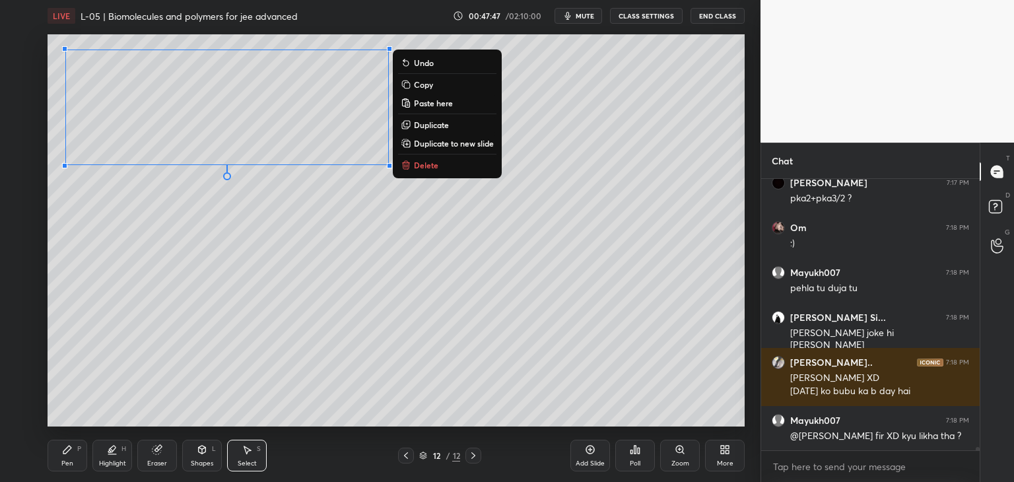
click at [364, 283] on div "0 ° Undo Copy Paste here Duplicate Duplicate to new slide Delete" at bounding box center [396, 230] width 697 height 392
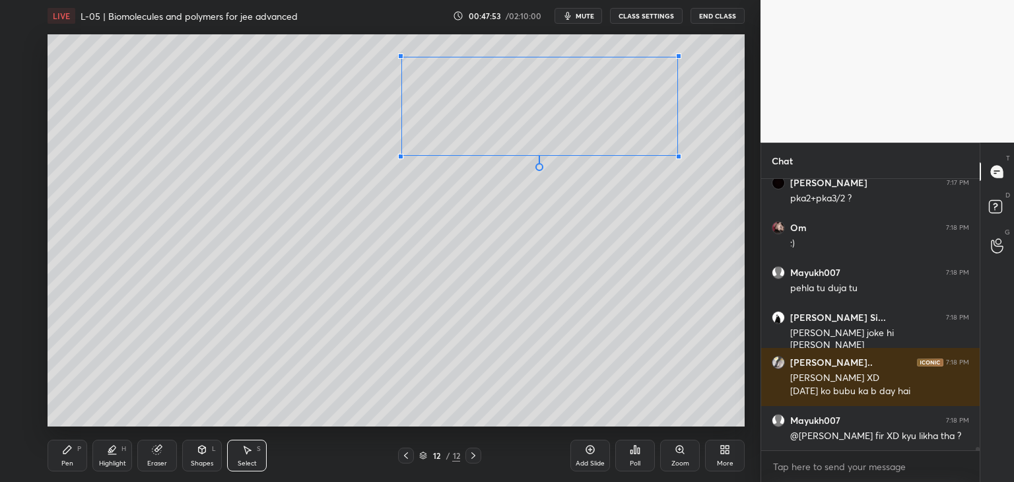
scroll to position [20251, 0]
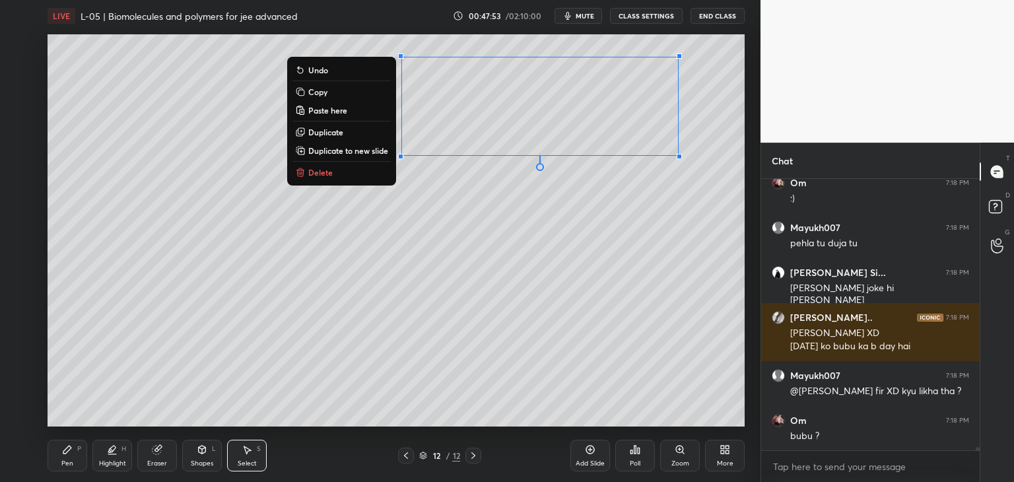
click at [630, 254] on div "0 ° Undo Copy Paste here Duplicate Duplicate to new slide Delete" at bounding box center [396, 230] width 697 height 392
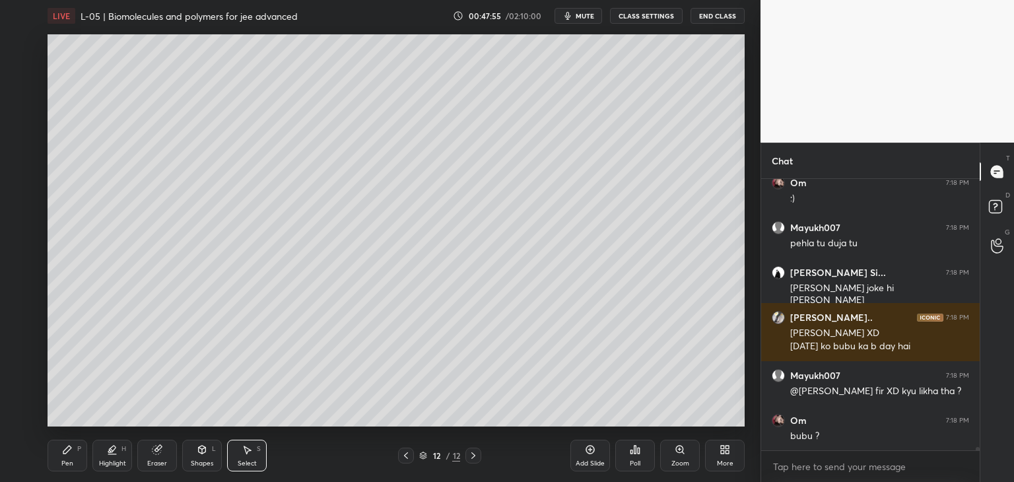
click at [71, 451] on icon at bounding box center [67, 449] width 11 height 11
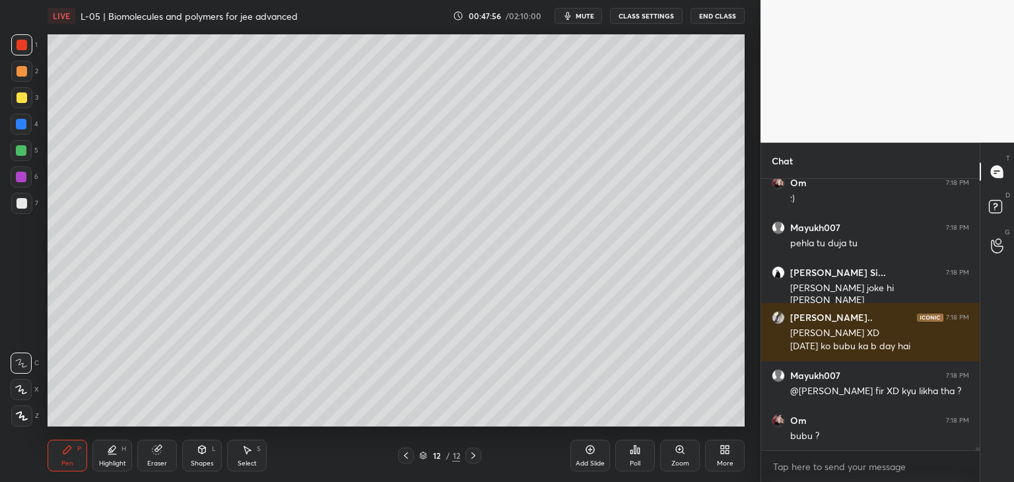
scroll to position [20296, 0]
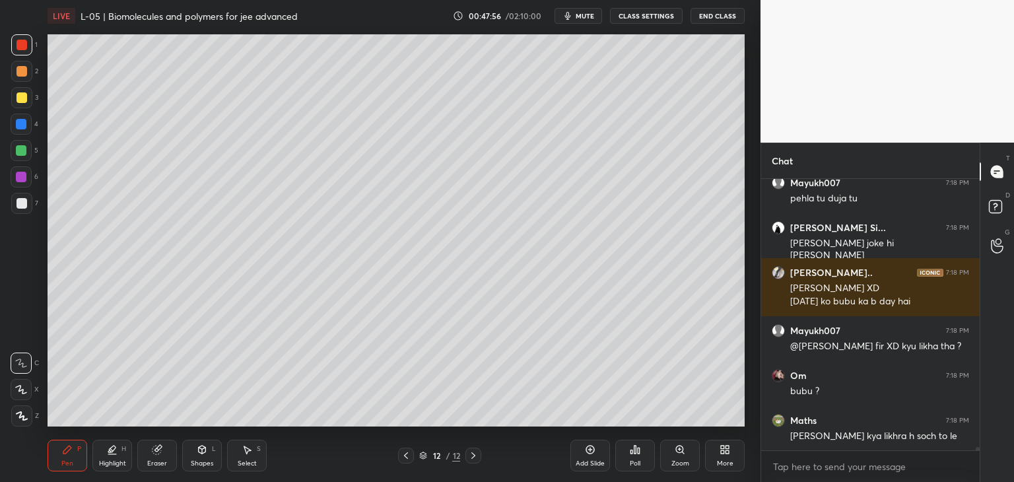
click at [150, 451] on div "Eraser" at bounding box center [157, 456] width 40 height 32
click at [26, 379] on div at bounding box center [21, 389] width 21 height 21
click at [77, 451] on div "P" at bounding box center [79, 448] width 4 height 7
click at [21, 127] on div at bounding box center [21, 124] width 11 height 11
click at [242, 449] on icon at bounding box center [247, 449] width 11 height 11
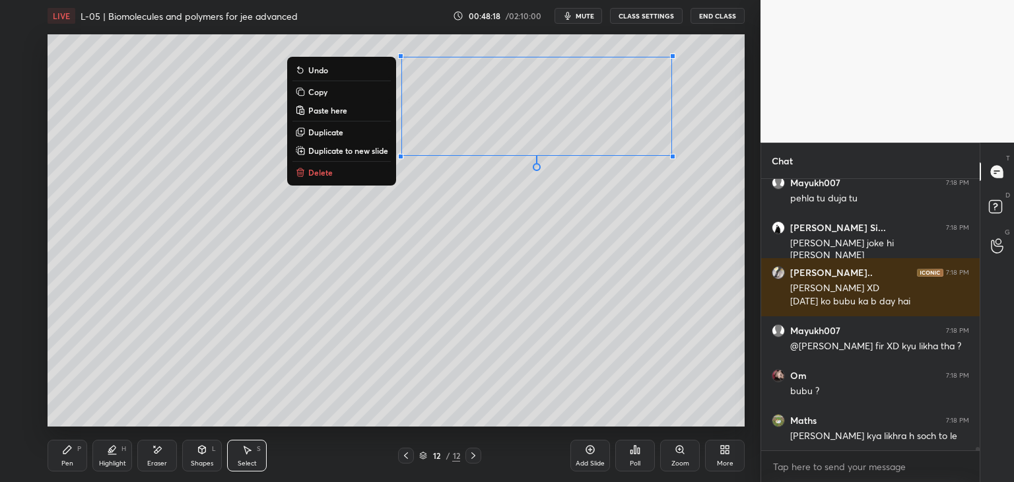
click at [322, 92] on p "Copy" at bounding box center [317, 91] width 19 height 11
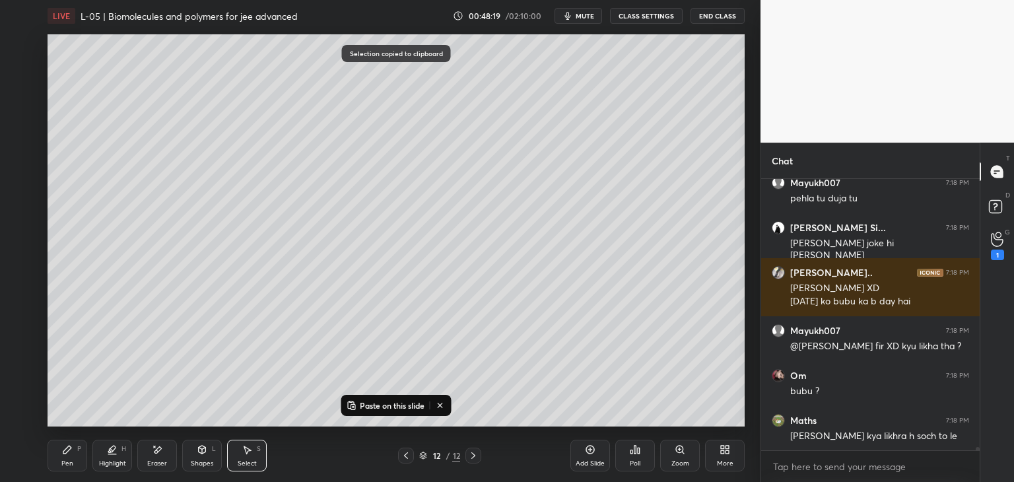
click at [386, 404] on p "Paste on this slide" at bounding box center [392, 405] width 65 height 11
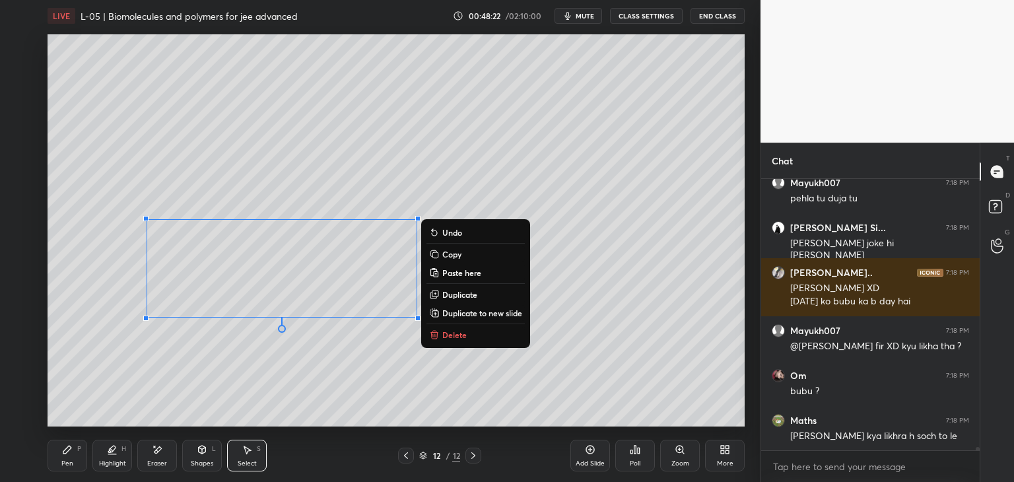
scroll to position [20341, 0]
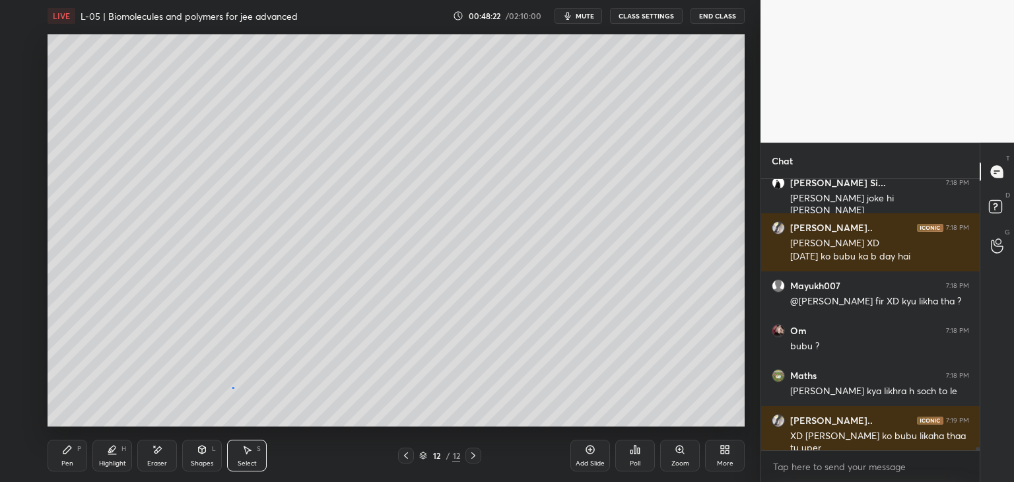
click at [232, 387] on div "0 ° Undo Copy Paste here Duplicate Duplicate to new slide Delete" at bounding box center [396, 230] width 697 height 392
click at [64, 463] on div "Pen" at bounding box center [67, 463] width 12 height 7
click at [156, 455] on div "Eraser" at bounding box center [157, 456] width 40 height 32
click at [69, 451] on icon at bounding box center [67, 449] width 11 height 11
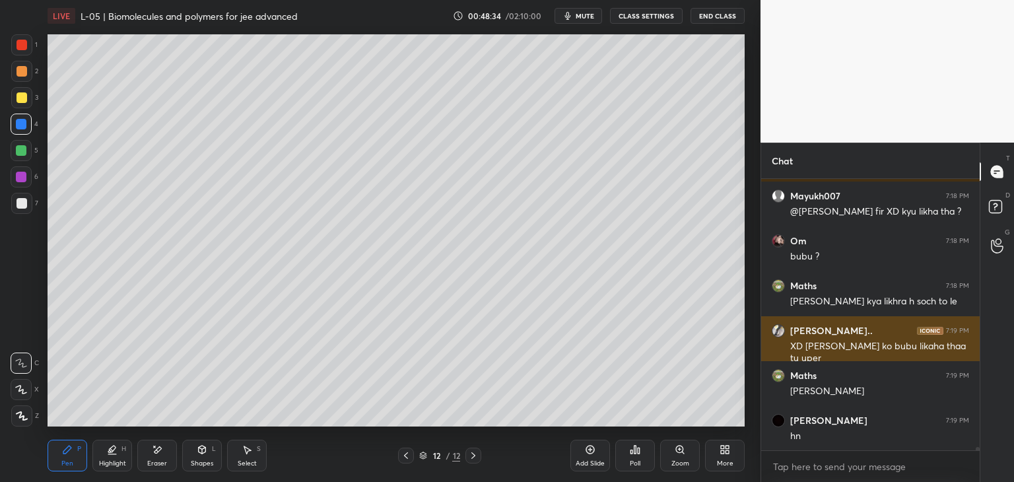
scroll to position [20475, 0]
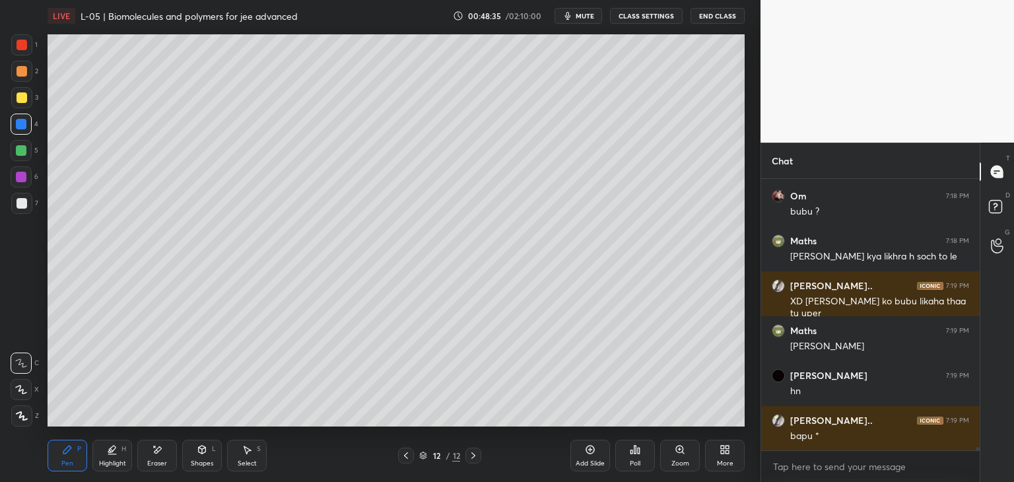
click at [238, 448] on div "Select S" at bounding box center [247, 456] width 40 height 32
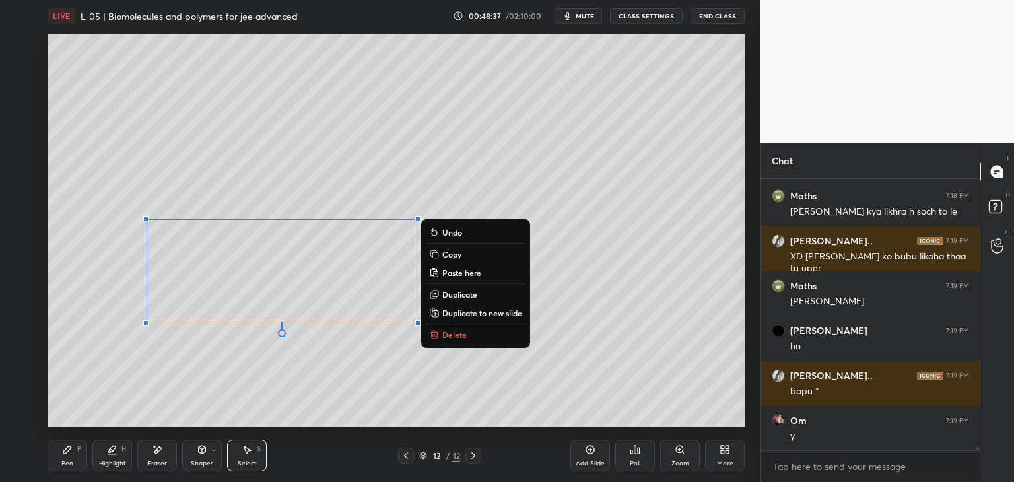
click at [454, 251] on p "Copy" at bounding box center [451, 254] width 19 height 11
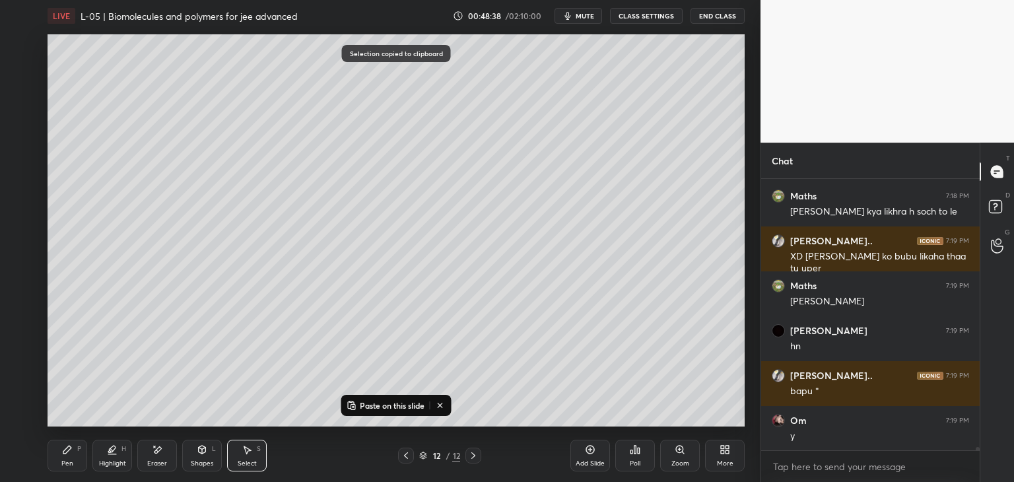
click at [391, 407] on p "Paste on this slide" at bounding box center [392, 405] width 65 height 11
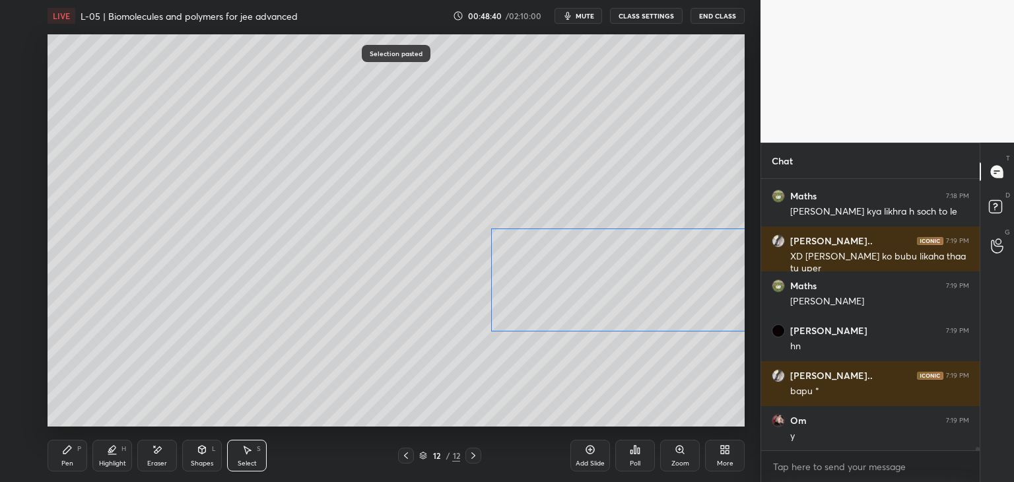
scroll to position [20565, 0]
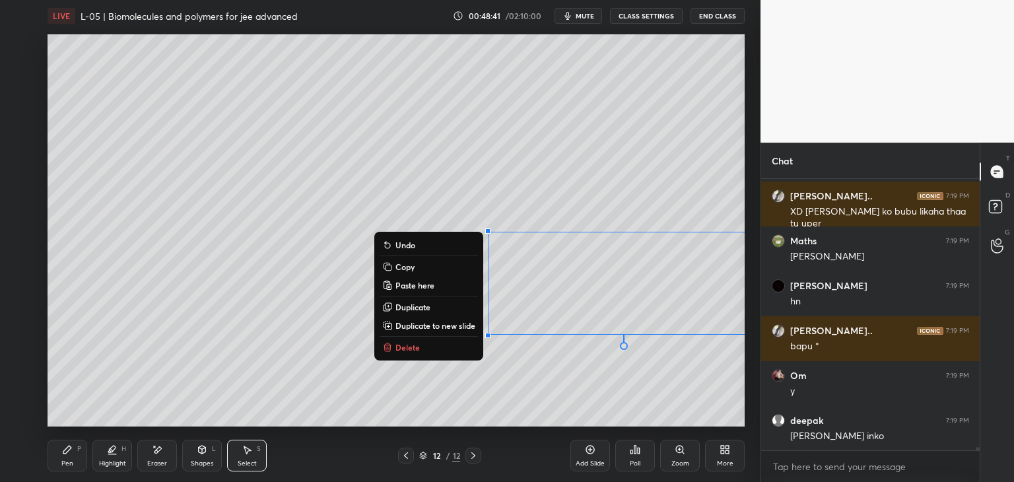
click at [405, 391] on div "0 ° Undo Copy Paste here Duplicate Duplicate to new slide Delete" at bounding box center [396, 230] width 697 height 392
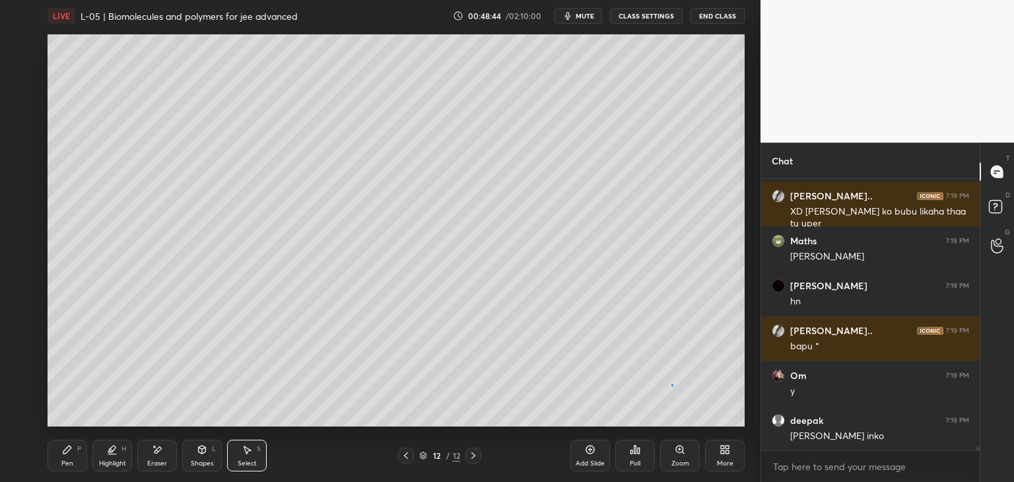
click at [671, 383] on div "0 ° Undo Copy Paste here Duplicate Duplicate to new slide Delete" at bounding box center [396, 230] width 697 height 392
click at [158, 452] on icon at bounding box center [157, 449] width 11 height 11
click at [77, 457] on div "Pen P" at bounding box center [68, 456] width 40 height 32
click at [252, 451] on div "Select S" at bounding box center [247, 456] width 40 height 32
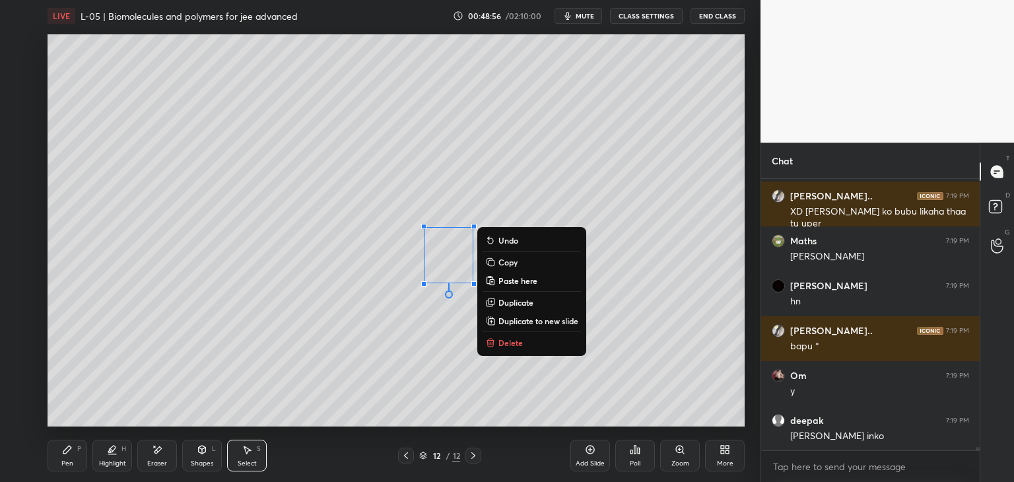
click at [405, 353] on div "0 ° Undo Copy Paste here Duplicate Duplicate to new slide Delete" at bounding box center [396, 230] width 697 height 392
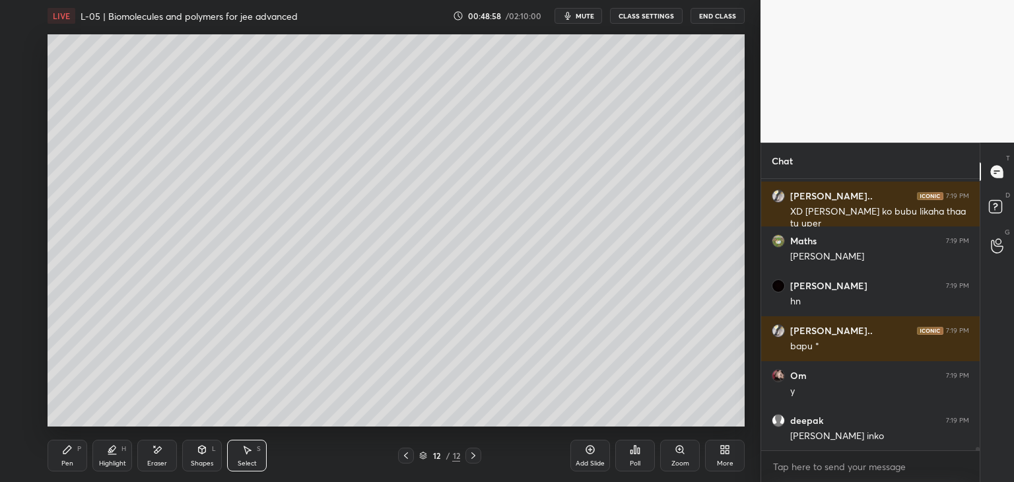
click at [79, 453] on div "Pen P" at bounding box center [68, 456] width 40 height 32
click at [26, 44] on div at bounding box center [21, 45] width 11 height 11
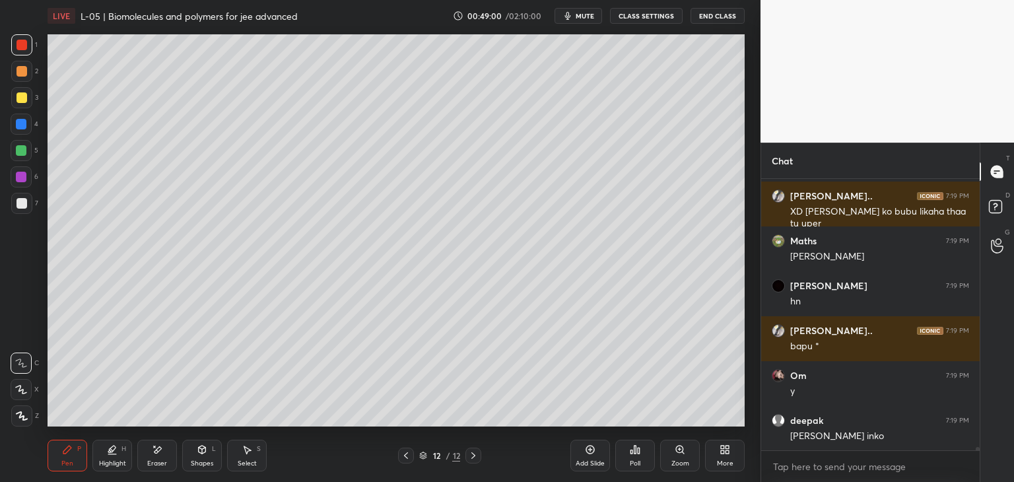
click at [22, 170] on div at bounding box center [21, 176] width 21 height 21
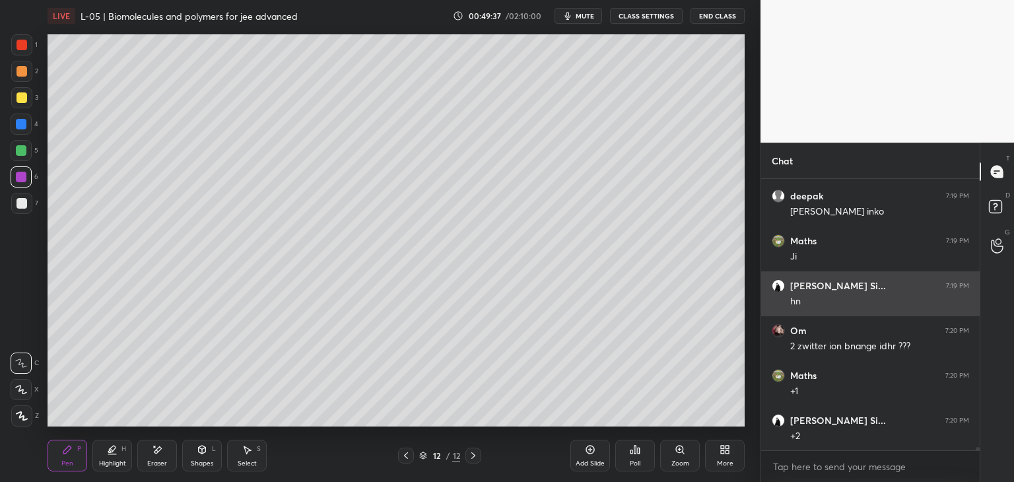
scroll to position [20834, 0]
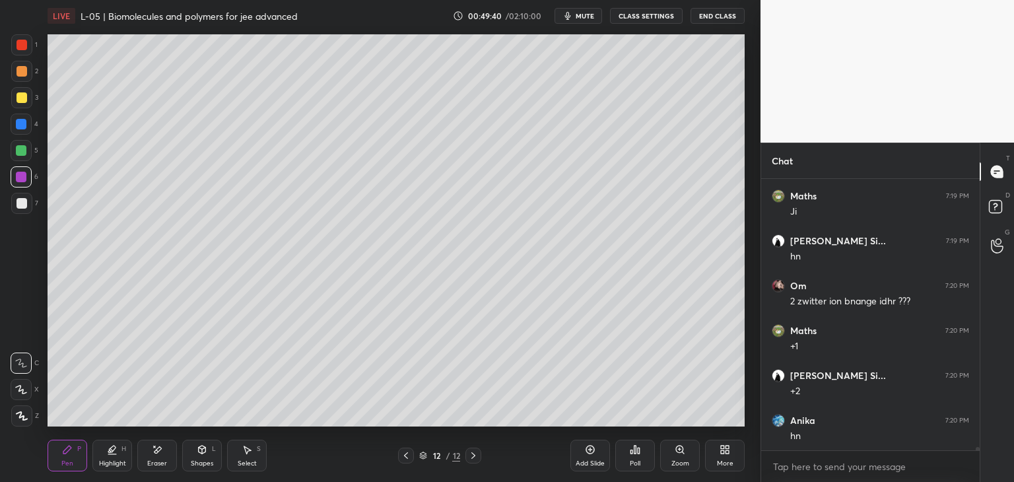
click at [26, 40] on div at bounding box center [21, 45] width 11 height 11
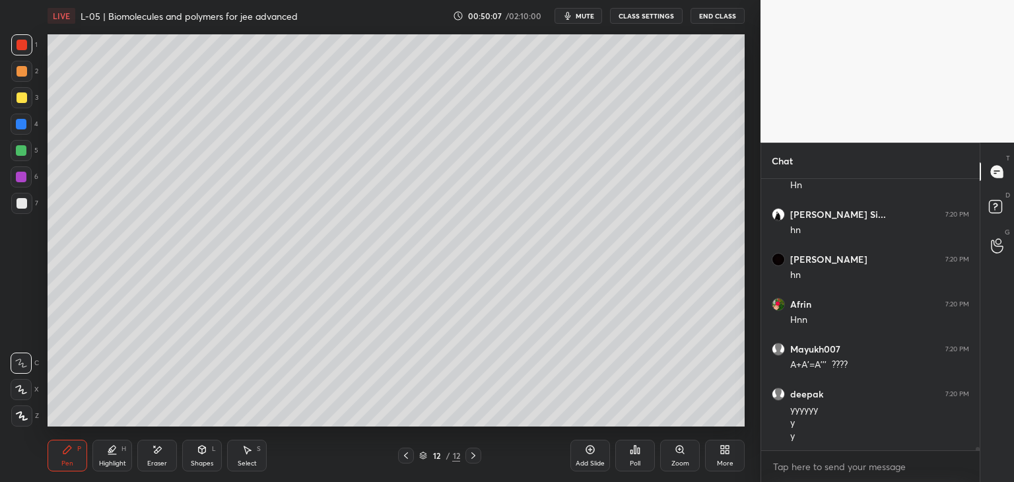
scroll to position [21143, 0]
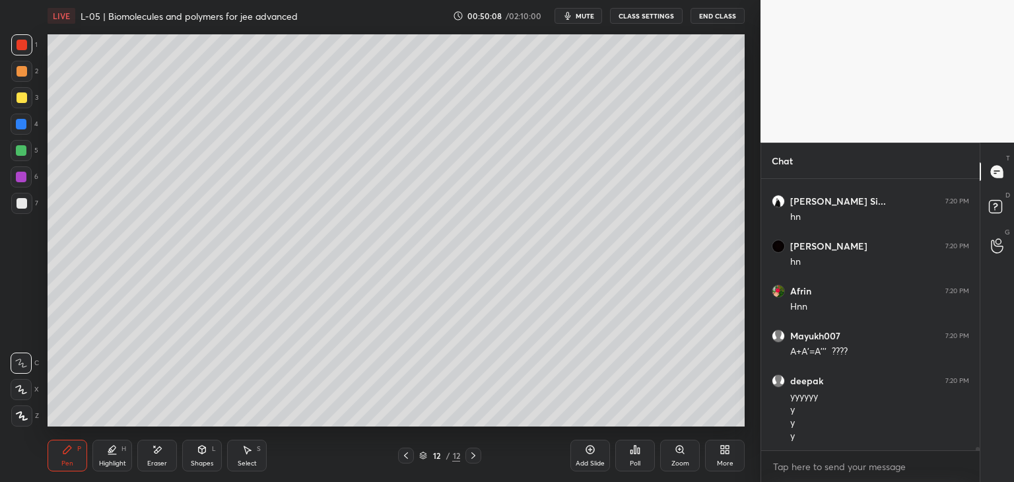
click at [161, 457] on div "Eraser" at bounding box center [157, 456] width 40 height 32
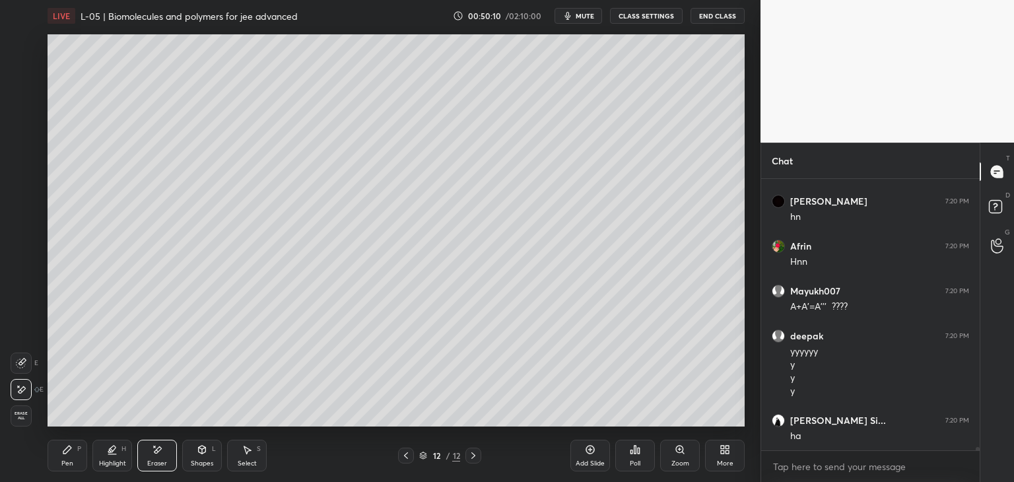
click at [67, 448] on icon at bounding box center [67, 449] width 8 height 8
click at [405, 459] on icon at bounding box center [406, 455] width 11 height 11
click at [407, 457] on icon at bounding box center [406, 455] width 11 height 11
click at [407, 456] on icon at bounding box center [406, 455] width 11 height 11
click at [407, 455] on icon at bounding box center [406, 455] width 11 height 11
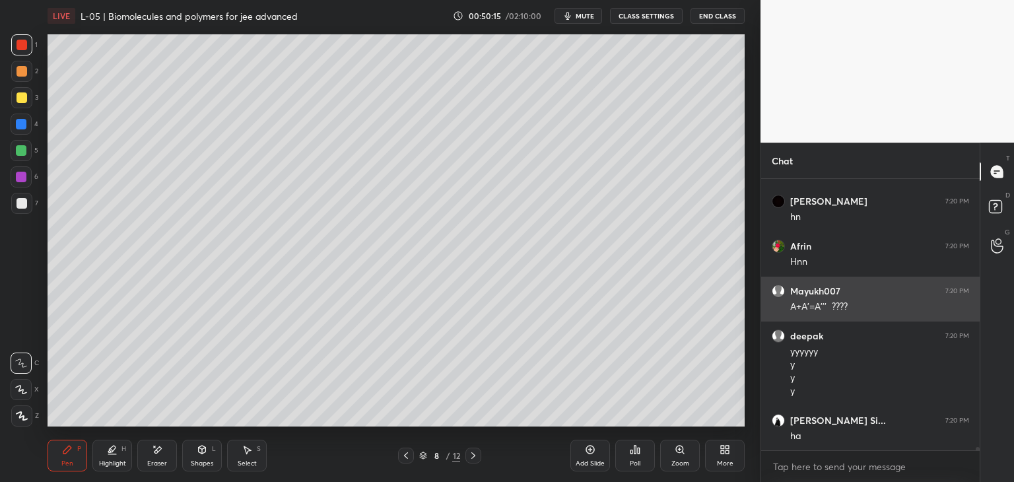
click at [409, 454] on icon at bounding box center [406, 455] width 11 height 11
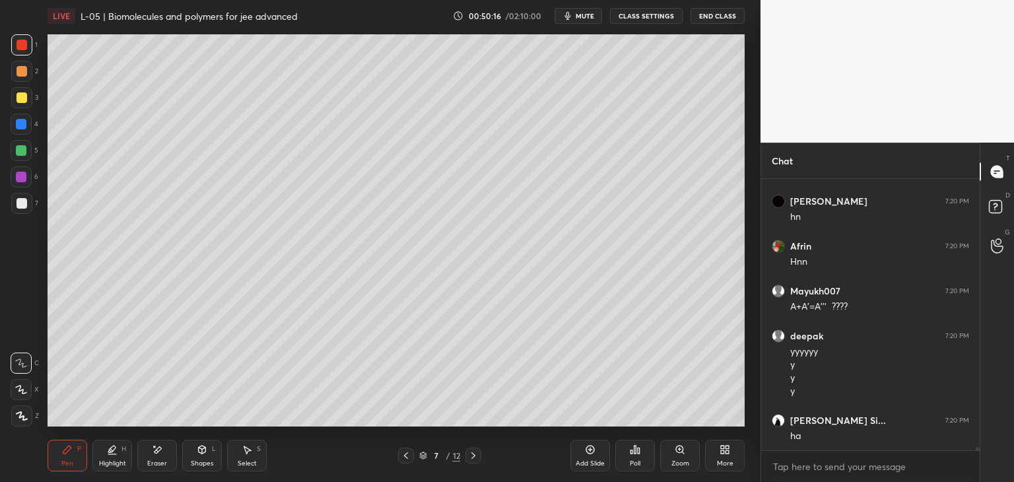
click at [404, 455] on icon at bounding box center [406, 455] width 11 height 11
click at [405, 453] on icon at bounding box center [406, 455] width 11 height 11
click at [470, 455] on icon at bounding box center [473, 455] width 11 height 11
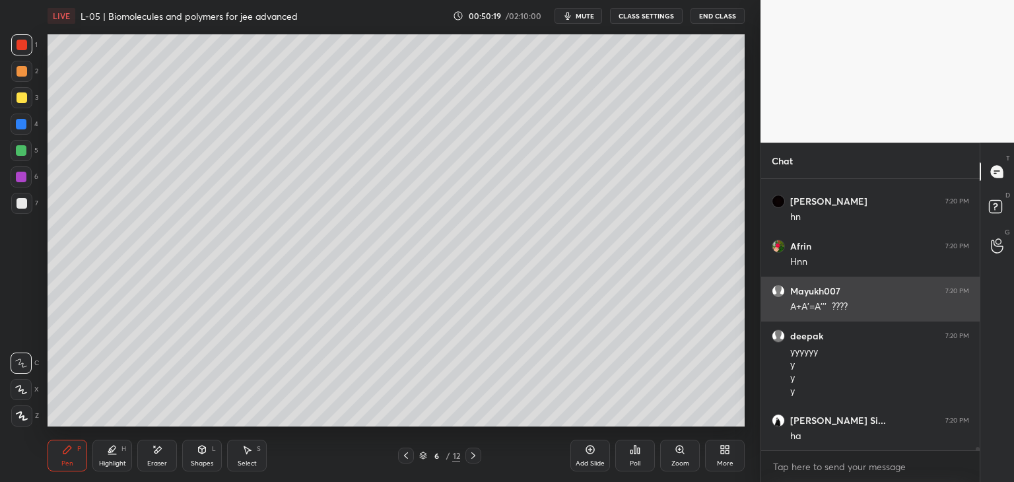
scroll to position [21233, 0]
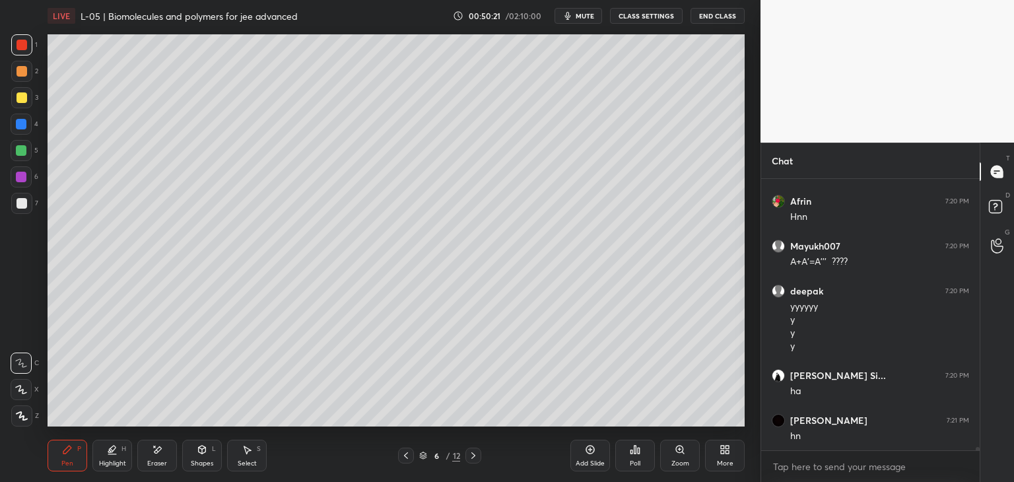
click at [475, 453] on icon at bounding box center [473, 455] width 11 height 11
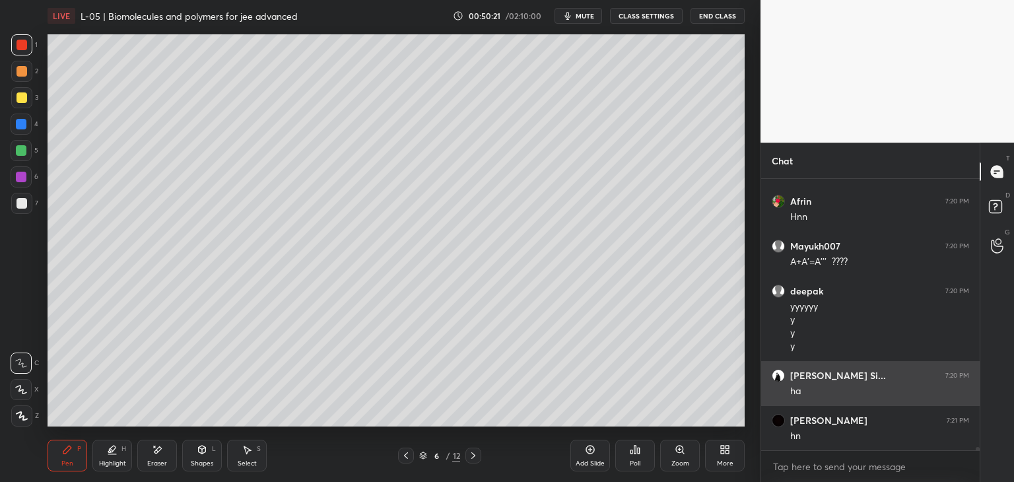
click at [476, 451] on icon at bounding box center [473, 455] width 11 height 11
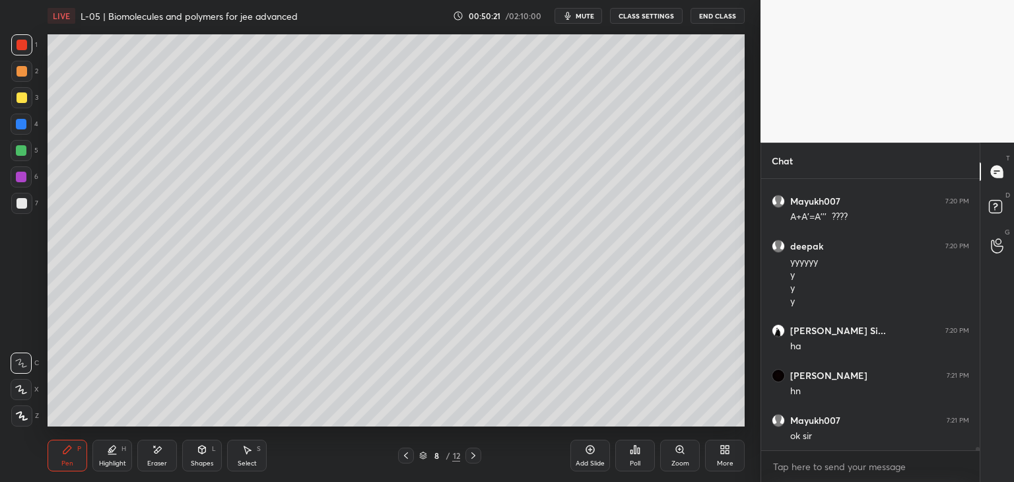
click at [476, 452] on icon at bounding box center [473, 455] width 11 height 11
click at [476, 451] on icon at bounding box center [473, 455] width 11 height 11
click at [475, 453] on icon at bounding box center [473, 455] width 11 height 11
click at [475, 452] on icon at bounding box center [473, 455] width 11 height 11
click at [473, 453] on icon at bounding box center [473, 455] width 11 height 11
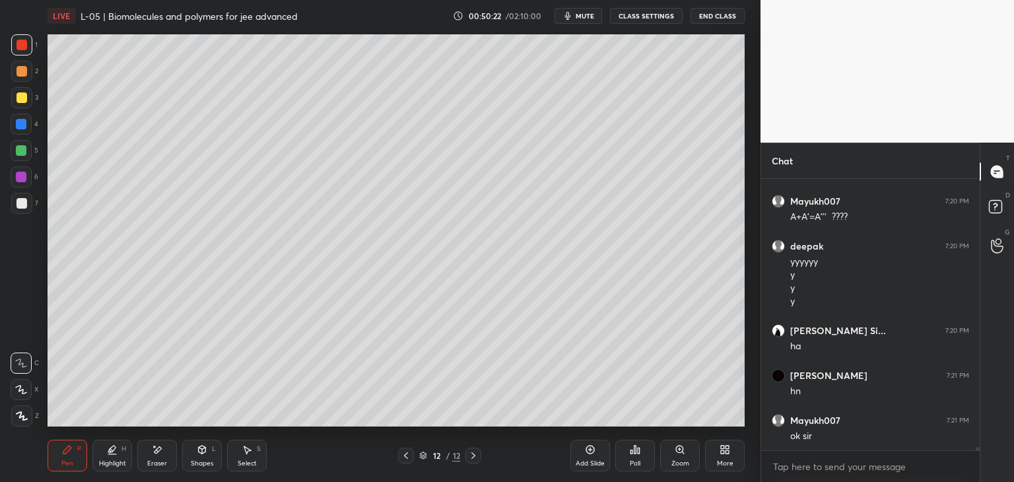
click at [473, 452] on icon at bounding box center [473, 455] width 11 height 11
click at [472, 452] on icon at bounding box center [473, 455] width 11 height 11
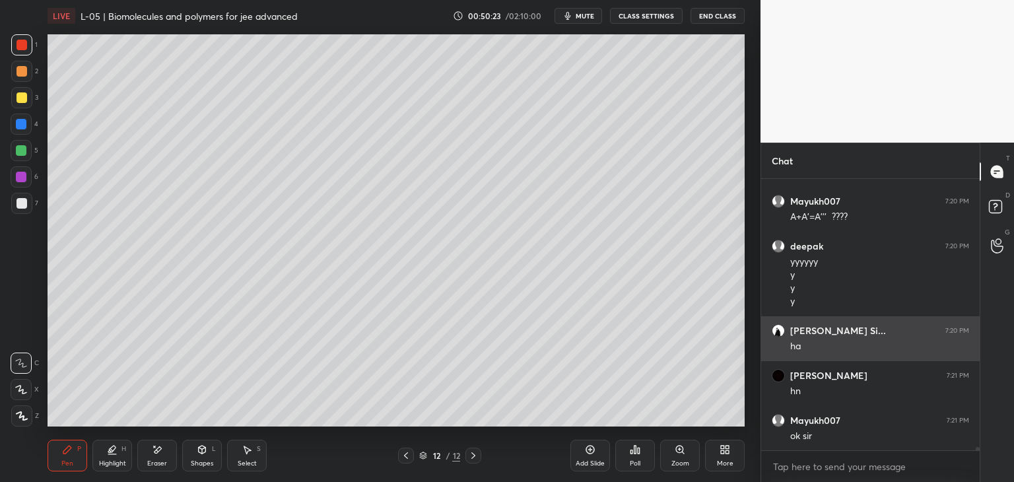
click at [472, 452] on icon at bounding box center [473, 455] width 11 height 11
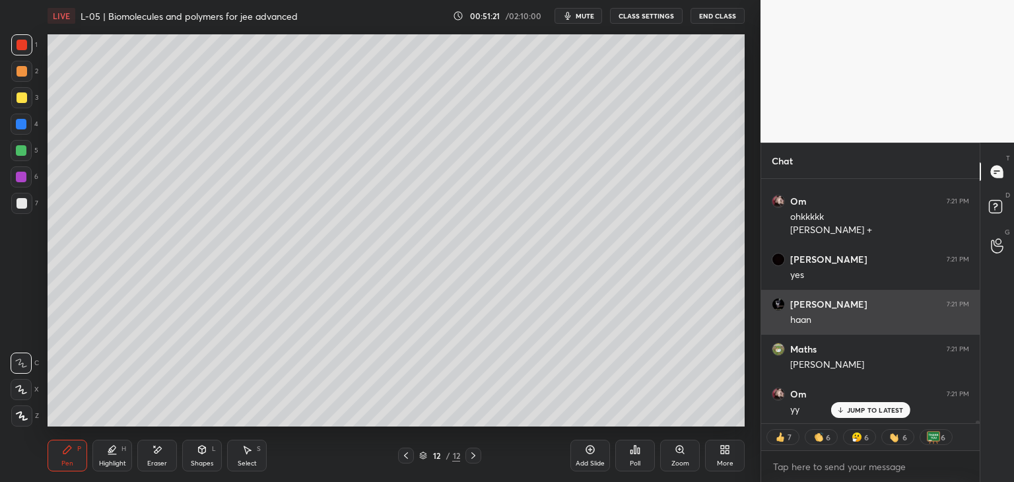
scroll to position [21778, 0]
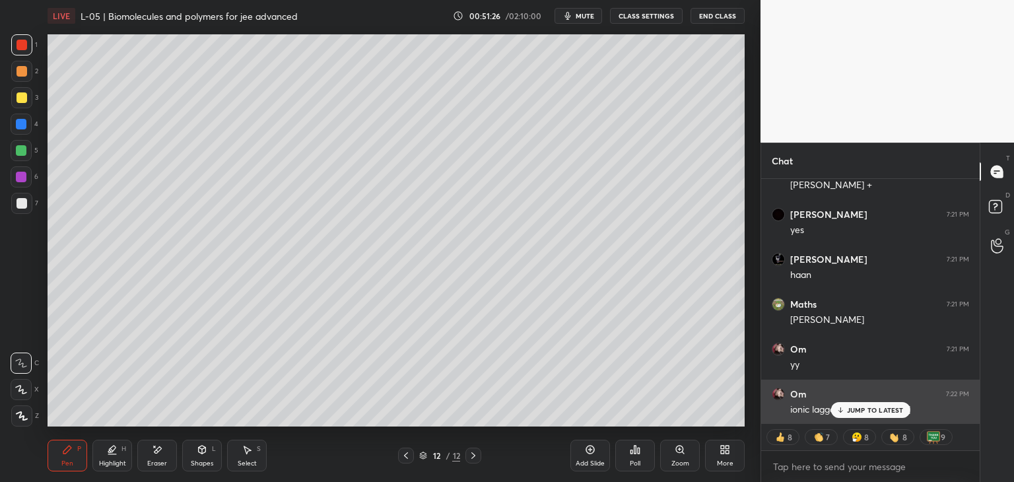
click at [853, 409] on p "JUMP TO LATEST" at bounding box center [875, 410] width 57 height 8
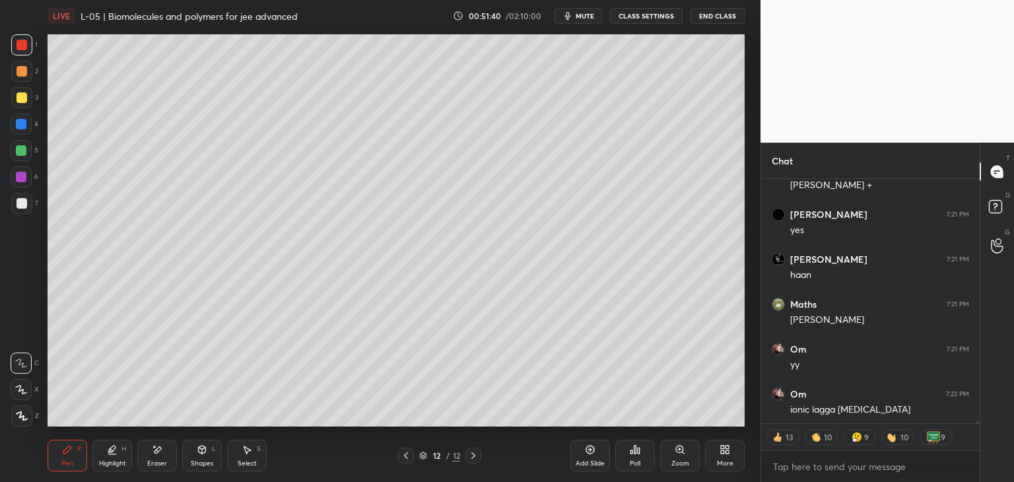
click at [404, 453] on icon at bounding box center [406, 455] width 11 height 11
click at [471, 455] on icon at bounding box center [473, 455] width 11 height 11
click at [407, 455] on icon at bounding box center [406, 455] width 11 height 11
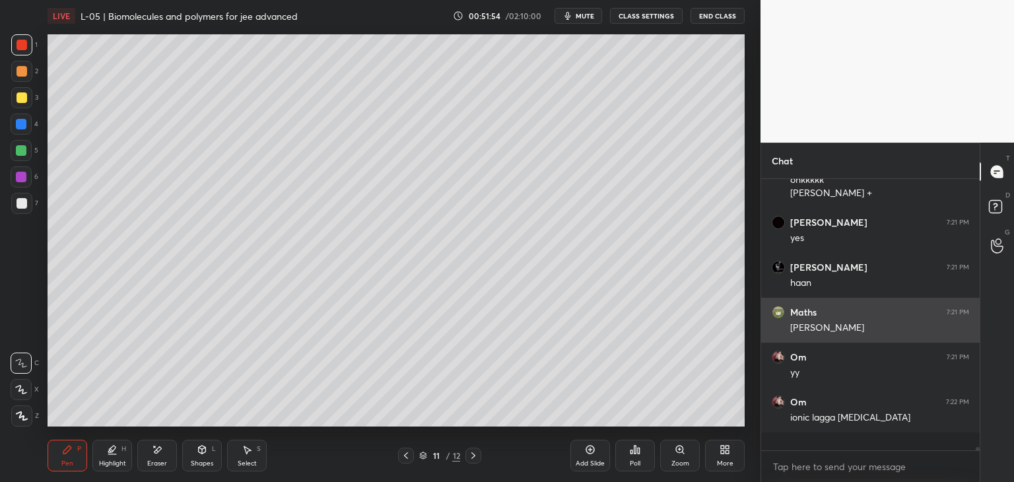
scroll to position [267, 214]
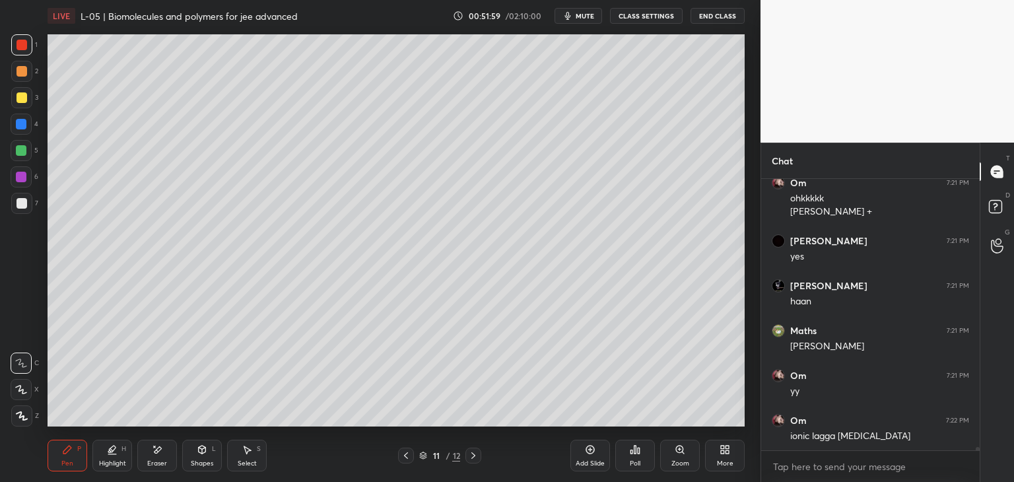
click at [470, 457] on icon at bounding box center [473, 455] width 11 height 11
click at [407, 455] on icon at bounding box center [406, 455] width 11 height 11
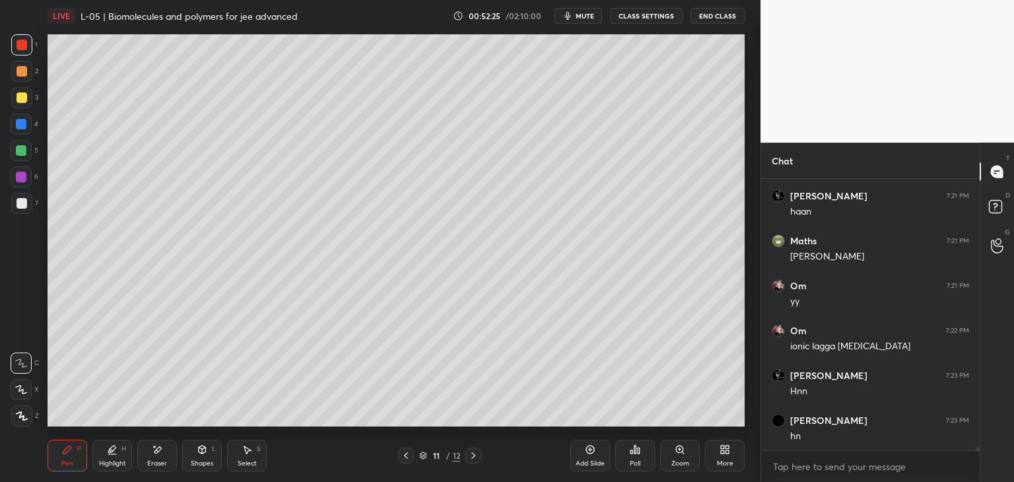
scroll to position [21886, 0]
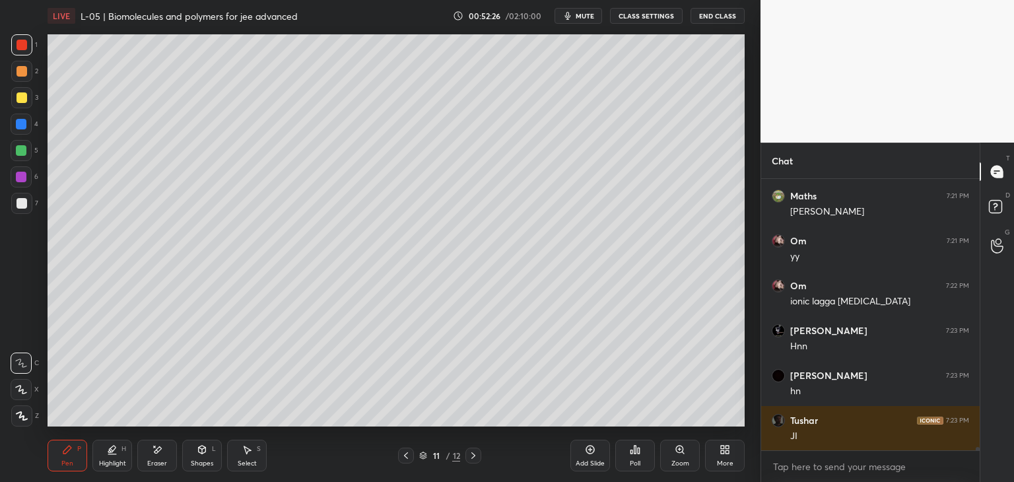
click at [473, 455] on icon at bounding box center [473, 455] width 11 height 11
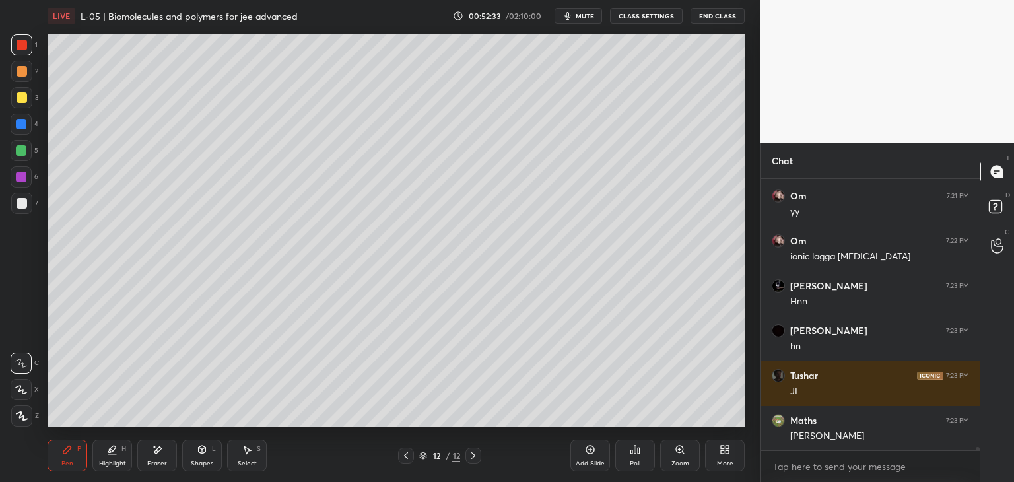
scroll to position [21976, 0]
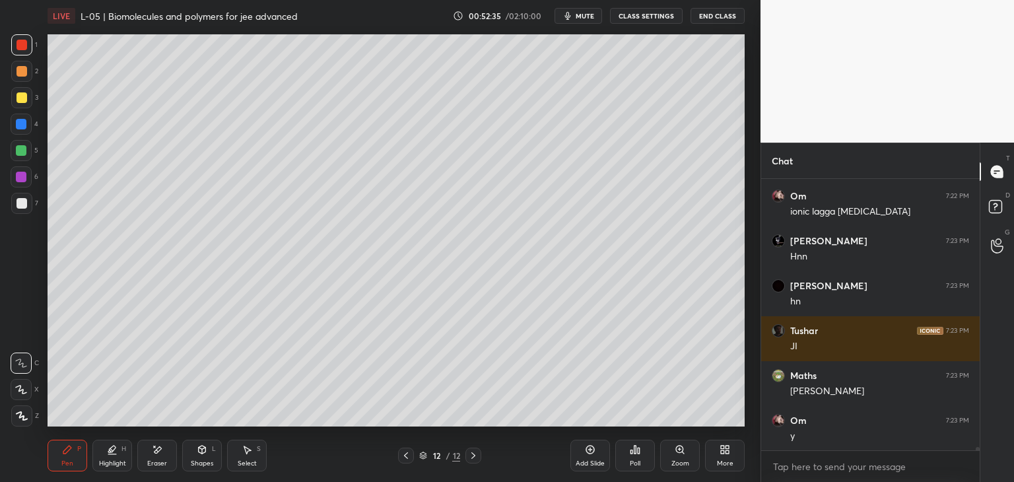
click at [24, 98] on div at bounding box center [21, 97] width 11 height 11
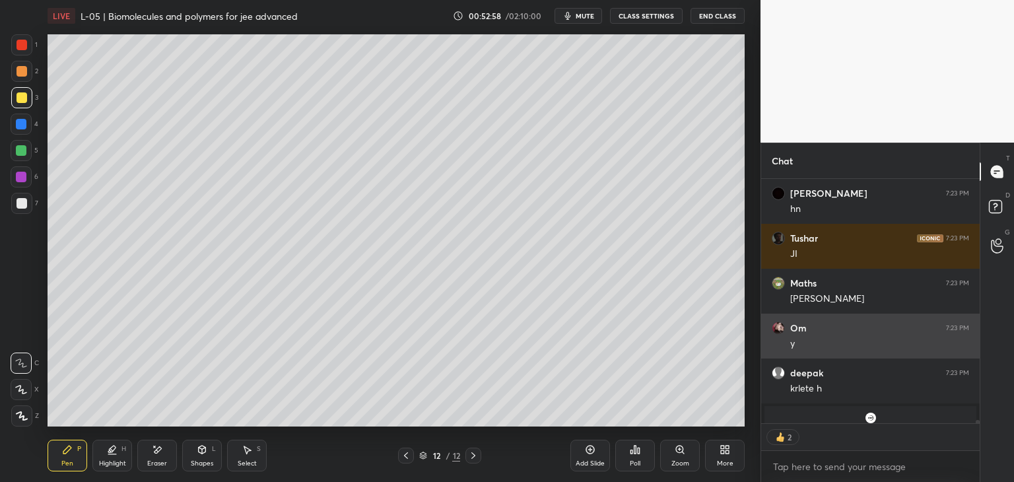
scroll to position [19674, 0]
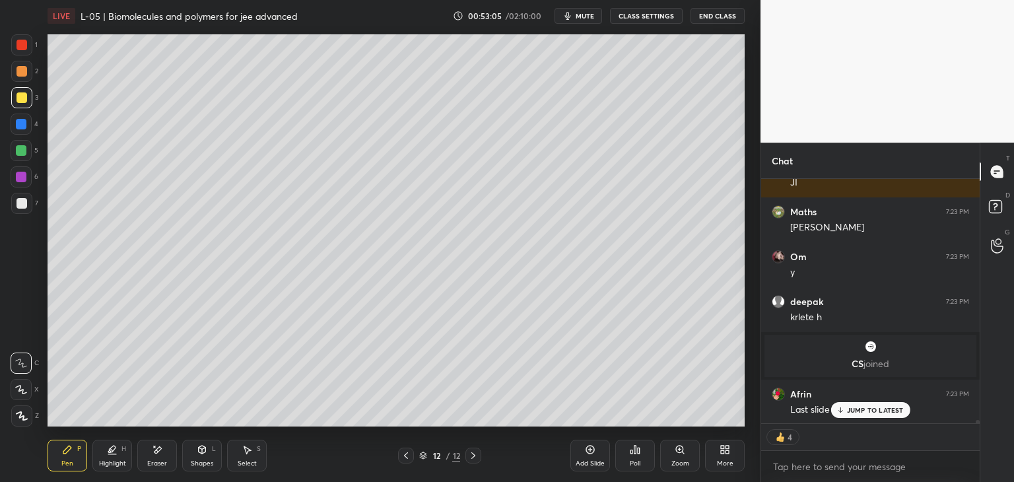
click at [407, 455] on icon at bounding box center [406, 455] width 11 height 11
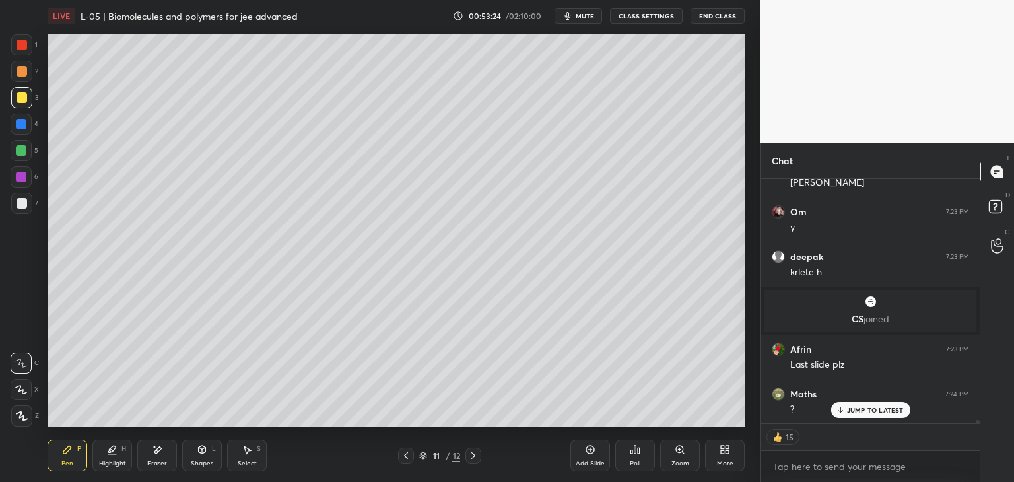
click at [470, 452] on icon at bounding box center [473, 455] width 11 height 11
click at [472, 451] on icon at bounding box center [473, 455] width 11 height 11
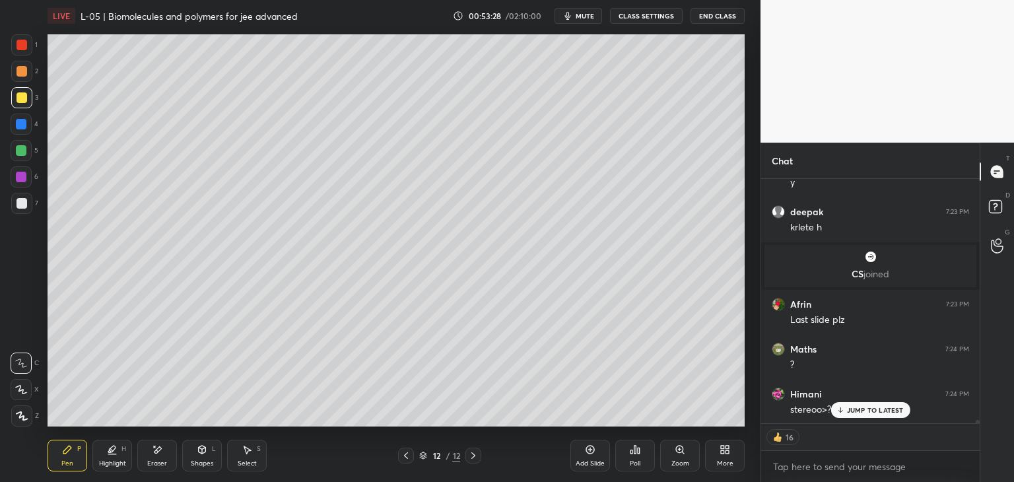
click at [579, 447] on div "Add Slide" at bounding box center [590, 456] width 40 height 32
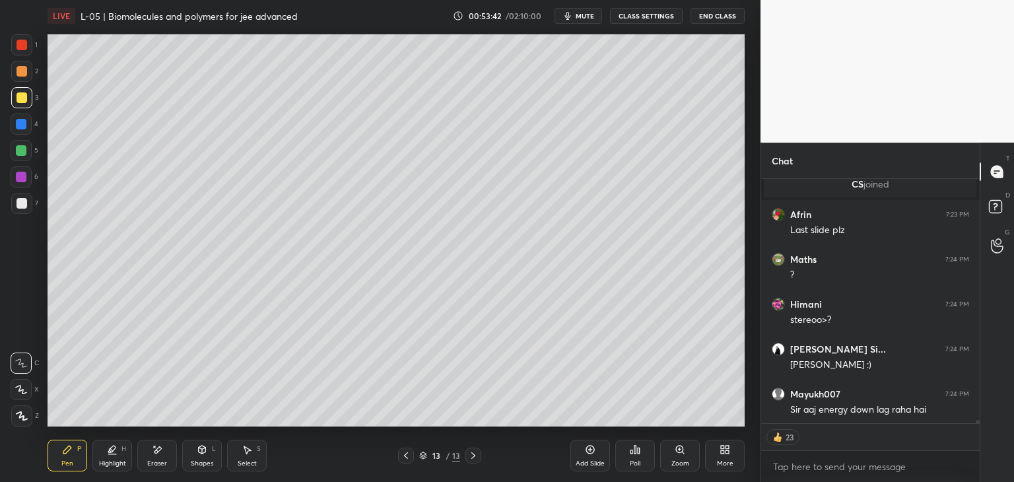
scroll to position [19911, 0]
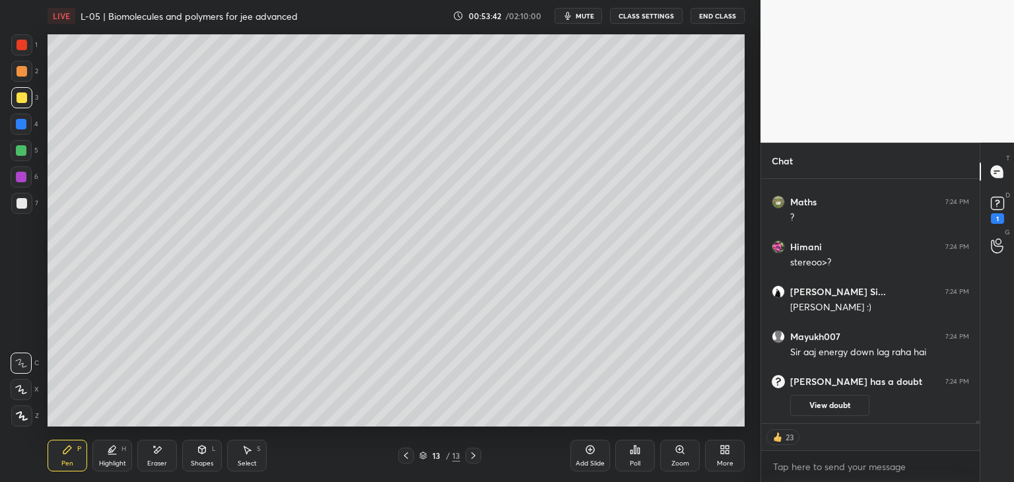
click at [404, 451] on icon at bounding box center [406, 455] width 11 height 11
click at [410, 451] on icon at bounding box center [406, 455] width 11 height 11
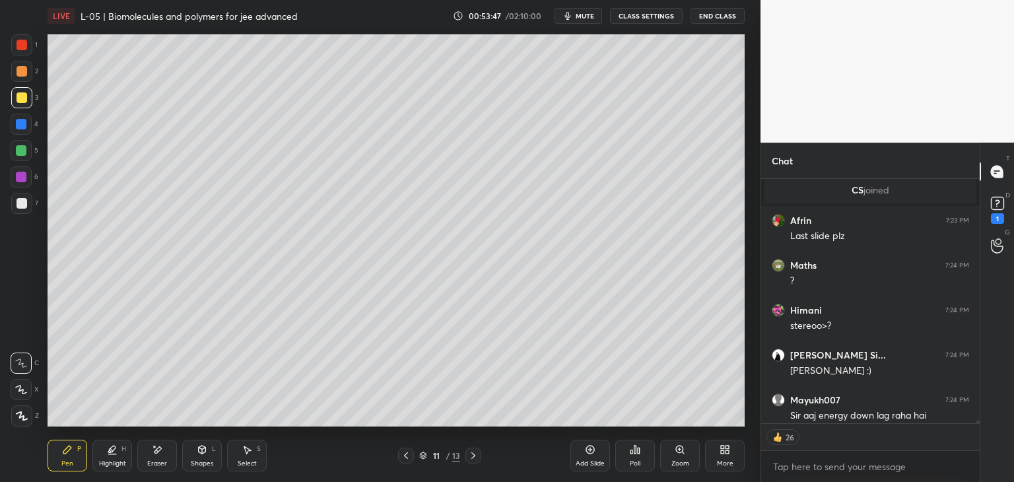
click at [404, 461] on div at bounding box center [406, 455] width 16 height 16
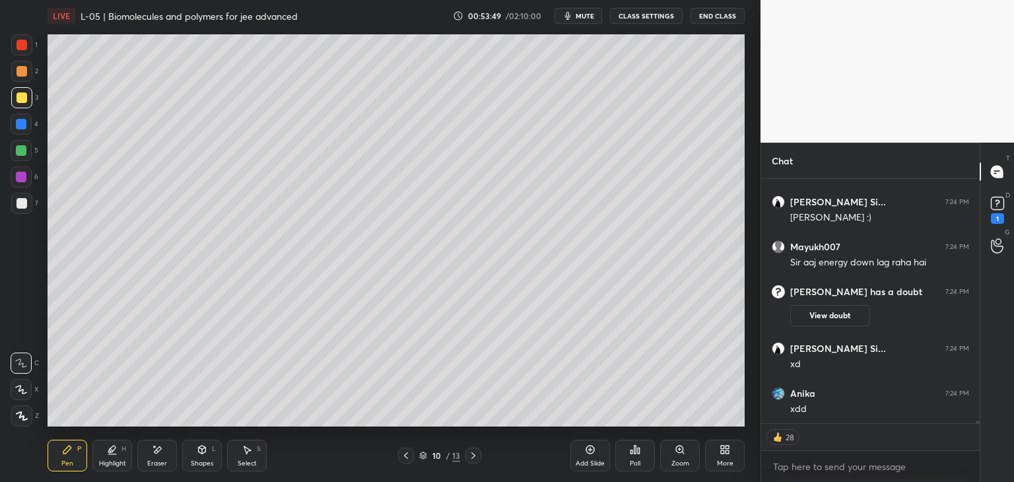
scroll to position [20072, 0]
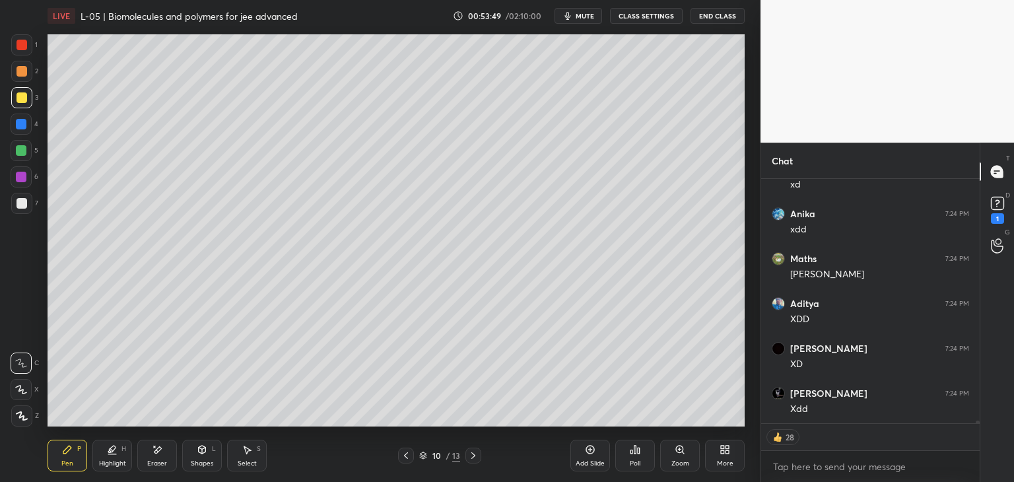
click at [405, 455] on icon at bounding box center [406, 455] width 4 height 7
click at [409, 454] on icon at bounding box center [406, 455] width 11 height 11
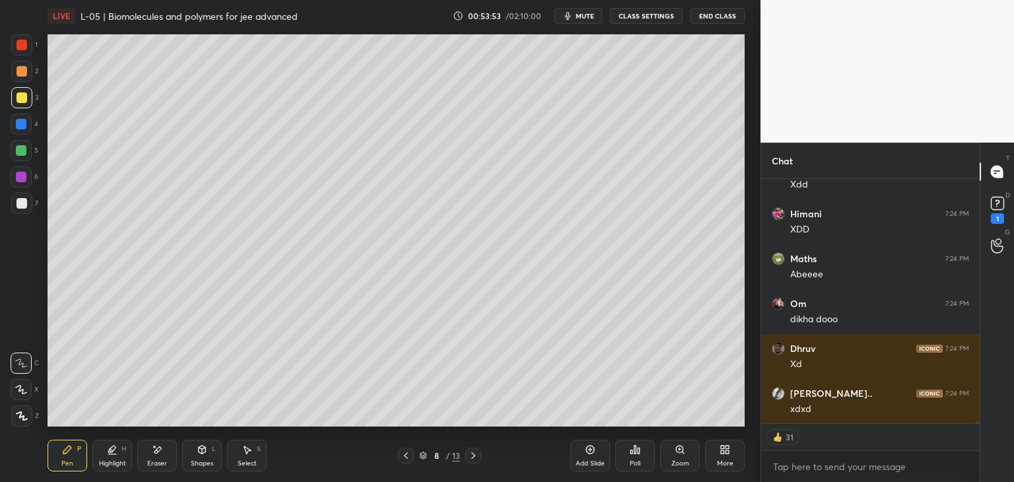
scroll to position [20341, 0]
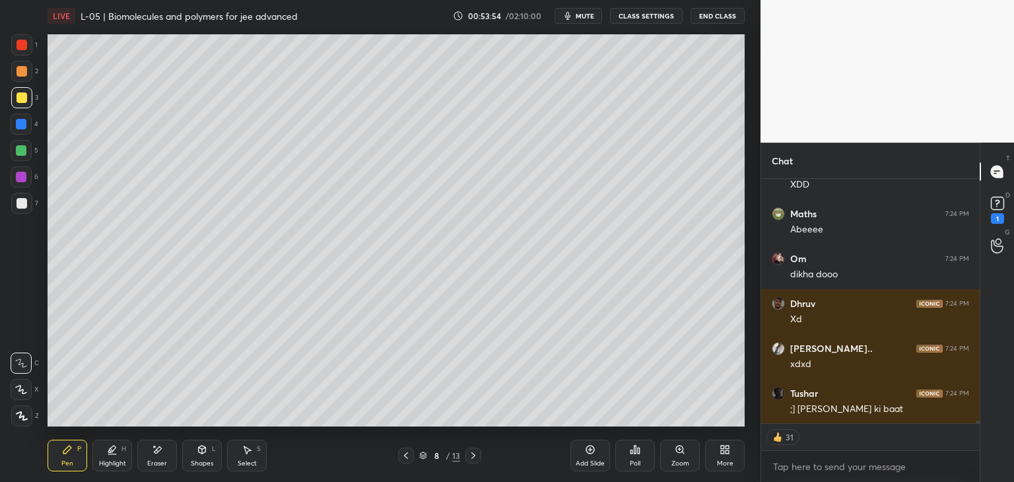
click at [404, 455] on icon at bounding box center [406, 455] width 11 height 11
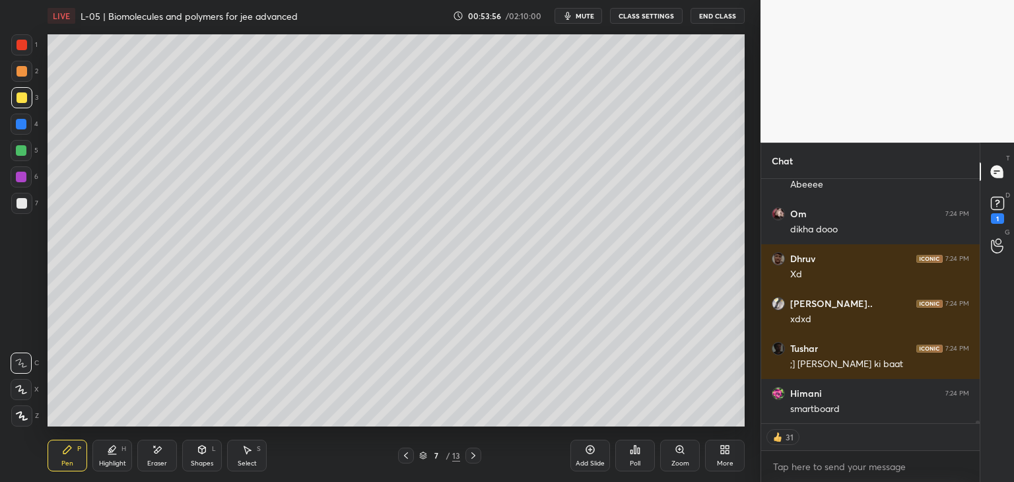
click at [473, 452] on icon at bounding box center [473, 455] width 11 height 11
click at [474, 452] on icon at bounding box center [473, 455] width 11 height 11
click at [474, 451] on icon at bounding box center [473, 455] width 11 height 11
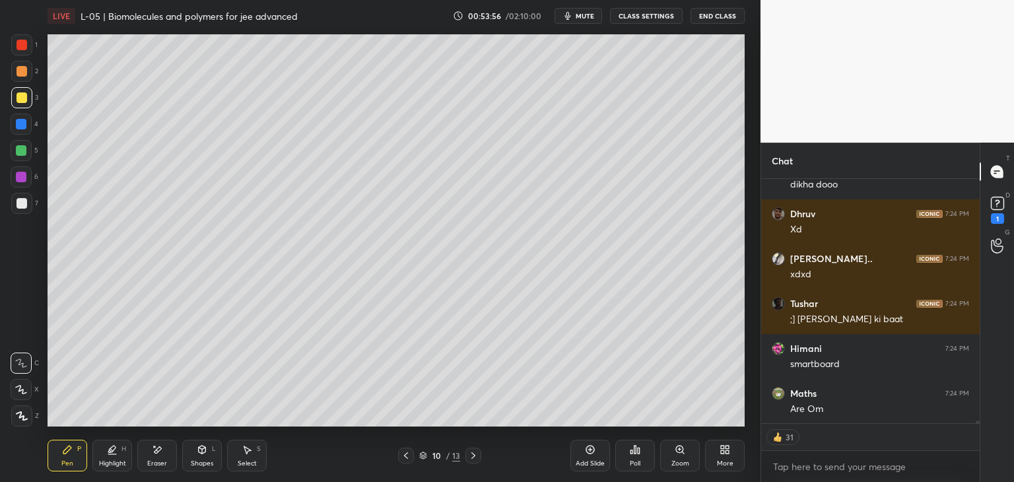
click at [470, 454] on icon at bounding box center [473, 455] width 11 height 11
click at [468, 457] on icon at bounding box center [473, 455] width 11 height 11
click at [468, 456] on icon at bounding box center [473, 455] width 11 height 11
click at [469, 456] on icon at bounding box center [473, 455] width 11 height 11
click at [473, 453] on icon at bounding box center [473, 455] width 11 height 11
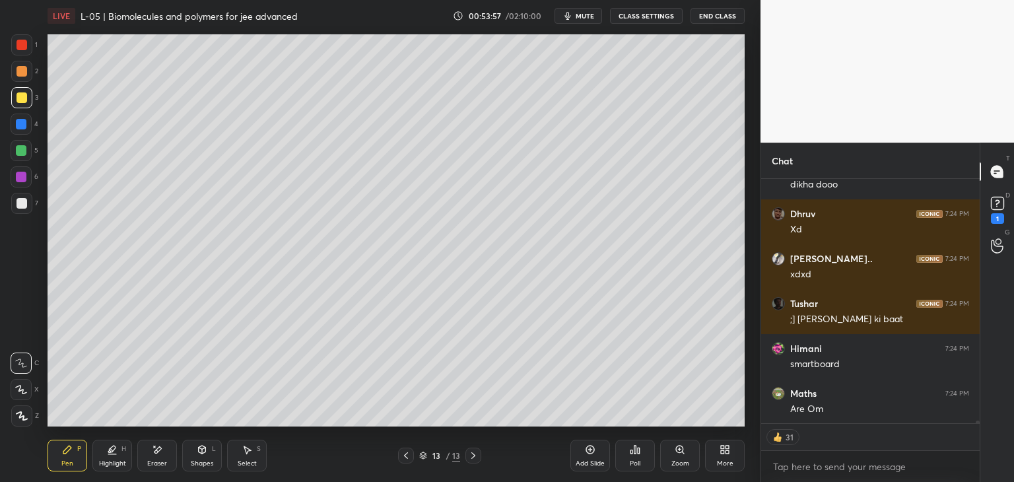
scroll to position [20476, 0]
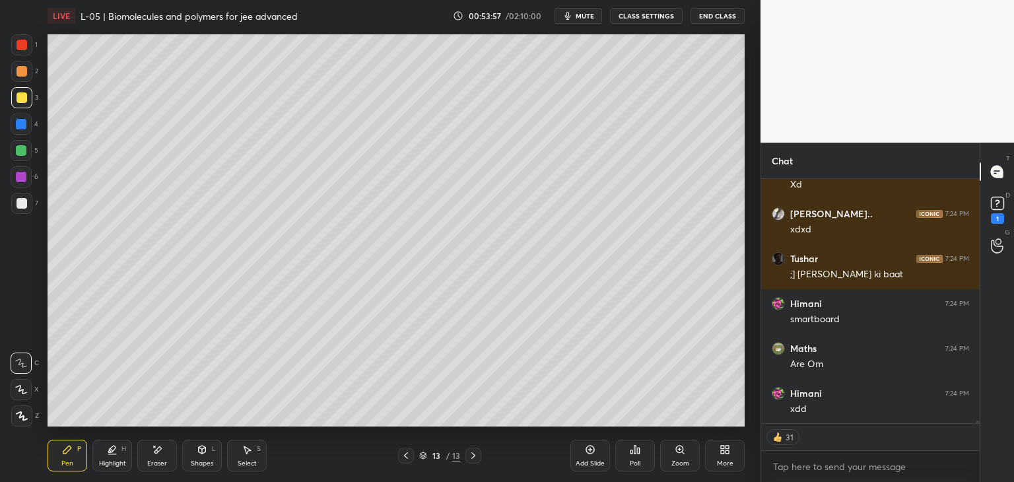
click at [473, 453] on icon at bounding box center [473, 455] width 11 height 11
click at [476, 452] on icon at bounding box center [473, 455] width 11 height 11
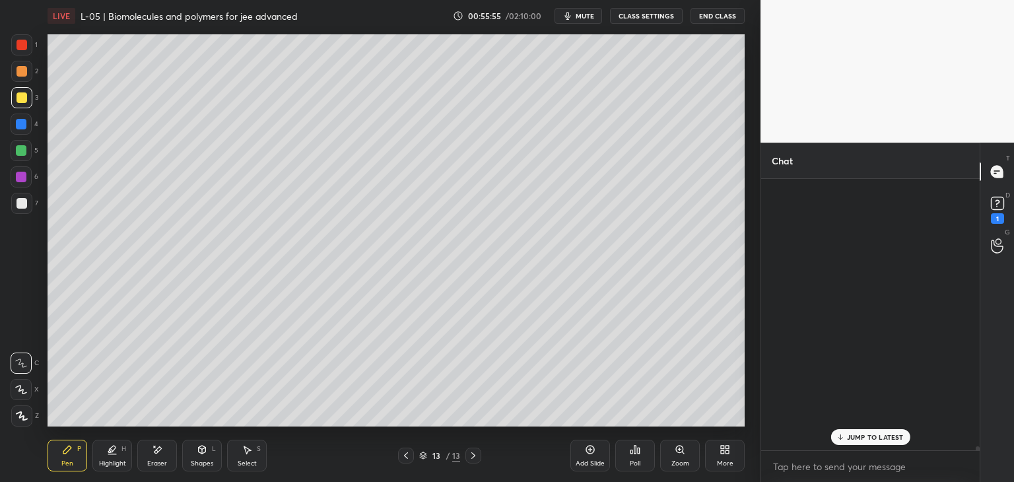
scroll to position [267, 214]
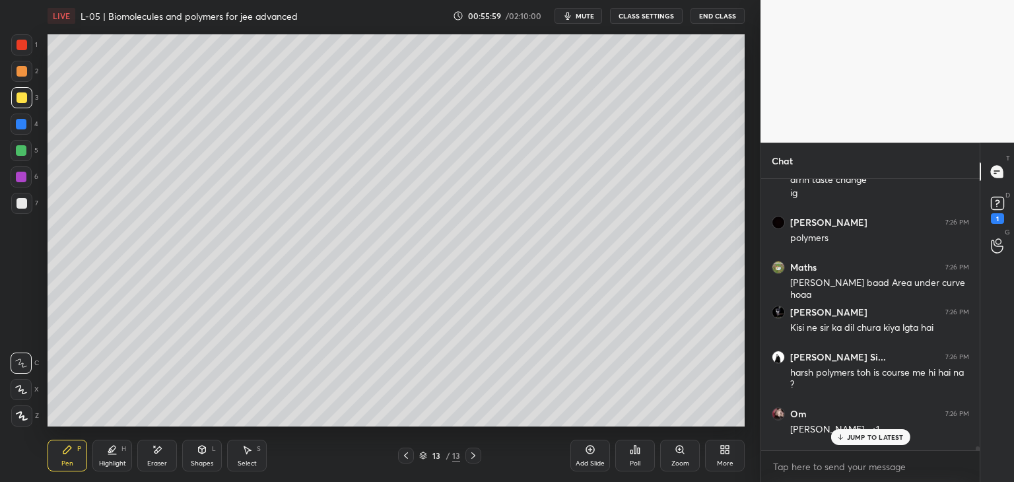
click at [857, 436] on p "JUMP TO LATEST" at bounding box center [875, 437] width 57 height 8
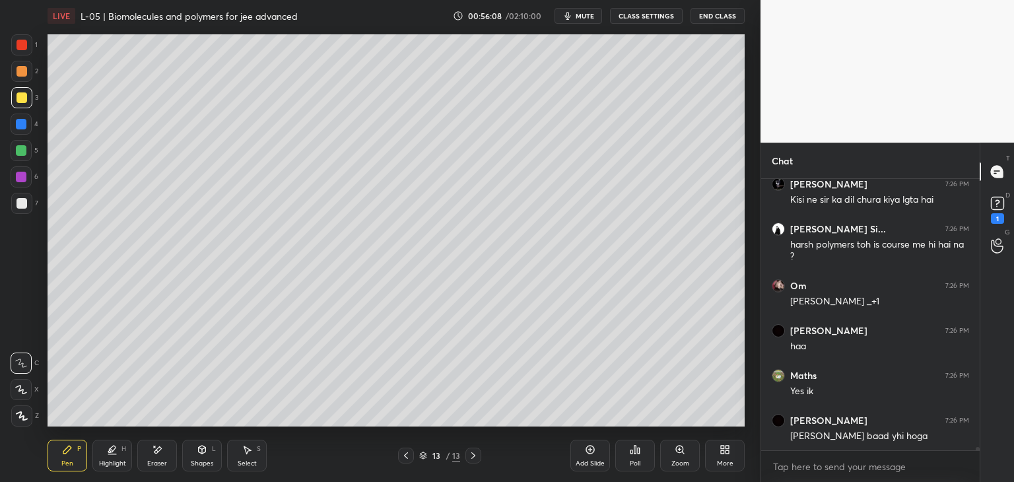
scroll to position [21909, 0]
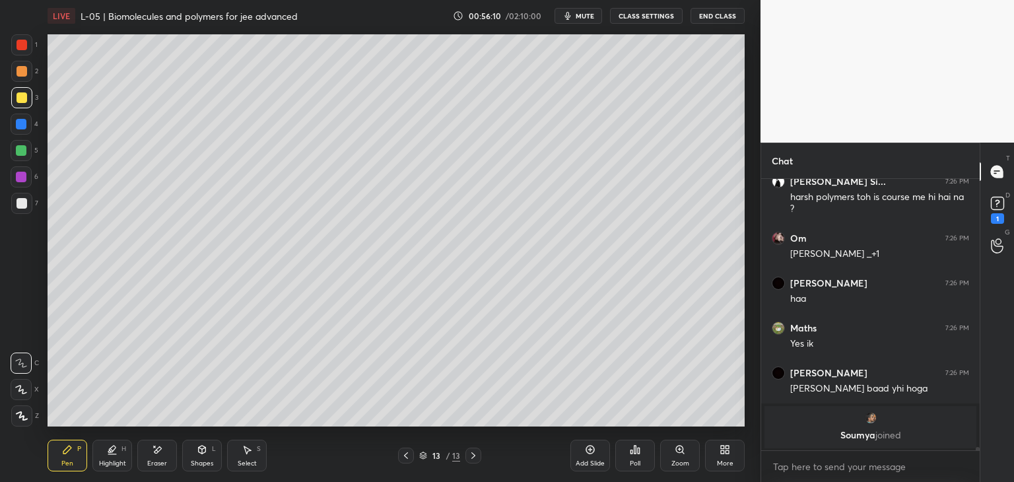
click at [719, 456] on div "More" at bounding box center [725, 456] width 40 height 32
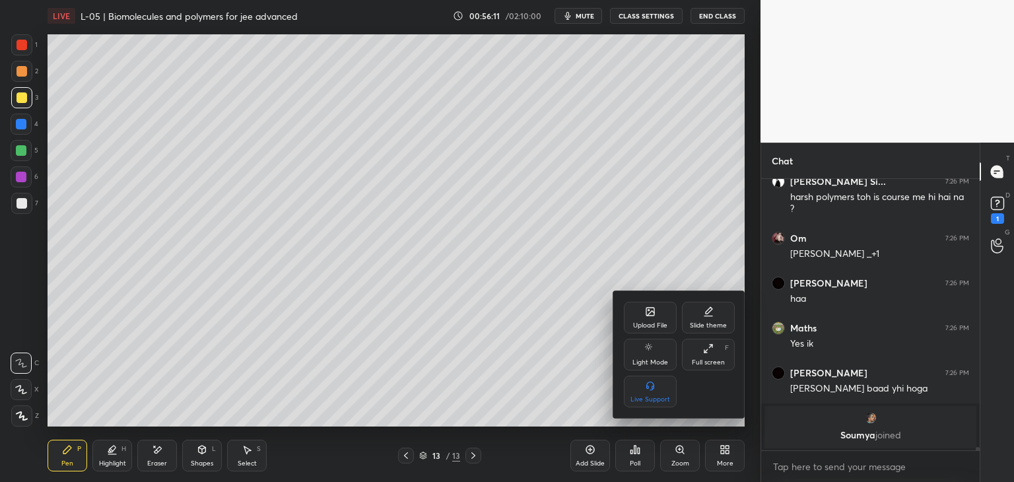
click at [650, 315] on icon at bounding box center [650, 312] width 8 height 8
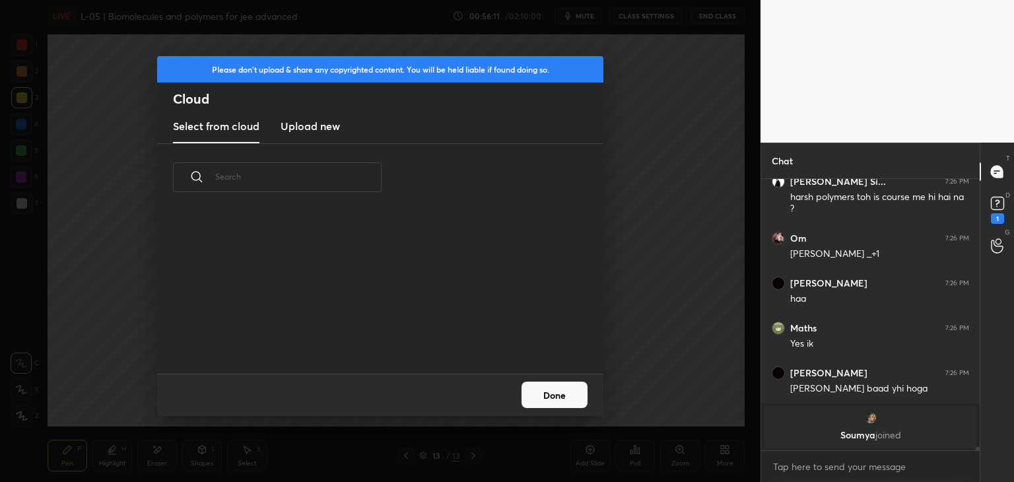
scroll to position [162, 424]
click at [309, 129] on h3 "Upload new" at bounding box center [309, 126] width 59 height 16
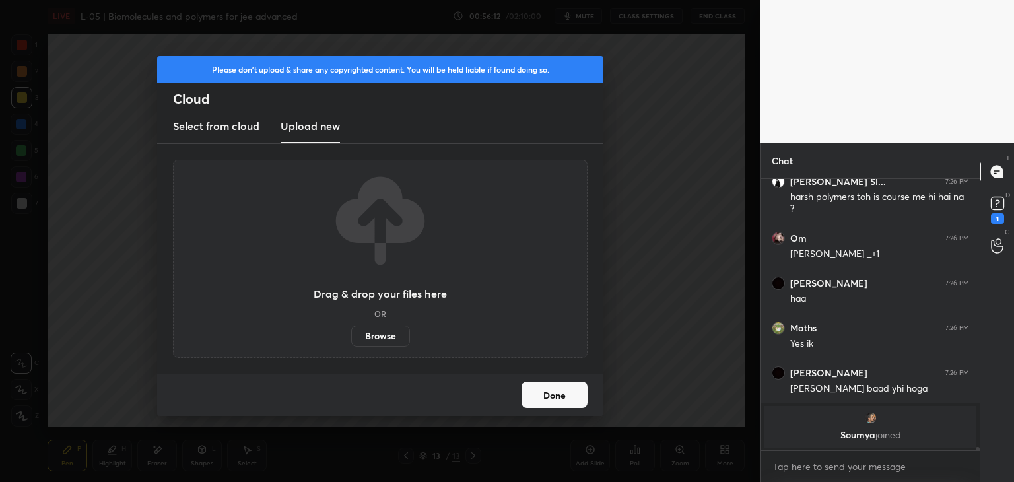
click at [389, 337] on label "Browse" at bounding box center [380, 335] width 59 height 21
click at [351, 337] on input "Browse" at bounding box center [351, 335] width 0 height 21
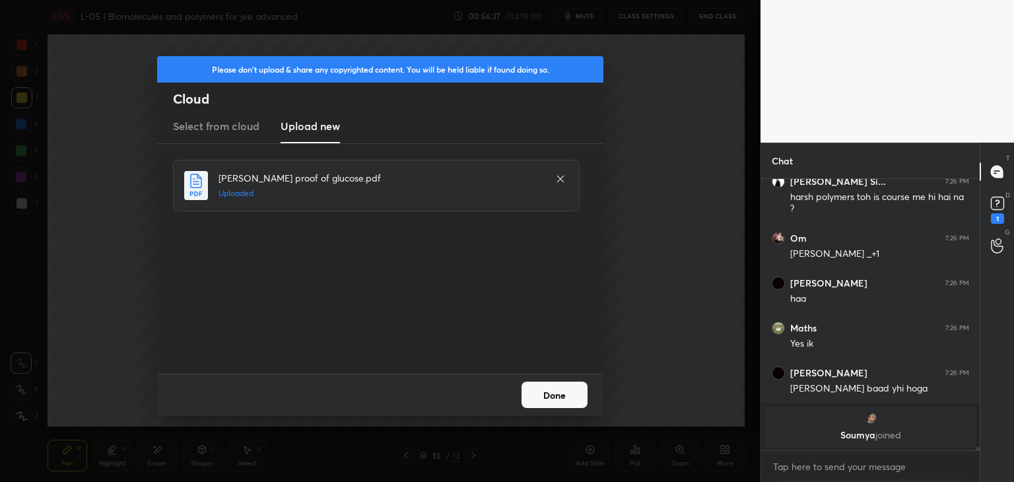
click at [579, 397] on button "Done" at bounding box center [554, 394] width 66 height 26
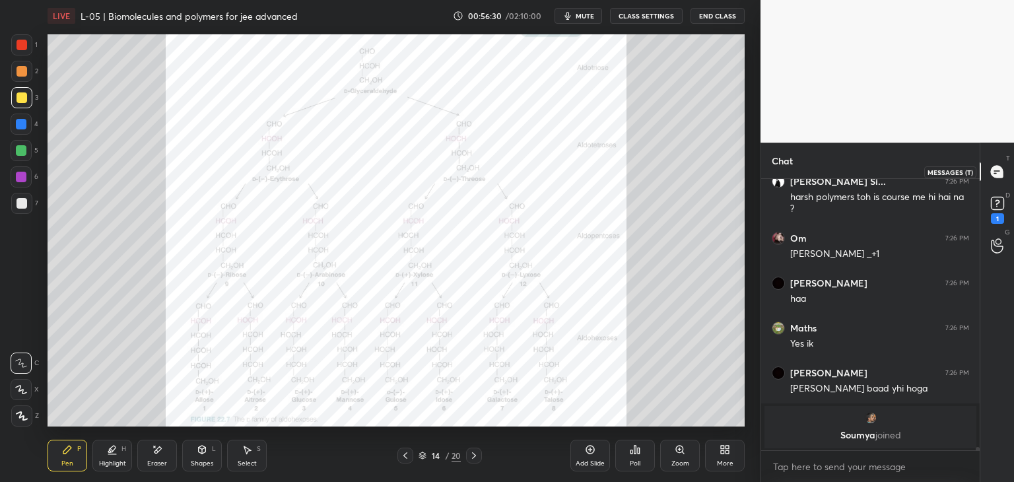
click at [988, 171] on div at bounding box center [997, 172] width 26 height 24
click at [993, 206] on rect at bounding box center [997, 203] width 13 height 13
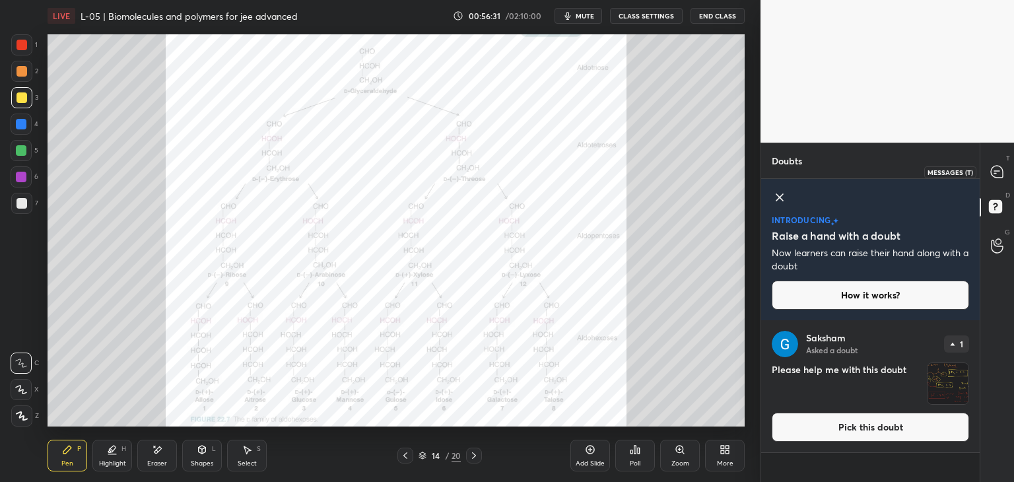
click at [998, 174] on icon at bounding box center [997, 172] width 12 height 12
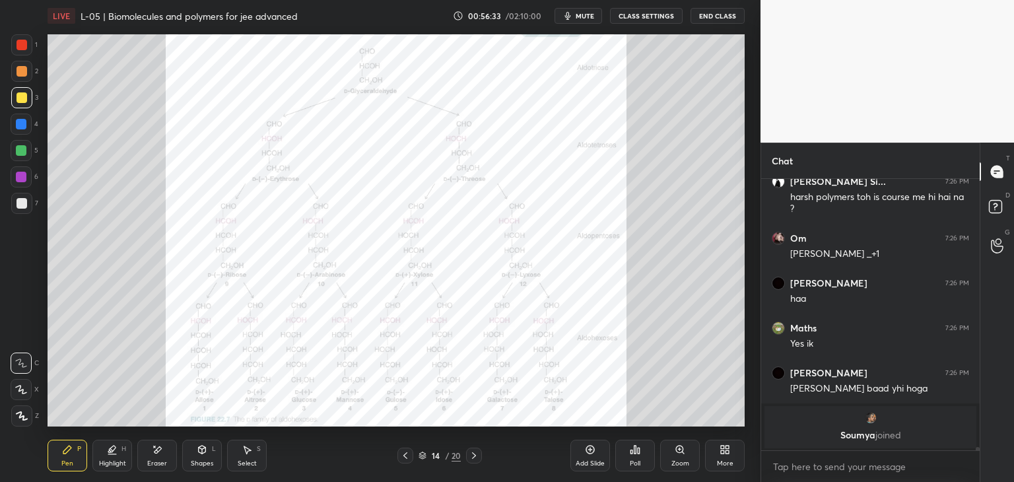
scroll to position [5, 4]
click at [20, 45] on div at bounding box center [21, 45] width 11 height 11
click at [475, 457] on icon at bounding box center [474, 455] width 11 height 11
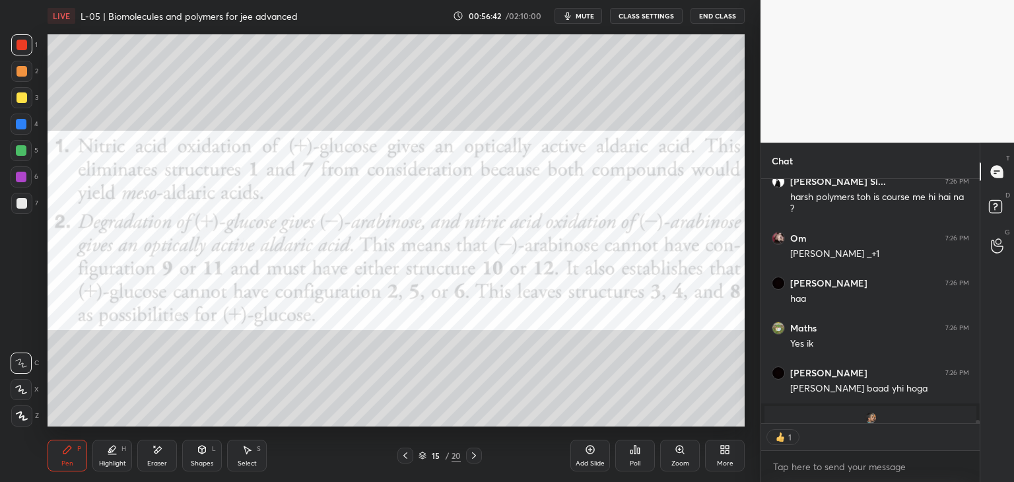
click at [473, 457] on icon at bounding box center [474, 455] width 4 height 7
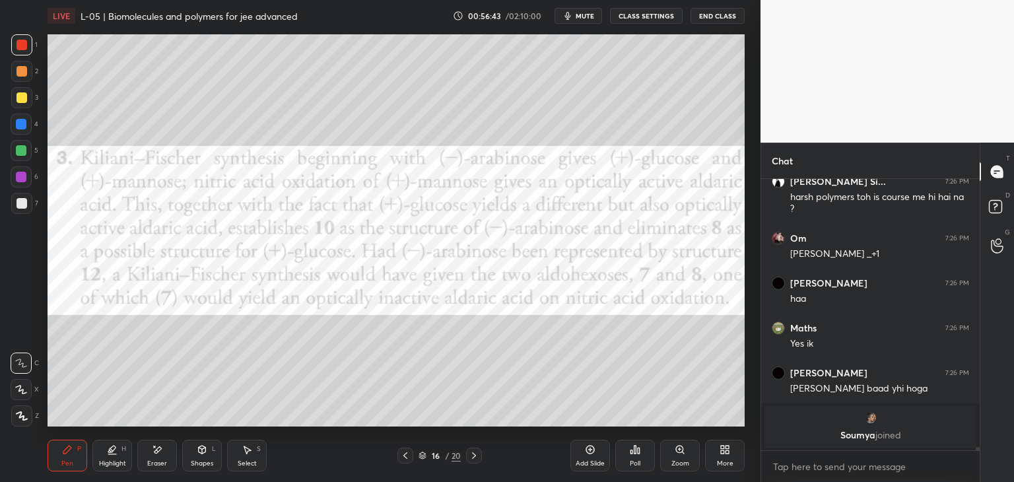
scroll to position [21757, 0]
click at [474, 457] on icon at bounding box center [474, 455] width 4 height 7
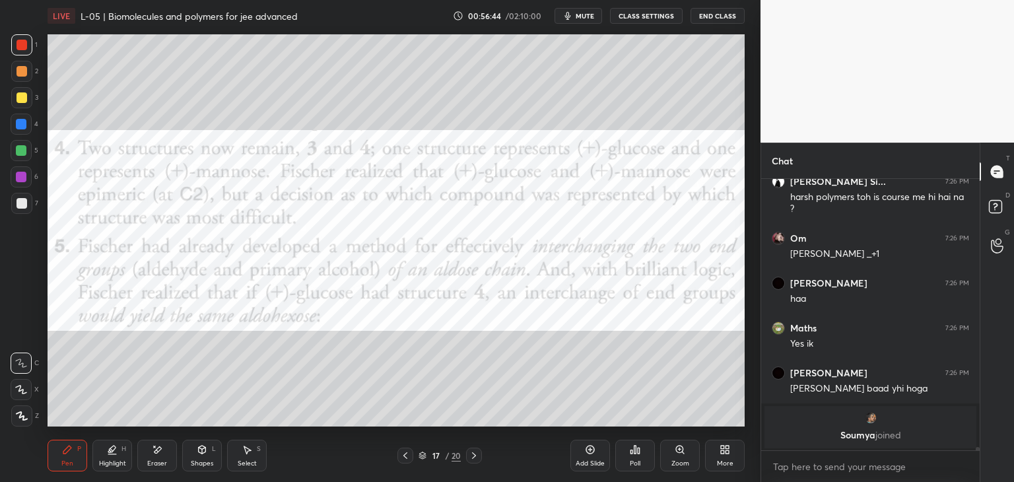
click at [472, 458] on icon at bounding box center [474, 455] width 11 height 11
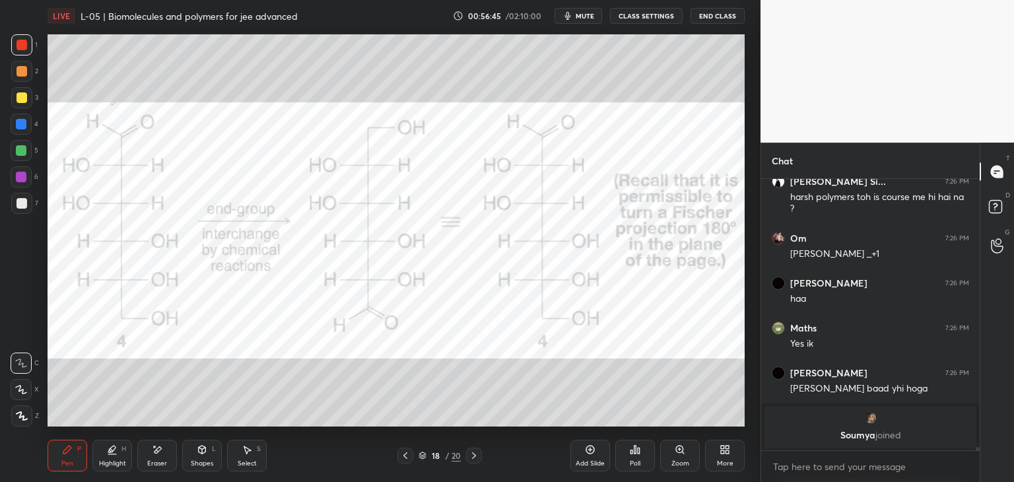
click at [404, 455] on icon at bounding box center [405, 455] width 4 height 7
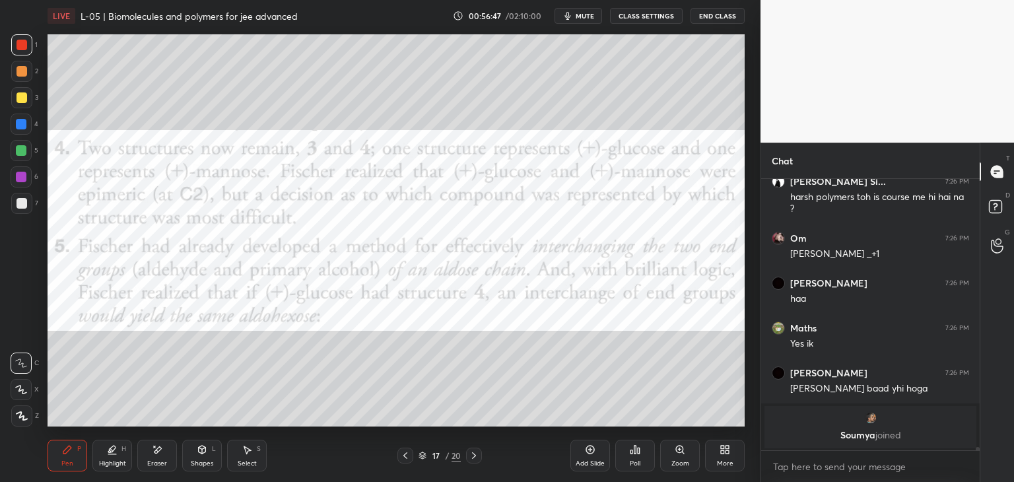
scroll to position [21802, 0]
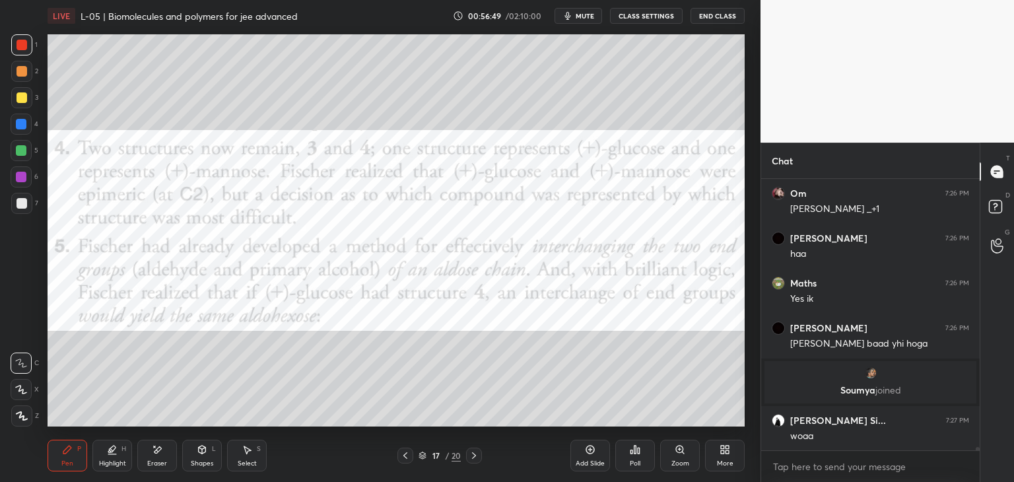
click at [469, 458] on icon at bounding box center [474, 455] width 11 height 11
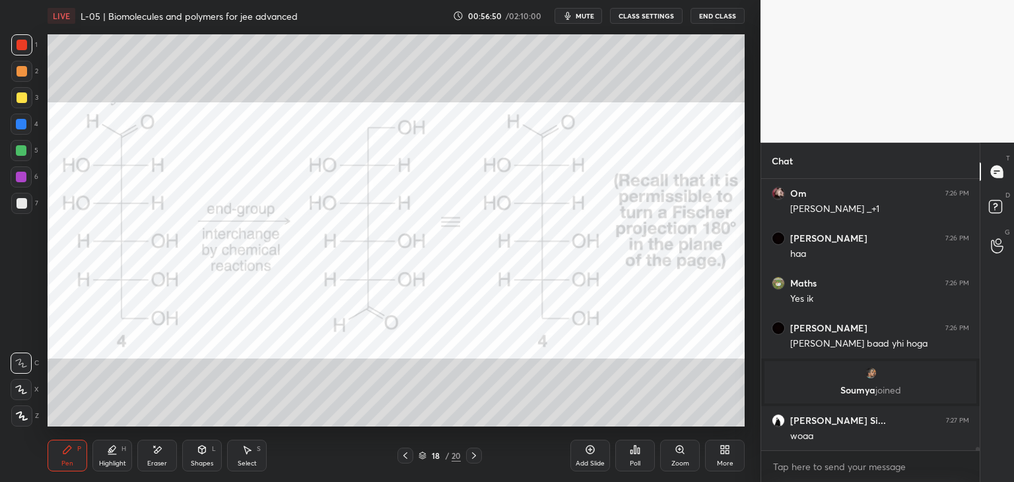
click at [470, 457] on icon at bounding box center [474, 455] width 11 height 11
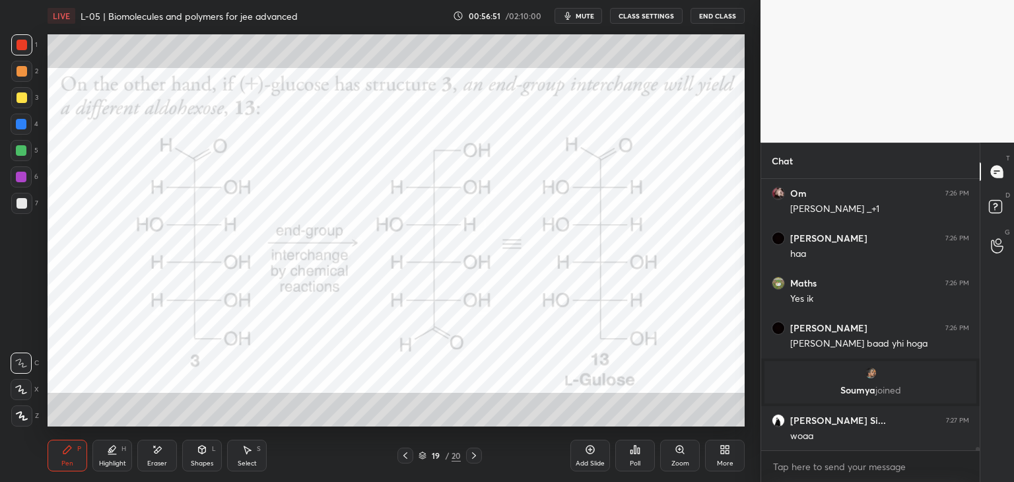
scroll to position [21847, 0]
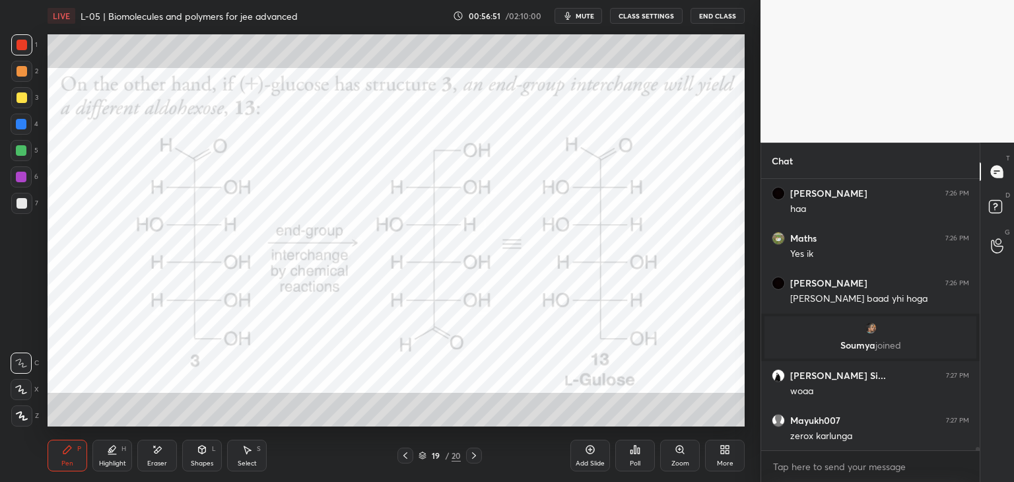
click at [473, 453] on icon at bounding box center [474, 455] width 4 height 7
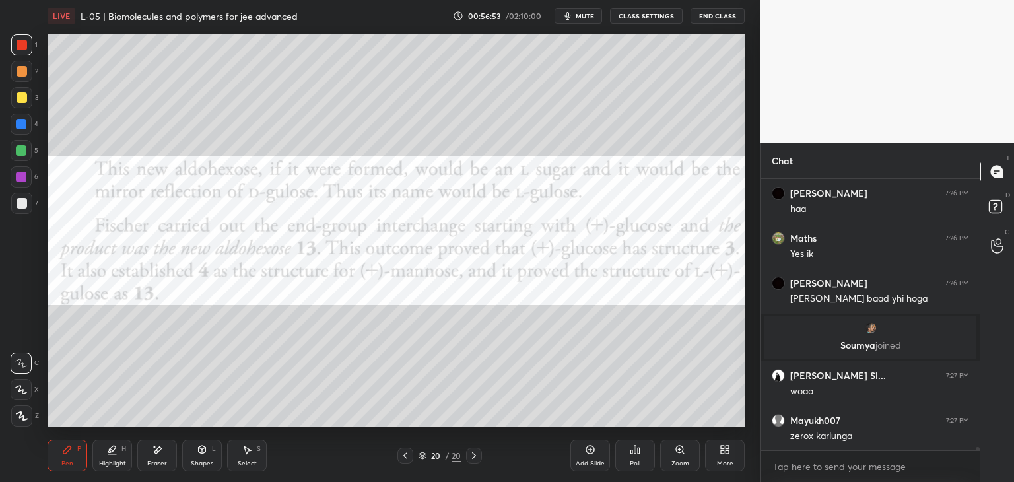
scroll to position [21892, 0]
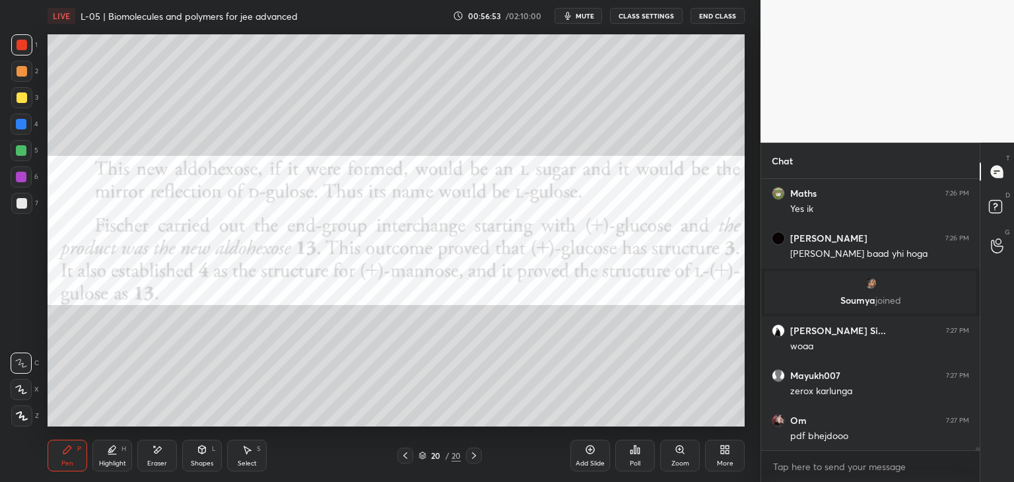
click at [403, 456] on icon at bounding box center [405, 455] width 11 height 11
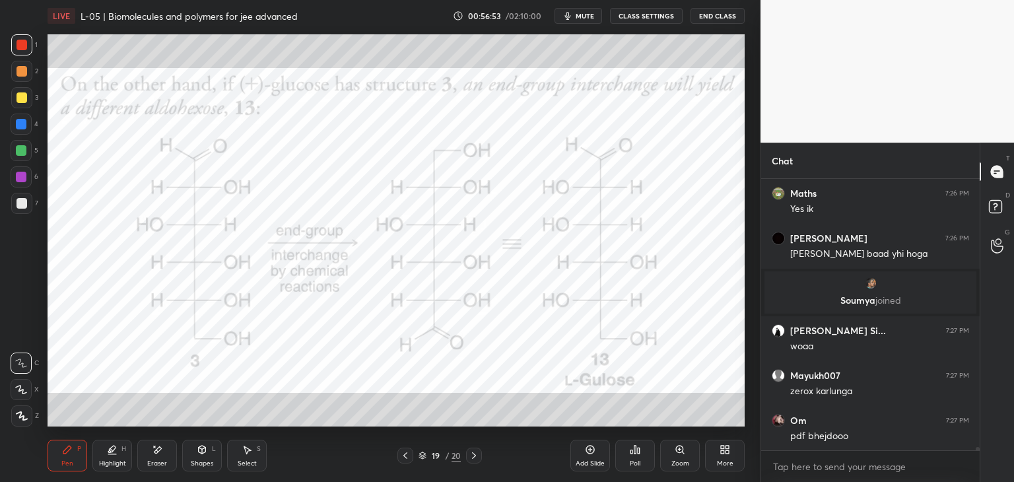
click at [403, 455] on icon at bounding box center [405, 455] width 11 height 11
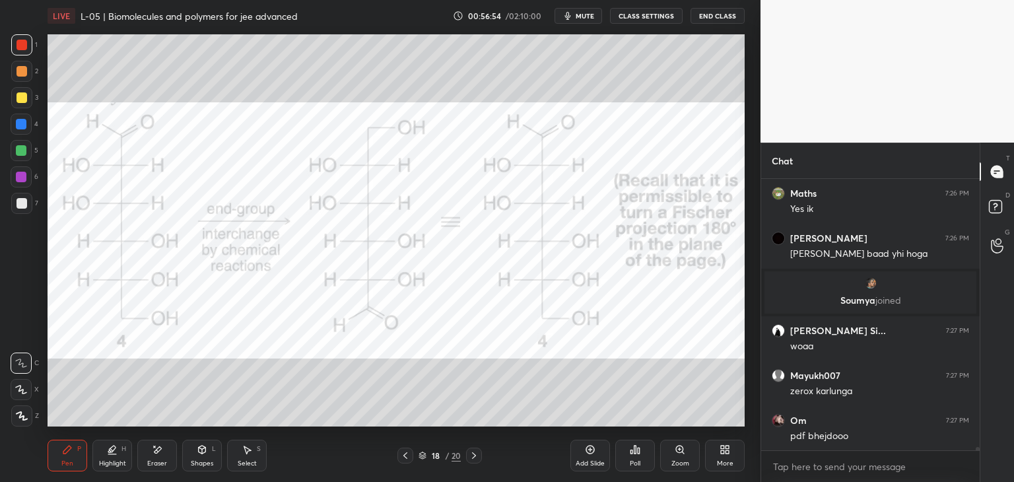
click at [403, 459] on icon at bounding box center [405, 455] width 11 height 11
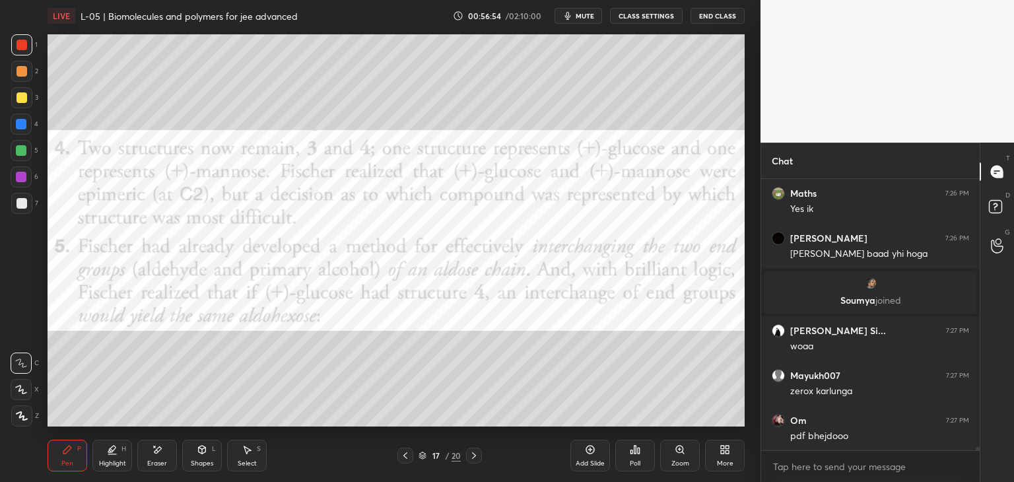
click at [404, 459] on icon at bounding box center [405, 455] width 11 height 11
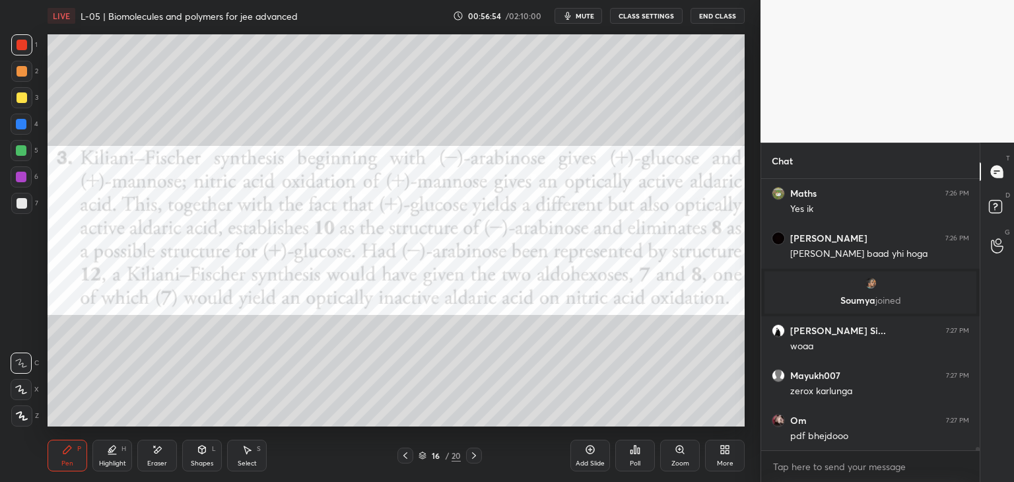
click at [405, 456] on icon at bounding box center [405, 455] width 4 height 7
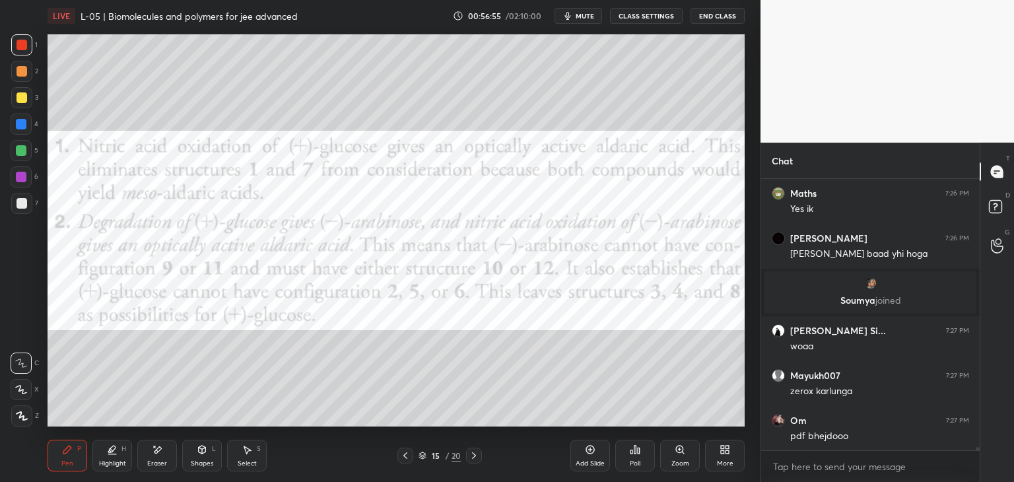
click at [405, 455] on icon at bounding box center [405, 455] width 11 height 11
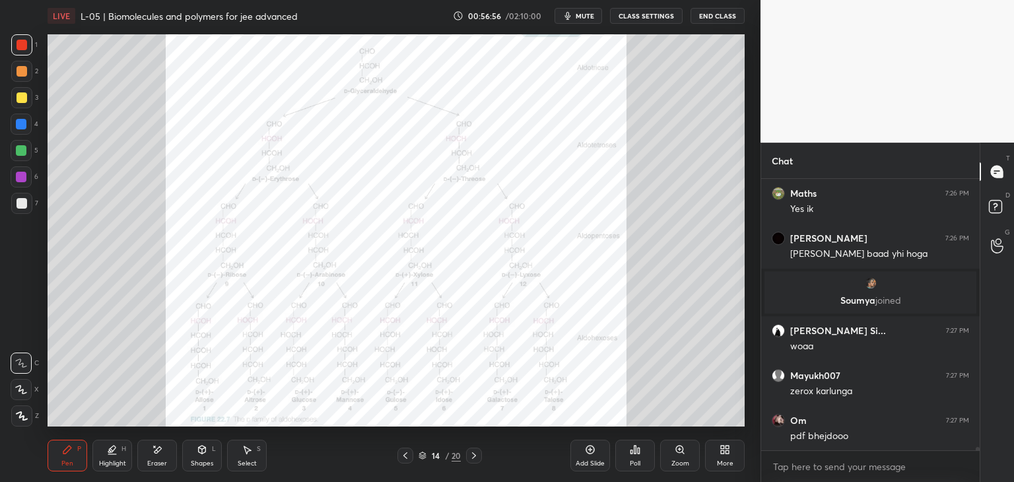
scroll to position [21905, 0]
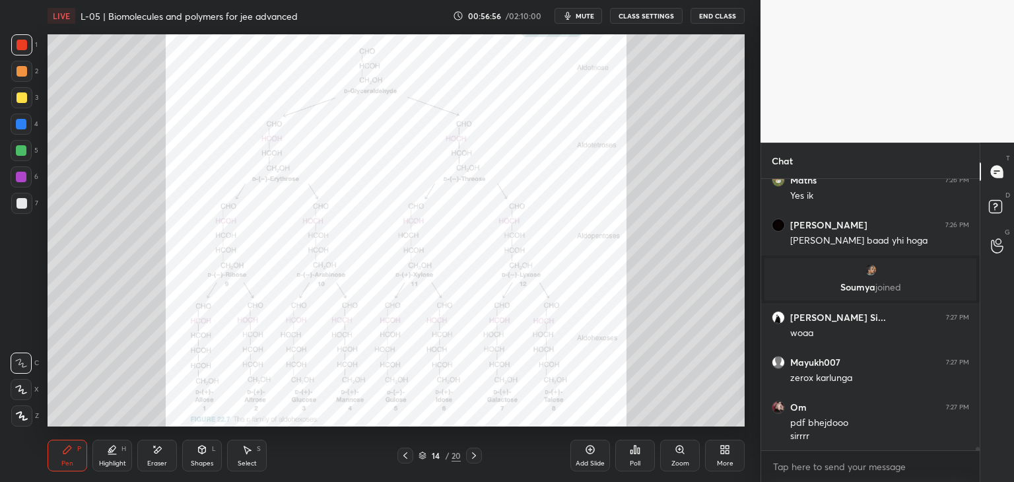
click at [407, 451] on icon at bounding box center [405, 455] width 11 height 11
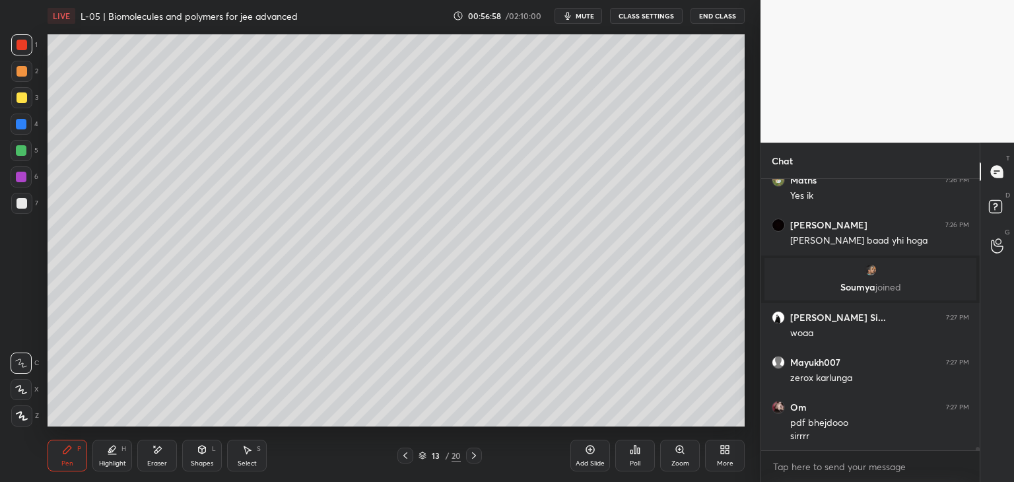
click at [248, 450] on icon at bounding box center [247, 450] width 7 height 8
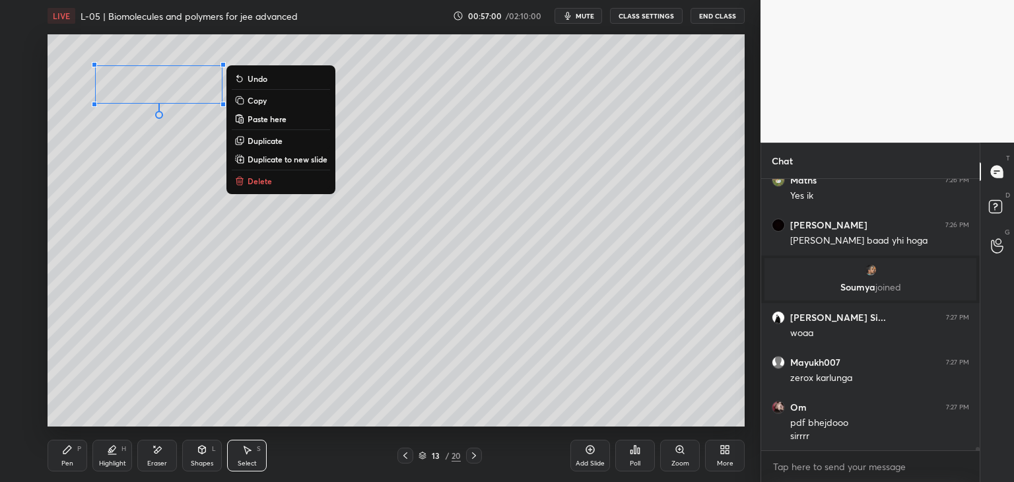
click at [284, 182] on button "Delete" at bounding box center [281, 181] width 98 height 16
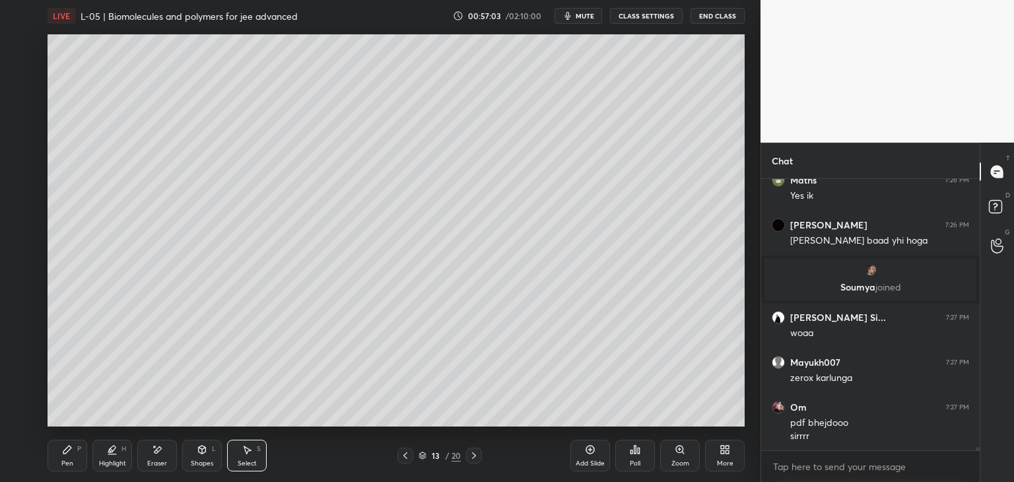
click at [473, 456] on icon at bounding box center [474, 455] width 11 height 11
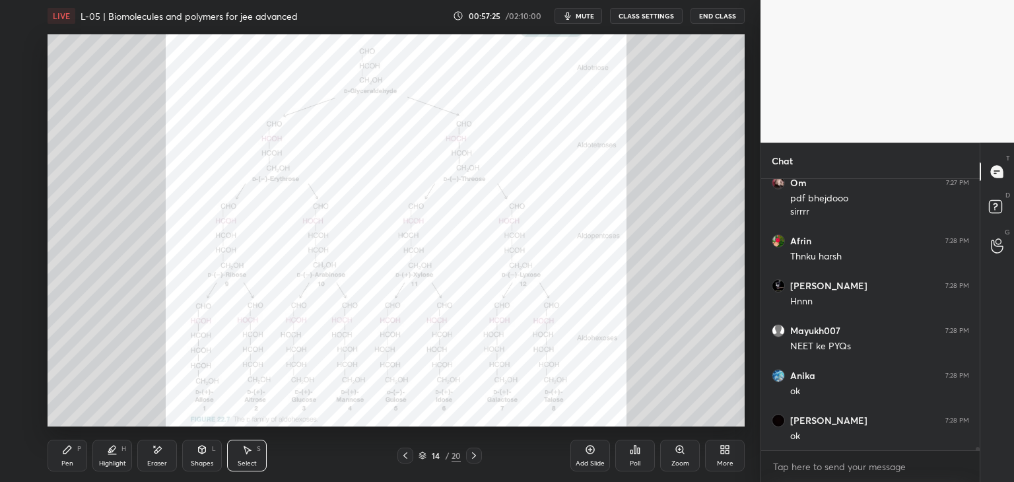
scroll to position [22174, 0]
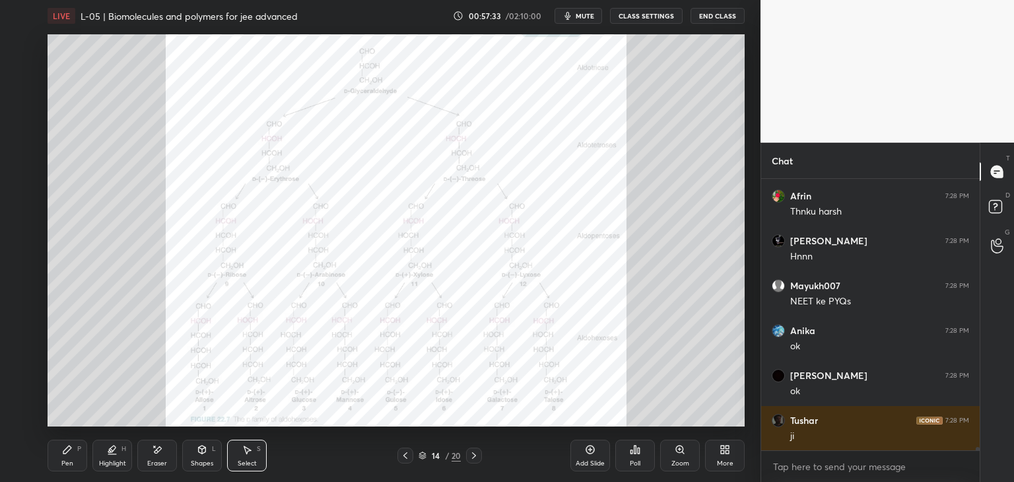
click at [676, 449] on icon at bounding box center [679, 448] width 7 height 7
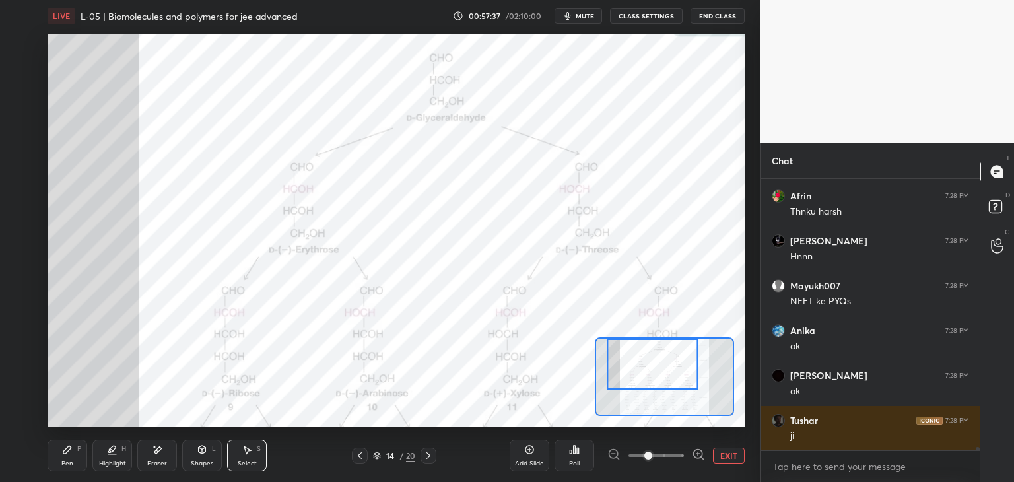
click at [73, 443] on div "Pen P" at bounding box center [68, 456] width 40 height 32
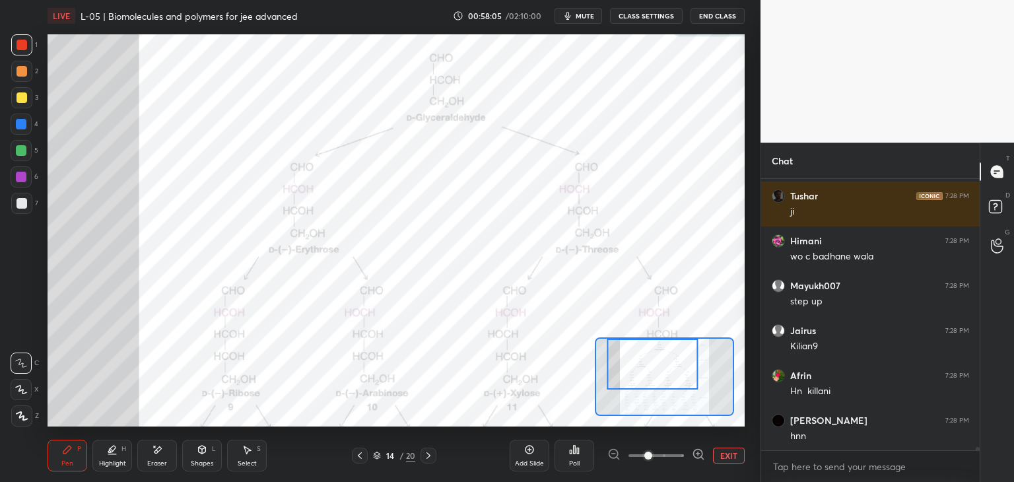
scroll to position [22443, 0]
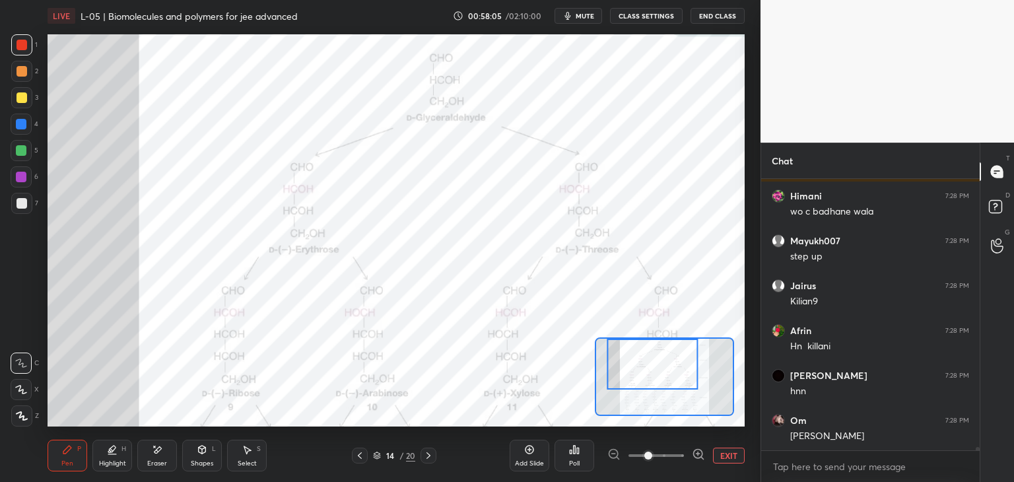
click at [245, 459] on div "Select S" at bounding box center [247, 456] width 40 height 32
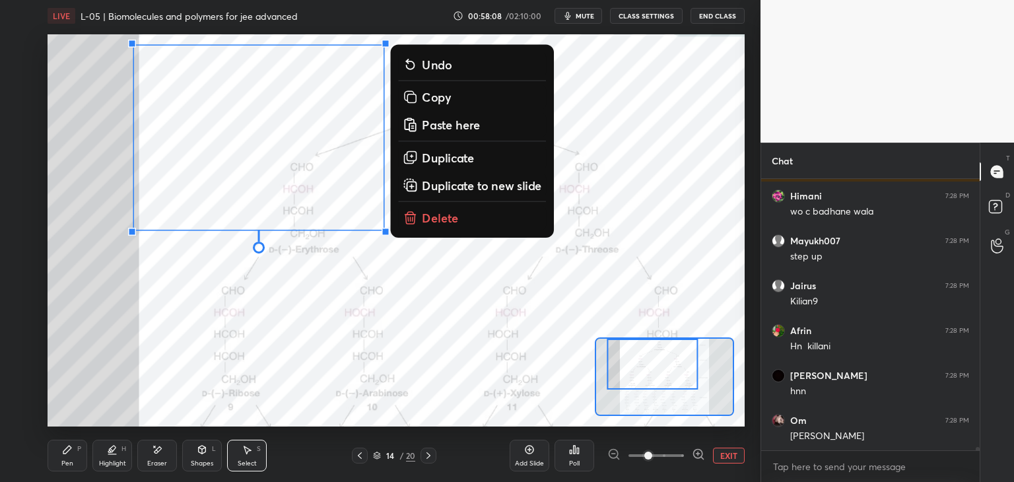
click at [434, 217] on p "Delete" at bounding box center [440, 218] width 37 height 16
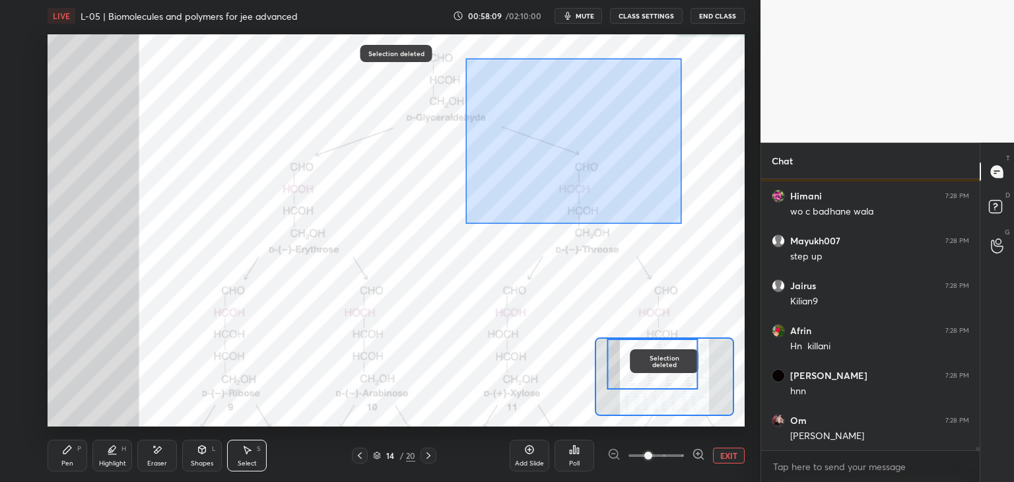
scroll to position [22488, 0]
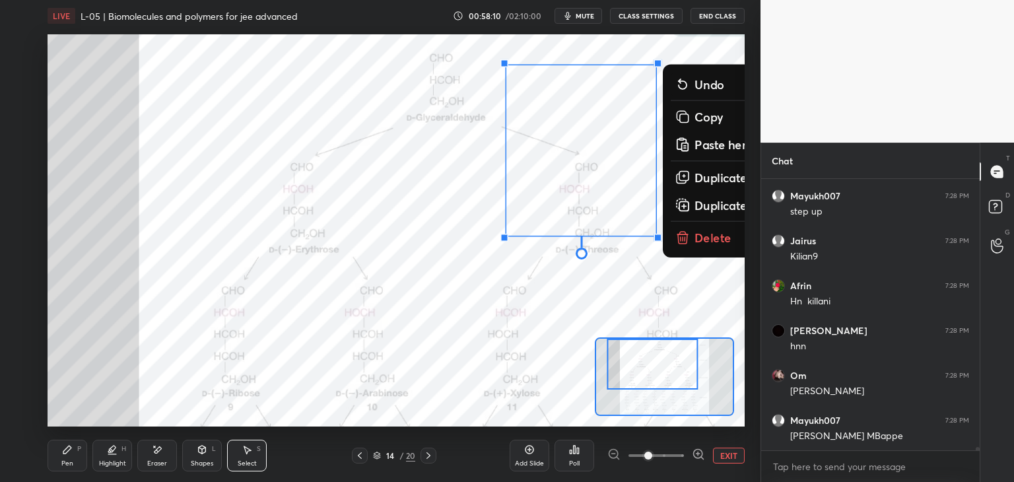
click at [692, 241] on button "Delete" at bounding box center [744, 238] width 148 height 24
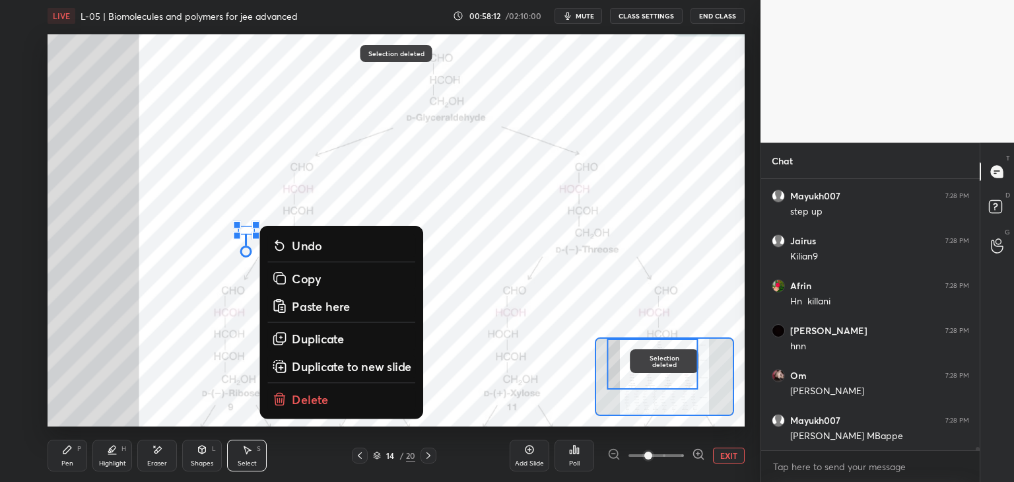
click at [328, 398] on button "Delete" at bounding box center [342, 399] width 148 height 24
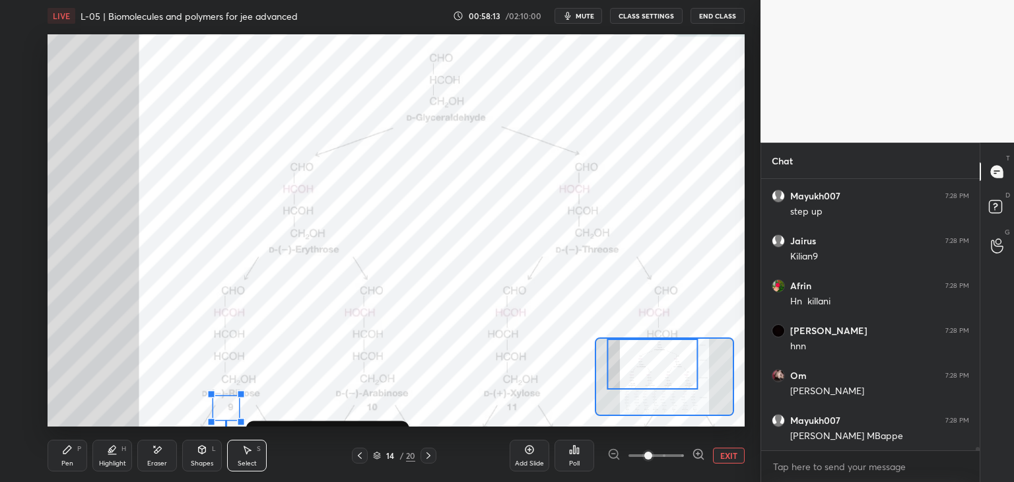
click at [311, 352] on div "0 ° Undo Copy Paste here Duplicate Duplicate to new slide Delete" at bounding box center [484, 326] width 1045 height 588
click at [78, 447] on div "P" at bounding box center [79, 448] width 4 height 7
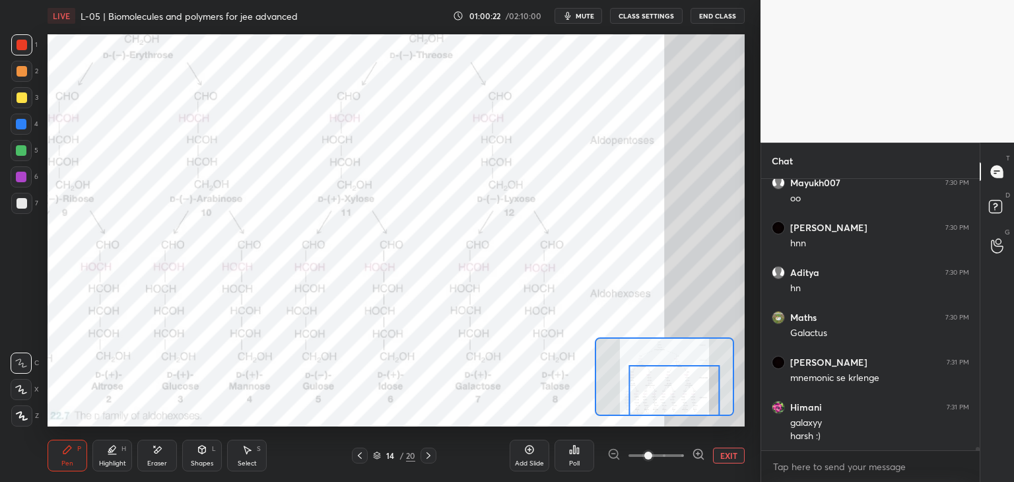
scroll to position [23668, 0]
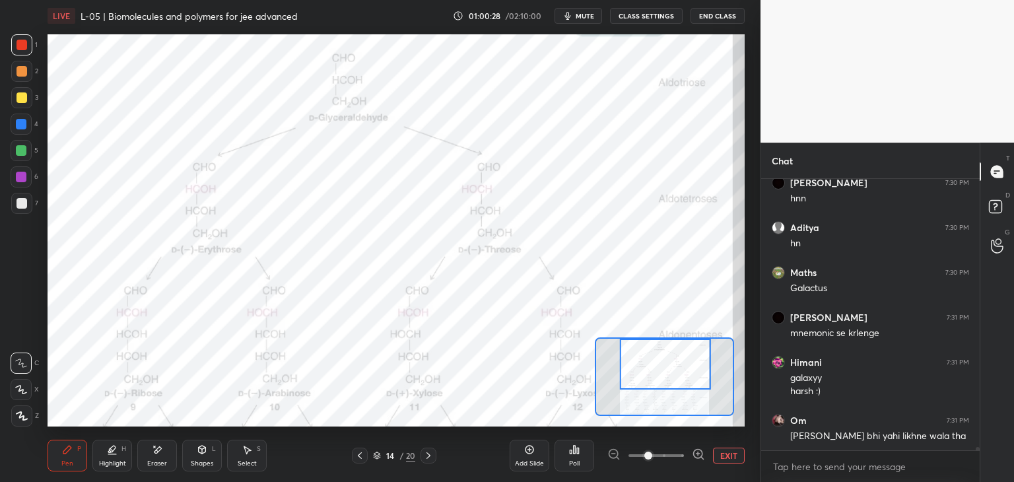
click at [725, 454] on button "EXIT" at bounding box center [729, 455] width 32 height 16
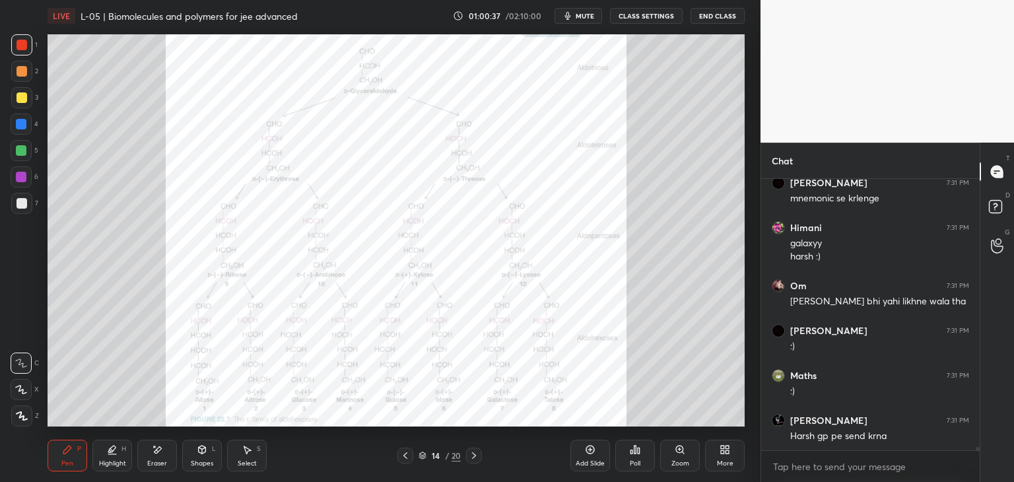
scroll to position [23848, 0]
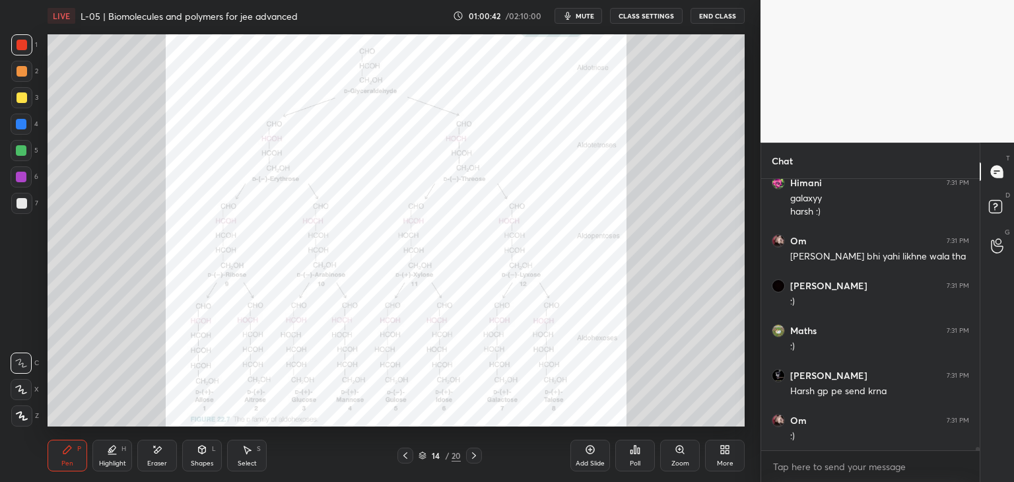
click at [405, 459] on icon at bounding box center [405, 455] width 11 height 11
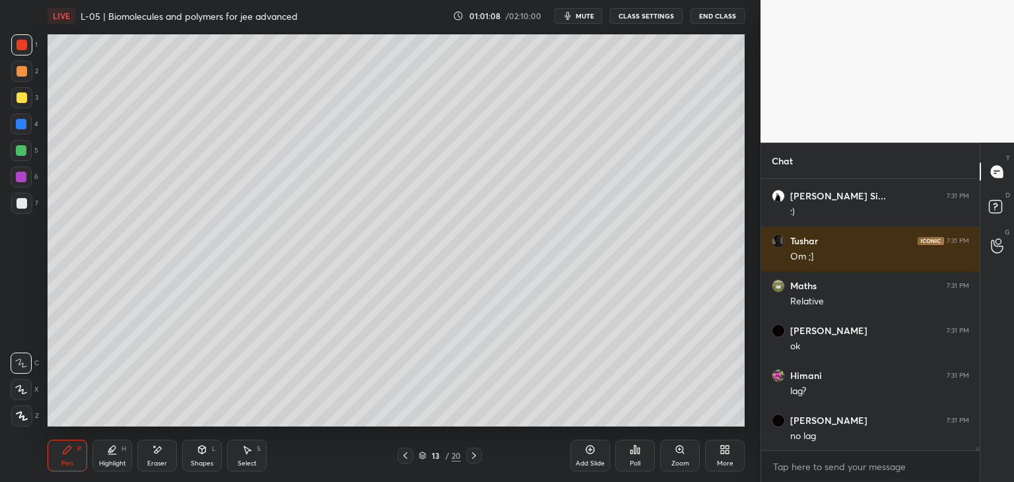
scroll to position [24162, 0]
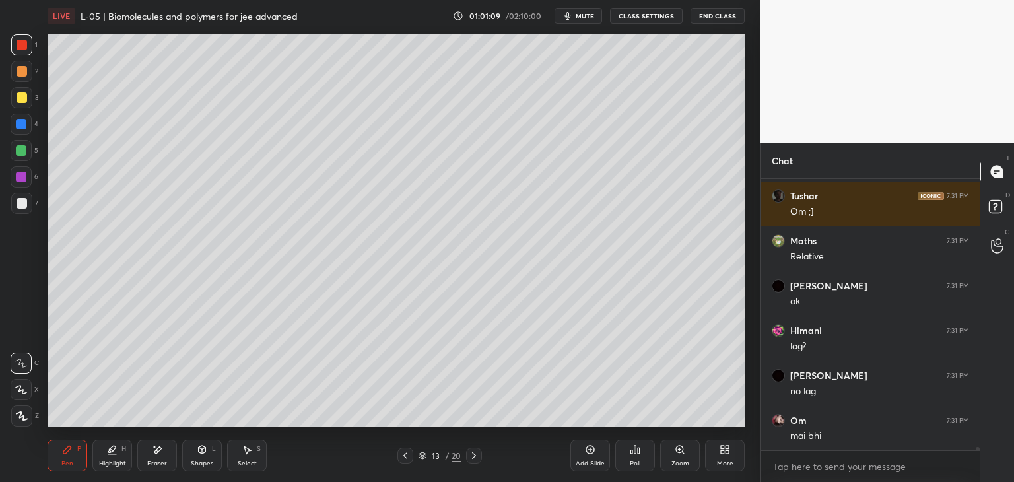
click at [253, 456] on div "Select S" at bounding box center [247, 456] width 40 height 32
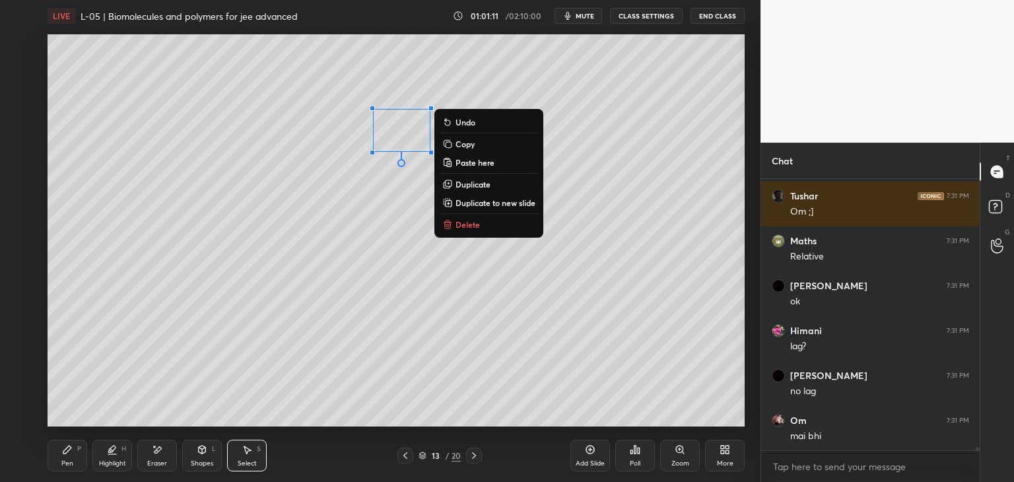
scroll to position [24207, 0]
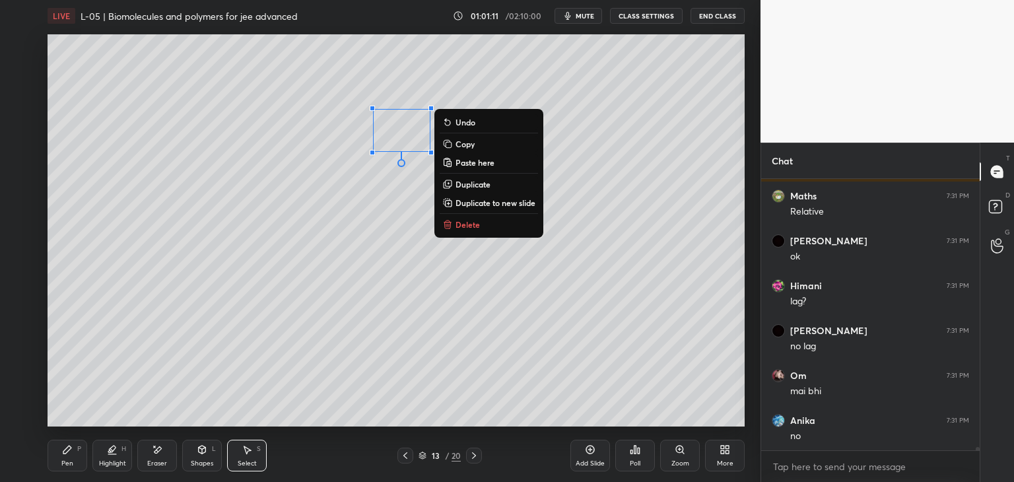
click at [478, 225] on p "Delete" at bounding box center [467, 224] width 24 height 11
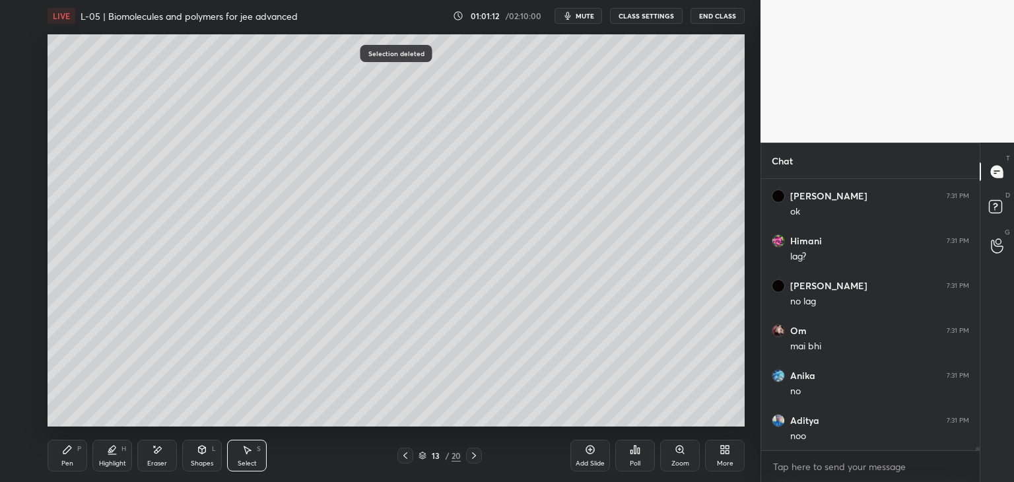
click at [70, 451] on icon at bounding box center [67, 449] width 11 height 11
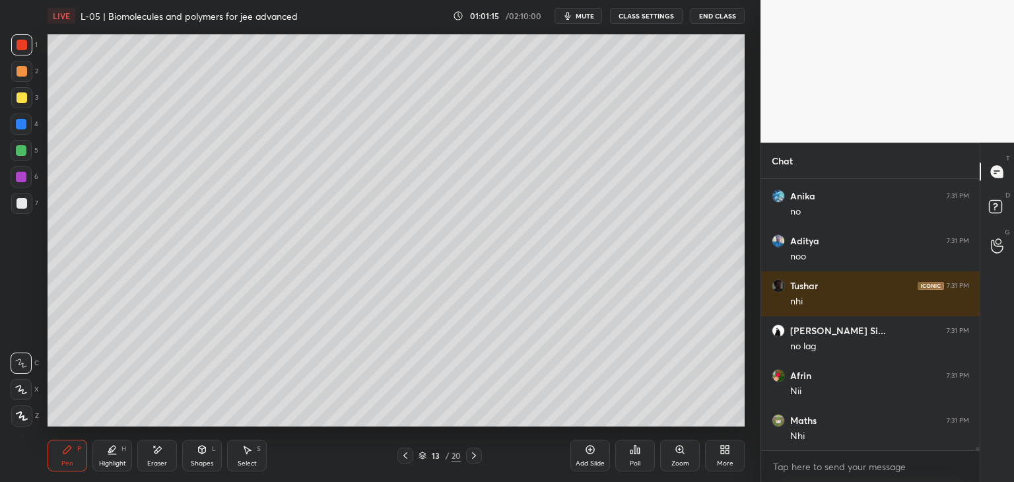
scroll to position [24476, 0]
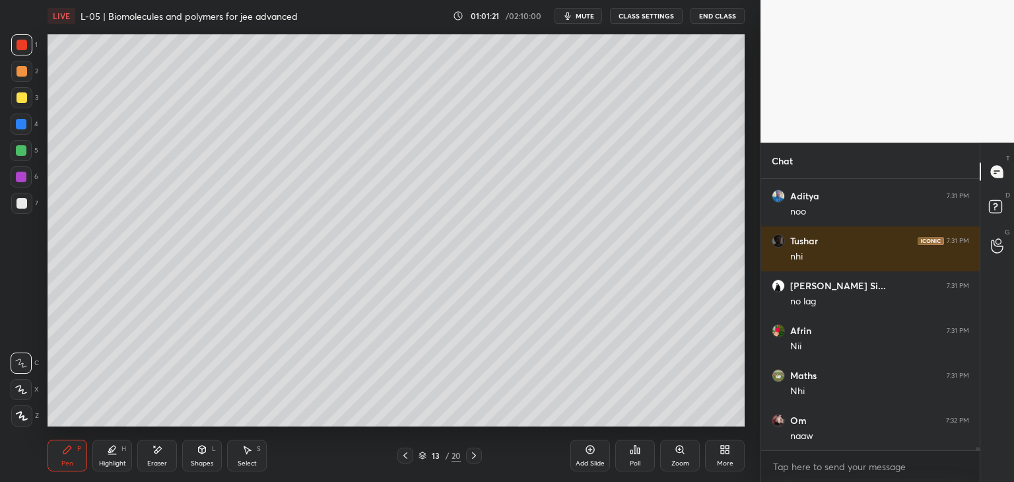
click at [150, 457] on div "Eraser" at bounding box center [157, 456] width 40 height 32
click at [71, 463] on div "Pen" at bounding box center [67, 463] width 12 height 7
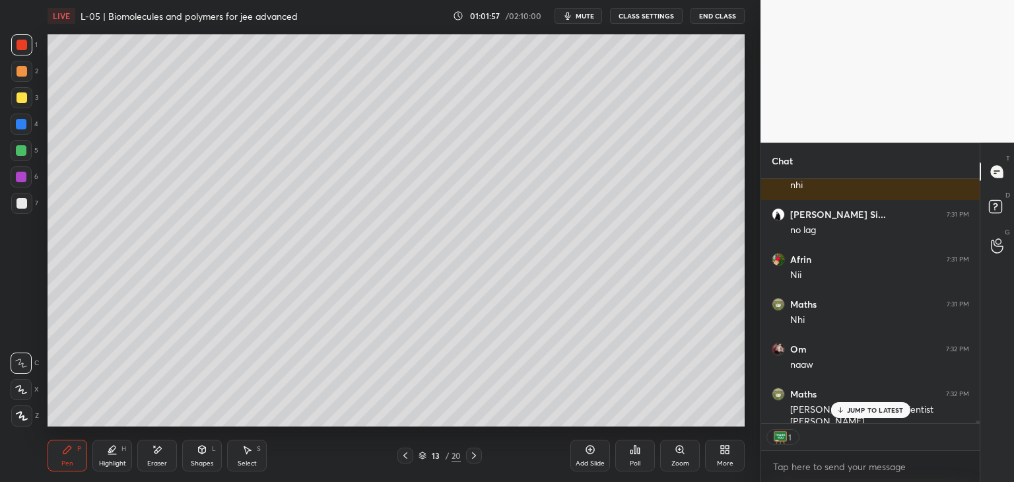
click at [858, 407] on div "Om 7:31 PM :) [PERSON_NAME] Si... 7:31 PM :) Tushar 7:31 PM Om ;] Maths 7:31 PM…" at bounding box center [870, 301] width 218 height 245
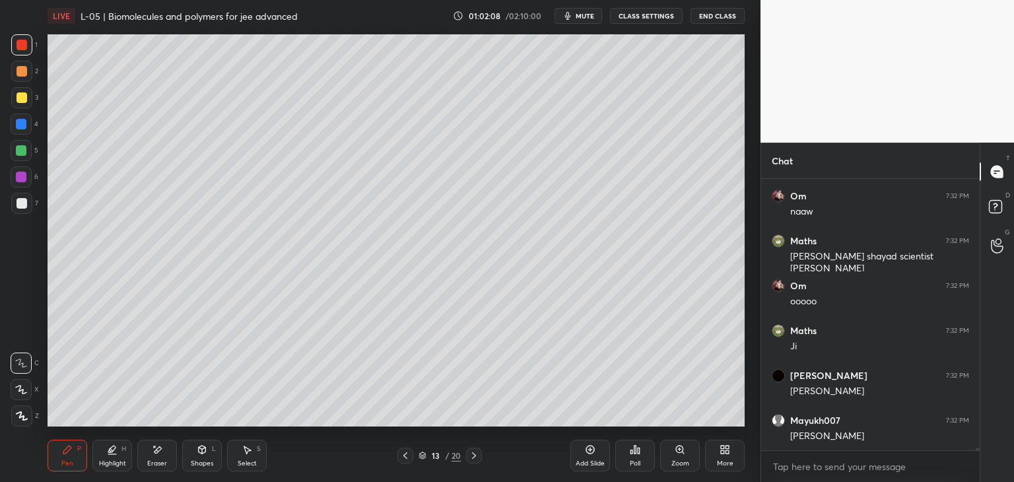
scroll to position [4, 4]
click at [471, 455] on icon at bounding box center [474, 455] width 11 height 11
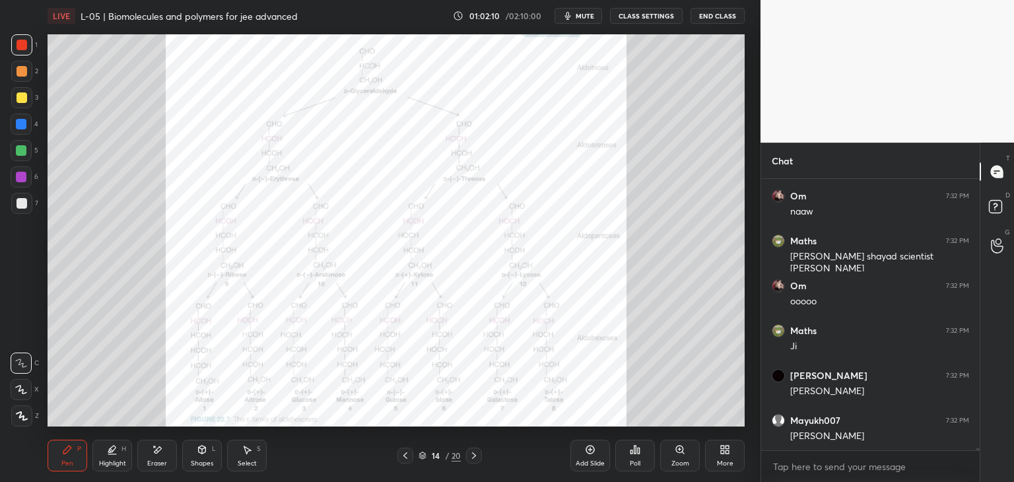
click at [474, 459] on icon at bounding box center [474, 455] width 11 height 11
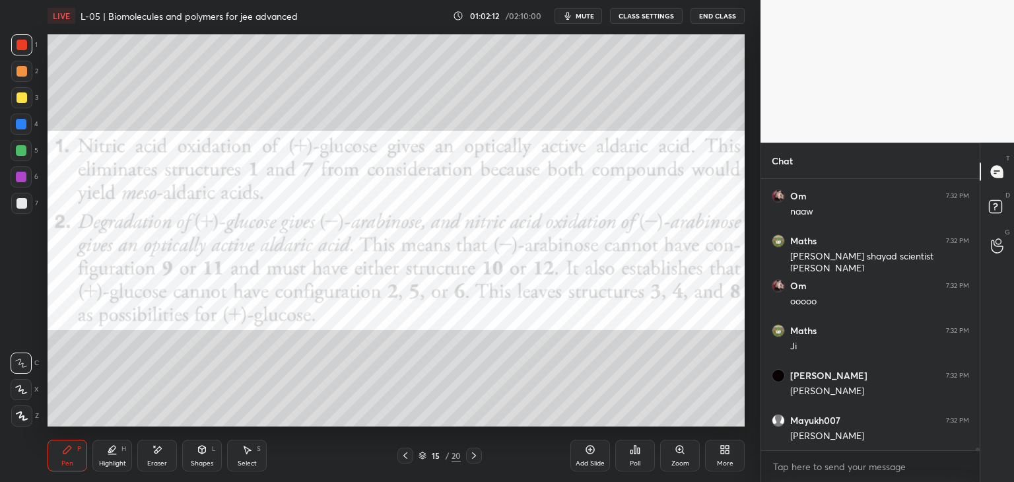
click at [474, 460] on icon at bounding box center [474, 455] width 11 height 11
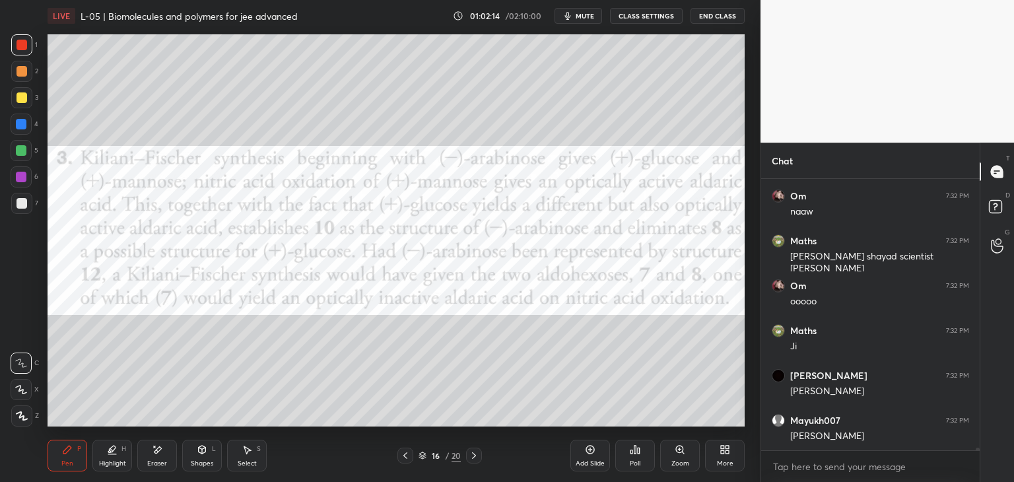
click at [403, 457] on icon at bounding box center [405, 455] width 11 height 11
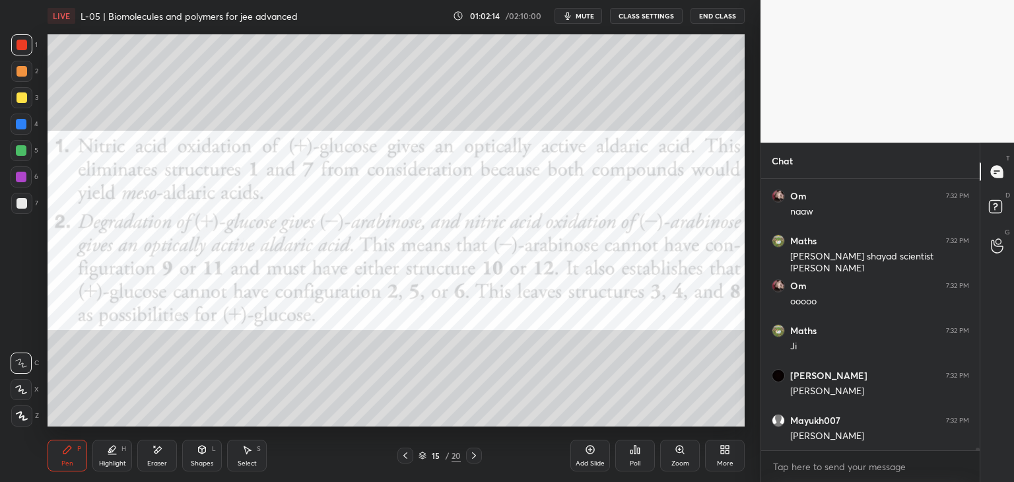
scroll to position [24745, 0]
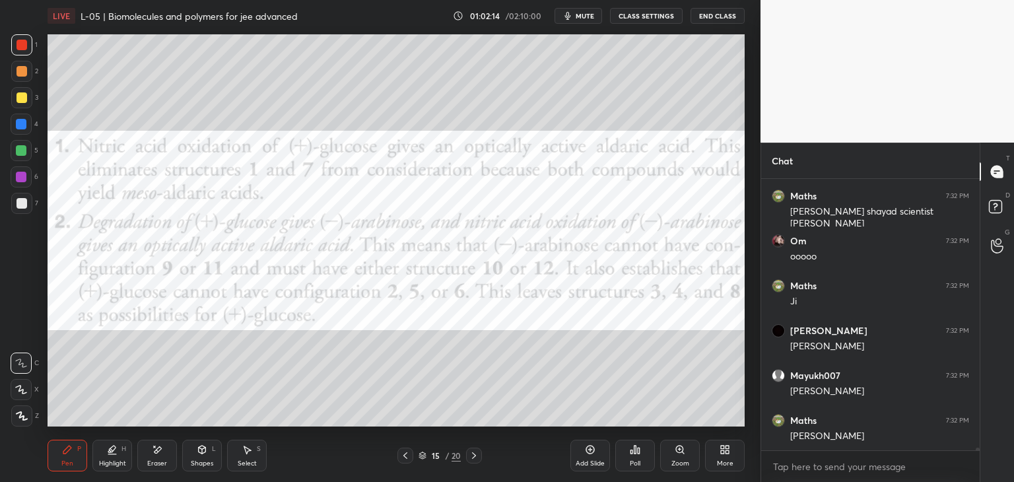
click at [406, 453] on icon at bounding box center [405, 455] width 4 height 7
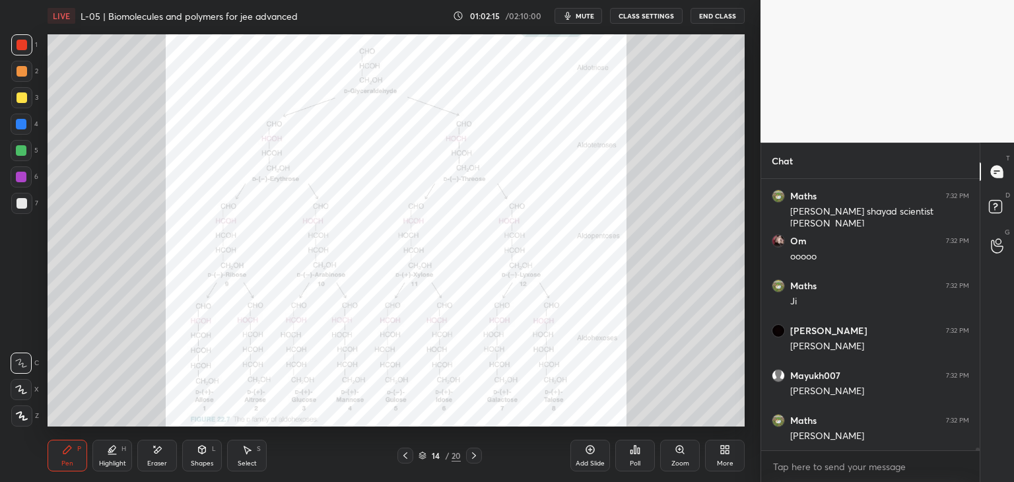
scroll to position [24790, 0]
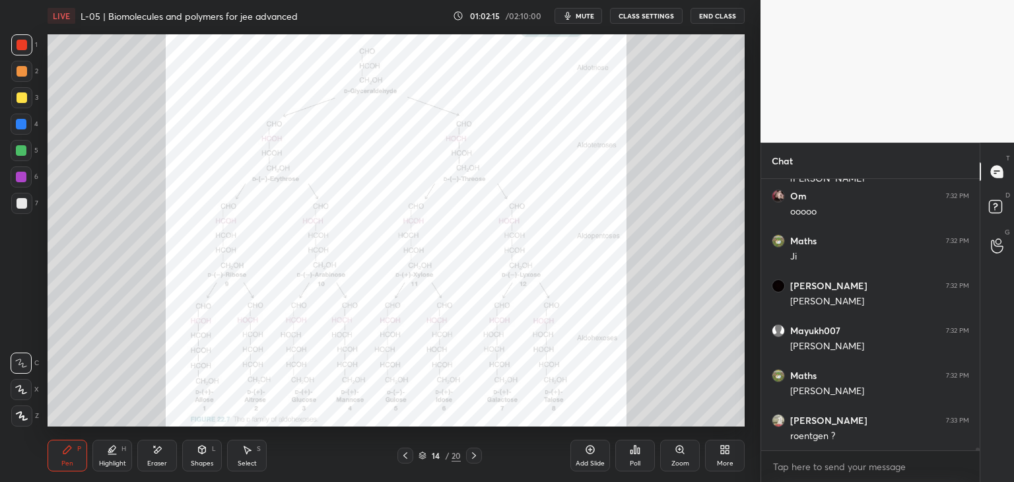
click at [471, 461] on div at bounding box center [474, 455] width 16 height 16
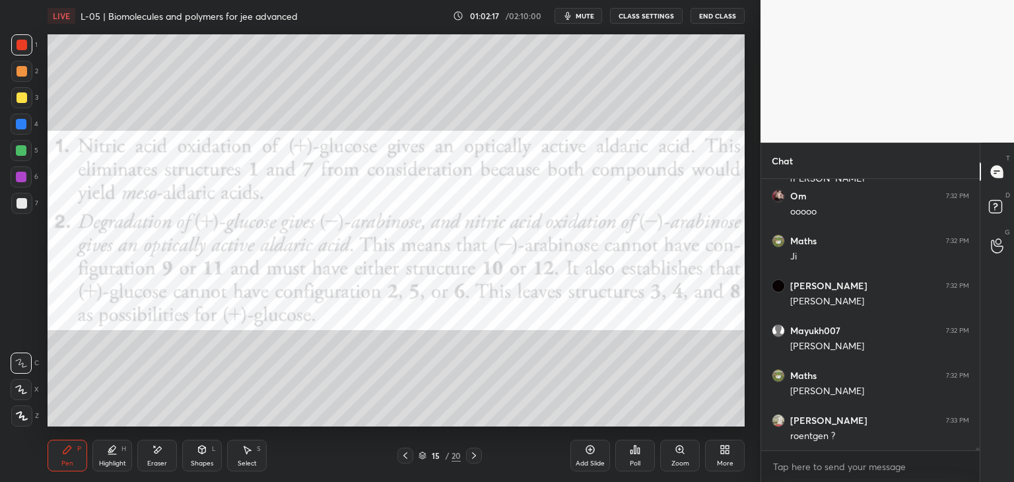
scroll to position [24835, 0]
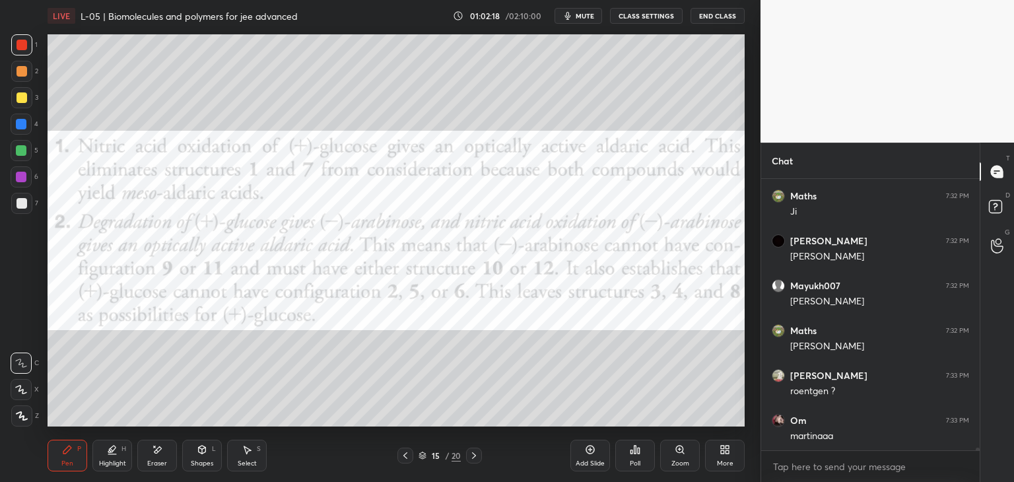
click at [402, 455] on icon at bounding box center [405, 455] width 11 height 11
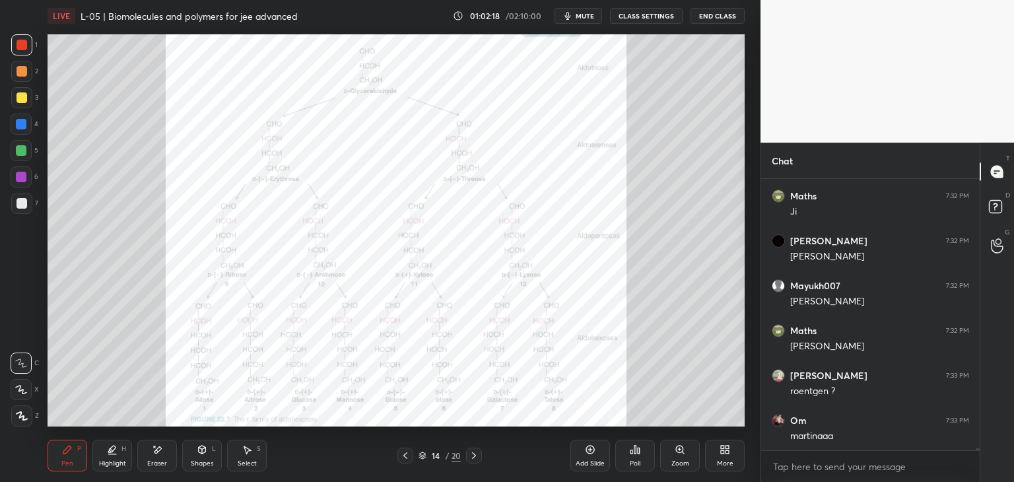
click at [401, 450] on icon at bounding box center [405, 455] width 11 height 11
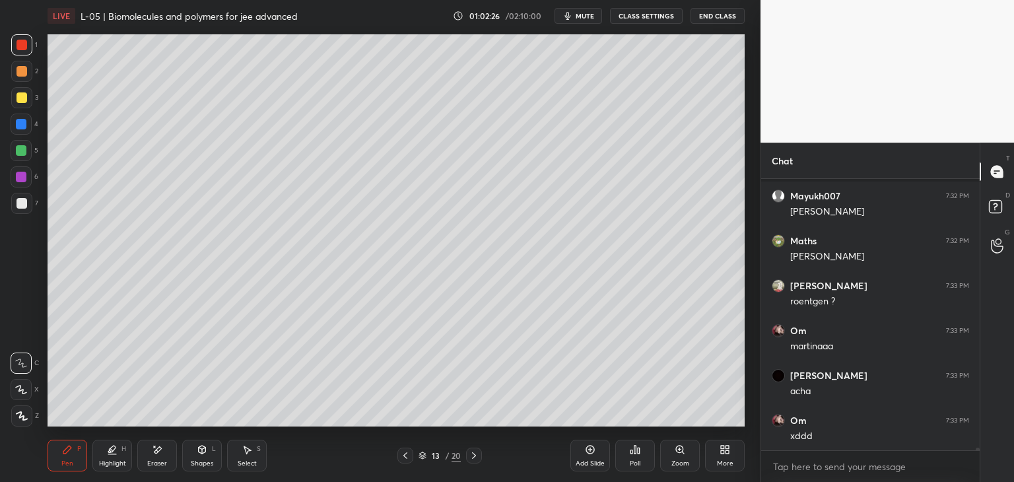
scroll to position [25014, 0]
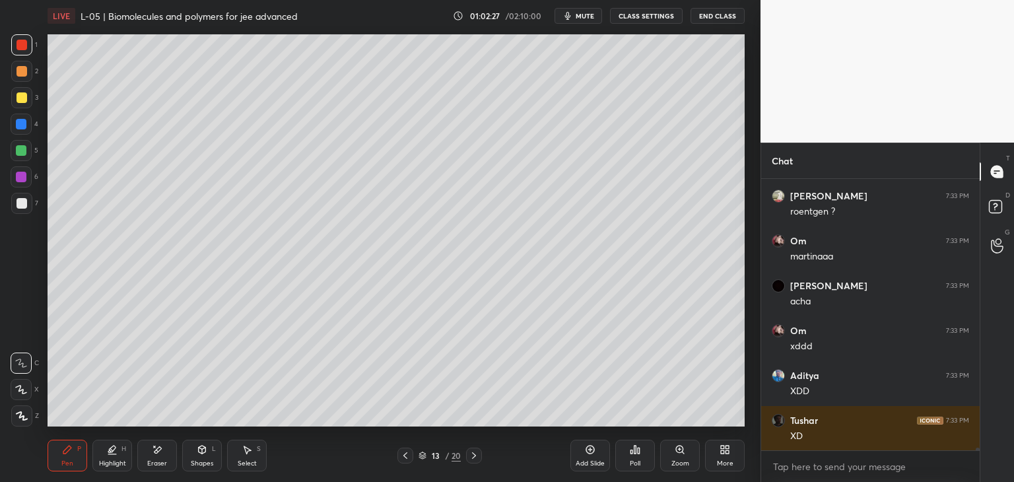
click at [18, 51] on div at bounding box center [21, 44] width 21 height 21
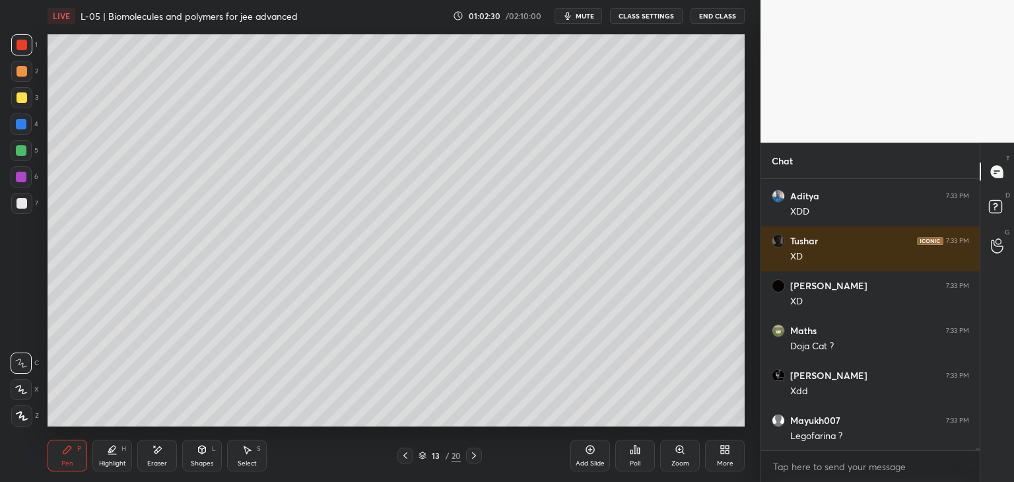
scroll to position [25239, 0]
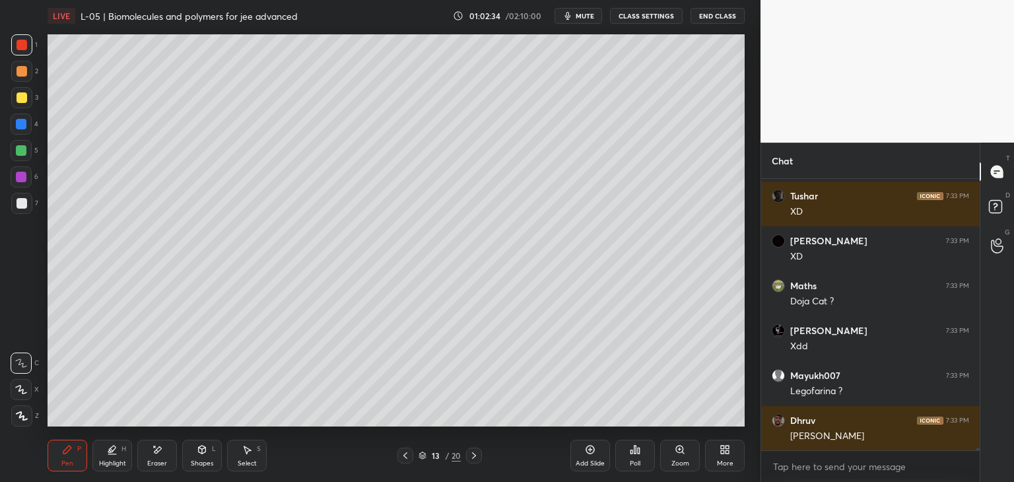
click at [18, 104] on div at bounding box center [21, 97] width 21 height 21
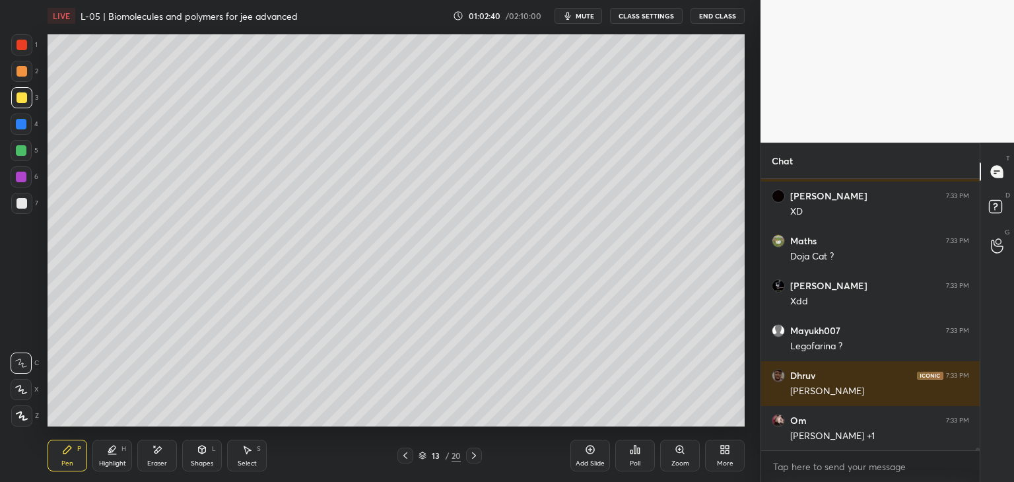
scroll to position [25329, 0]
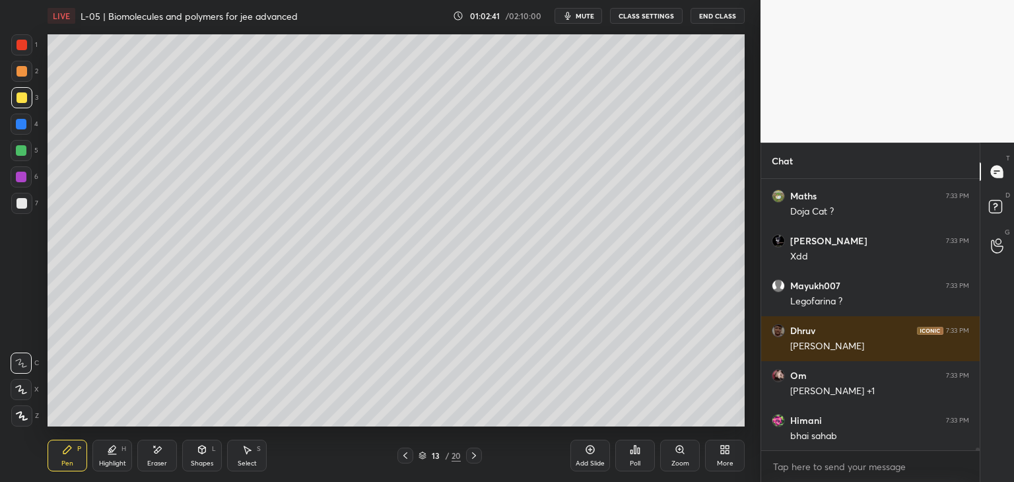
click at [502, 465] on div "Pen P Highlight H Eraser Shapes L Select S 13 / 20 Add Slide Poll Zoom More" at bounding box center [396, 455] width 697 height 53
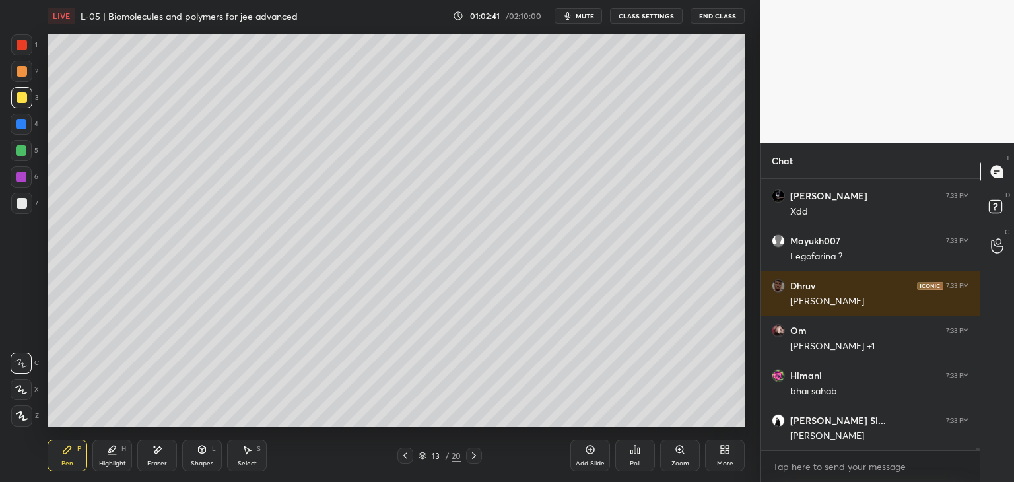
click at [475, 455] on icon at bounding box center [474, 455] width 11 height 11
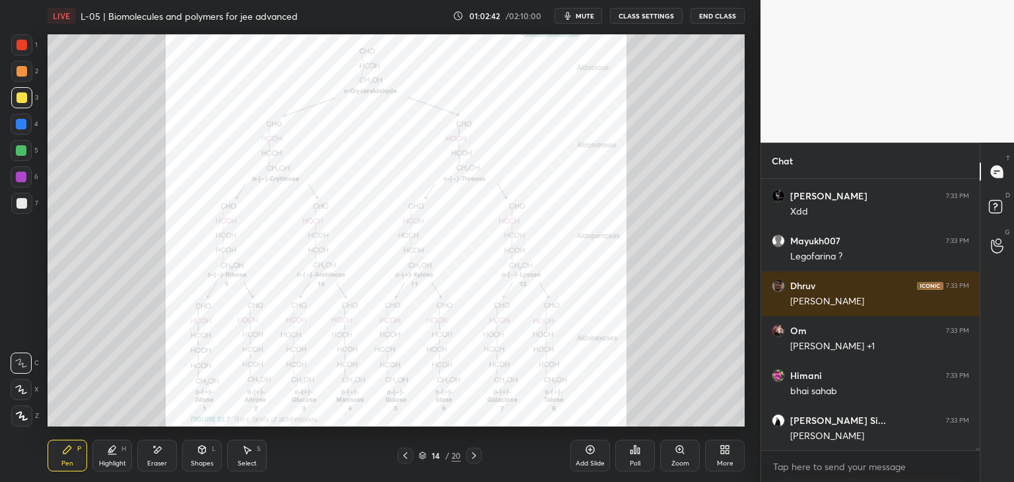
scroll to position [25418, 0]
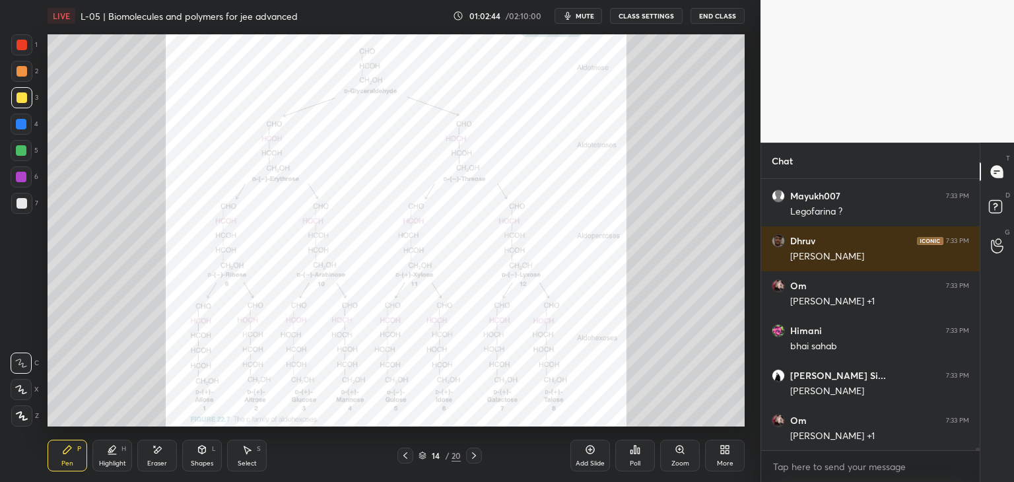
click at [402, 455] on icon at bounding box center [405, 455] width 11 height 11
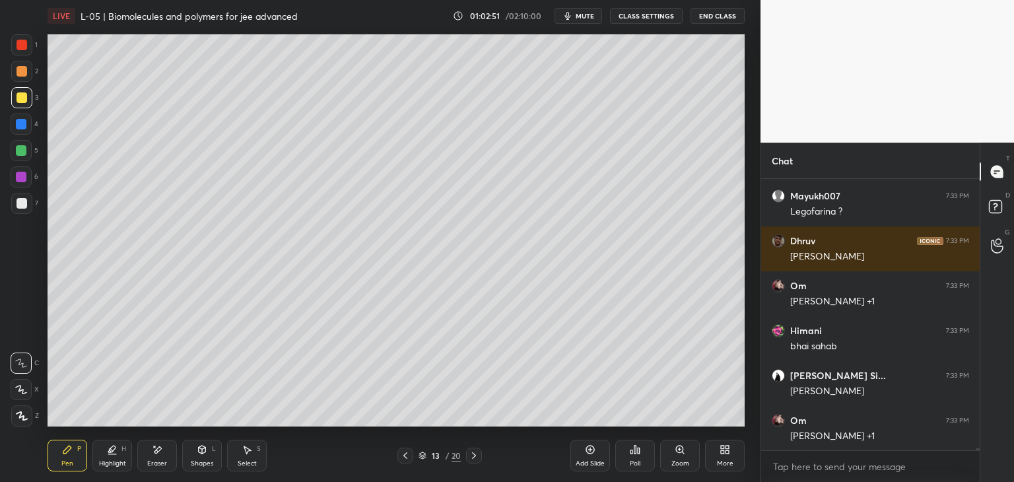
scroll to position [25463, 0]
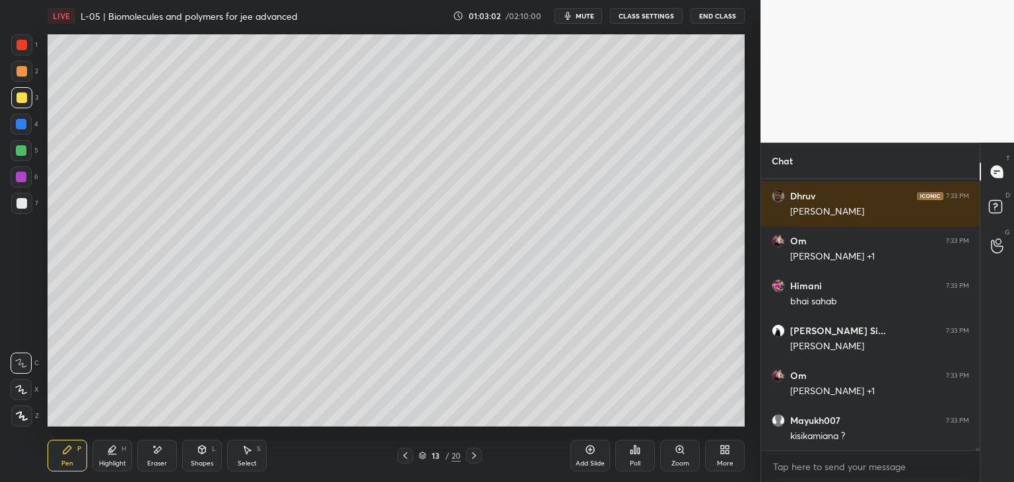
click at [401, 455] on icon at bounding box center [405, 455] width 11 height 11
click at [476, 451] on icon at bounding box center [474, 455] width 11 height 11
click at [475, 455] on icon at bounding box center [474, 455] width 11 height 11
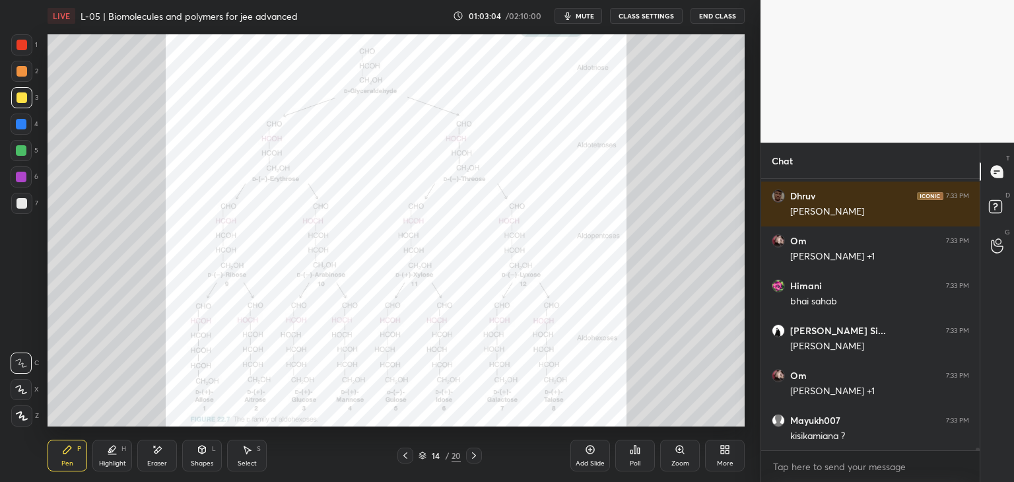
click at [26, 45] on div at bounding box center [21, 45] width 11 height 11
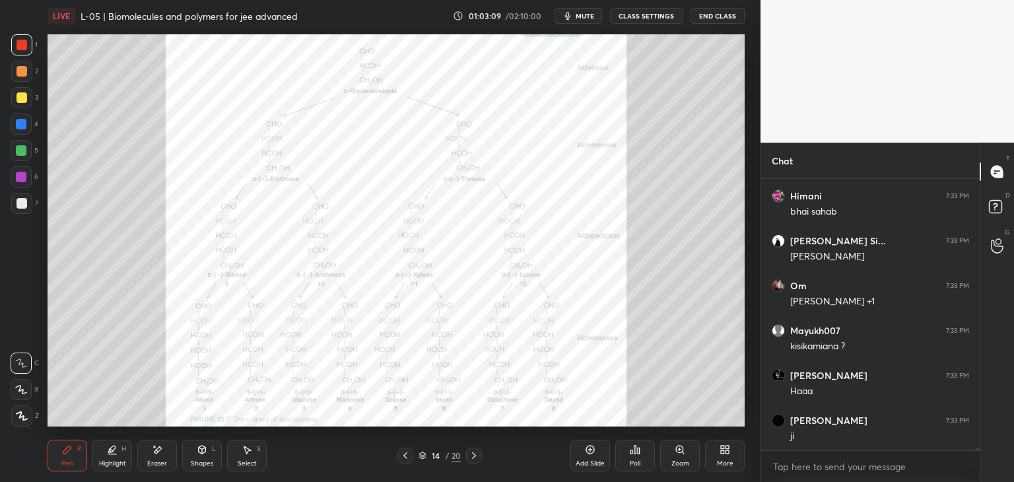
scroll to position [25598, 0]
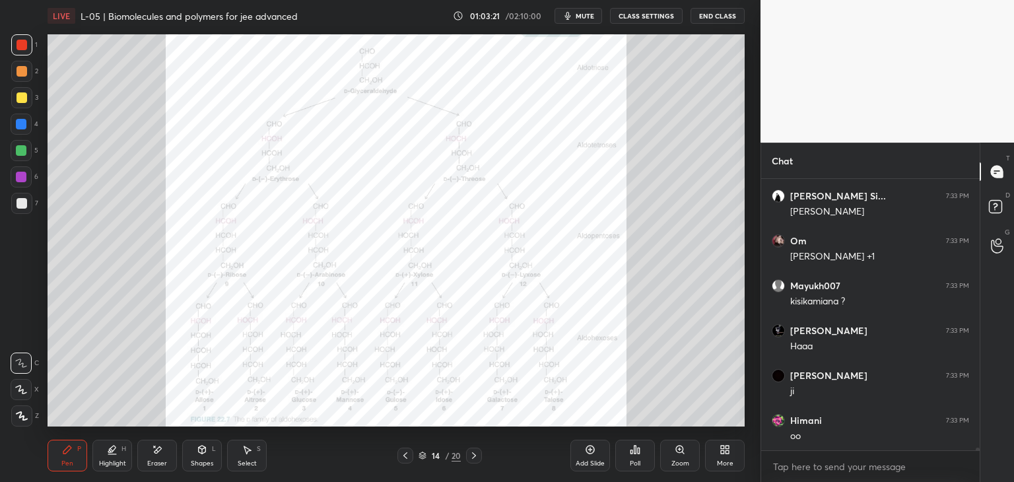
click at [407, 451] on icon at bounding box center [405, 455] width 11 height 11
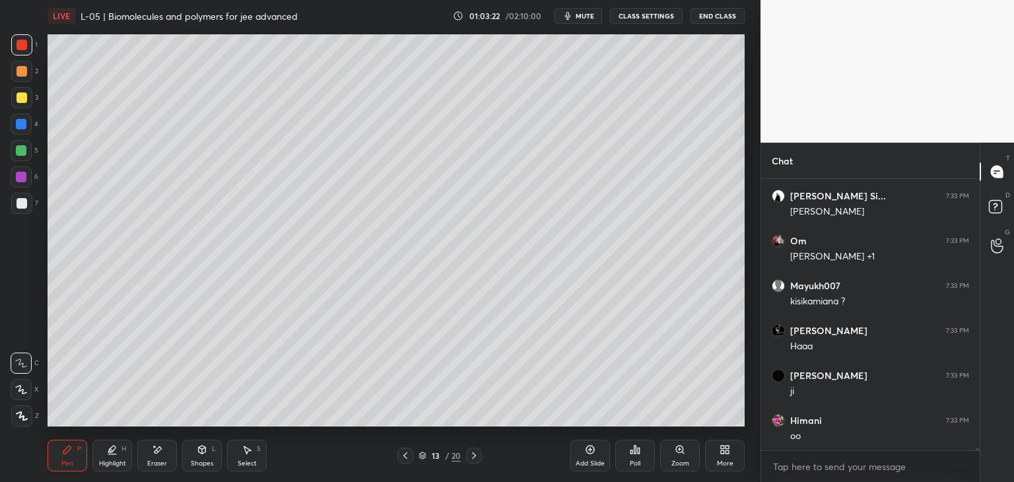
scroll to position [25643, 0]
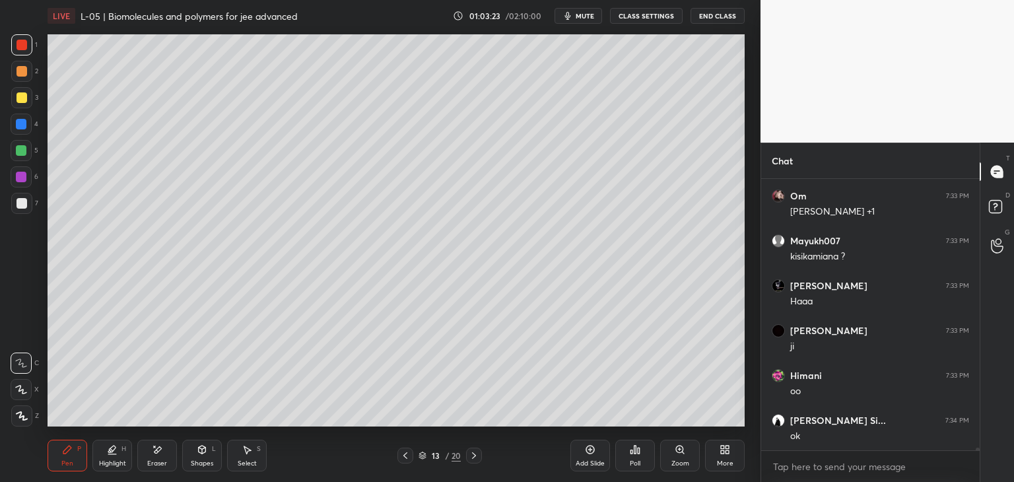
click at [18, 98] on div at bounding box center [21, 97] width 11 height 11
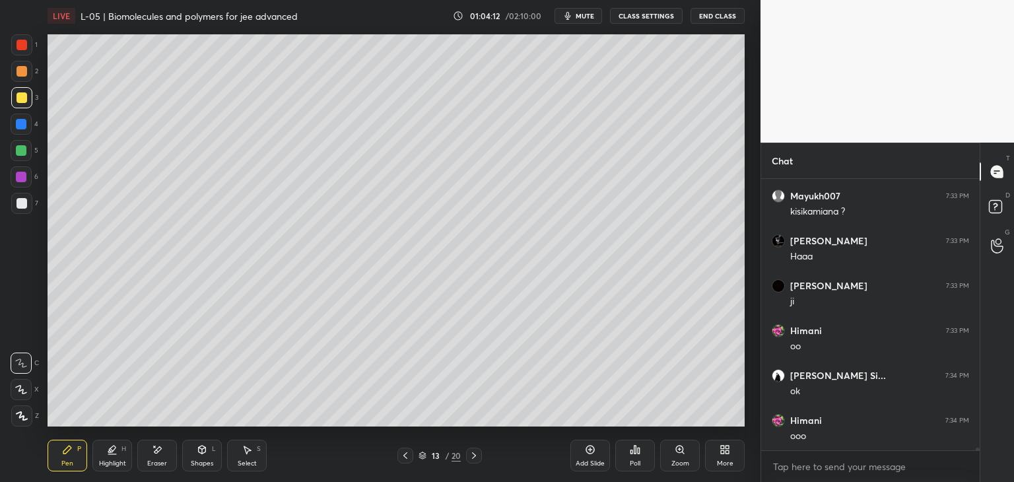
scroll to position [25732, 0]
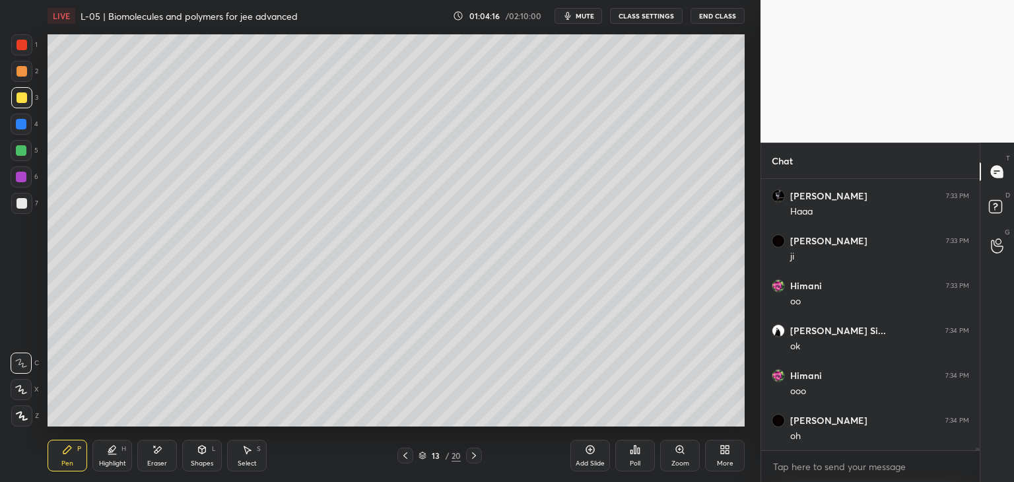
click at [253, 457] on div "Select S" at bounding box center [247, 456] width 40 height 32
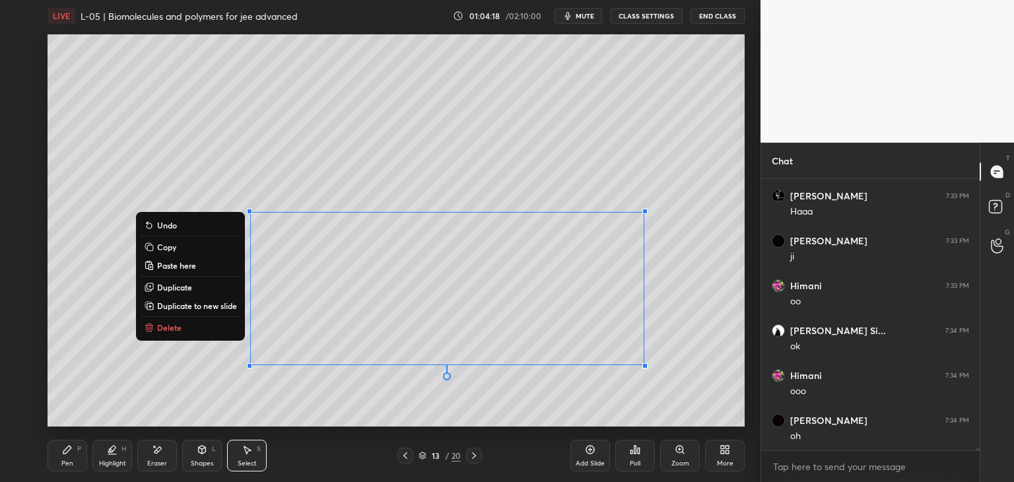
click at [689, 284] on div "0 ° Undo Copy Paste here Duplicate Duplicate to new slide Delete" at bounding box center [396, 230] width 697 height 392
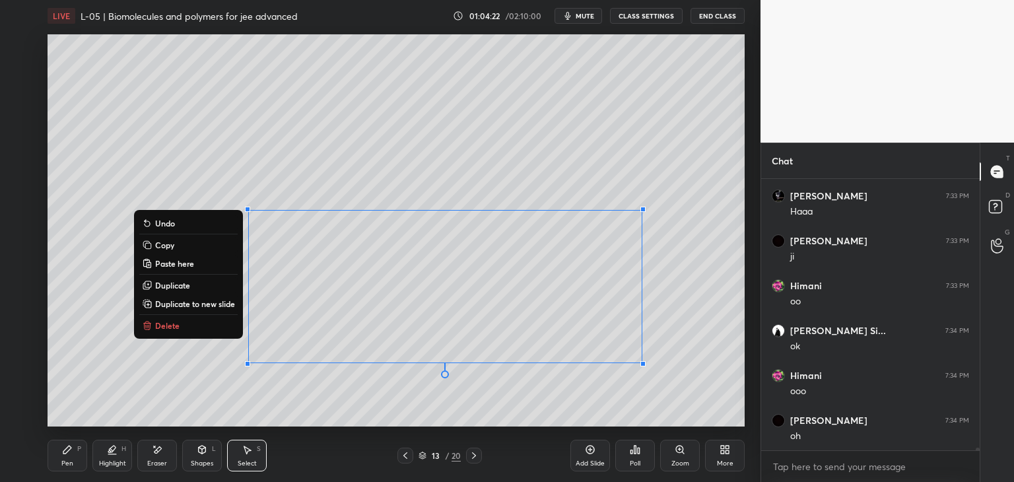
click at [703, 300] on div "0 ° Undo Copy Paste here Duplicate Duplicate to new slide Delete" at bounding box center [396, 230] width 697 height 392
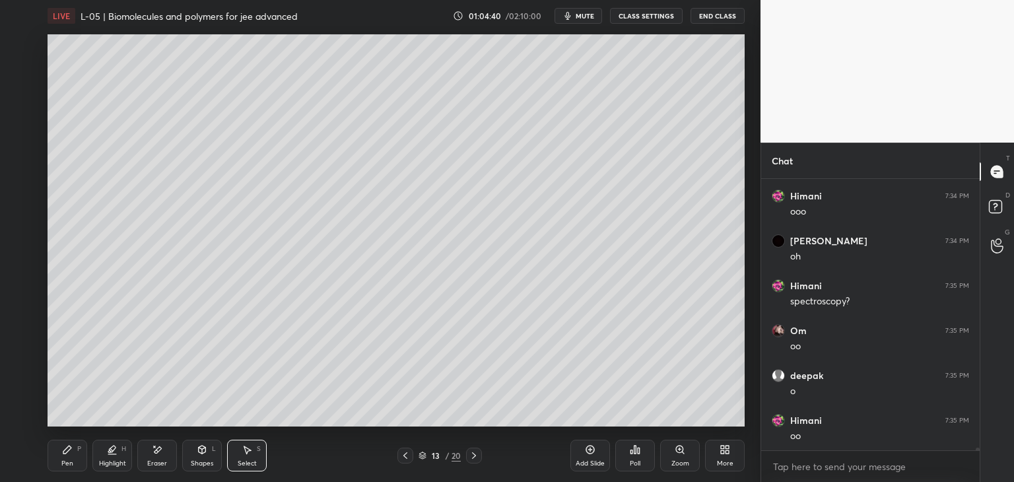
scroll to position [25957, 0]
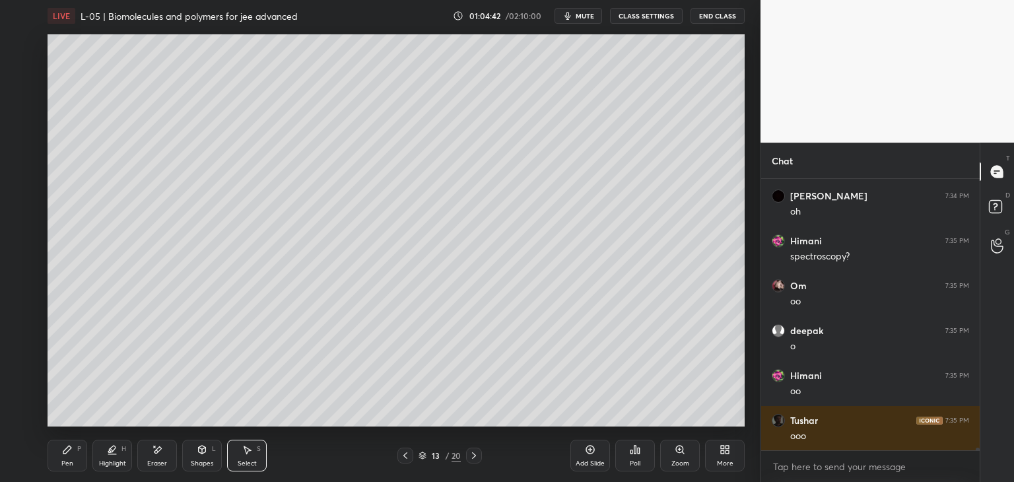
click at [58, 463] on div "Pen P" at bounding box center [68, 456] width 40 height 32
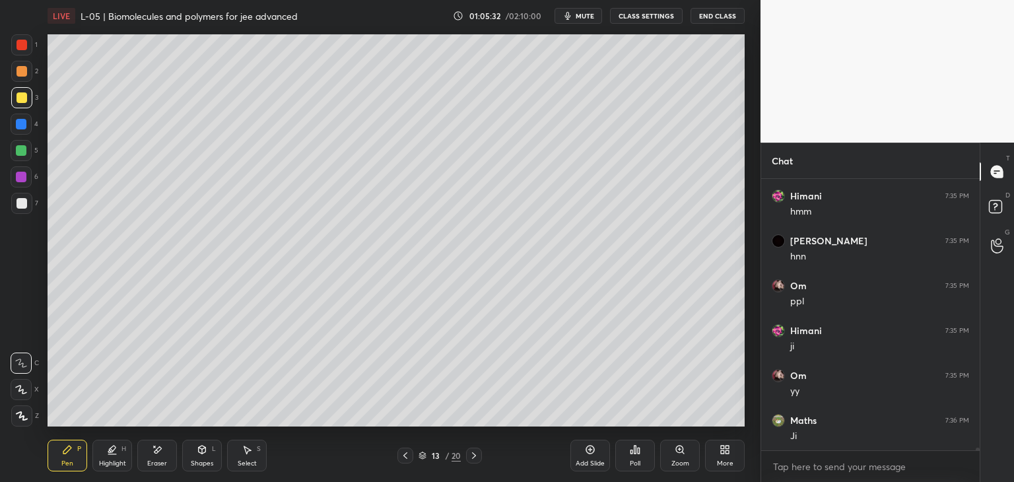
scroll to position [26316, 0]
click at [476, 455] on icon at bounding box center [474, 455] width 11 height 11
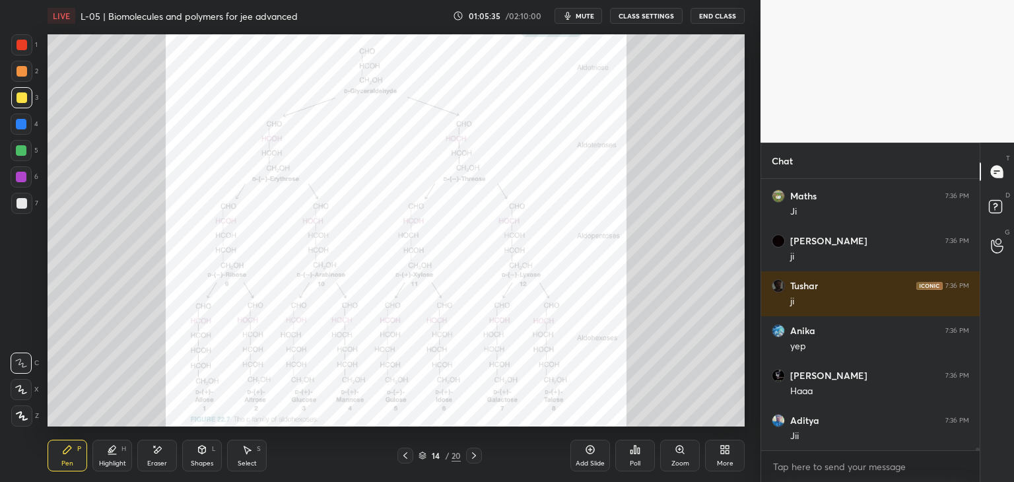
scroll to position [26540, 0]
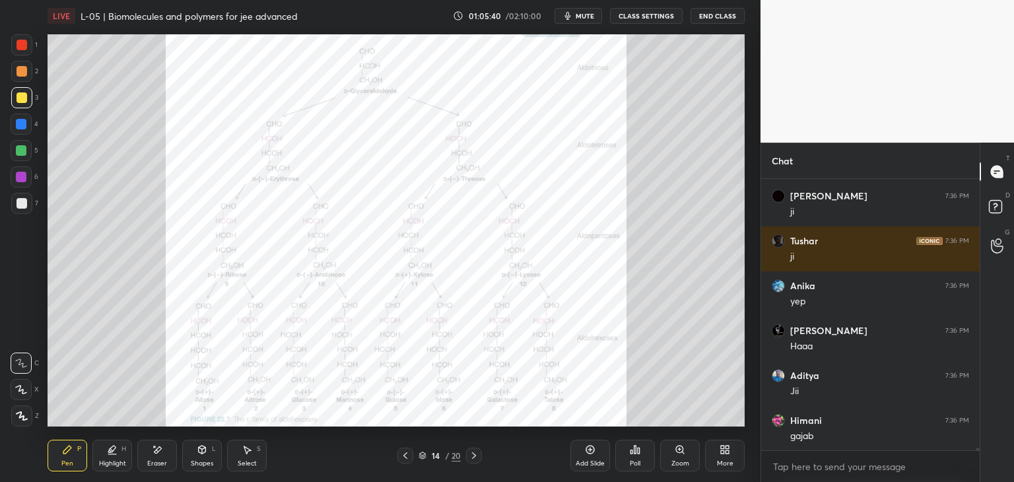
click at [253, 454] on div "Select S" at bounding box center [247, 456] width 40 height 32
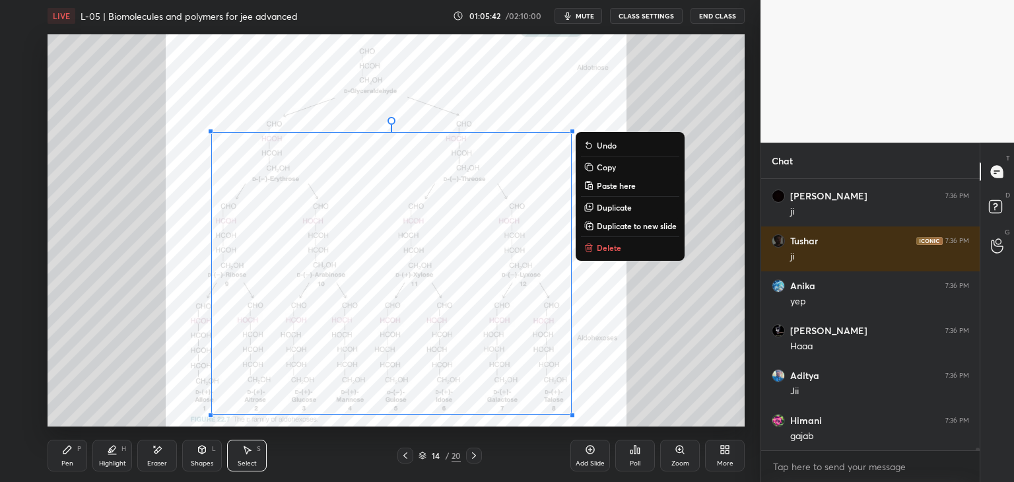
click at [612, 249] on p "Delete" at bounding box center [609, 247] width 24 height 11
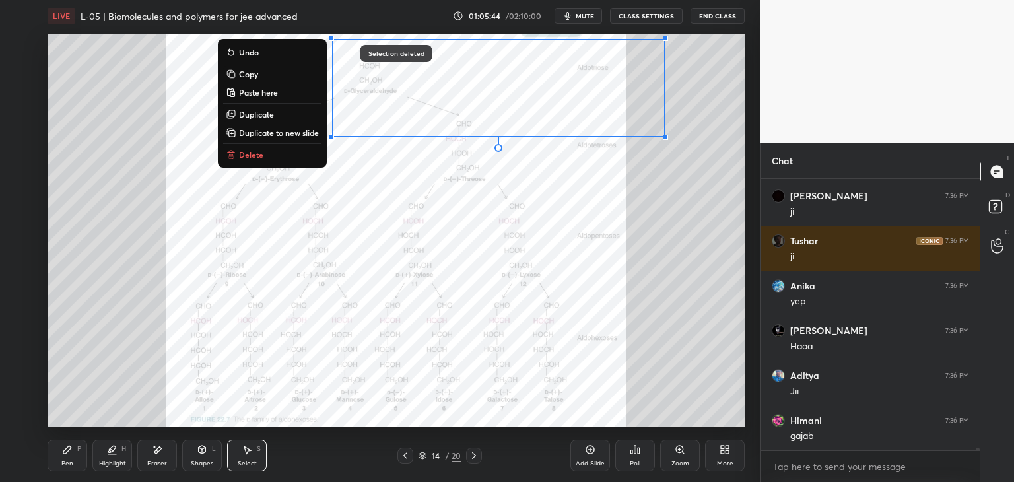
click at [264, 155] on button "Delete" at bounding box center [272, 155] width 98 height 16
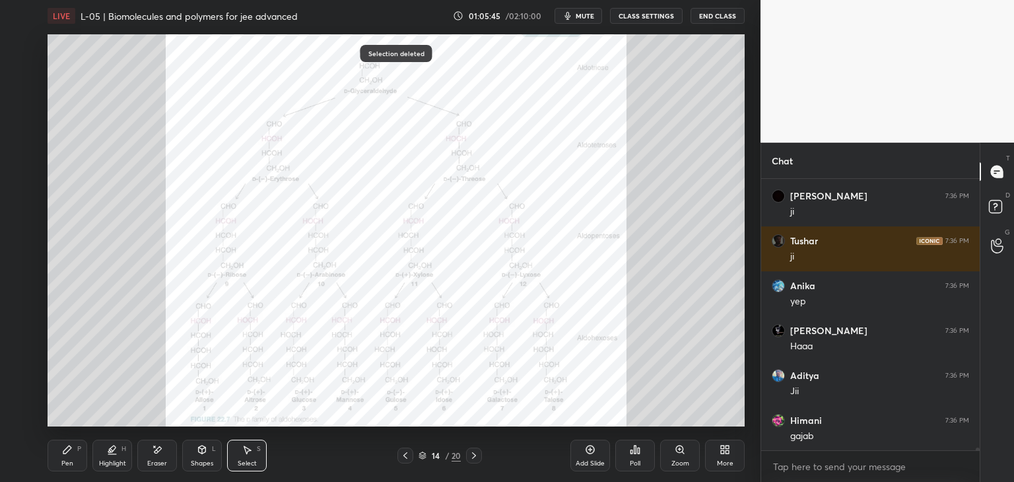
click at [65, 445] on icon at bounding box center [67, 449] width 11 height 11
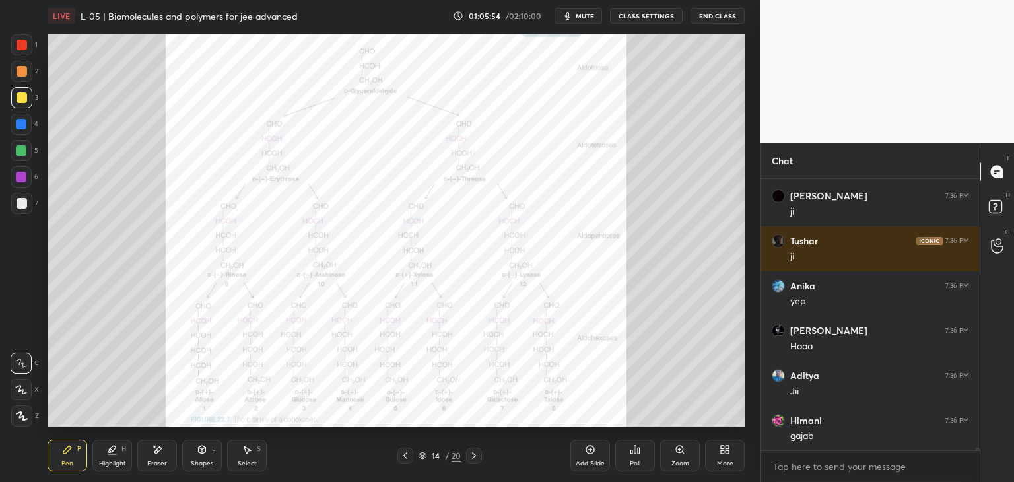
click at [20, 45] on div at bounding box center [21, 45] width 11 height 11
click at [25, 133] on div at bounding box center [21, 124] width 21 height 21
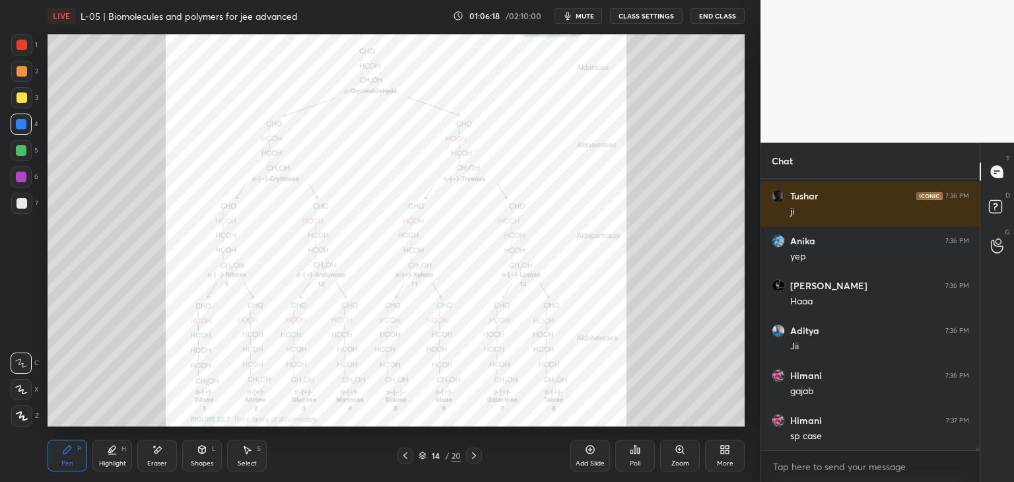
scroll to position [26630, 0]
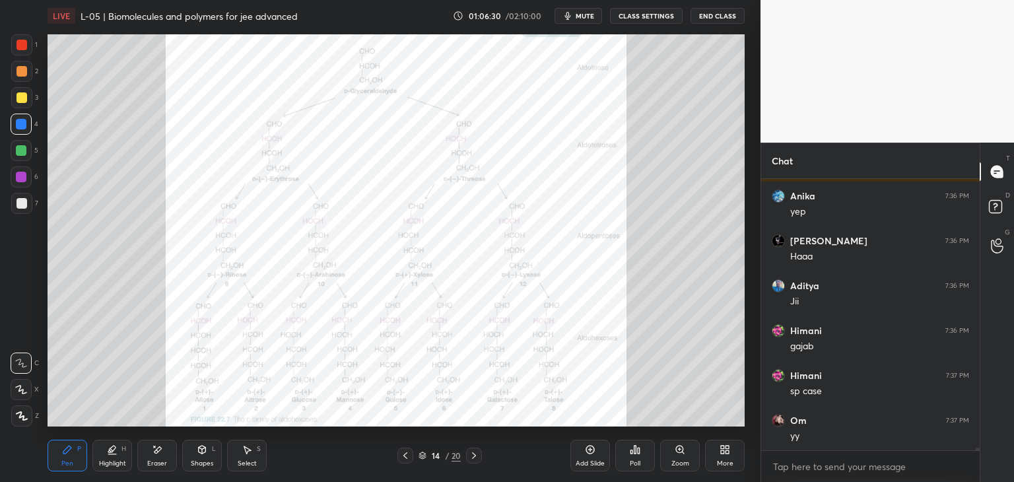
click at [24, 53] on div at bounding box center [21, 44] width 21 height 21
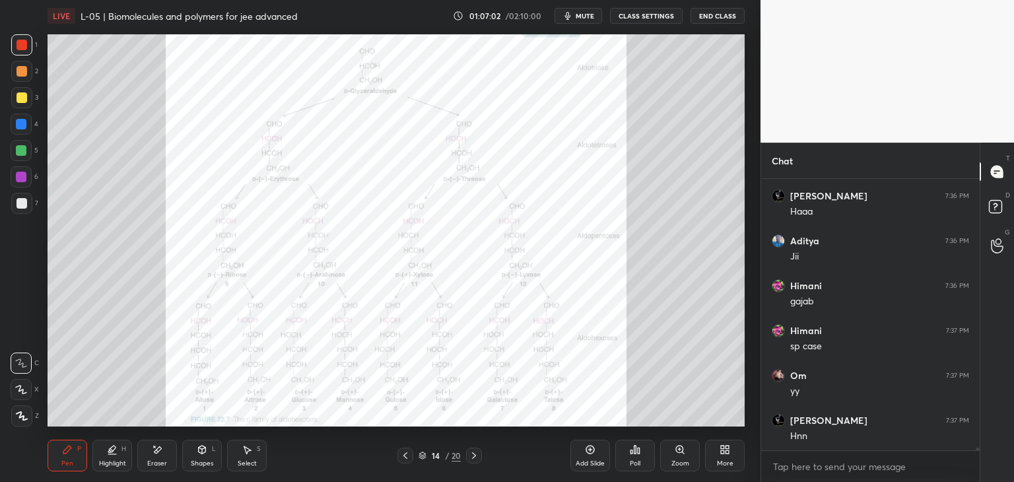
click at [404, 456] on icon at bounding box center [405, 455] width 4 height 7
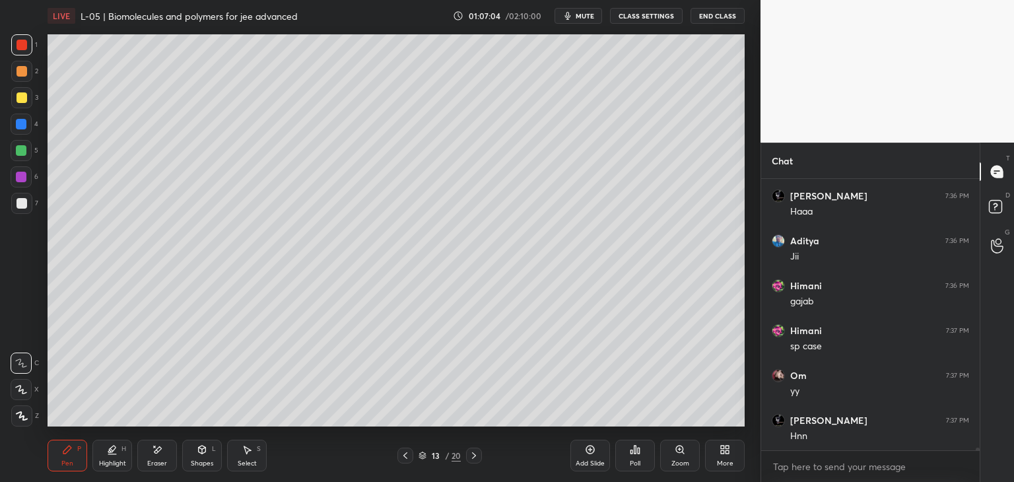
scroll to position [26720, 0]
click at [473, 459] on icon at bounding box center [474, 455] width 11 height 11
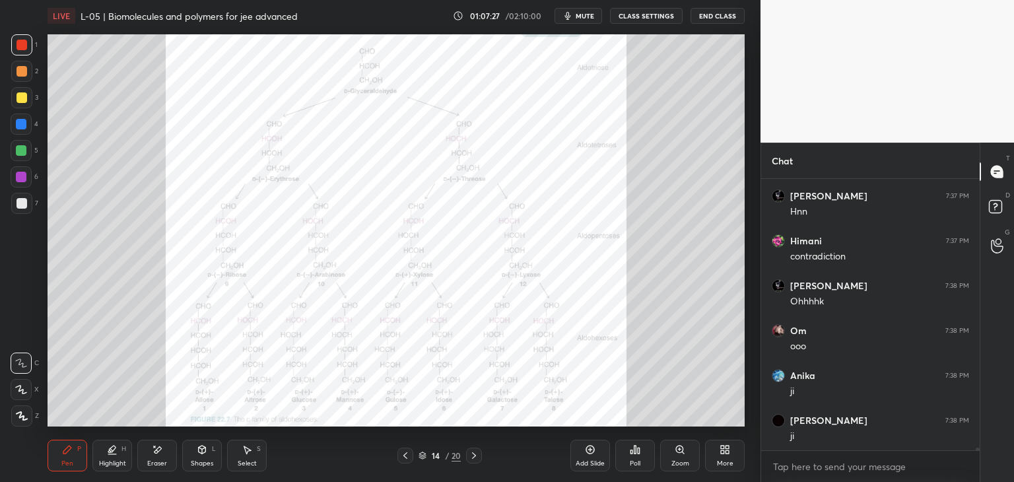
scroll to position [26944, 0]
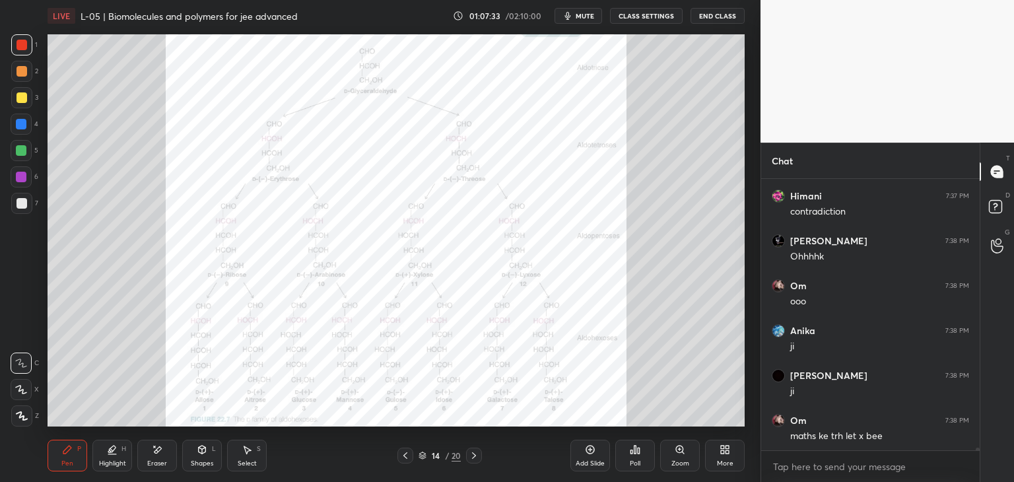
click at [209, 459] on div "Shapes L" at bounding box center [202, 456] width 40 height 32
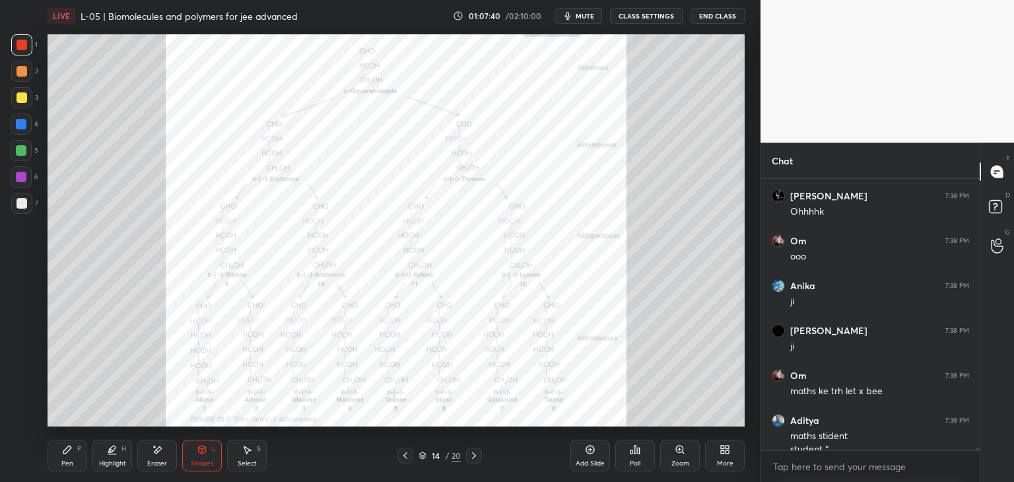
scroll to position [27002, 0]
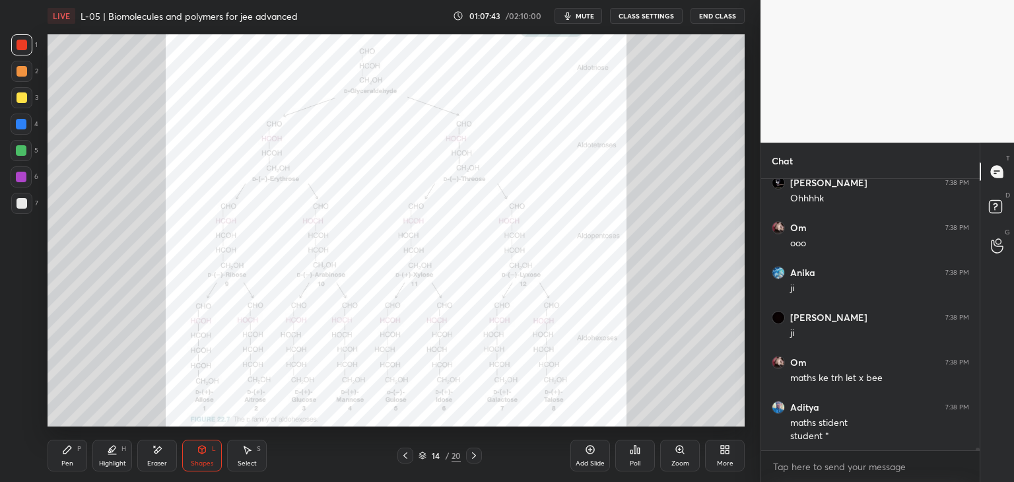
click at [74, 453] on div "Pen P" at bounding box center [68, 456] width 40 height 32
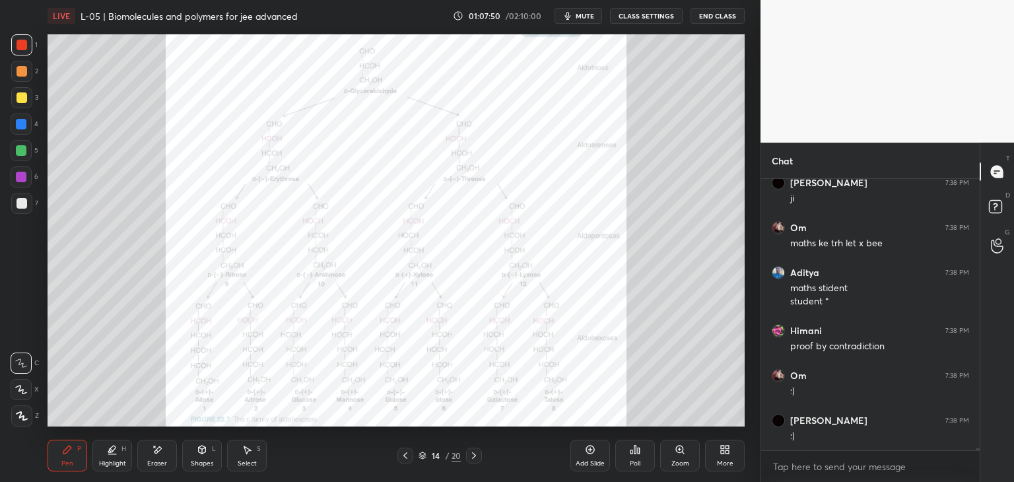
scroll to position [27182, 0]
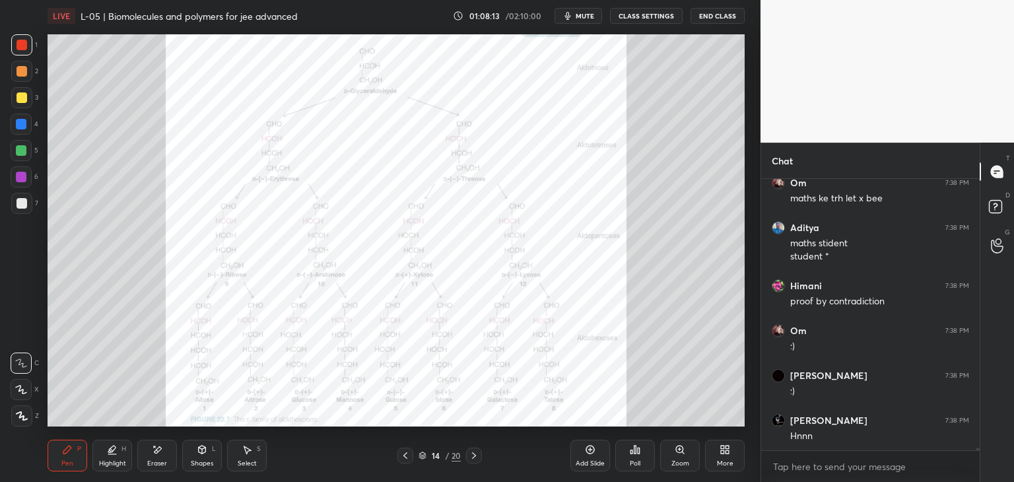
click at [587, 458] on div "Add Slide" at bounding box center [590, 456] width 40 height 32
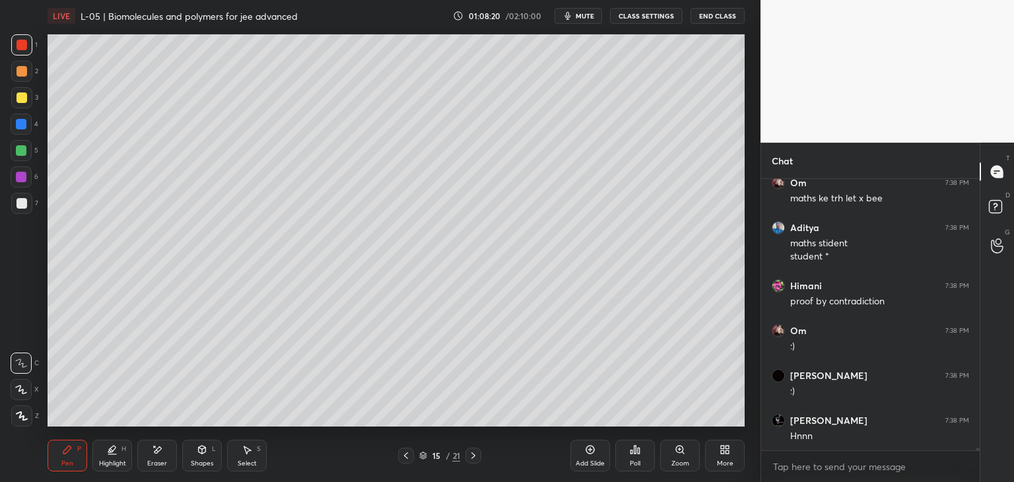
scroll to position [27227, 0]
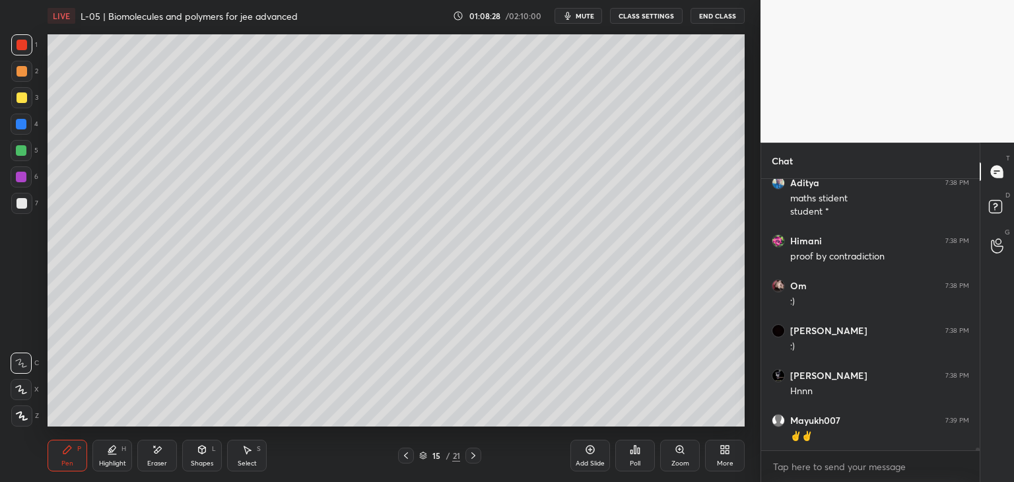
click at [405, 457] on icon at bounding box center [406, 455] width 11 height 11
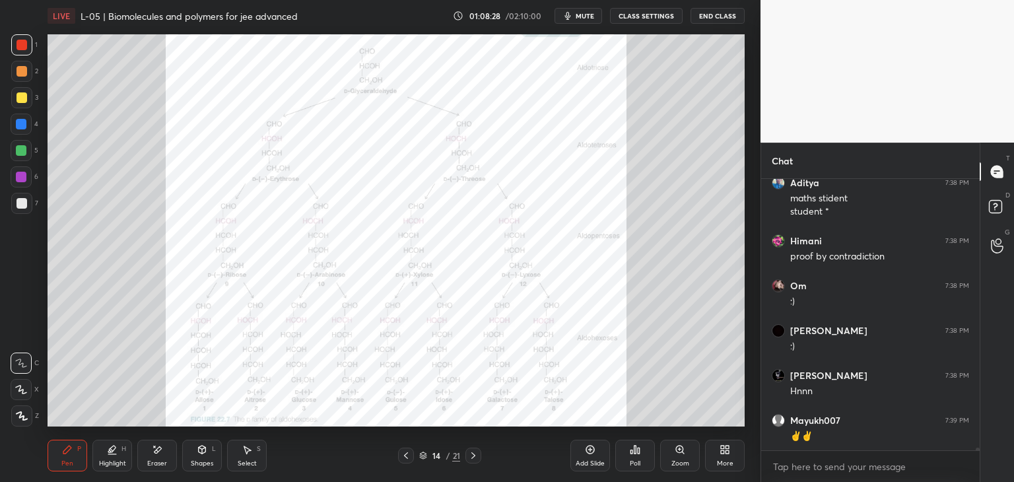
click at [408, 457] on icon at bounding box center [406, 455] width 11 height 11
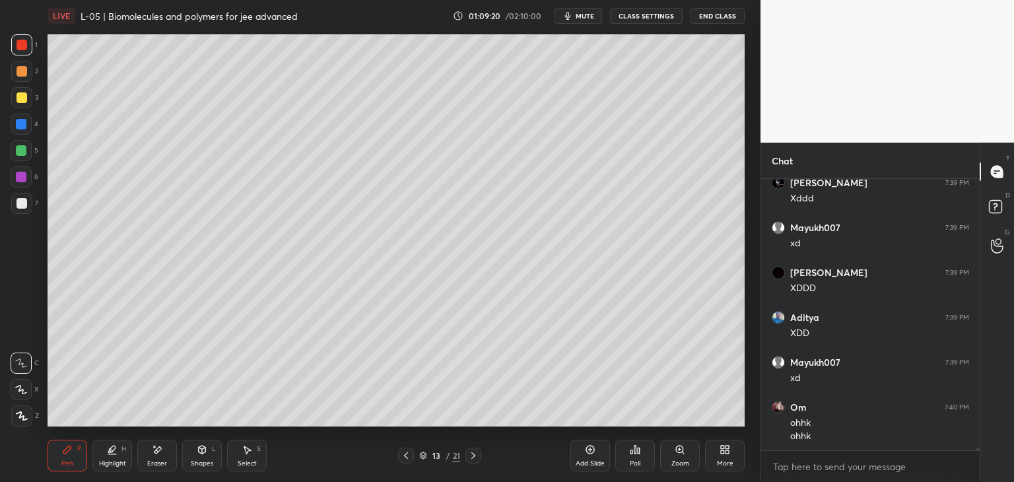
scroll to position [28643, 0]
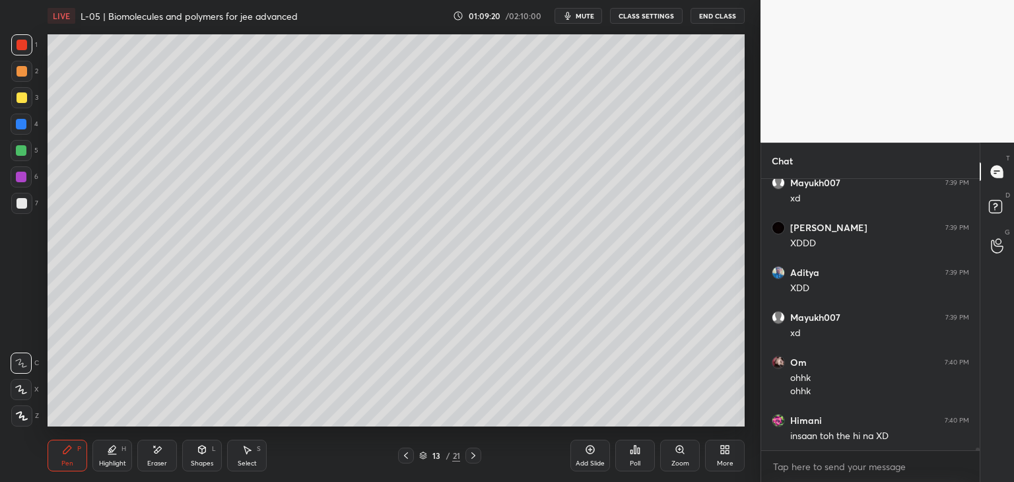
click at [408, 455] on icon at bounding box center [406, 455] width 11 height 11
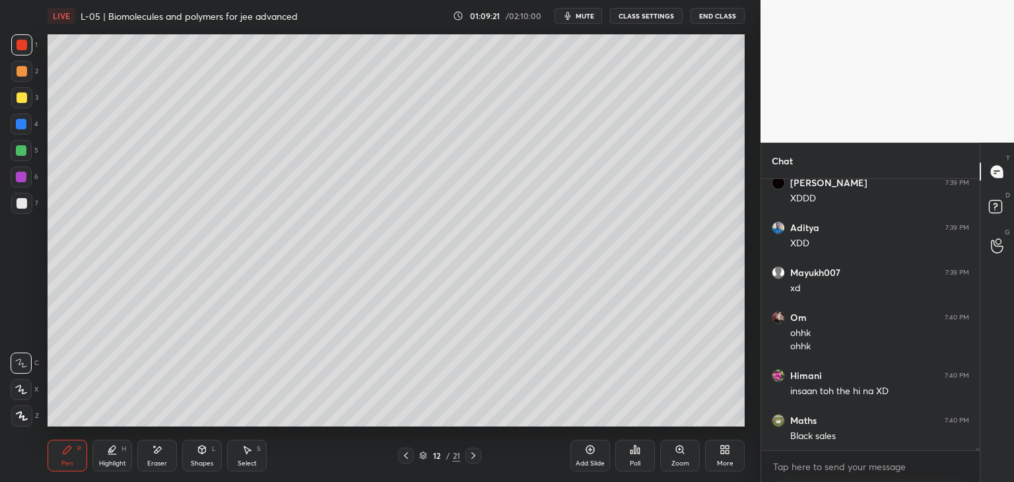
click at [473, 459] on icon at bounding box center [473, 455] width 11 height 11
click at [473, 457] on icon at bounding box center [473, 455] width 4 height 7
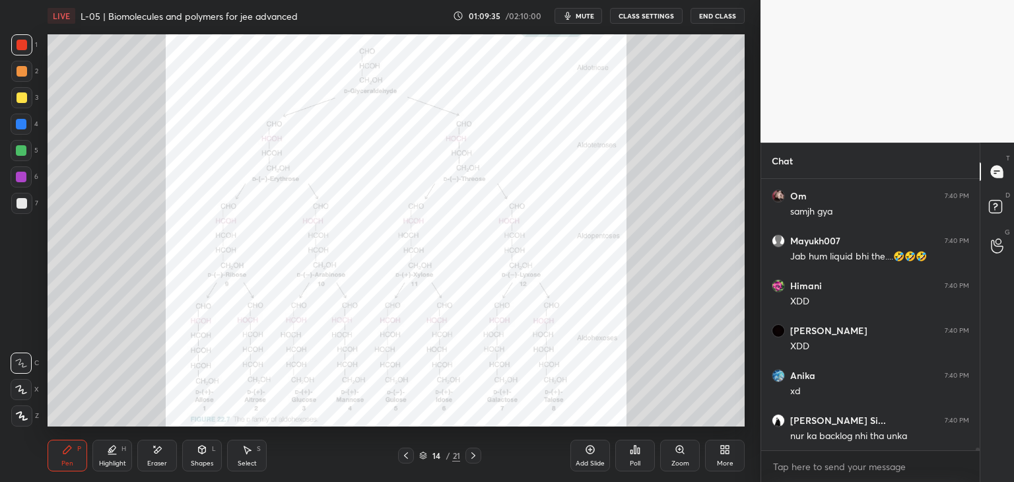
scroll to position [29004, 0]
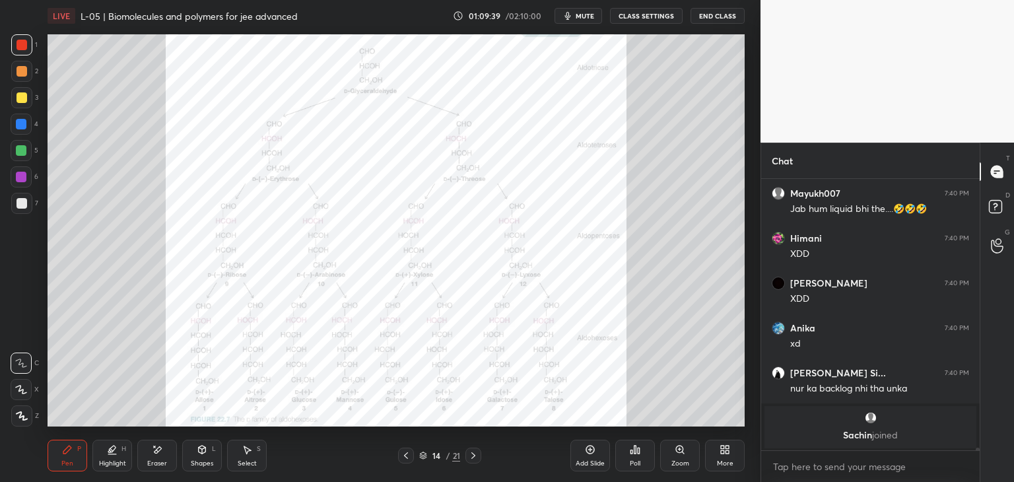
click at [253, 457] on div "Select S" at bounding box center [247, 456] width 40 height 32
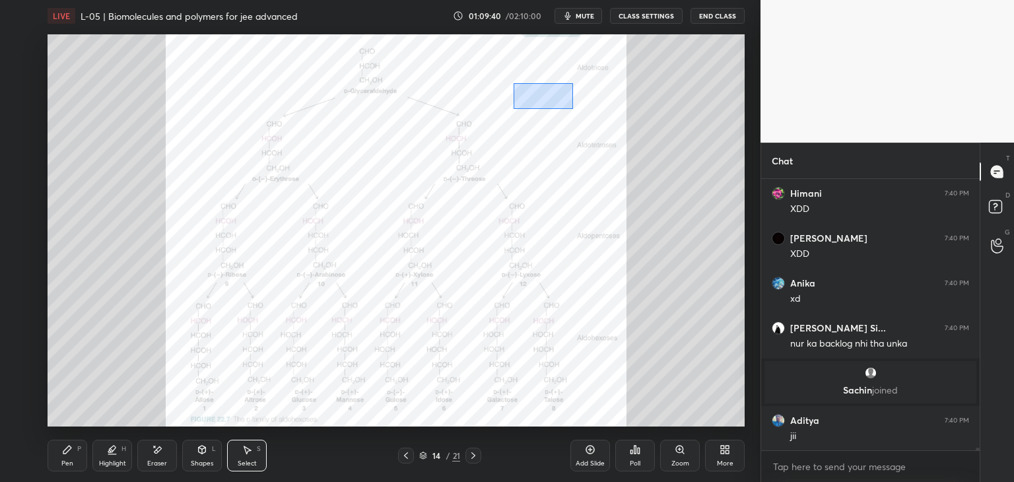
scroll to position [26865, 0]
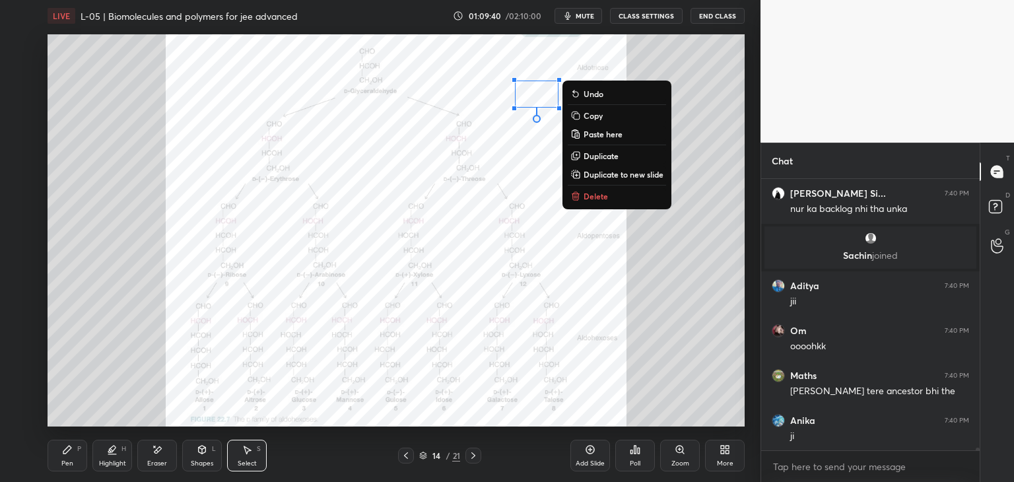
click at [601, 198] on p "Delete" at bounding box center [595, 196] width 24 height 11
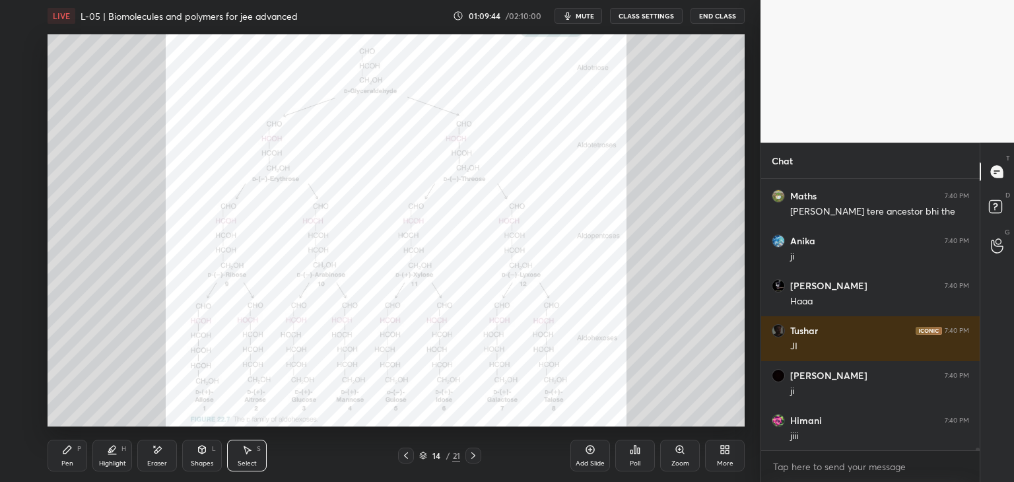
scroll to position [27089, 0]
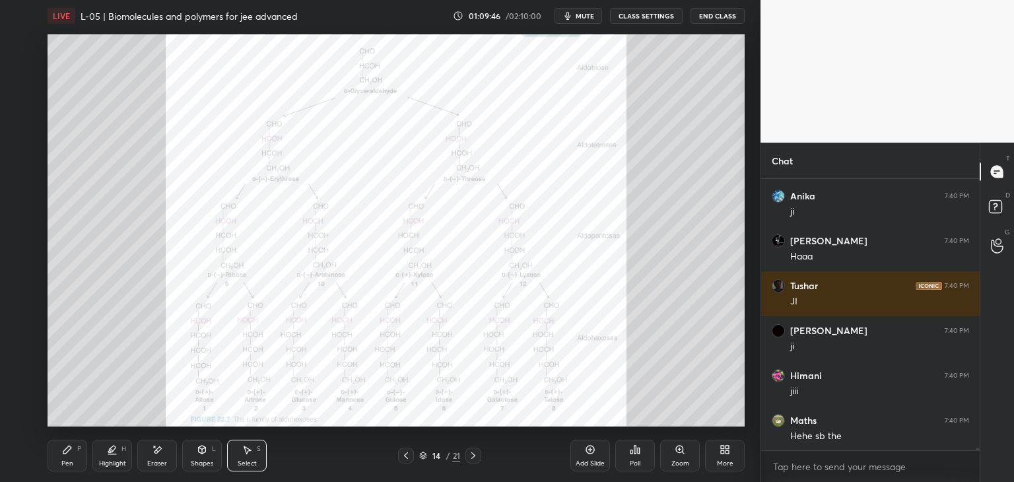
click at [473, 459] on icon at bounding box center [473, 455] width 11 height 11
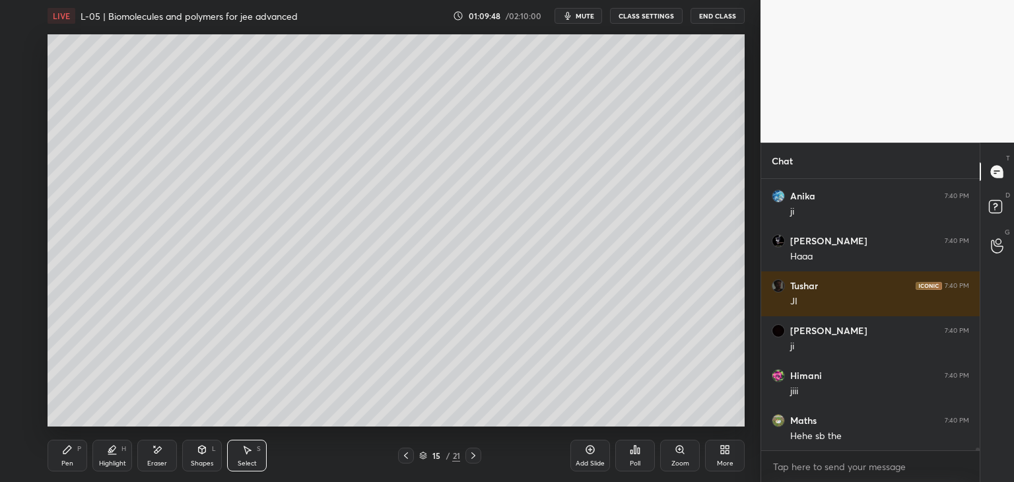
click at [65, 463] on div "Pen" at bounding box center [67, 463] width 12 height 7
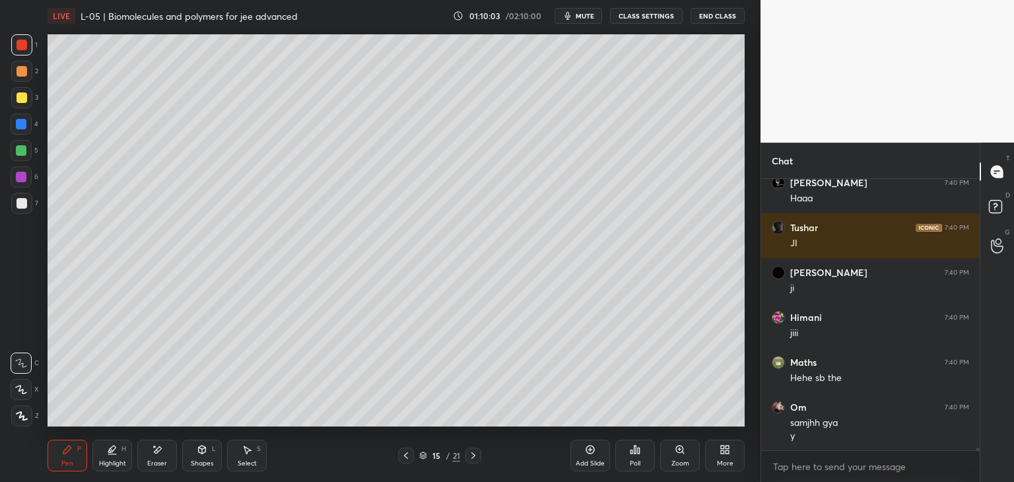
scroll to position [27192, 0]
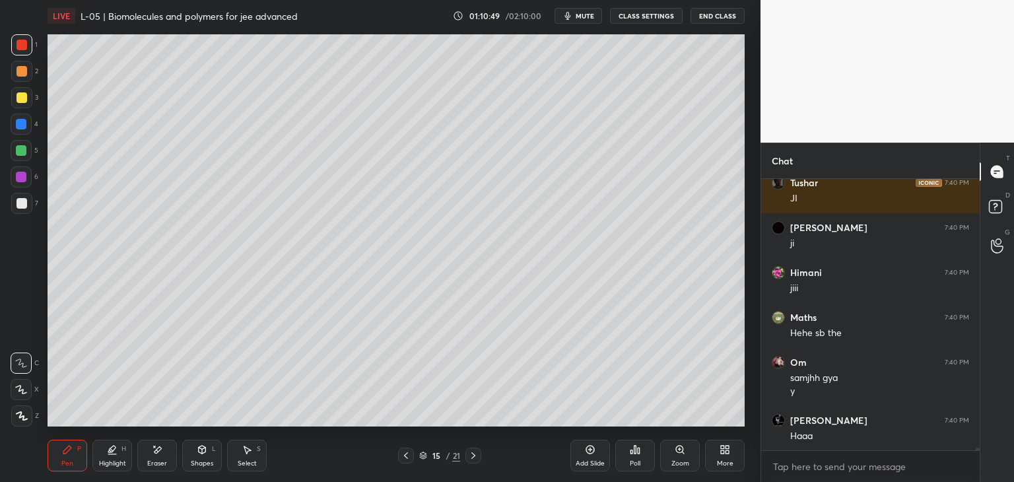
click at [407, 451] on icon at bounding box center [406, 455] width 11 height 11
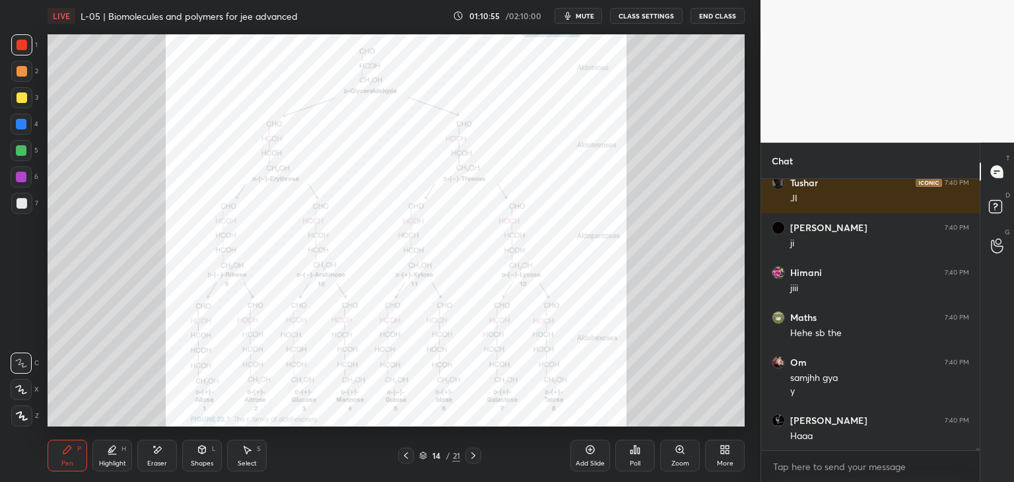
click at [679, 450] on icon at bounding box center [679, 448] width 0 height 3
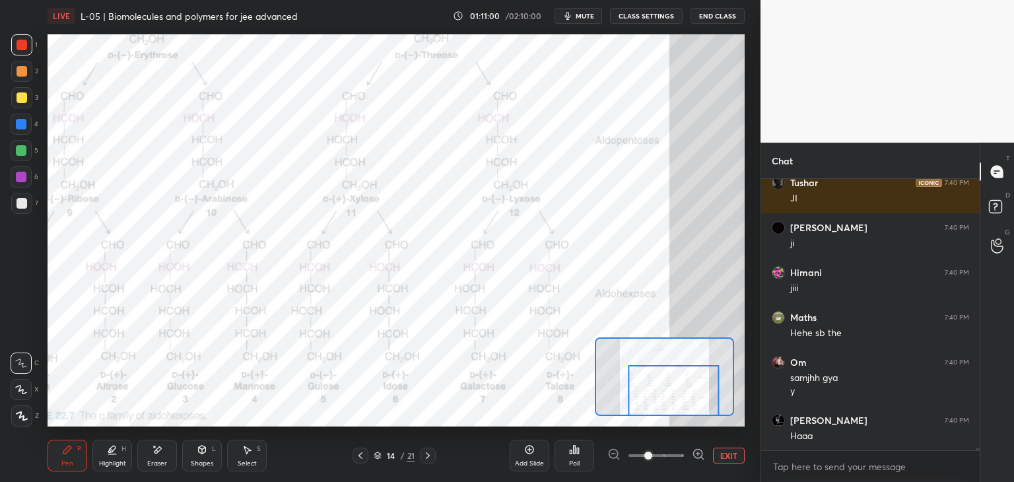
click at [20, 45] on div at bounding box center [21, 45] width 11 height 11
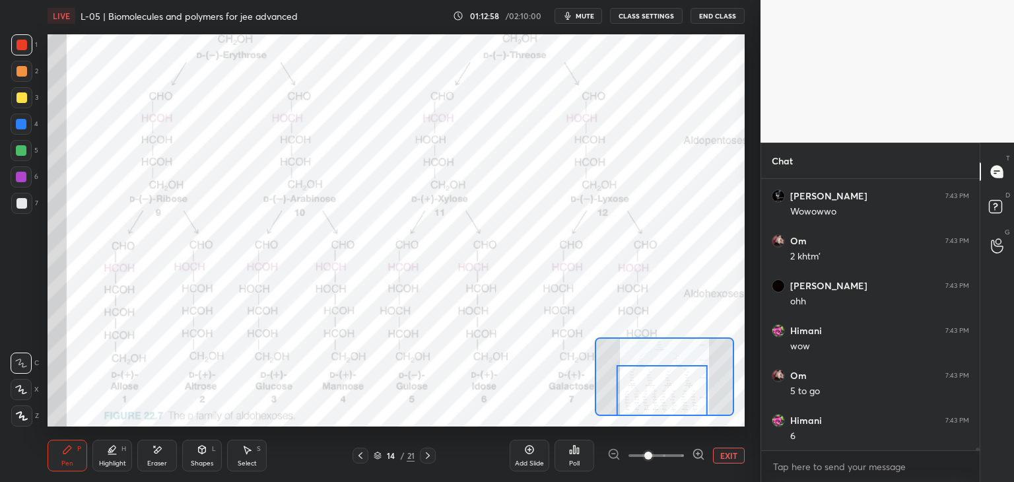
scroll to position [28610, 0]
click at [426, 456] on icon at bounding box center [427, 455] width 11 height 11
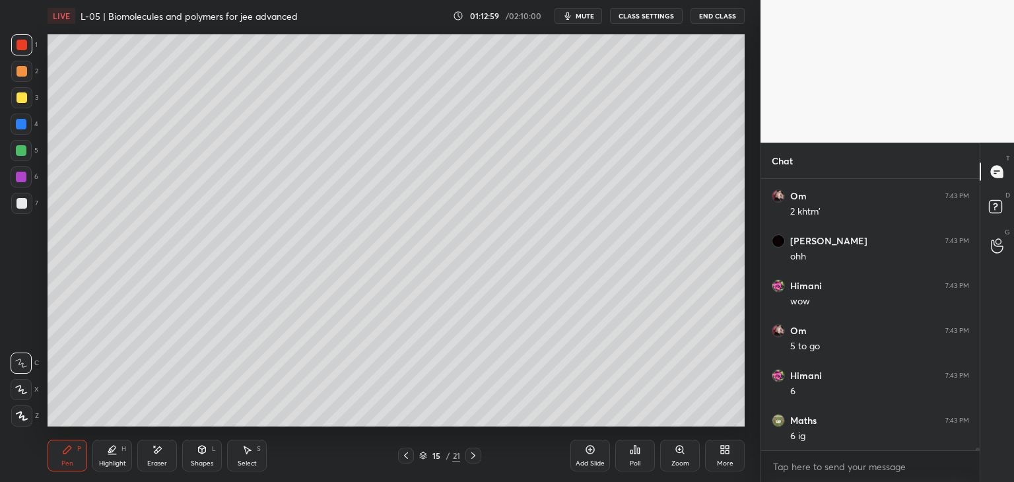
click at [473, 455] on icon at bounding box center [473, 455] width 11 height 11
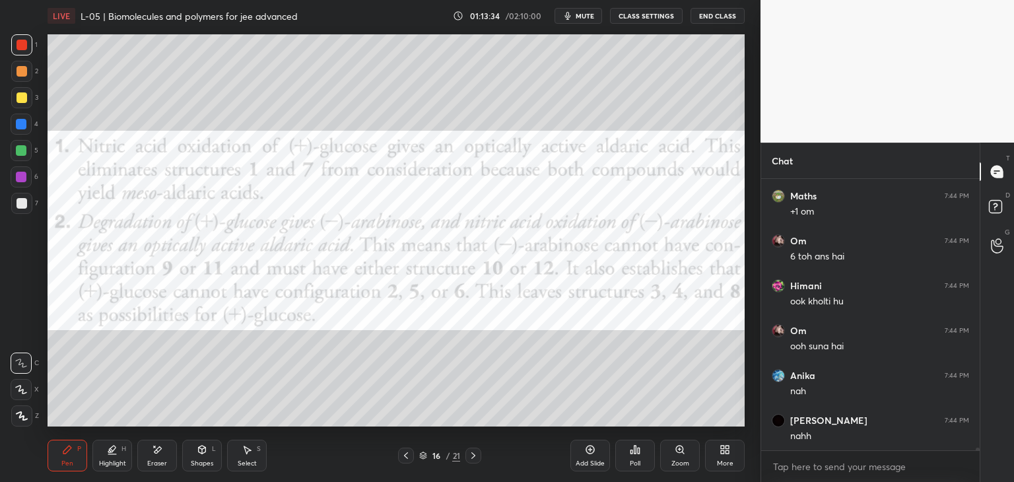
scroll to position [29103, 0]
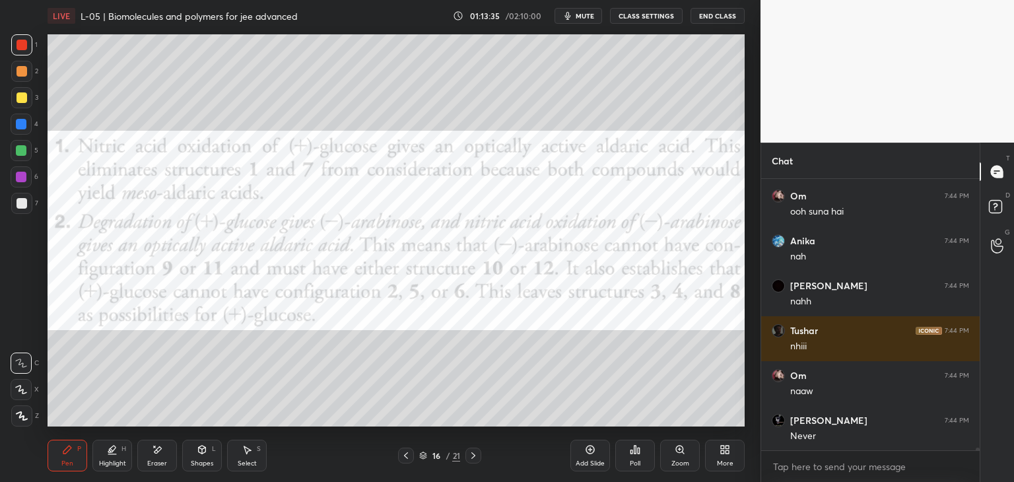
click at [407, 454] on icon at bounding box center [406, 455] width 4 height 7
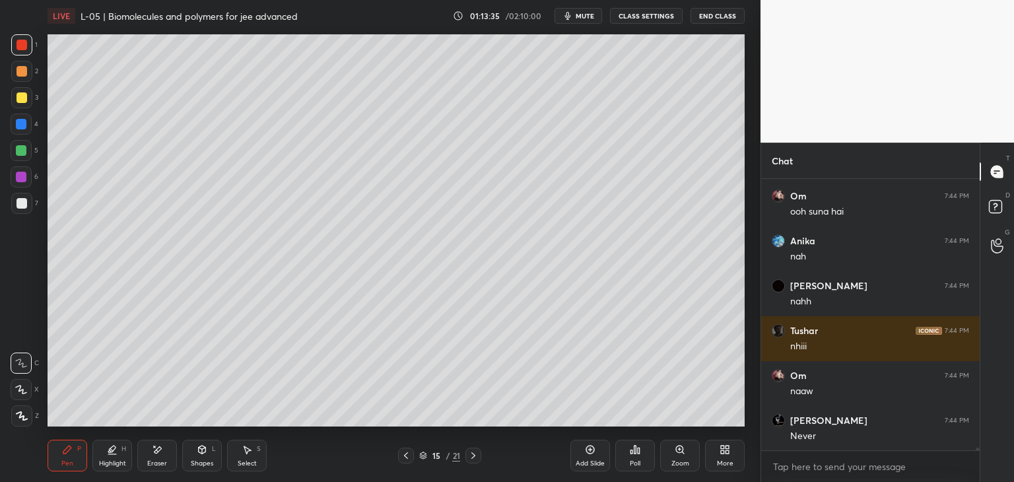
click at [407, 455] on icon at bounding box center [406, 455] width 11 height 11
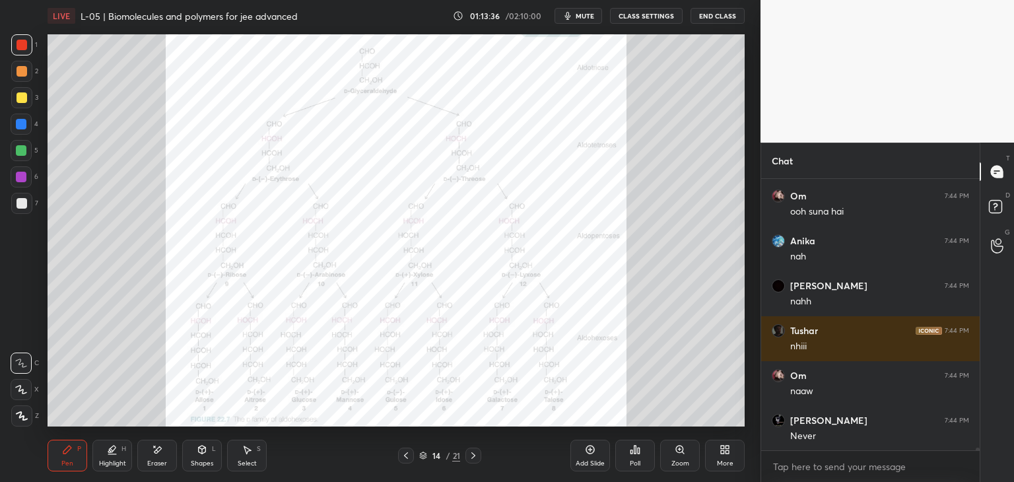
click at [409, 453] on icon at bounding box center [406, 455] width 11 height 11
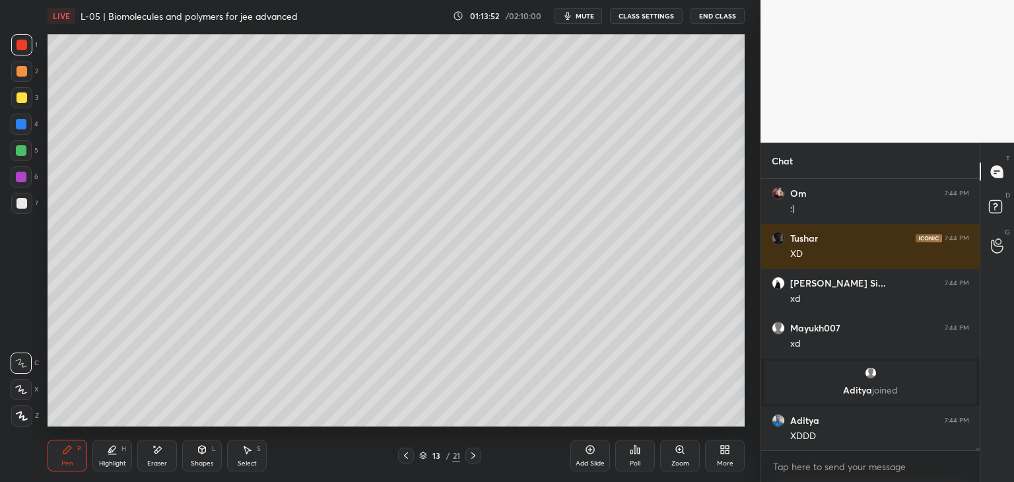
scroll to position [30015, 0]
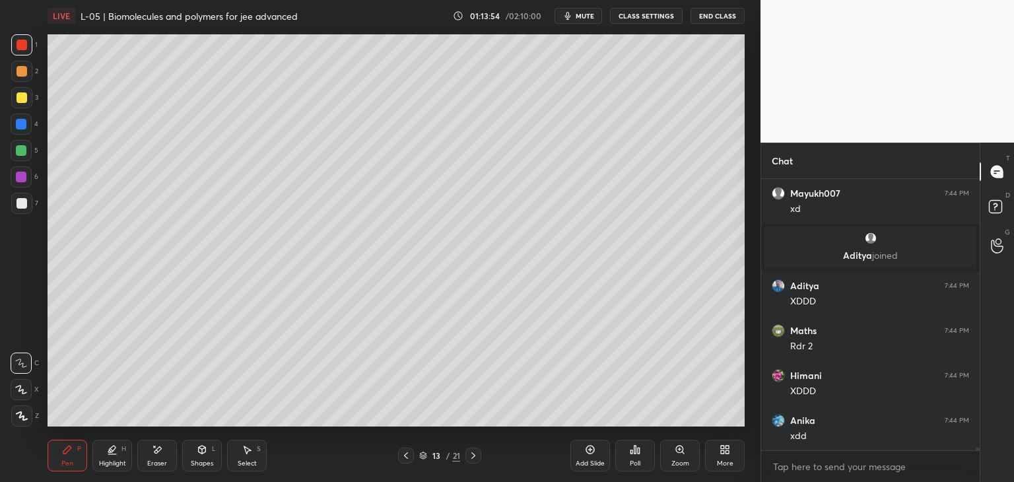
click at [474, 457] on icon at bounding box center [473, 455] width 11 height 11
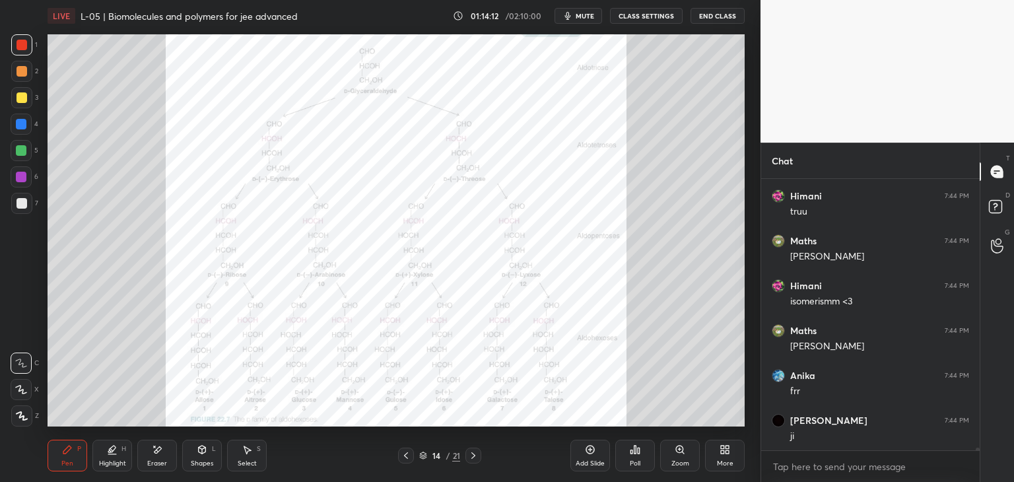
scroll to position [30464, 0]
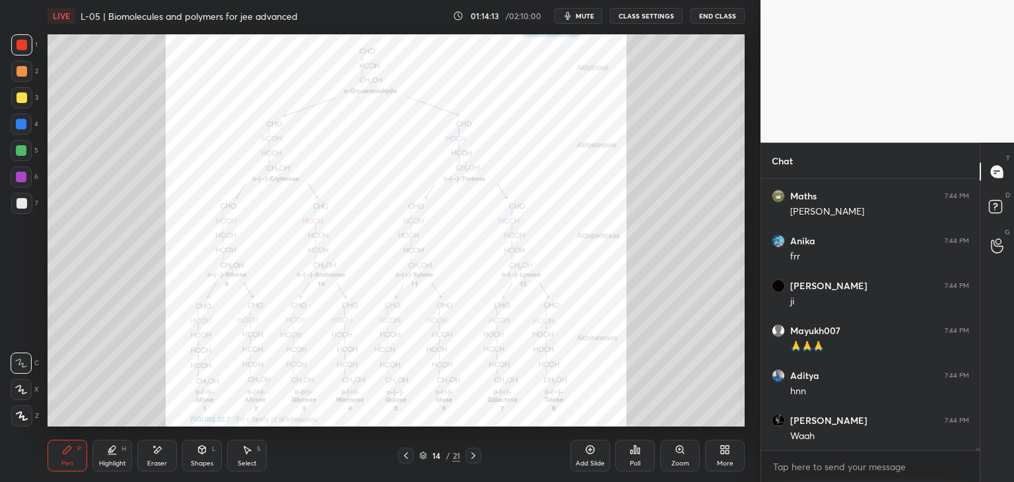
click at [467, 456] on div at bounding box center [473, 455] width 16 height 16
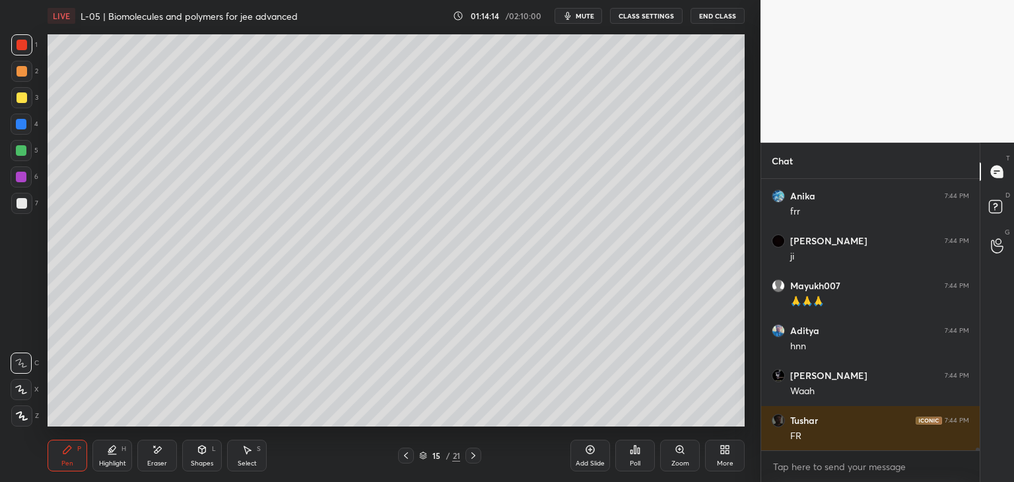
click at [470, 459] on icon at bounding box center [473, 455] width 11 height 11
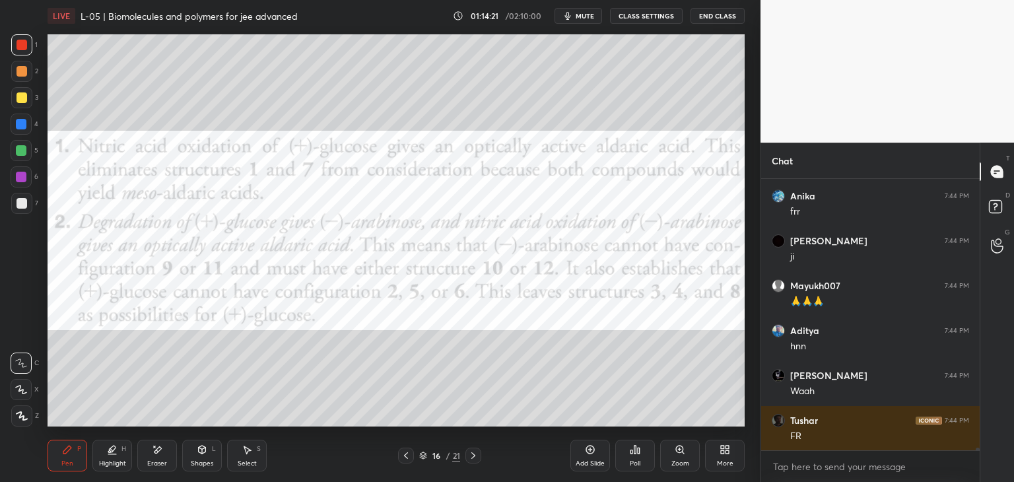
click at [473, 455] on icon at bounding box center [473, 455] width 4 height 7
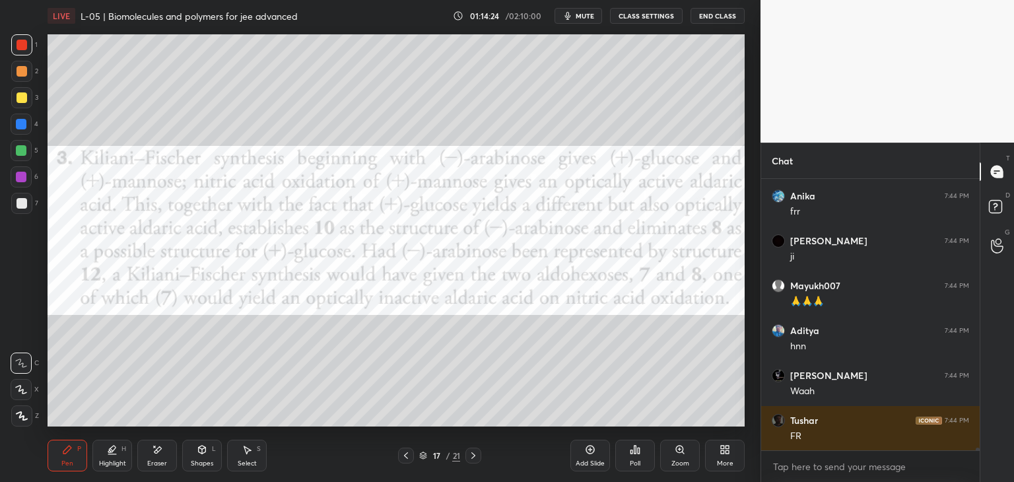
click at [471, 458] on icon at bounding box center [473, 455] width 4 height 7
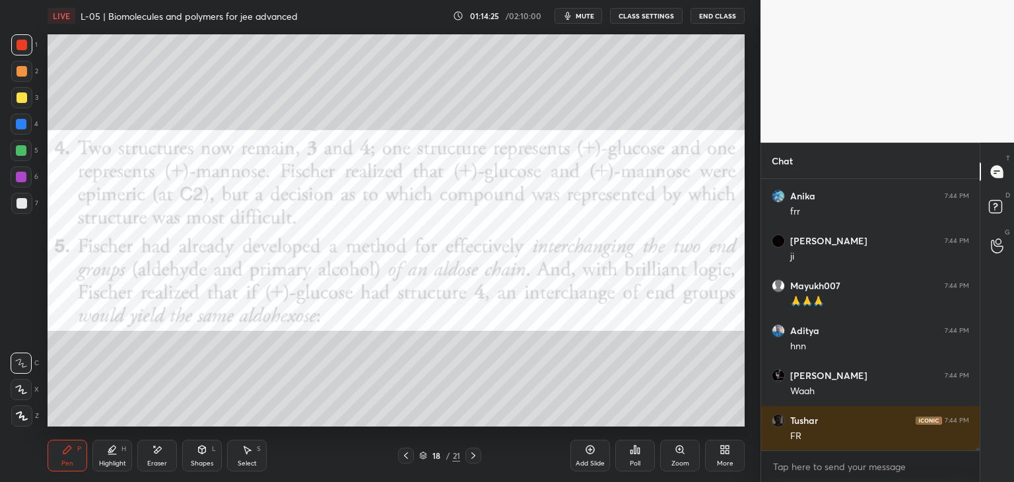
scroll to position [30554, 0]
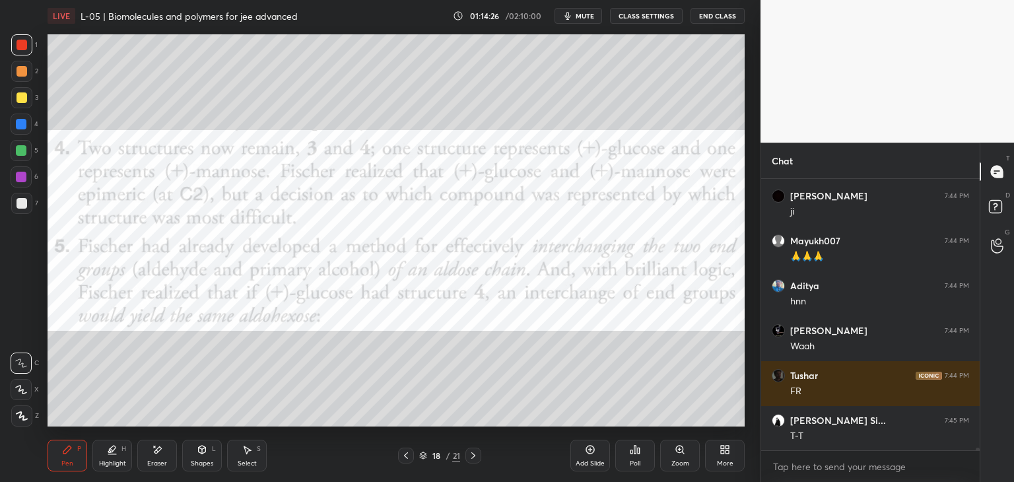
click at [471, 456] on icon at bounding box center [473, 455] width 11 height 11
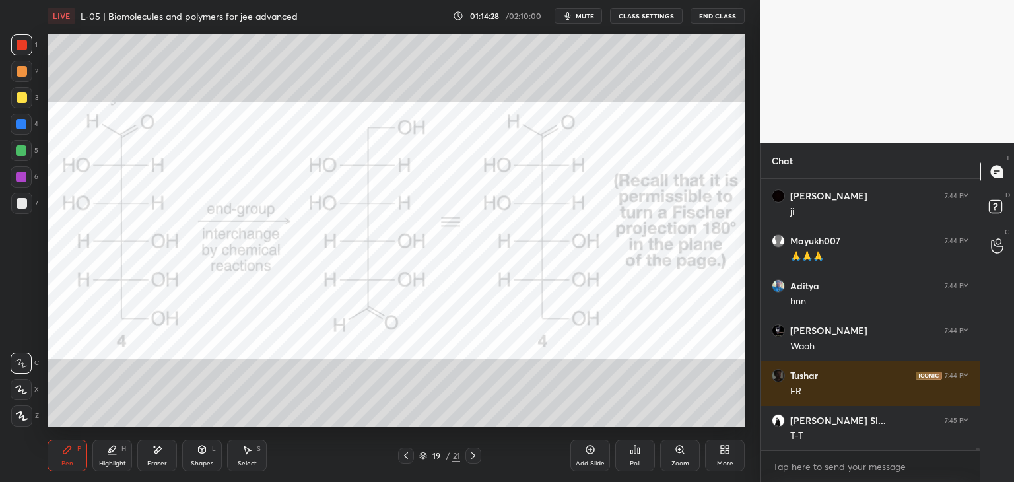
click at [472, 455] on icon at bounding box center [473, 455] width 11 height 11
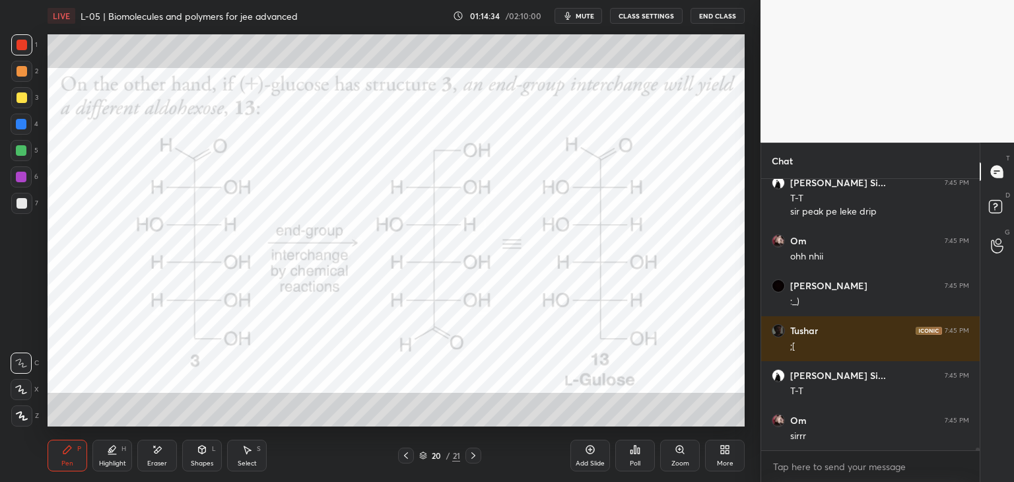
scroll to position [30836, 0]
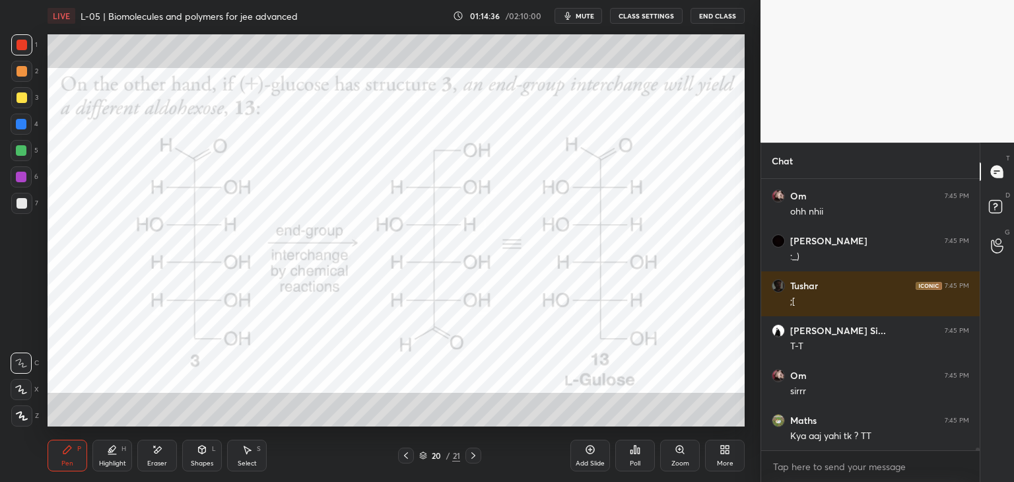
click at [478, 461] on div at bounding box center [473, 455] width 16 height 16
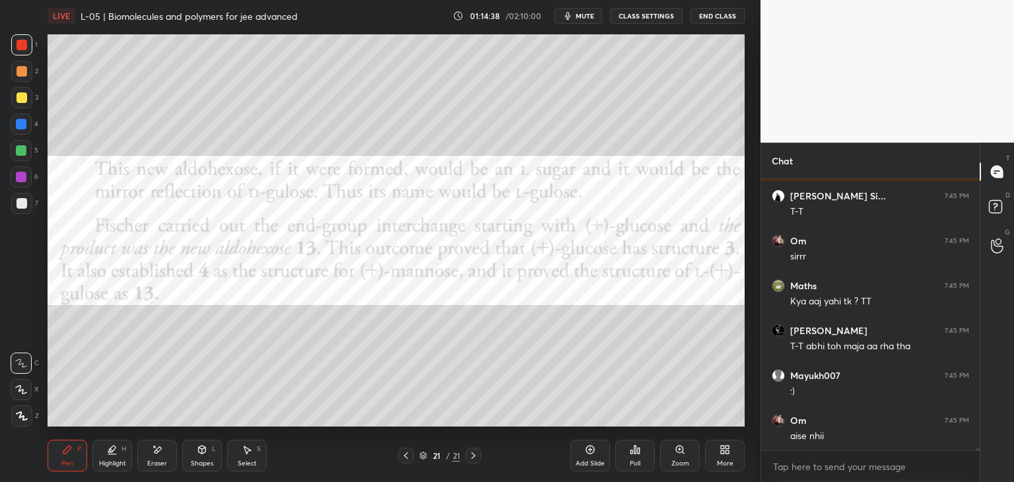
scroll to position [31016, 0]
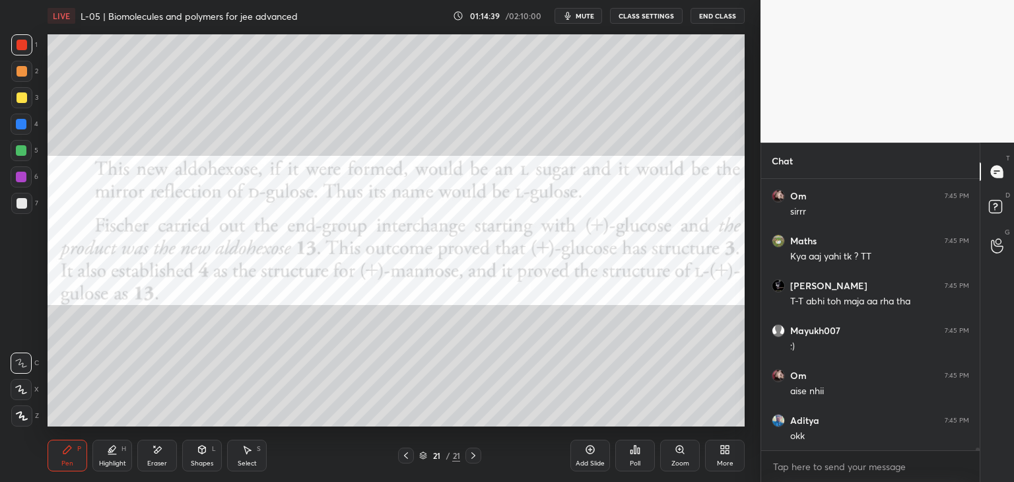
click at [407, 455] on icon at bounding box center [406, 455] width 11 height 11
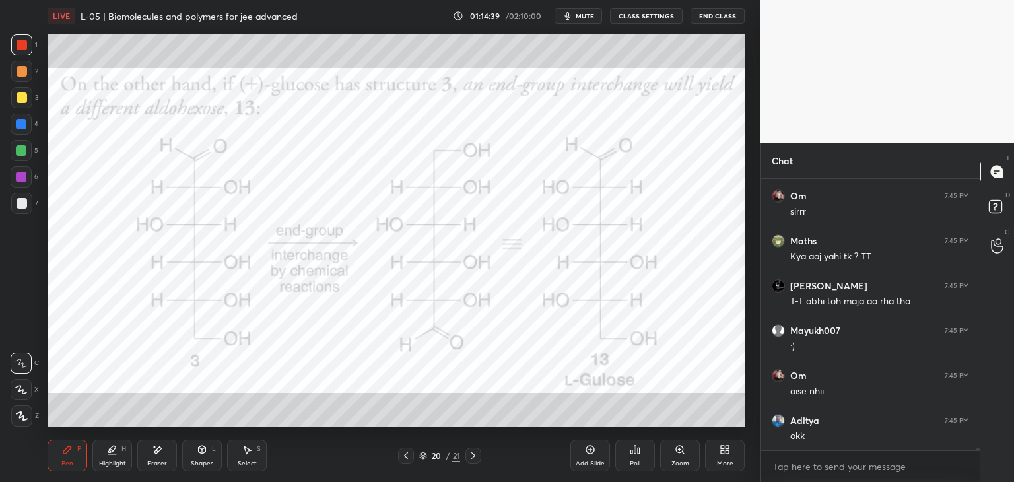
click at [404, 455] on icon at bounding box center [406, 455] width 11 height 11
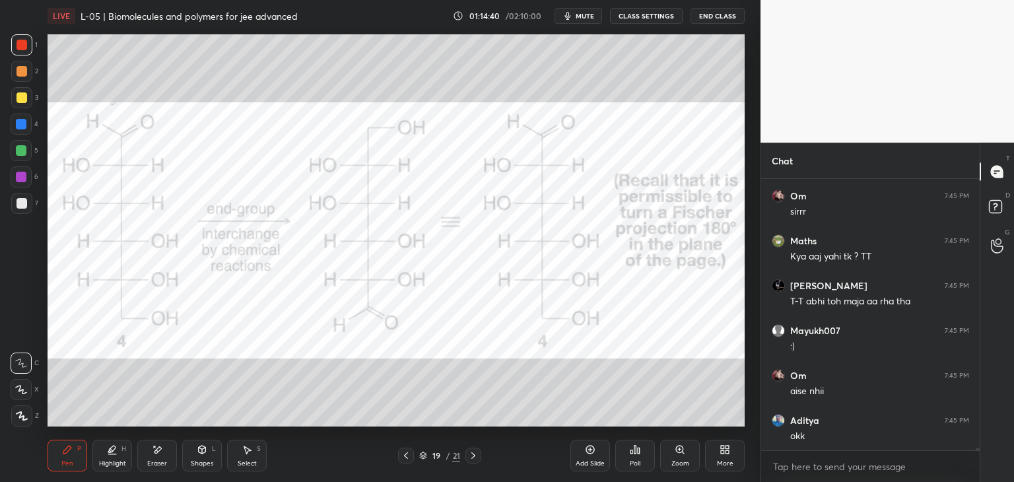
click at [407, 454] on icon at bounding box center [406, 455] width 11 height 11
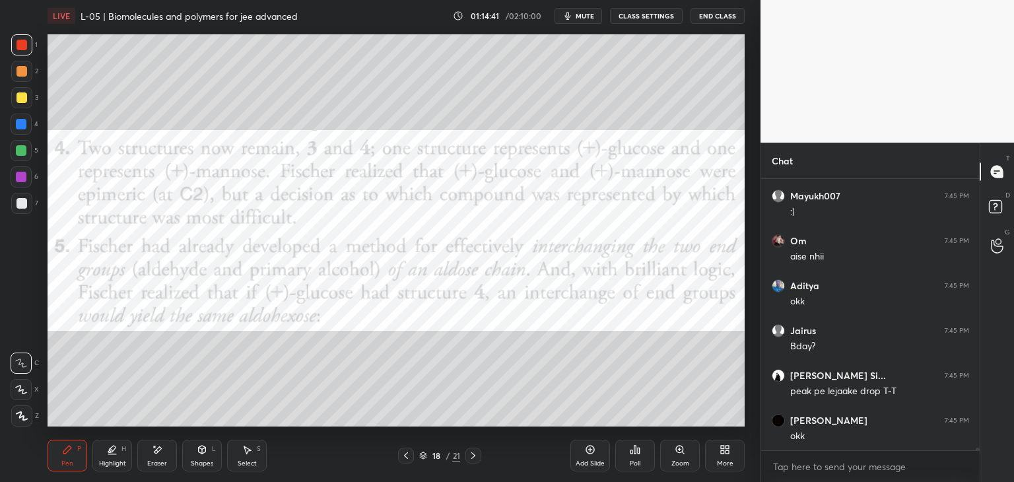
click at [407, 451] on icon at bounding box center [406, 455] width 11 height 11
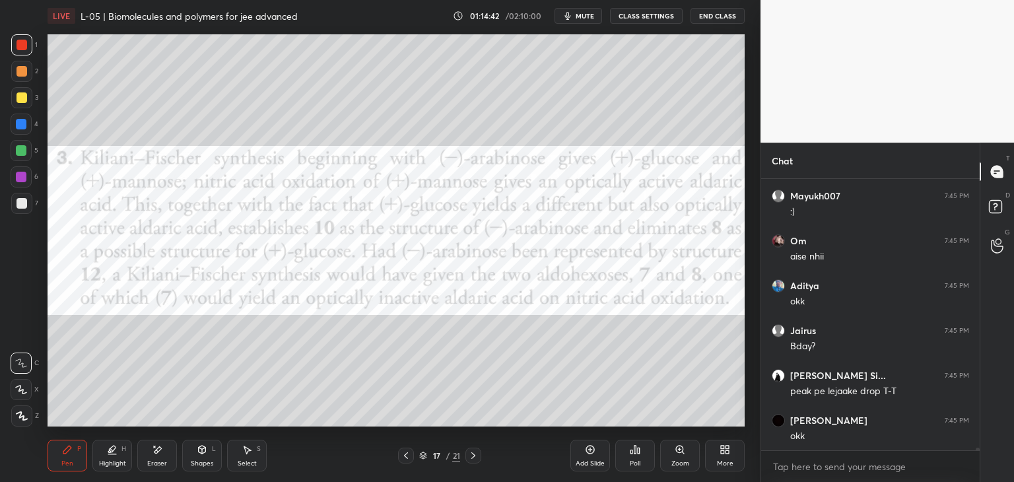
click at [401, 454] on icon at bounding box center [406, 455] width 11 height 11
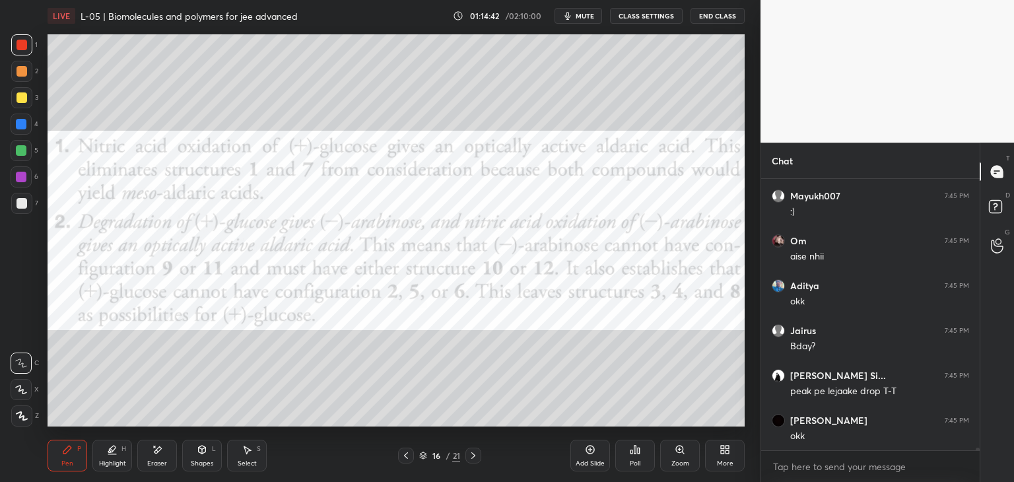
scroll to position [31285, 0]
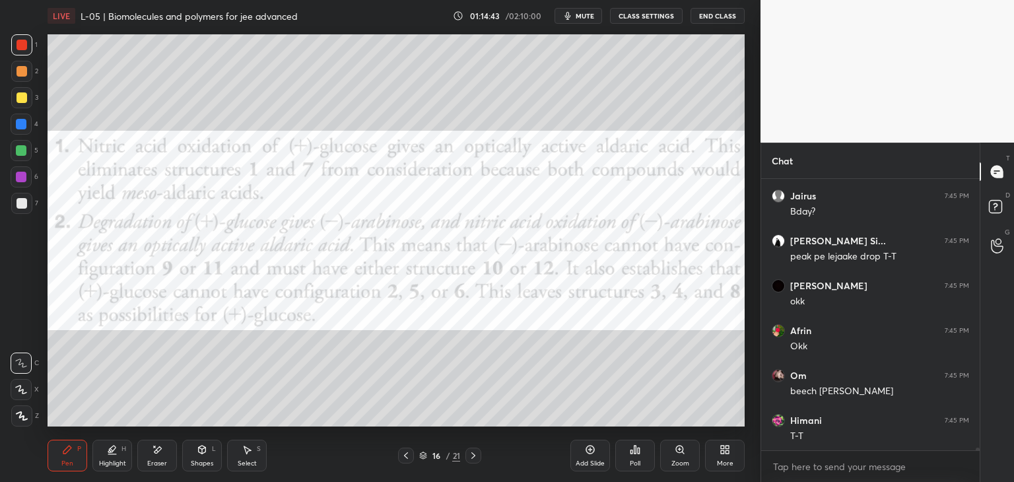
click at [405, 451] on icon at bounding box center [406, 455] width 11 height 11
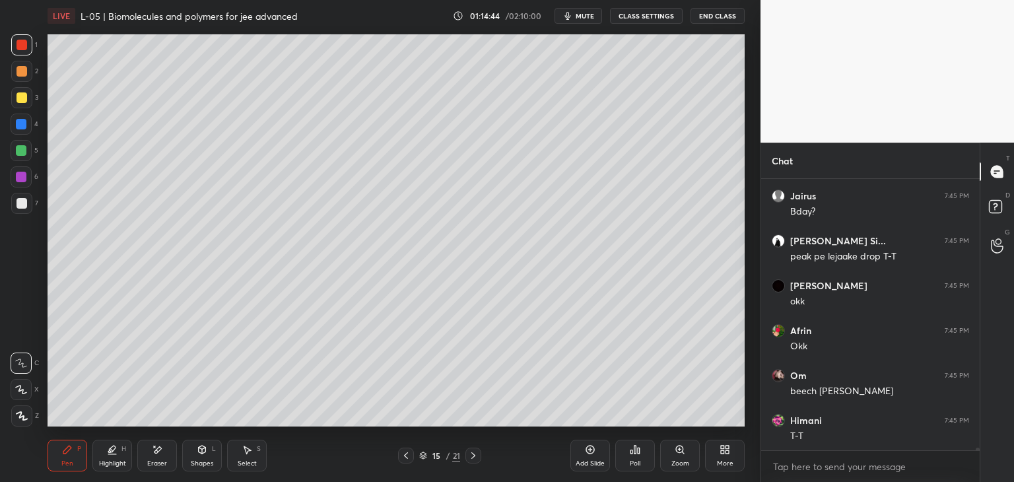
click at [469, 458] on icon at bounding box center [473, 455] width 11 height 11
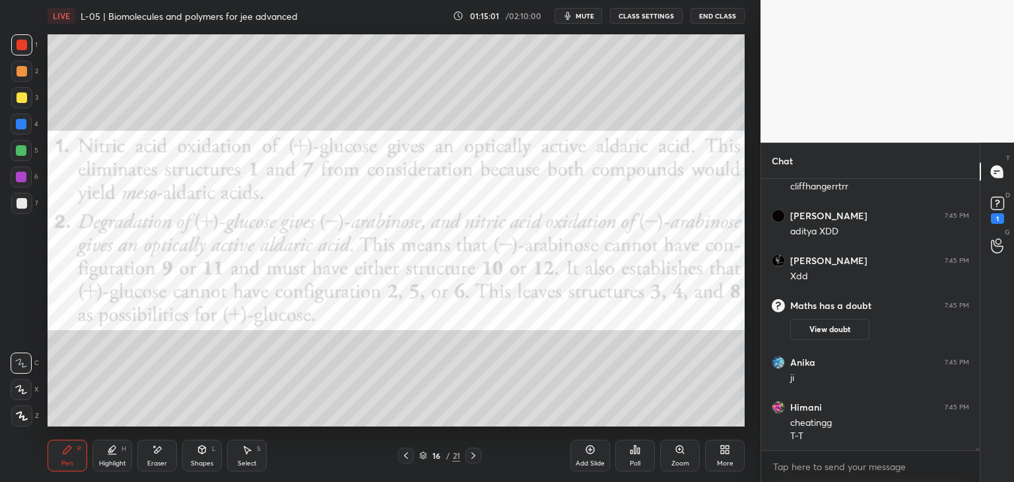
scroll to position [30505, 0]
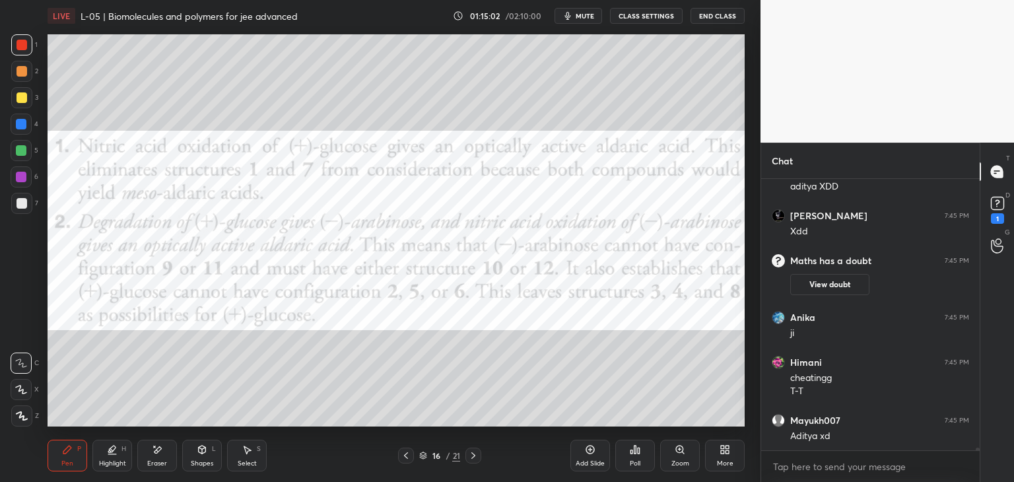
click at [407, 457] on icon at bounding box center [406, 455] width 4 height 7
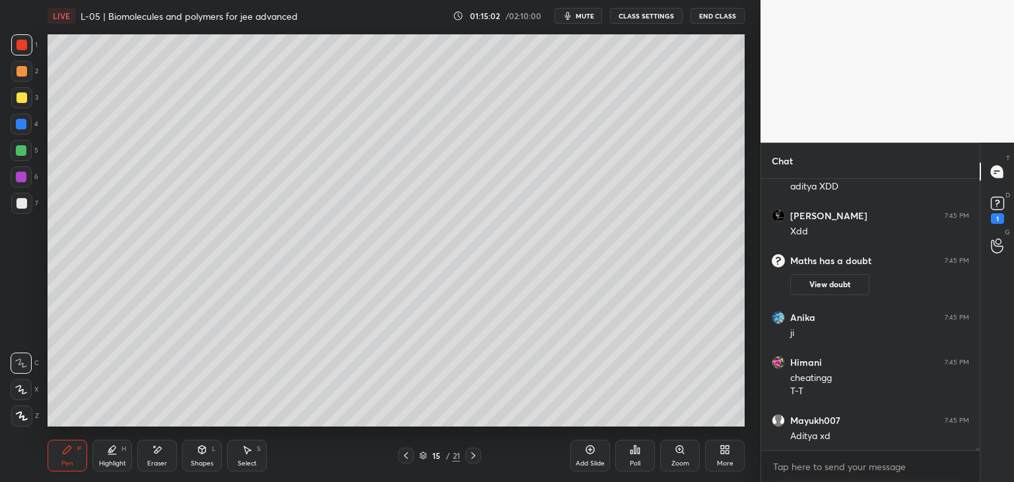
click at [405, 459] on icon at bounding box center [406, 455] width 11 height 11
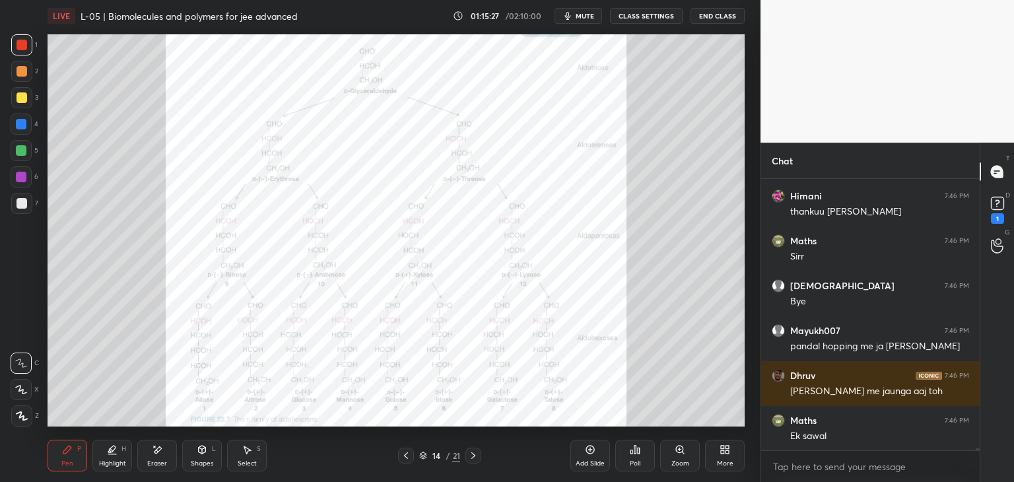
scroll to position [31339, 0]
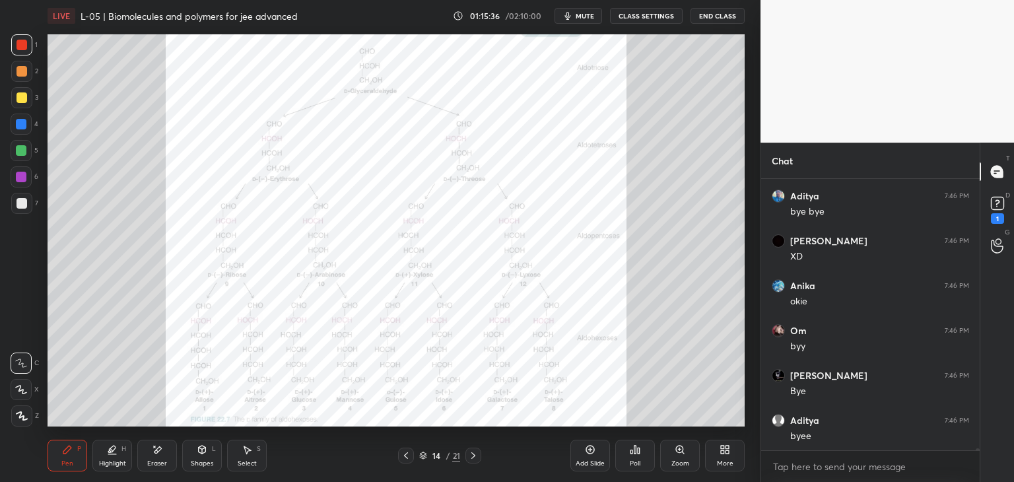
click at [724, 14] on button "End Class" at bounding box center [717, 16] width 54 height 16
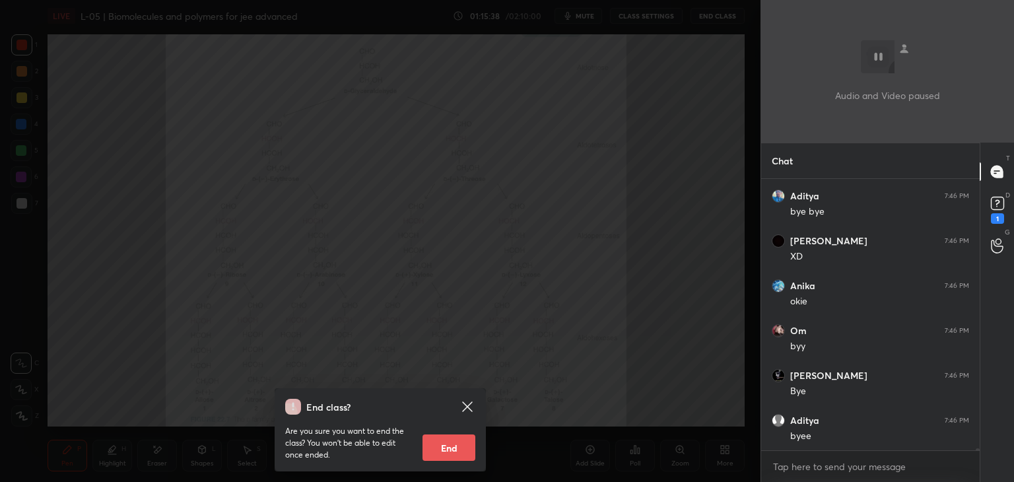
click at [463, 436] on button "End" at bounding box center [448, 447] width 53 height 26
type textarea "x"
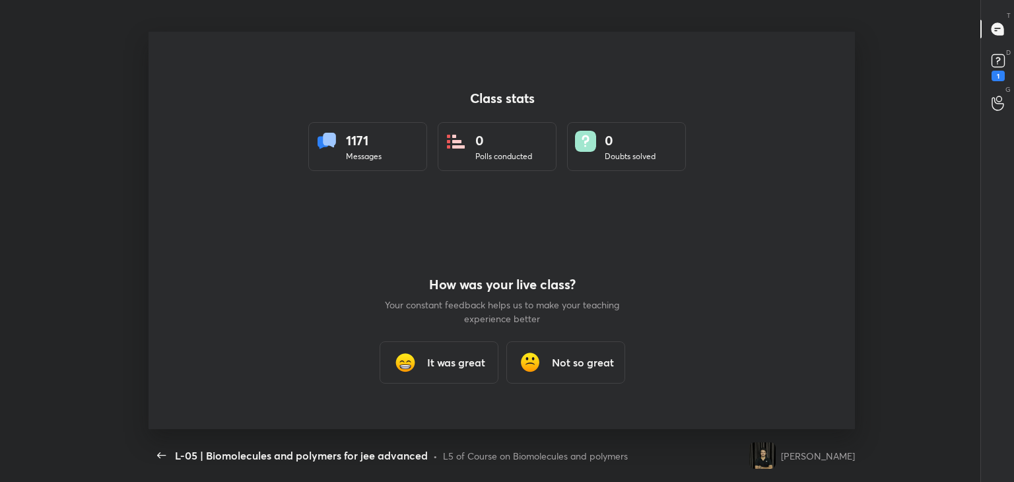
click at [434, 365] on h3 "It was great" at bounding box center [455, 362] width 58 height 16
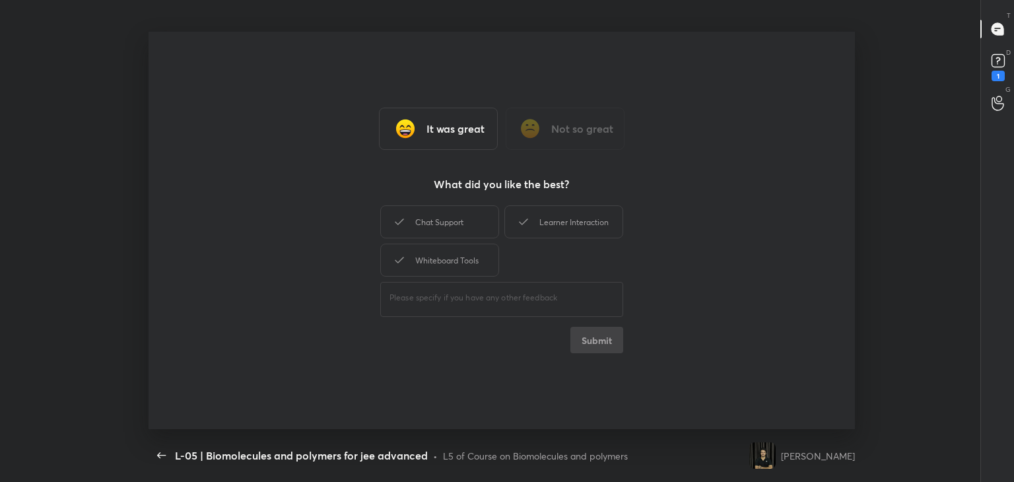
click at [467, 217] on div "Chat Support" at bounding box center [439, 221] width 119 height 33
click at [546, 209] on div "Learner Interaction" at bounding box center [563, 221] width 119 height 33
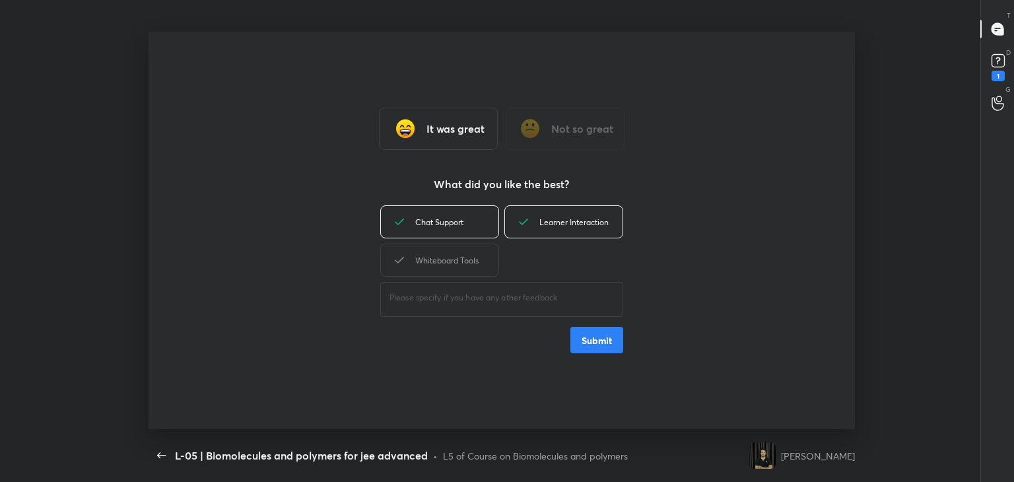
click at [473, 261] on div "Whiteboard Tools" at bounding box center [439, 260] width 119 height 33
click at [605, 344] on button "Submit" at bounding box center [596, 340] width 53 height 26
